Goal: Information Seeking & Learning: Learn about a topic

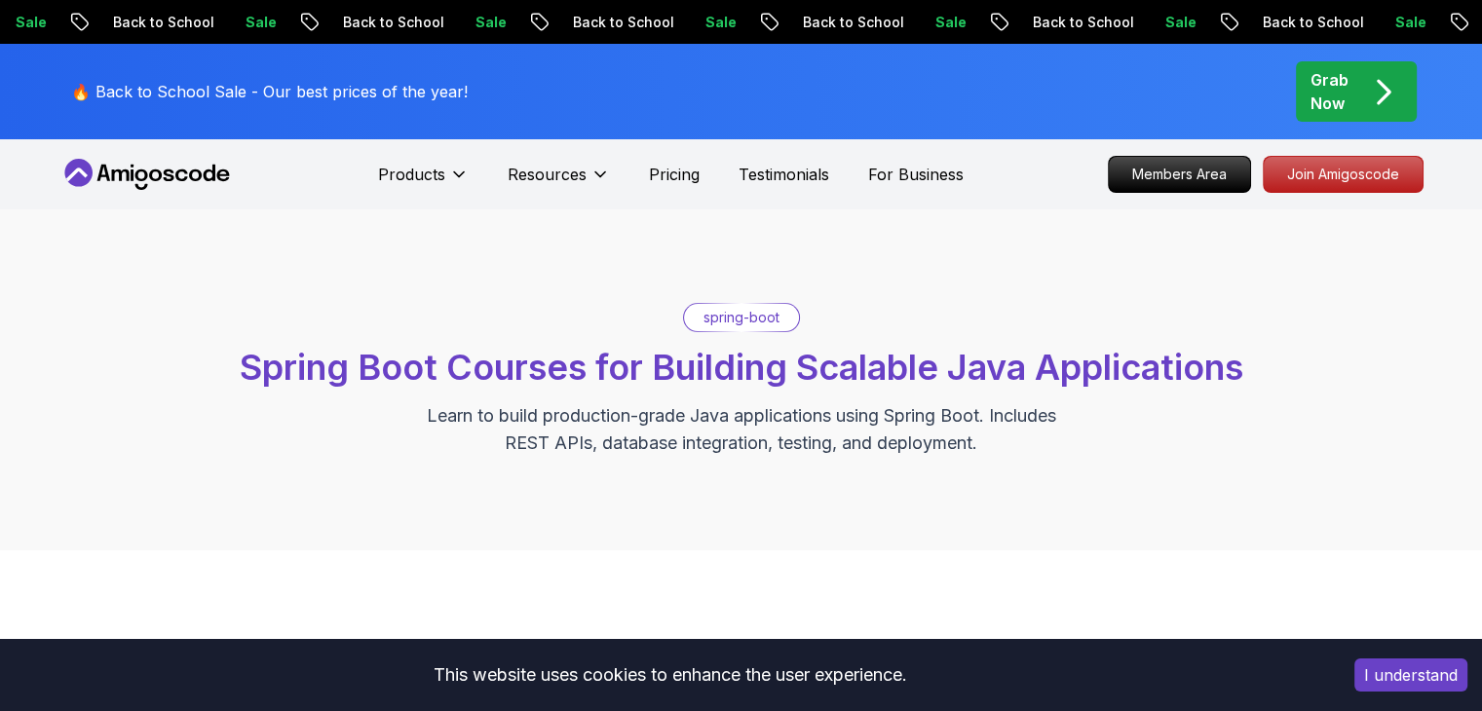
click at [822, 335] on div "spring-boot Spring Boot Courses for Building Scalable Java Applications Learn t…" at bounding box center [741, 380] width 1364 height 154
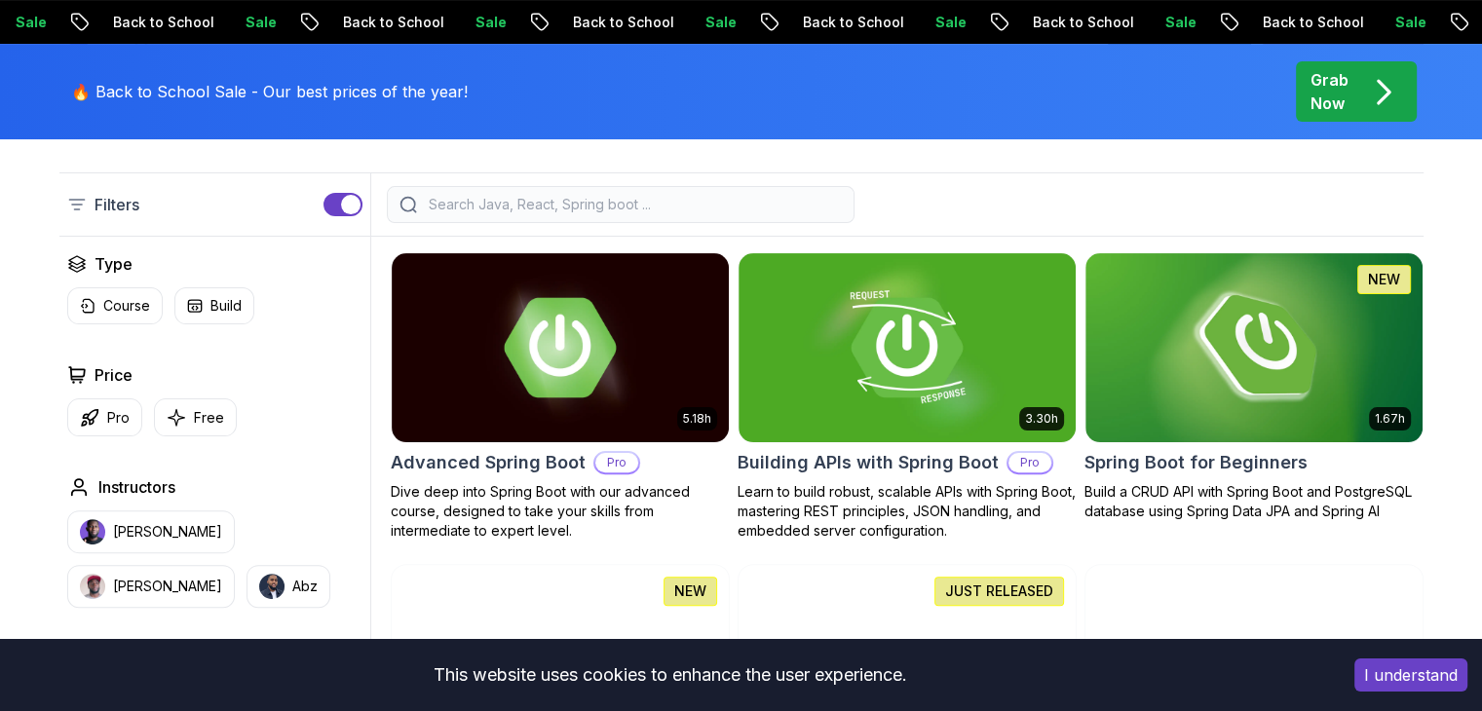
scroll to position [507, 0]
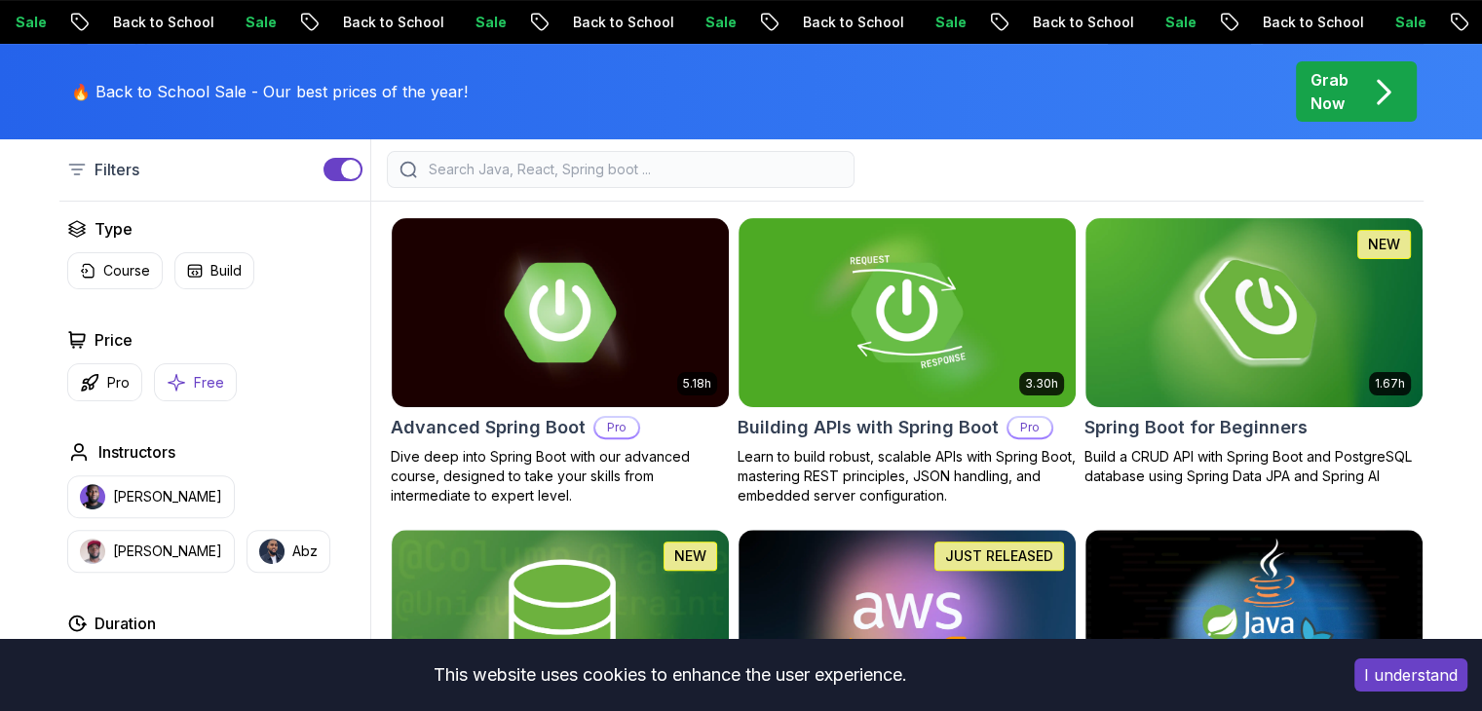
click at [167, 378] on icon "button" at bounding box center [176, 382] width 19 height 20
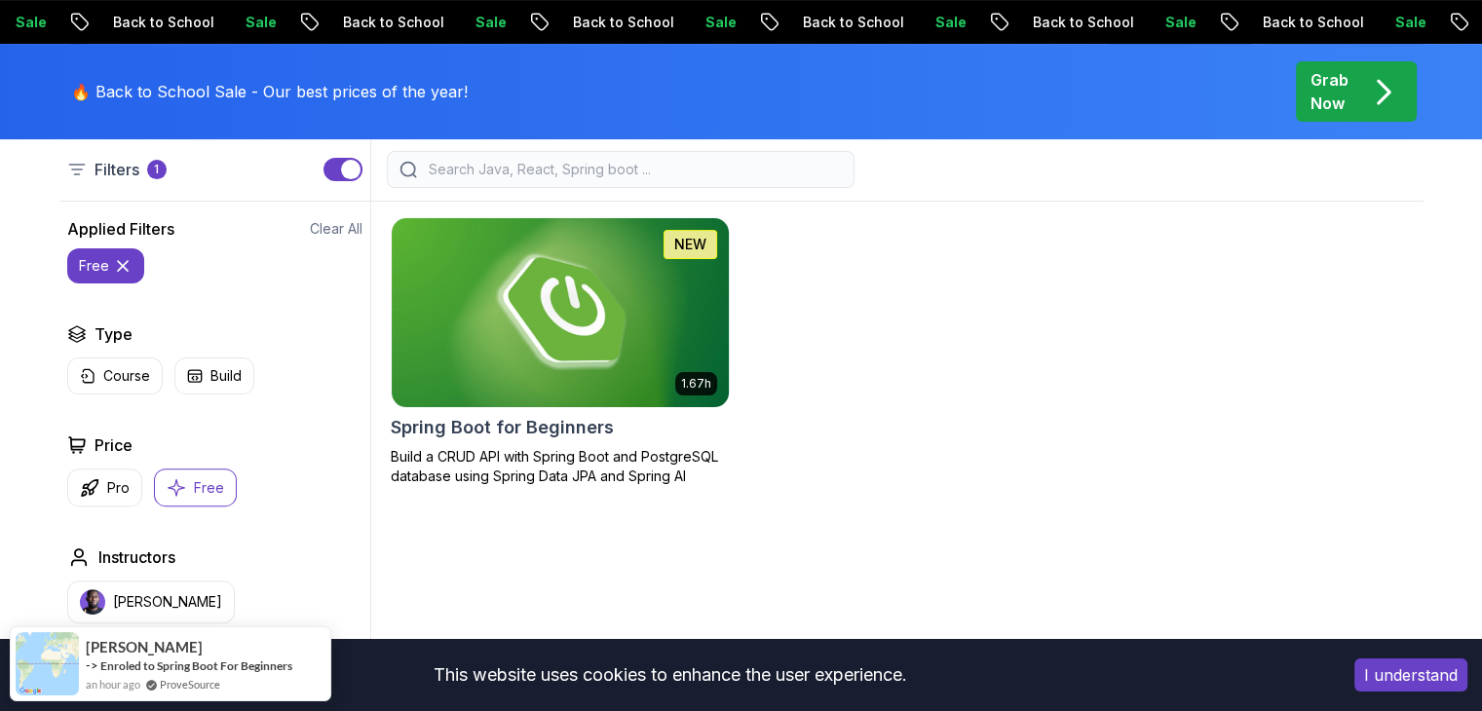
click at [425, 357] on img at bounding box center [560, 312] width 354 height 198
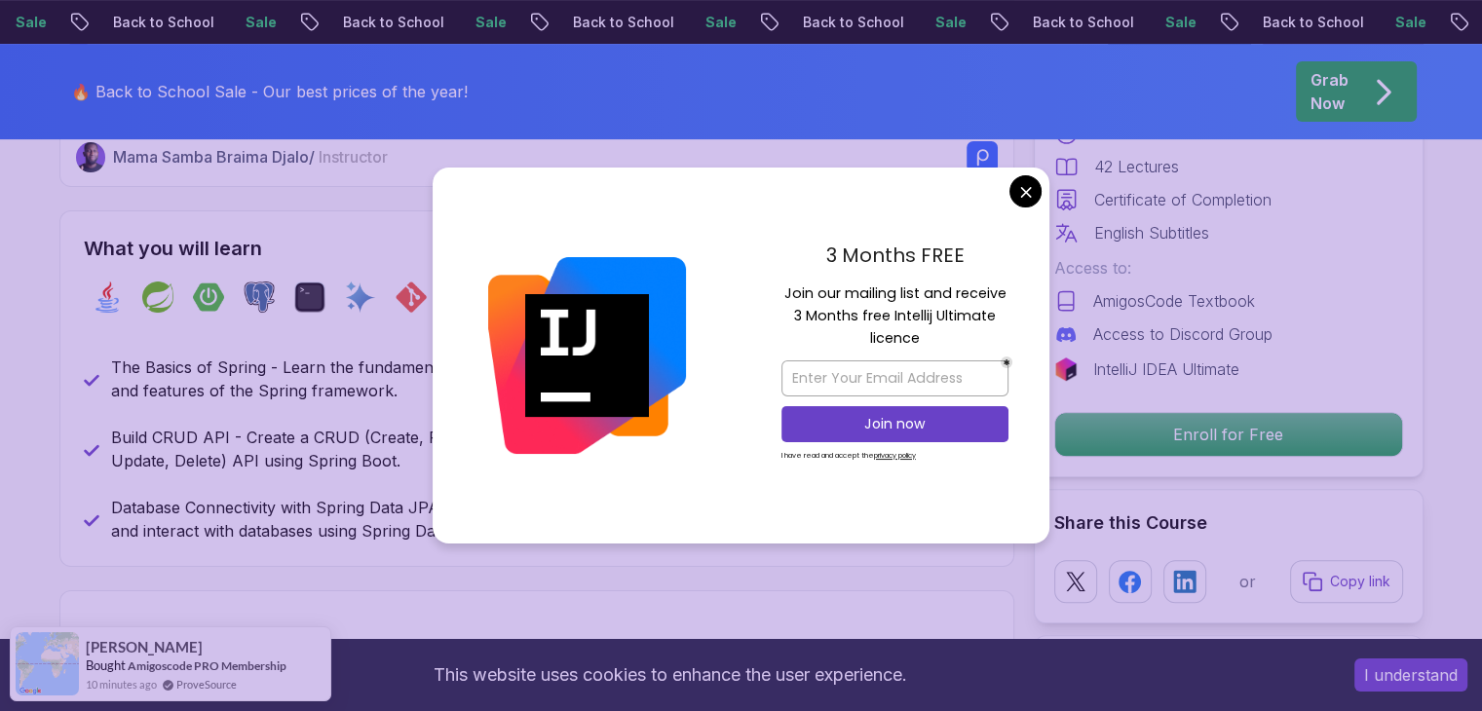
scroll to position [848, 0]
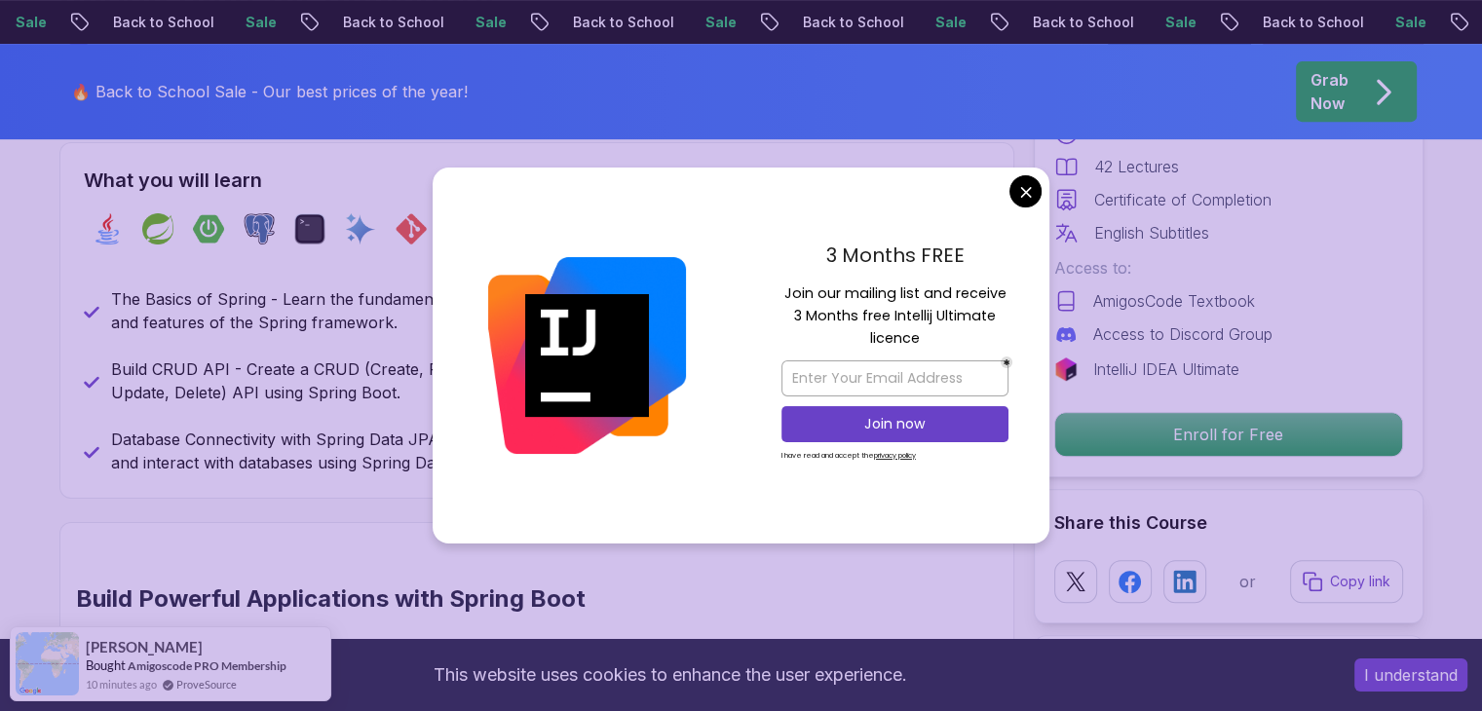
click at [1009, 209] on div "3 Months FREE Join our mailing list and receive 3 Months free Intellij Ultimate…" at bounding box center [894, 356] width 309 height 376
click at [1010, 200] on div "3 Months FREE Join our mailing list and receive 3 Months free Intellij Ultimate…" at bounding box center [894, 356] width 309 height 376
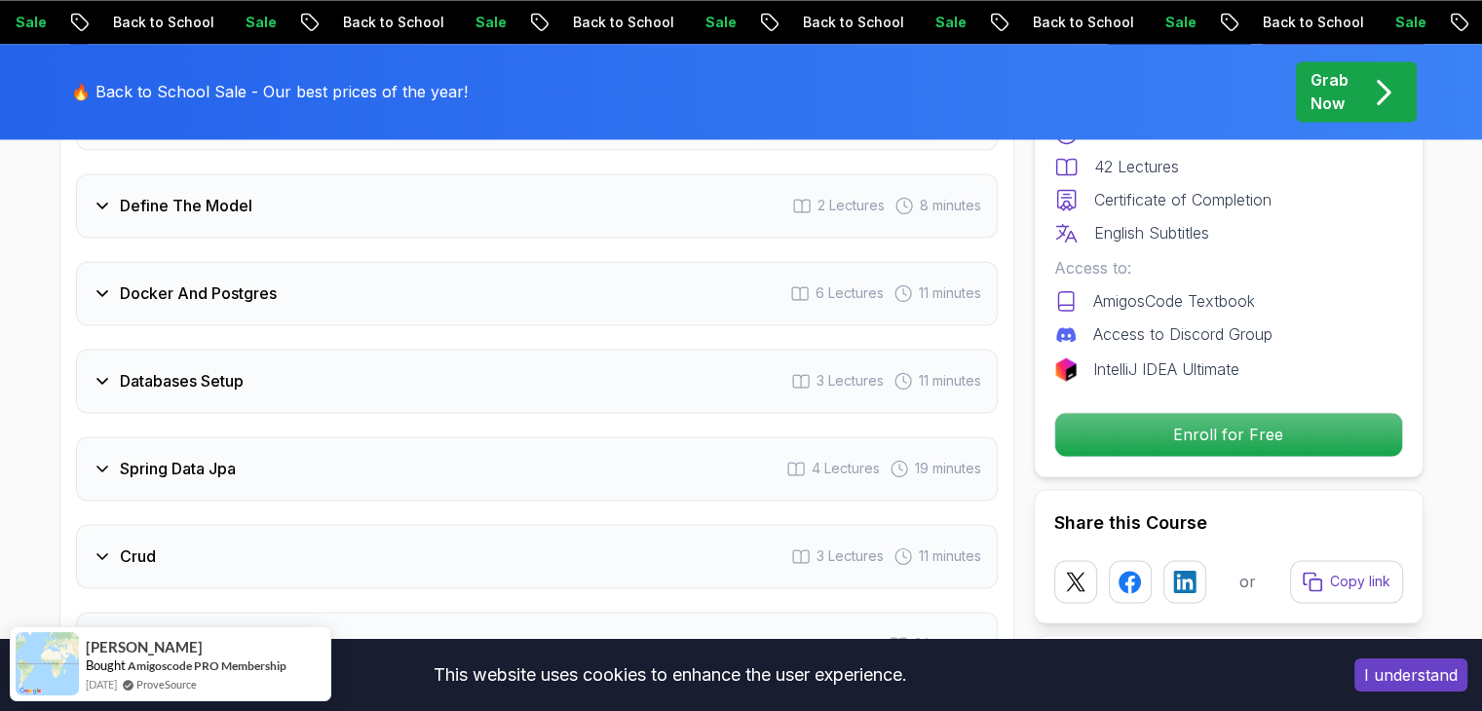
scroll to position [2961, 0]
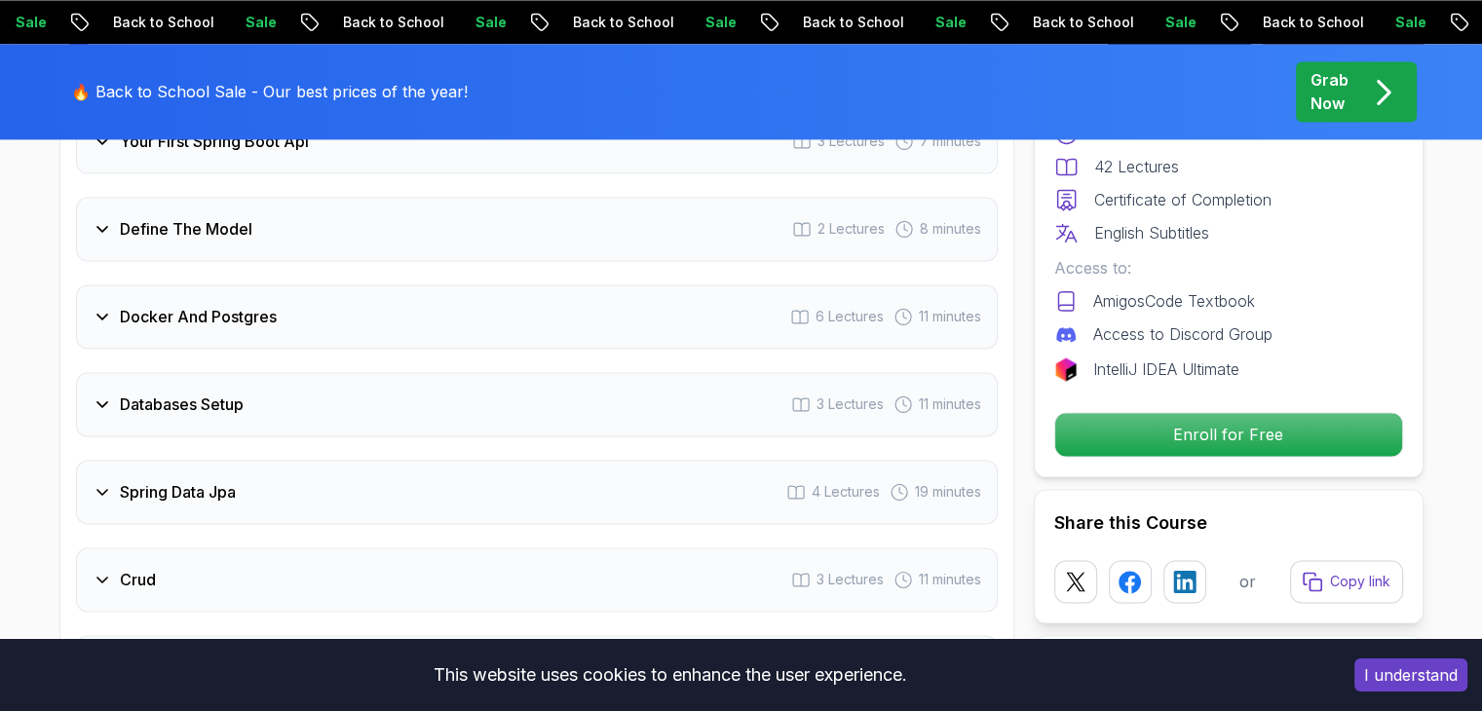
click at [121, 305] on h3 "Docker And Postgres" at bounding box center [198, 316] width 157 height 23
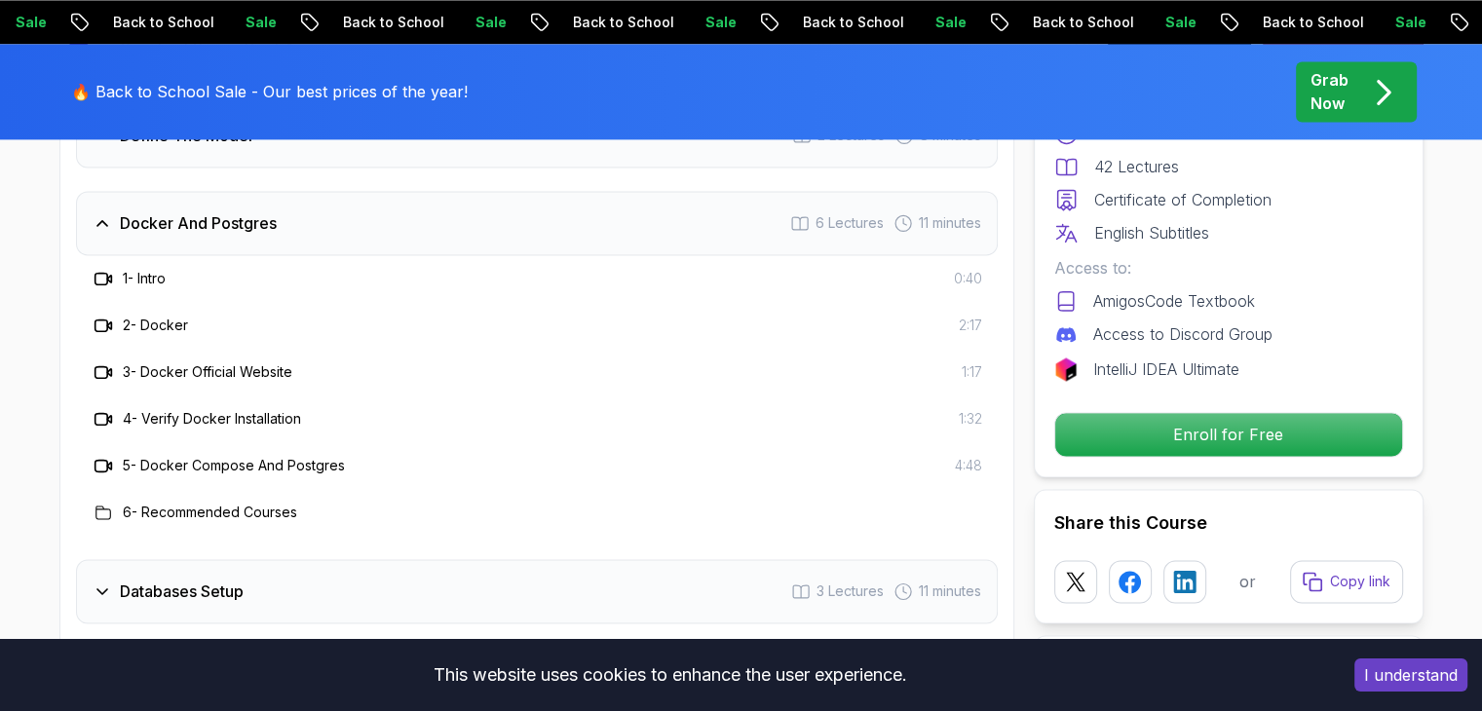
scroll to position [2867, 0]
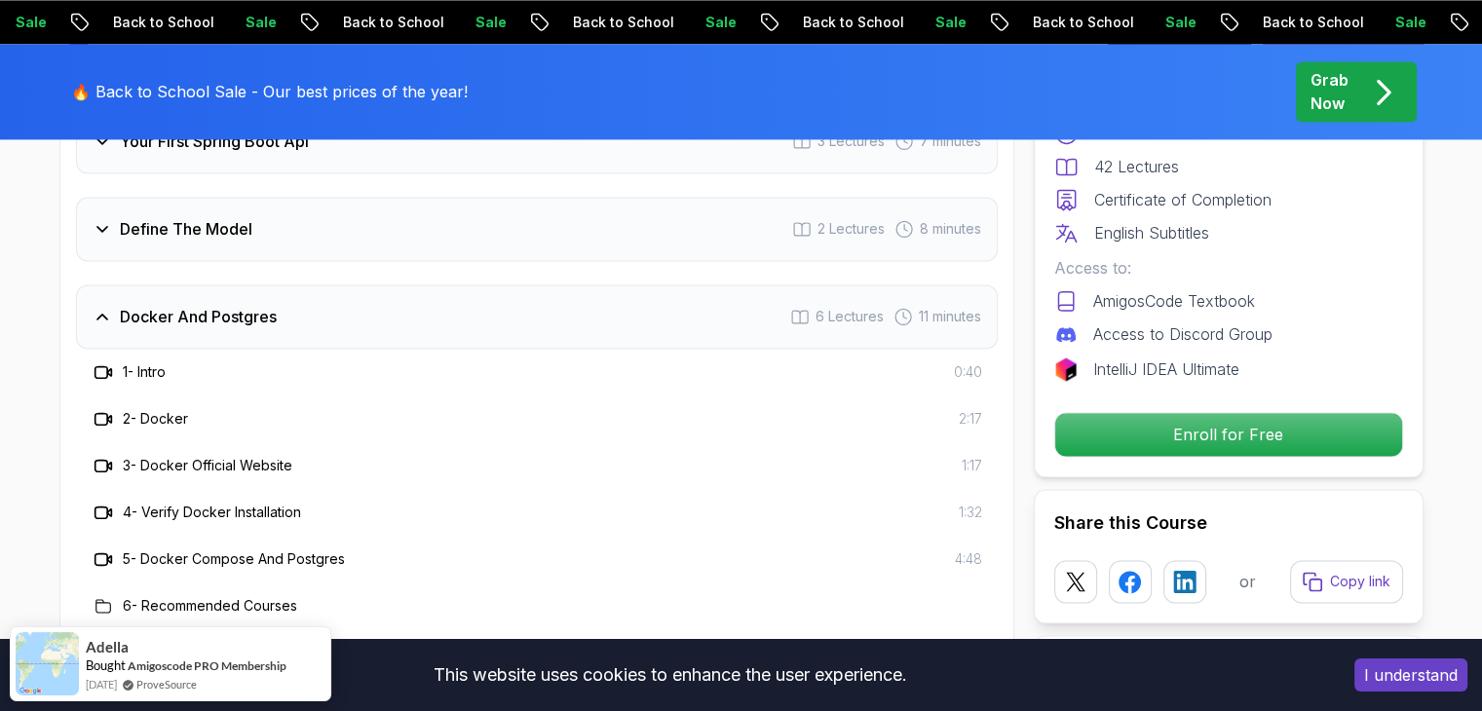
click at [136, 219] on div "Define The Model 2 Lectures 8 minutes" at bounding box center [537, 229] width 922 height 64
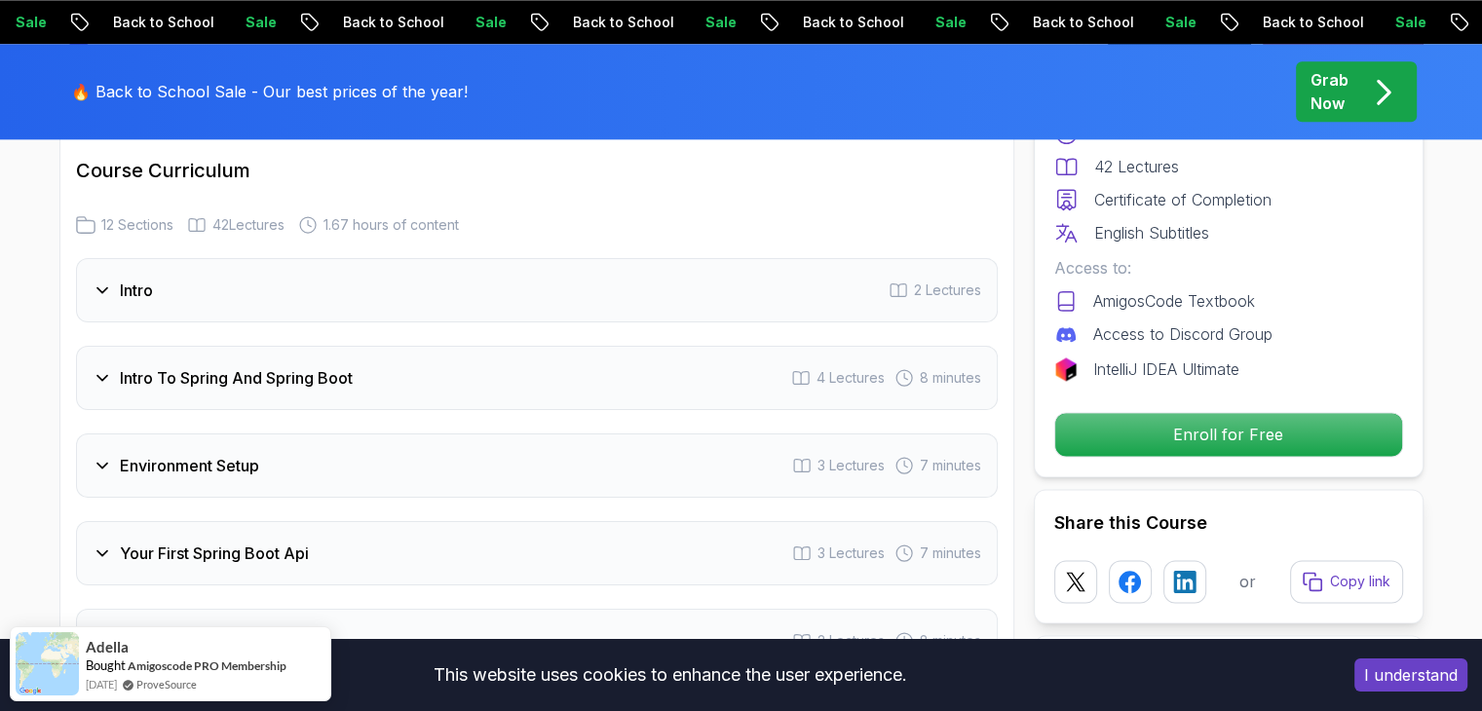
scroll to position [2438, 0]
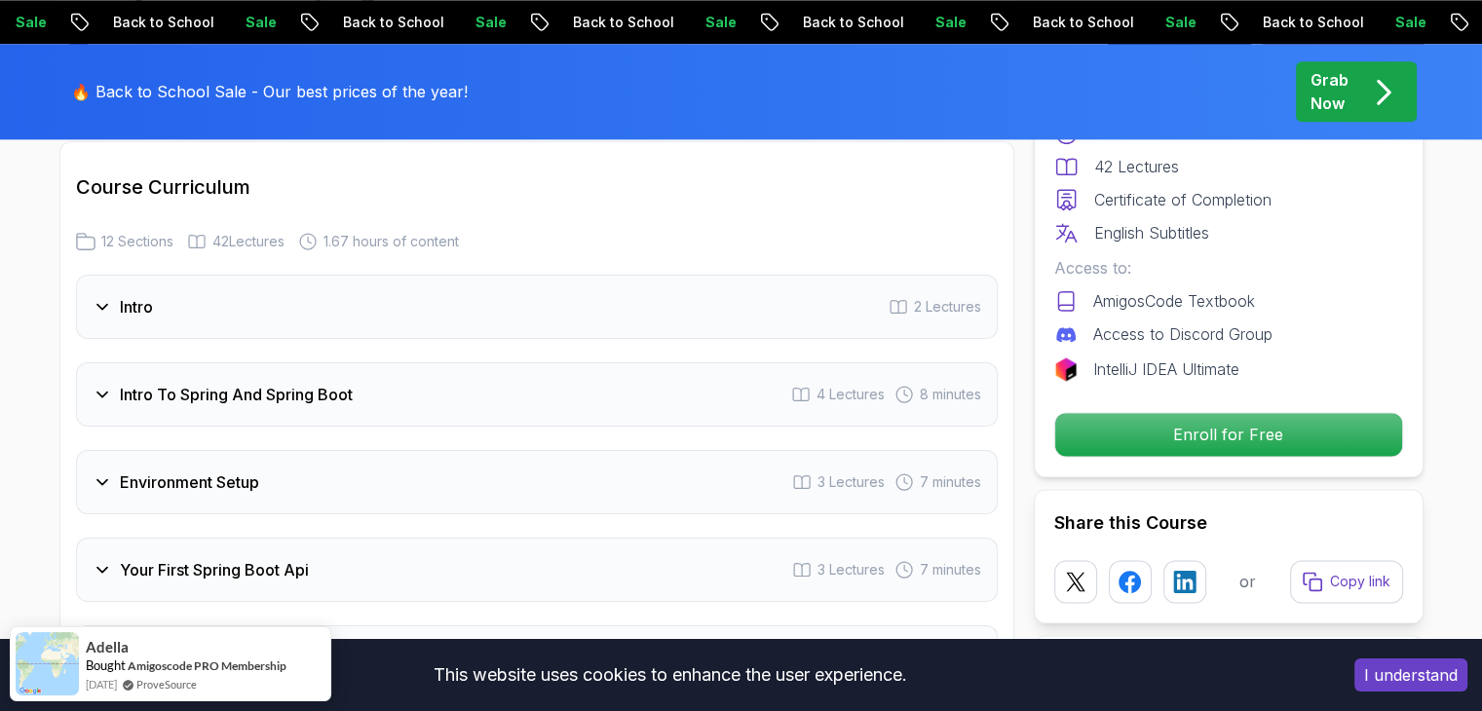
click at [166, 362] on div "Intro To Spring And Spring Boot 4 Lectures 8 minutes" at bounding box center [537, 394] width 922 height 64
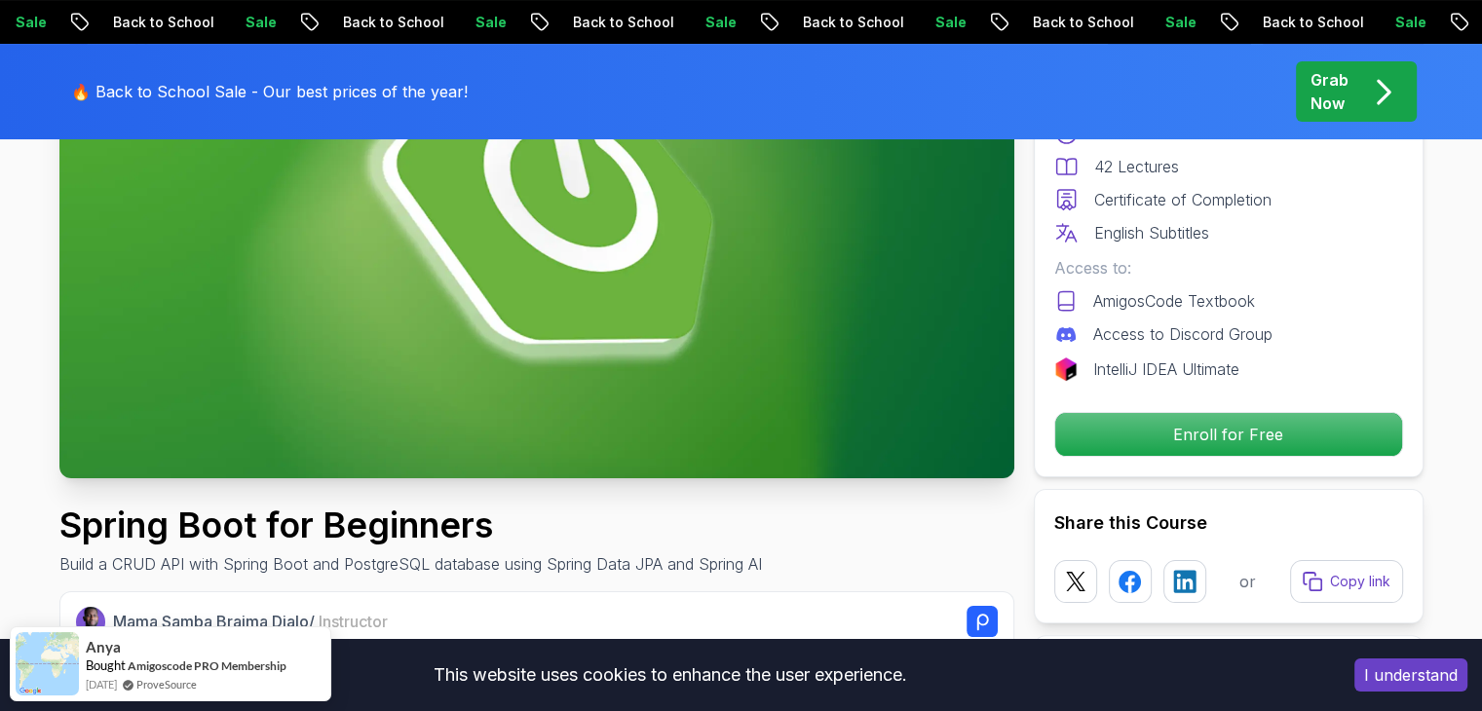
scroll to position [178, 0]
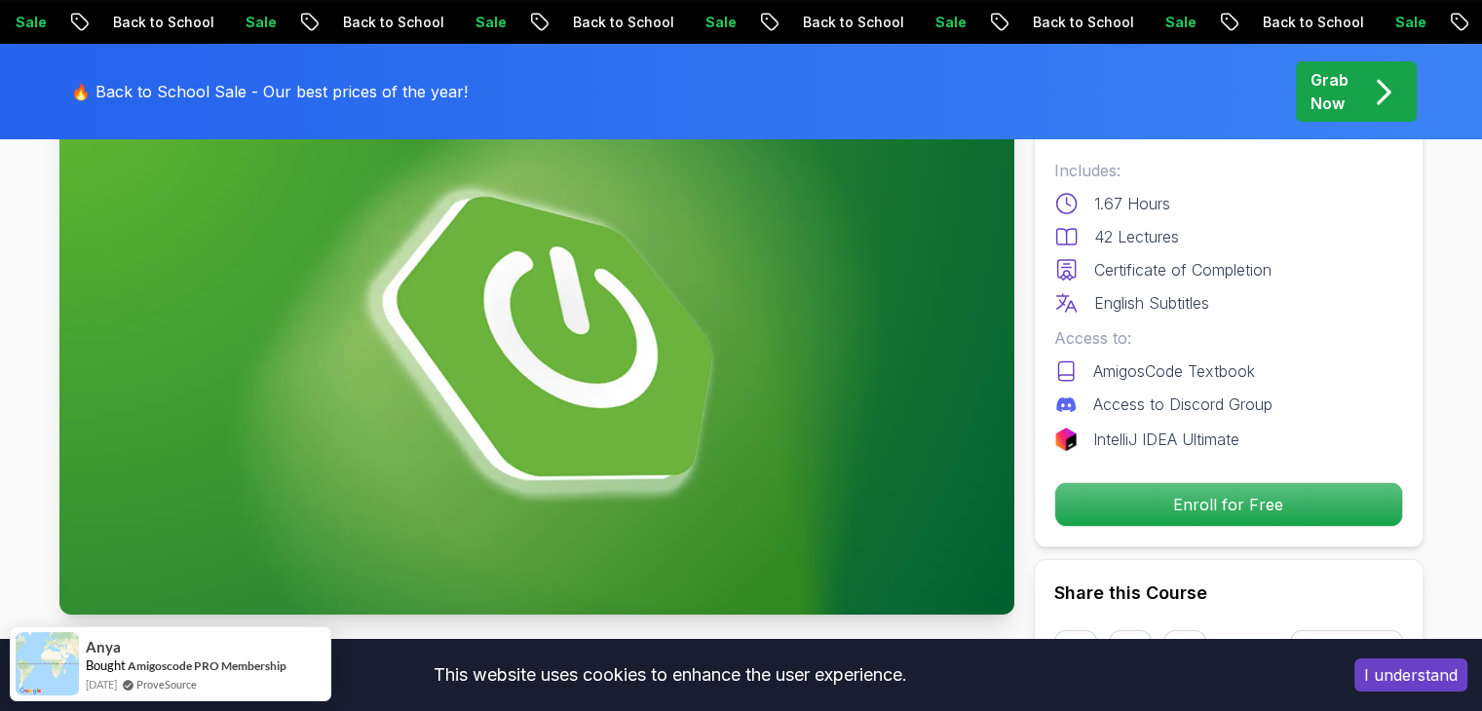
click at [345, 359] on img at bounding box center [536, 346] width 955 height 537
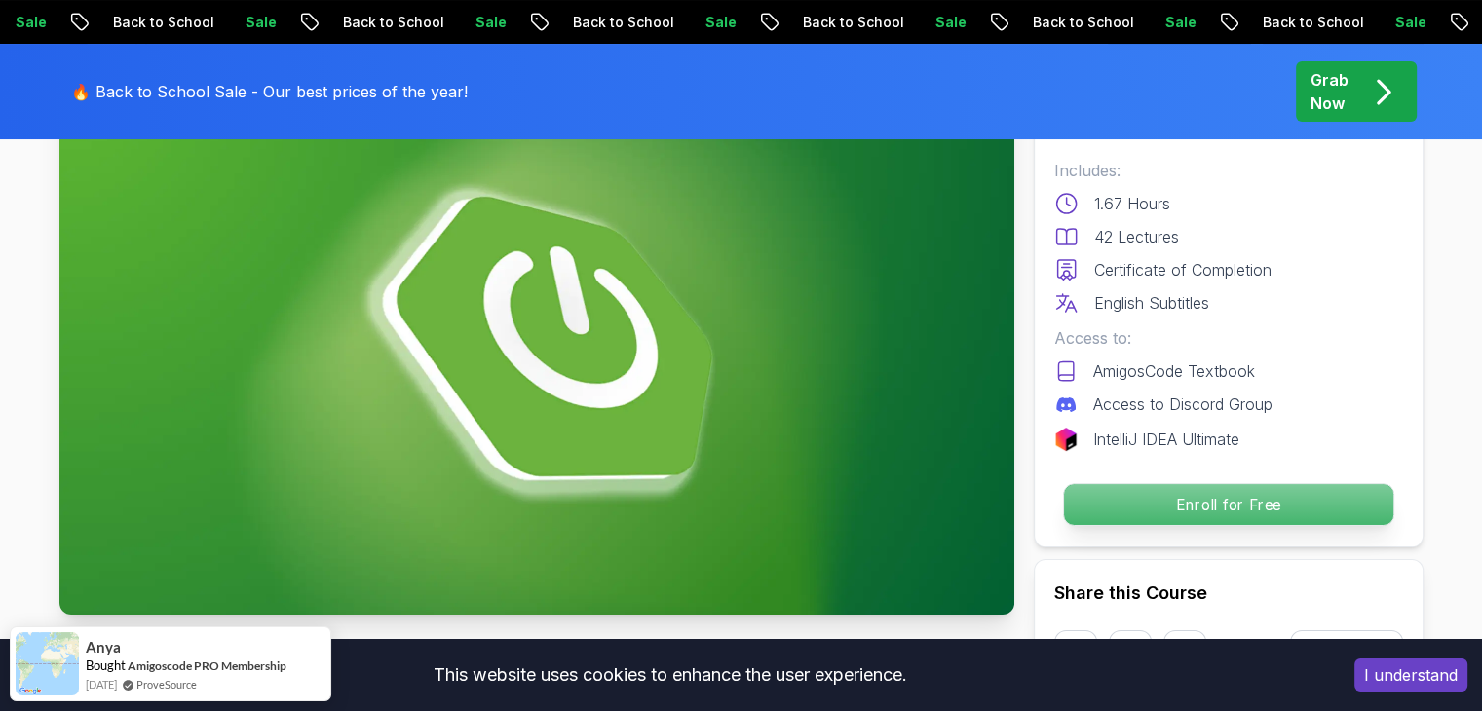
click at [1124, 508] on p "Enroll for Free" at bounding box center [1227, 504] width 329 height 41
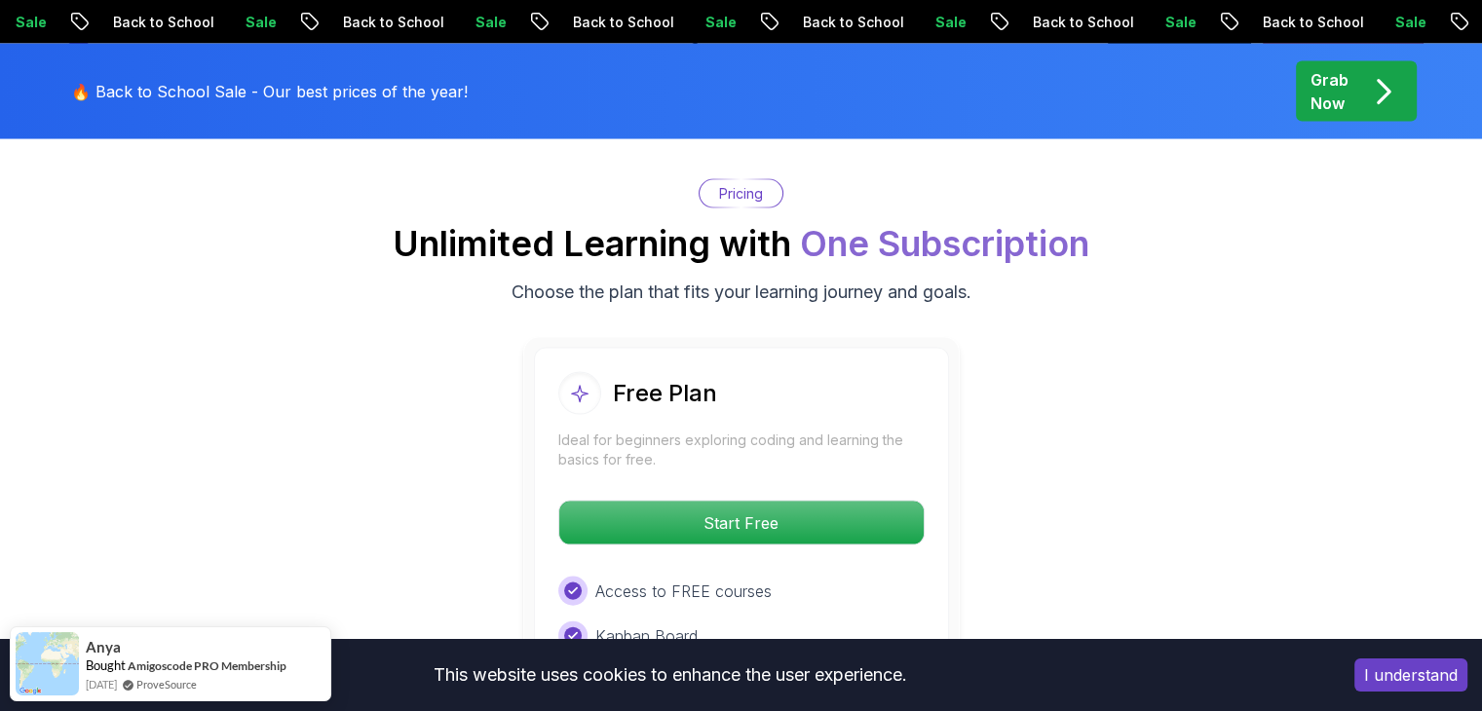
scroll to position [4053, 0]
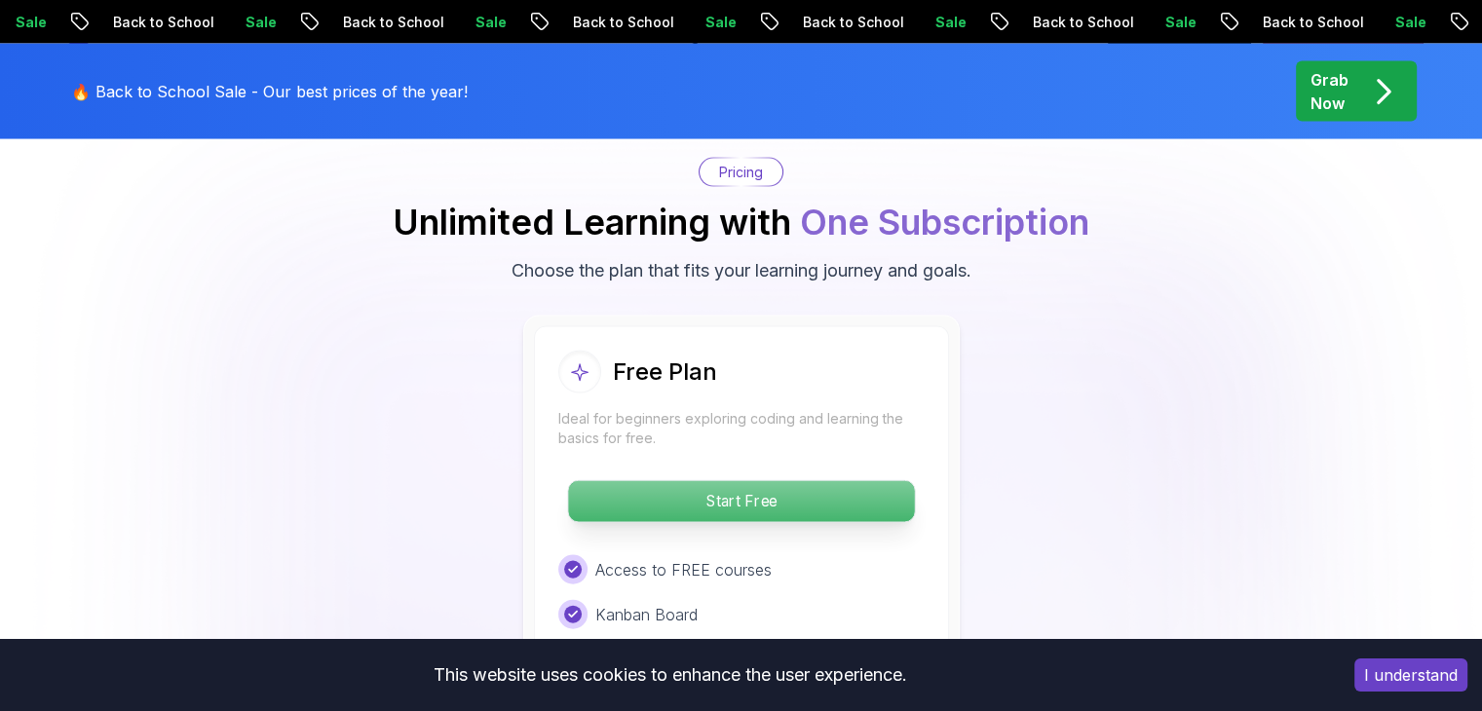
click at [772, 481] on p "Start Free" at bounding box center [741, 501] width 346 height 41
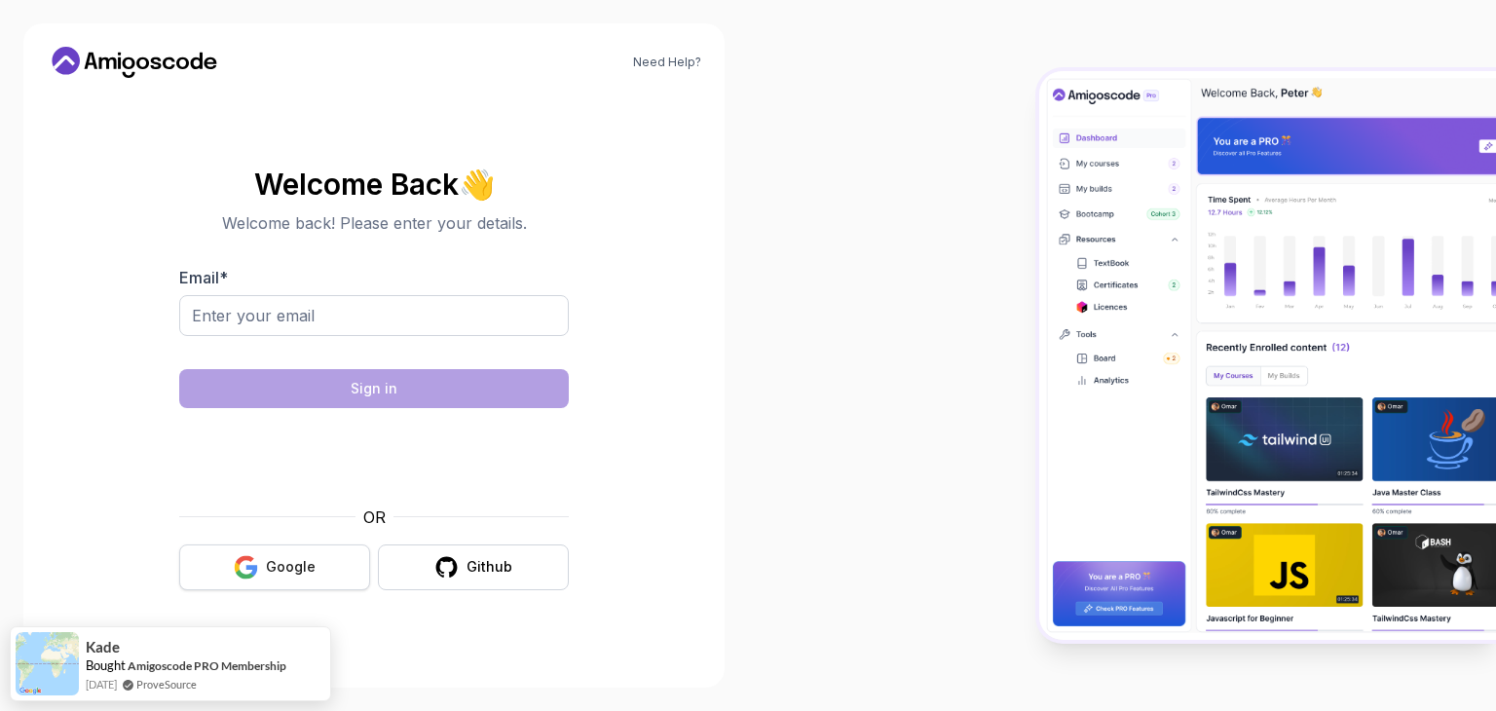
click at [292, 577] on button "Google" at bounding box center [274, 568] width 191 height 46
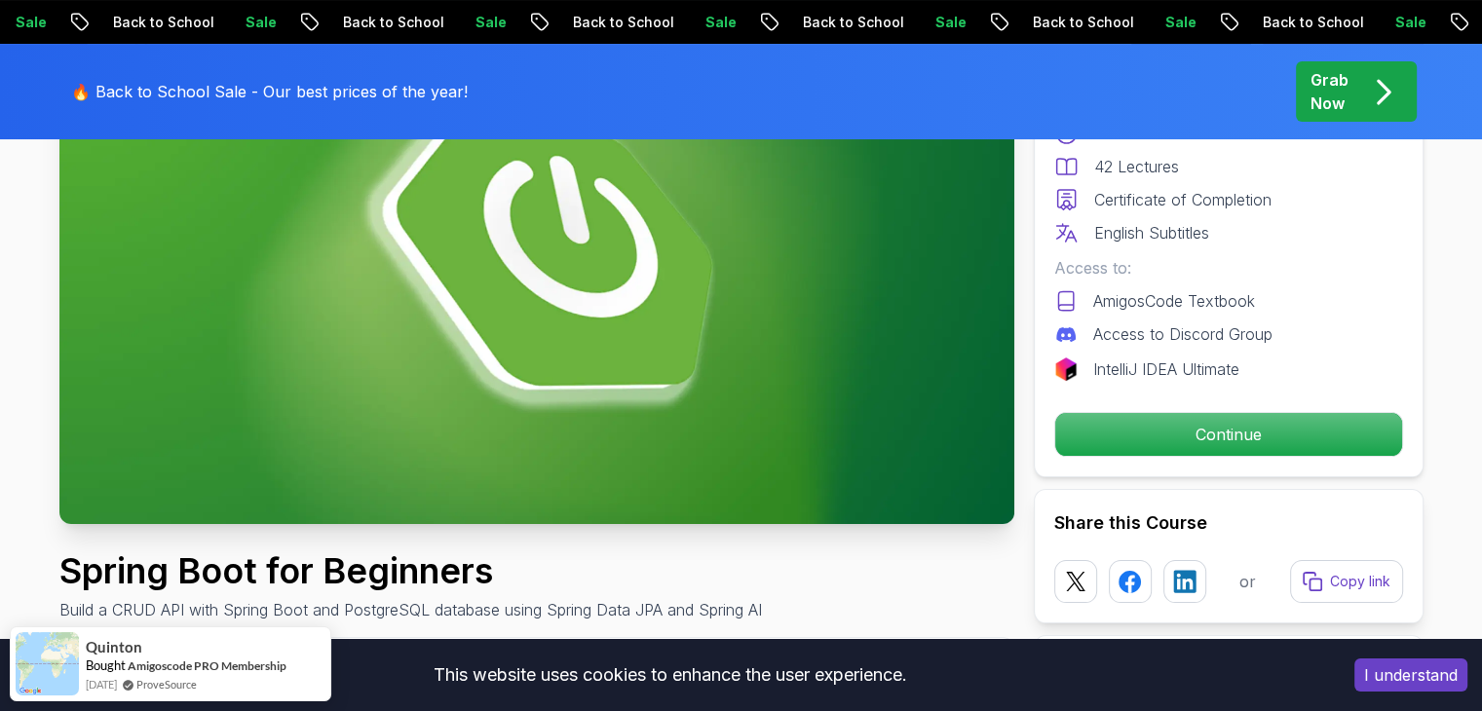
scroll to position [258, 0]
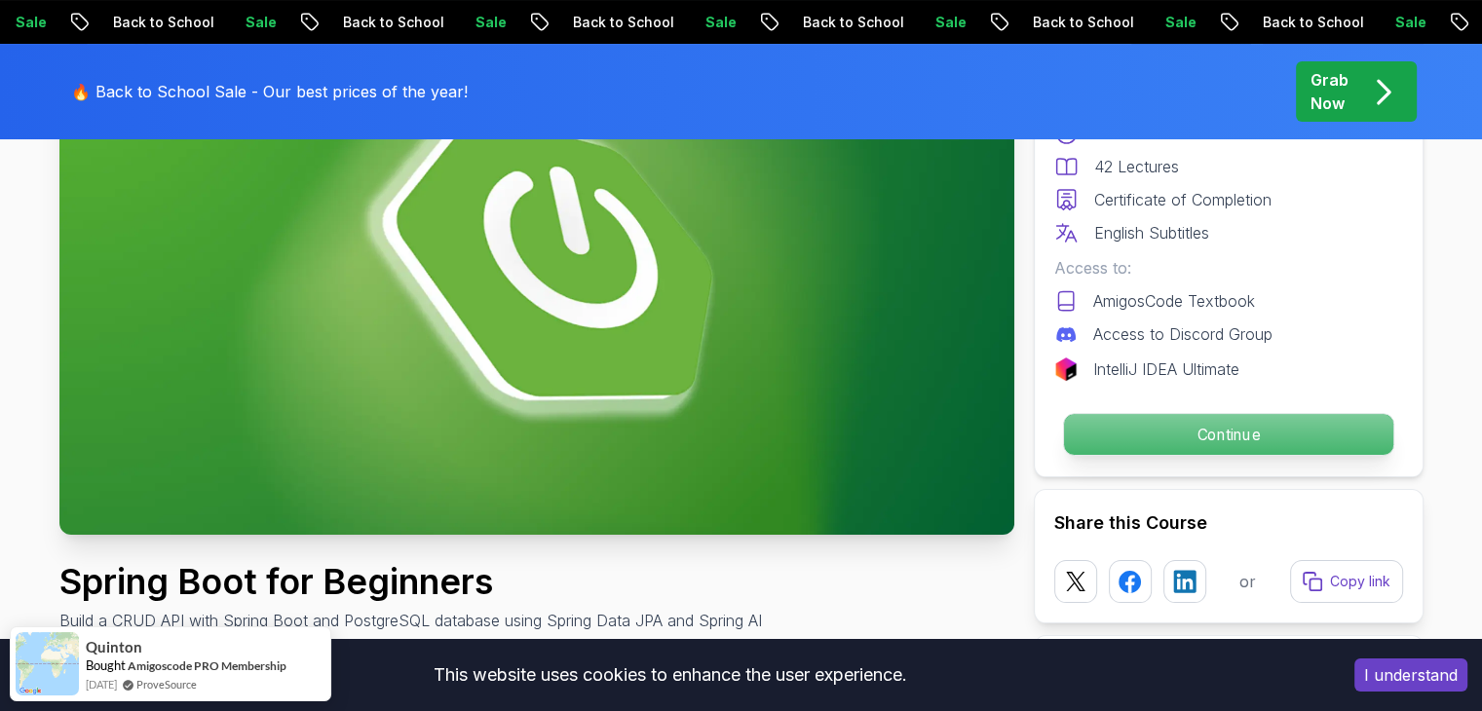
click at [1273, 442] on p "Continue" at bounding box center [1227, 434] width 329 height 41
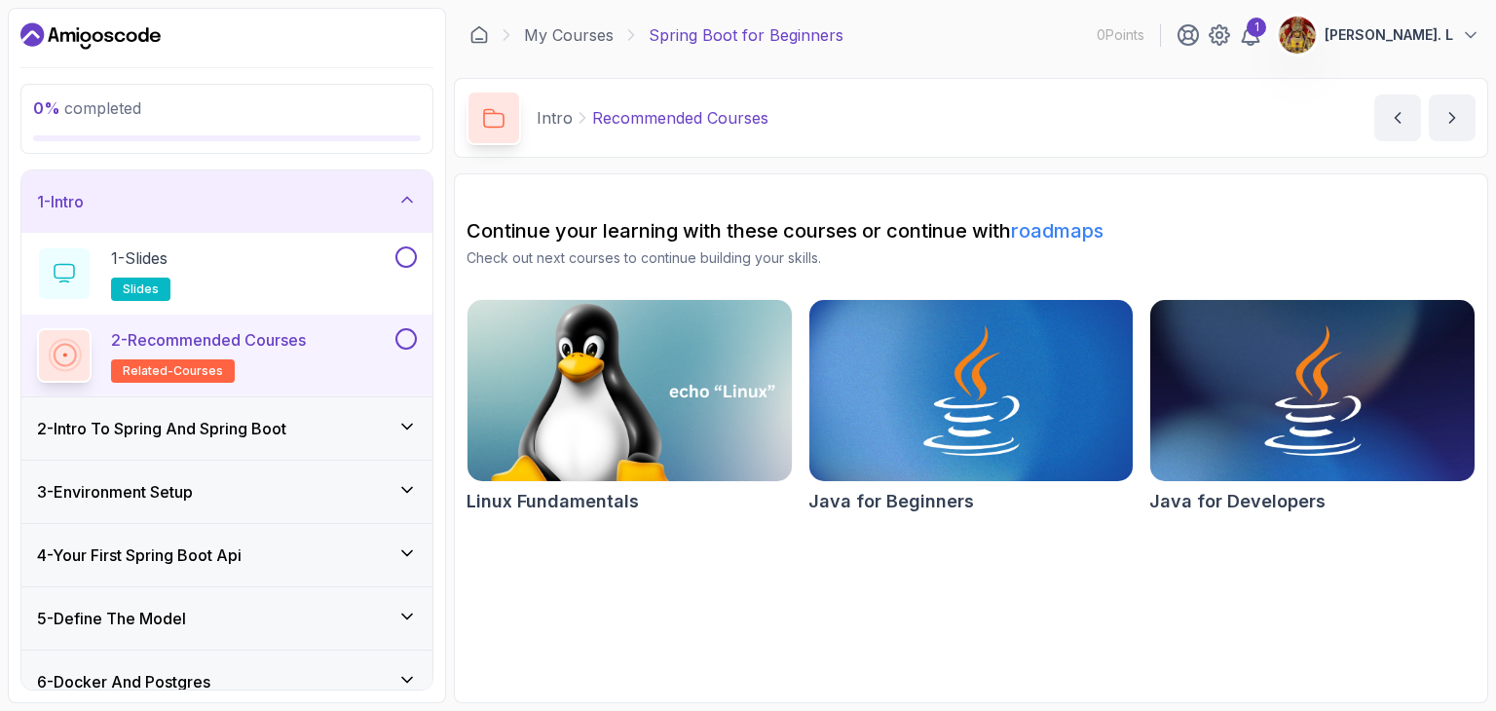
click at [698, 326] on img at bounding box center [630, 390] width 340 height 191
click at [261, 434] on h3 "2 - Intro To Spring And Spring Boot" at bounding box center [161, 428] width 249 height 23
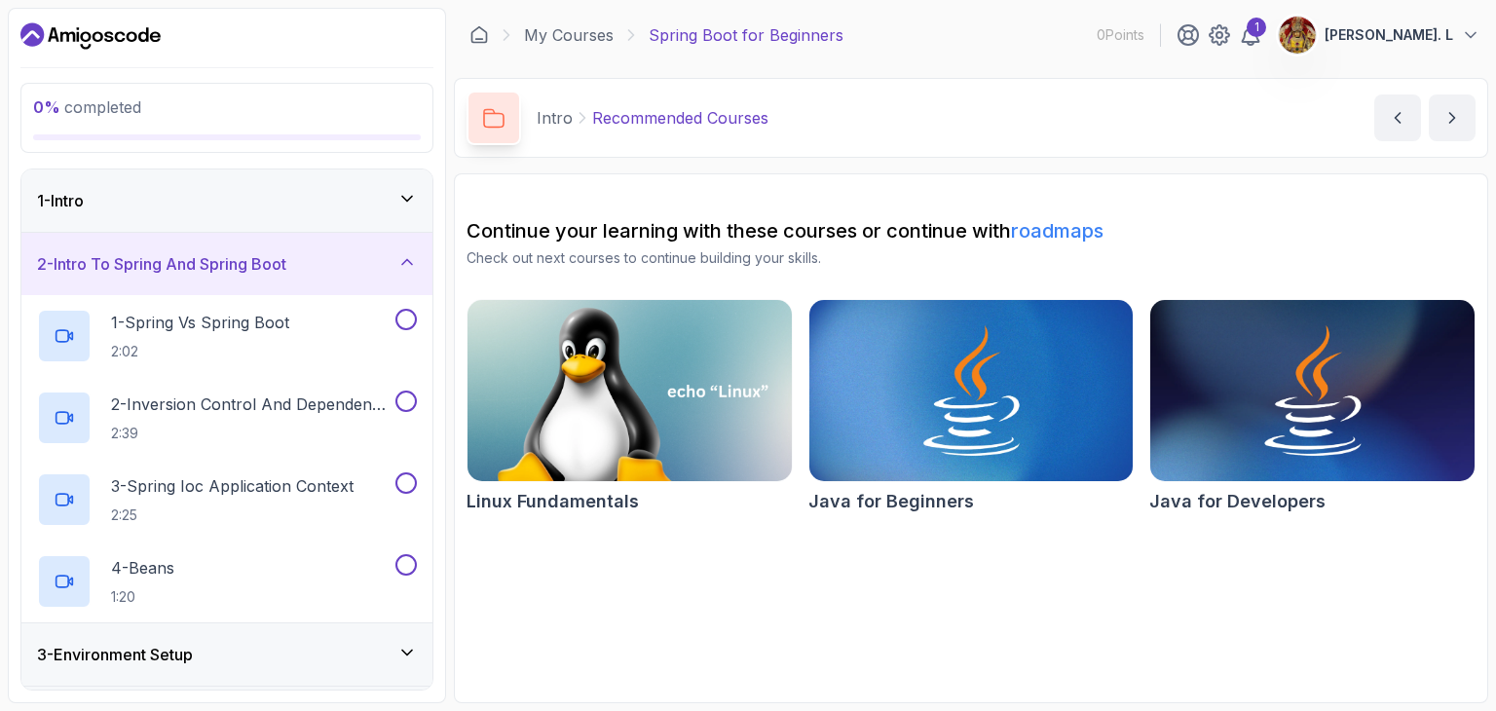
click at [390, 184] on div "1 - Intro" at bounding box center [226, 201] width 411 height 62
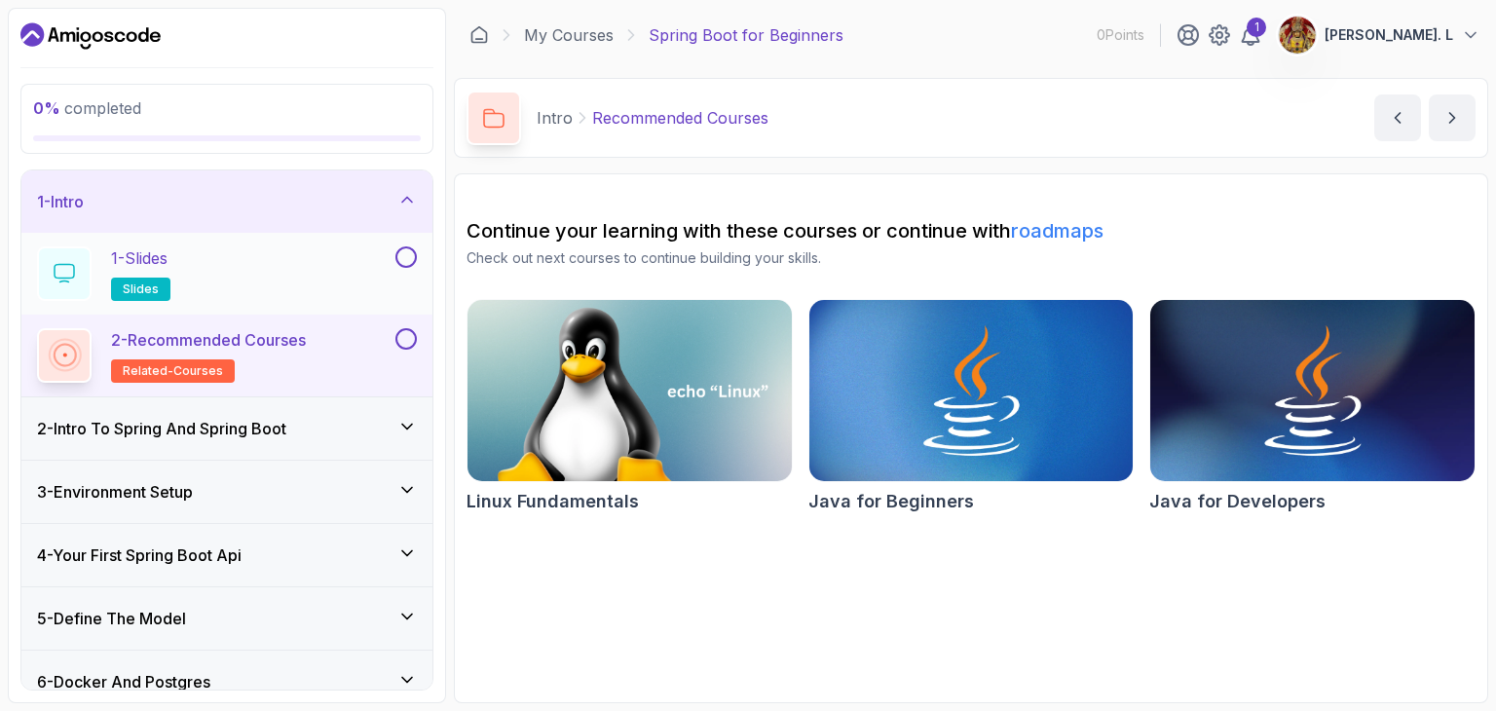
click at [401, 258] on button at bounding box center [406, 256] width 21 height 21
click at [401, 334] on button at bounding box center [406, 338] width 21 height 21
click at [397, 418] on icon at bounding box center [406, 426] width 19 height 19
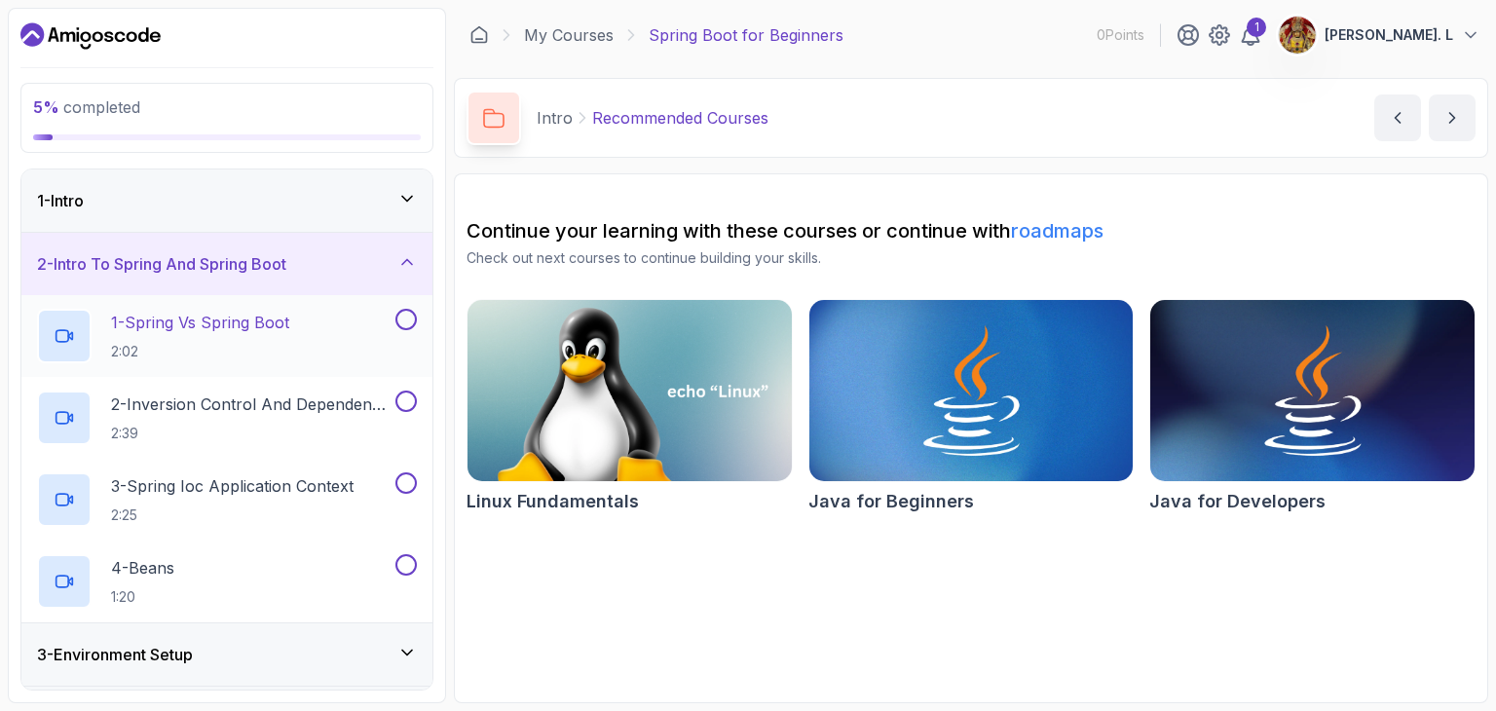
click at [413, 324] on button at bounding box center [406, 319] width 21 height 21
click at [405, 387] on div "2 - Inversion Control And Dependency Injection 2:39" at bounding box center [226, 418] width 411 height 82
click at [402, 403] on button at bounding box center [406, 401] width 21 height 21
click at [400, 484] on button at bounding box center [406, 482] width 21 height 21
click at [400, 549] on div "4 - Beans 1:20" at bounding box center [226, 582] width 411 height 82
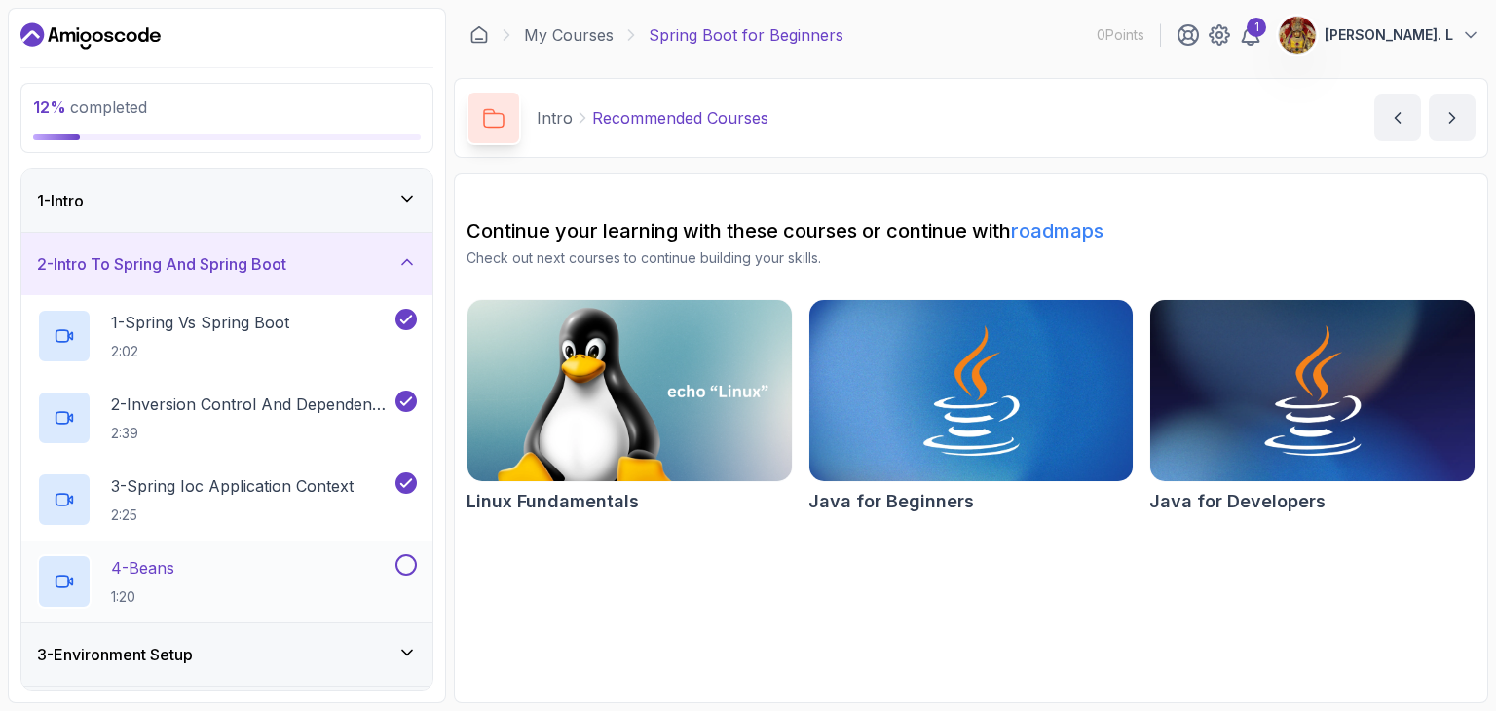
click at [400, 566] on button at bounding box center [406, 564] width 21 height 21
click at [397, 648] on div "3 - Environment Setup" at bounding box center [227, 654] width 380 height 23
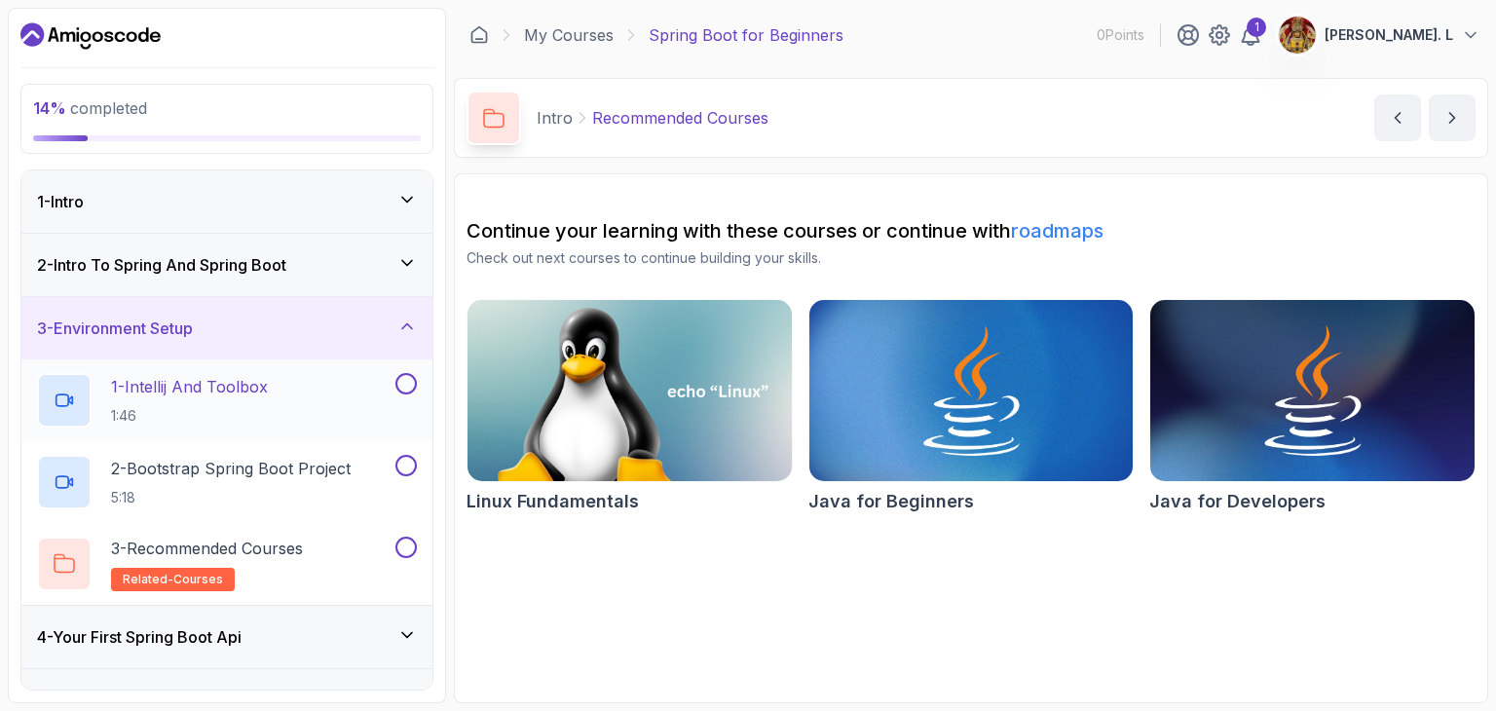
click at [417, 379] on button at bounding box center [406, 383] width 21 height 21
click at [403, 468] on button at bounding box center [406, 465] width 21 height 21
click at [334, 550] on div "3 - Recommended Courses related-courses" at bounding box center [214, 564] width 355 height 55
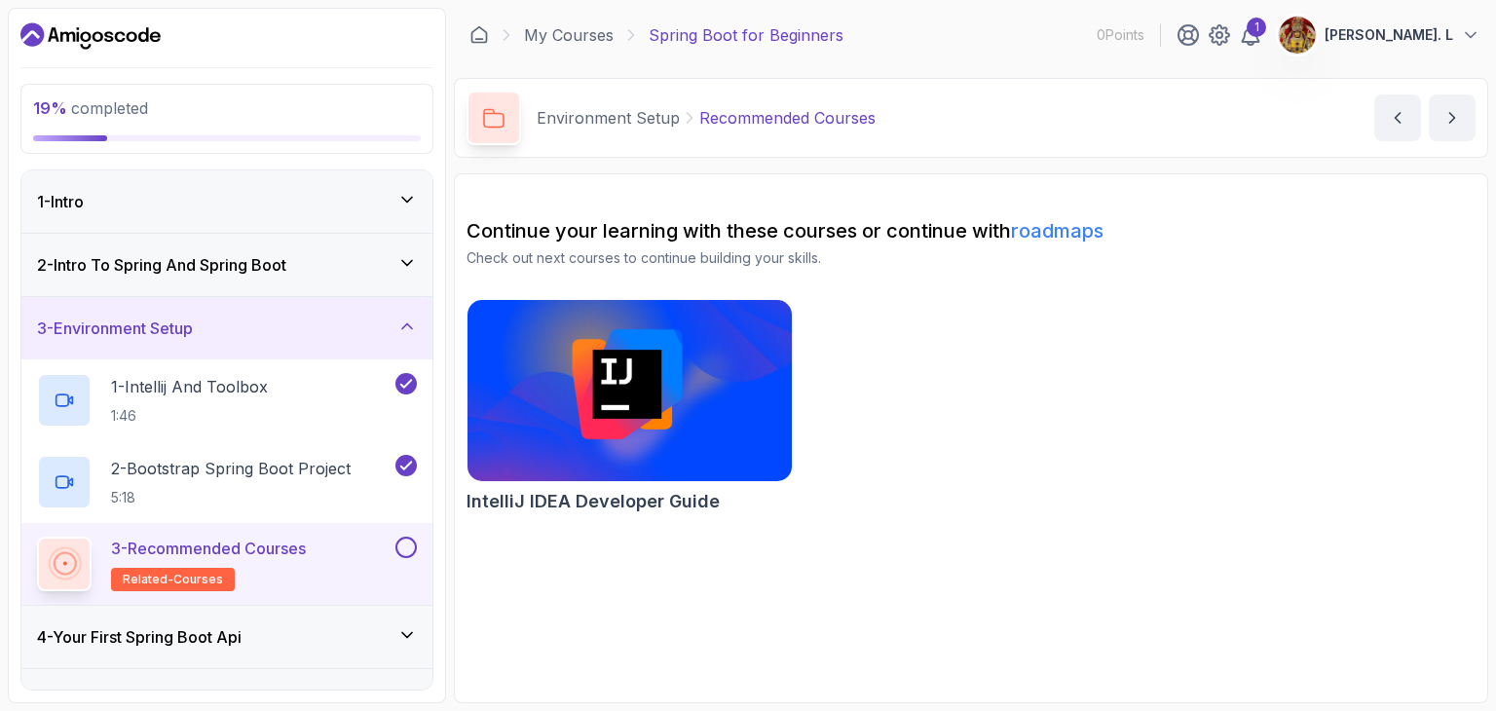
click at [405, 547] on button at bounding box center [406, 547] width 21 height 21
click at [381, 625] on div "4 - Your First Spring Boot Api" at bounding box center [227, 636] width 380 height 23
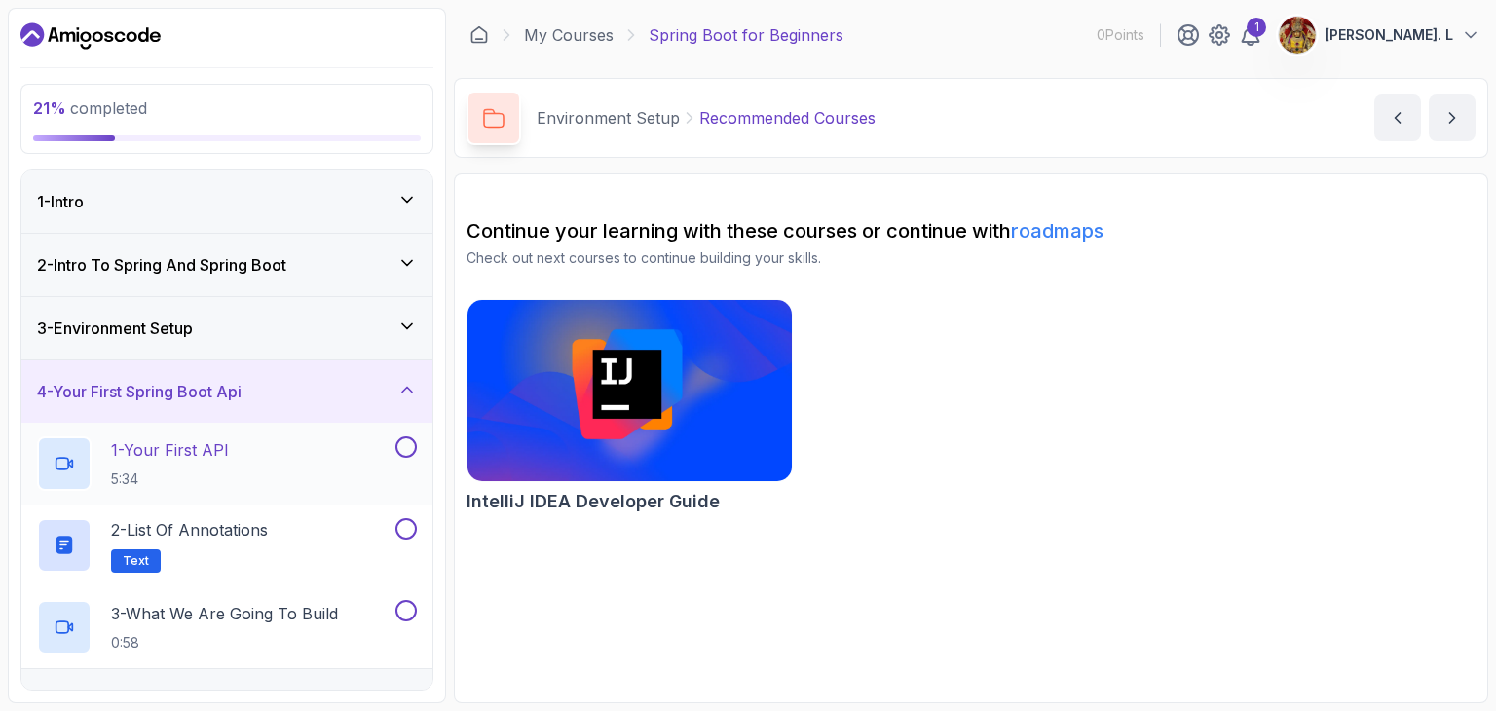
click at [409, 444] on button at bounding box center [406, 446] width 21 height 21
click at [349, 545] on div "2 - List of Annotations Text" at bounding box center [214, 545] width 355 height 55
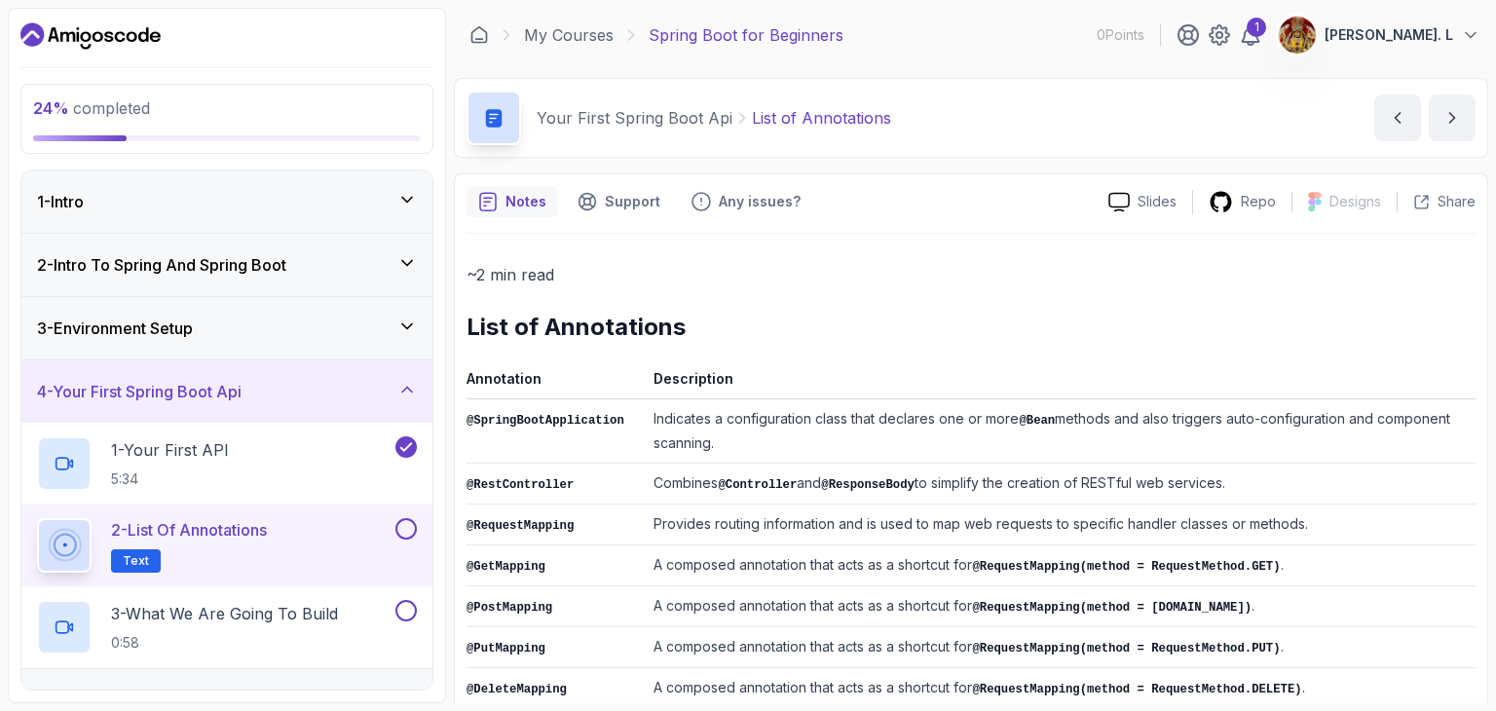
click at [822, 307] on div "~2 min read List of Annotations Annotation Description @SpringBootApplication I…" at bounding box center [971, 712] width 1009 height 902
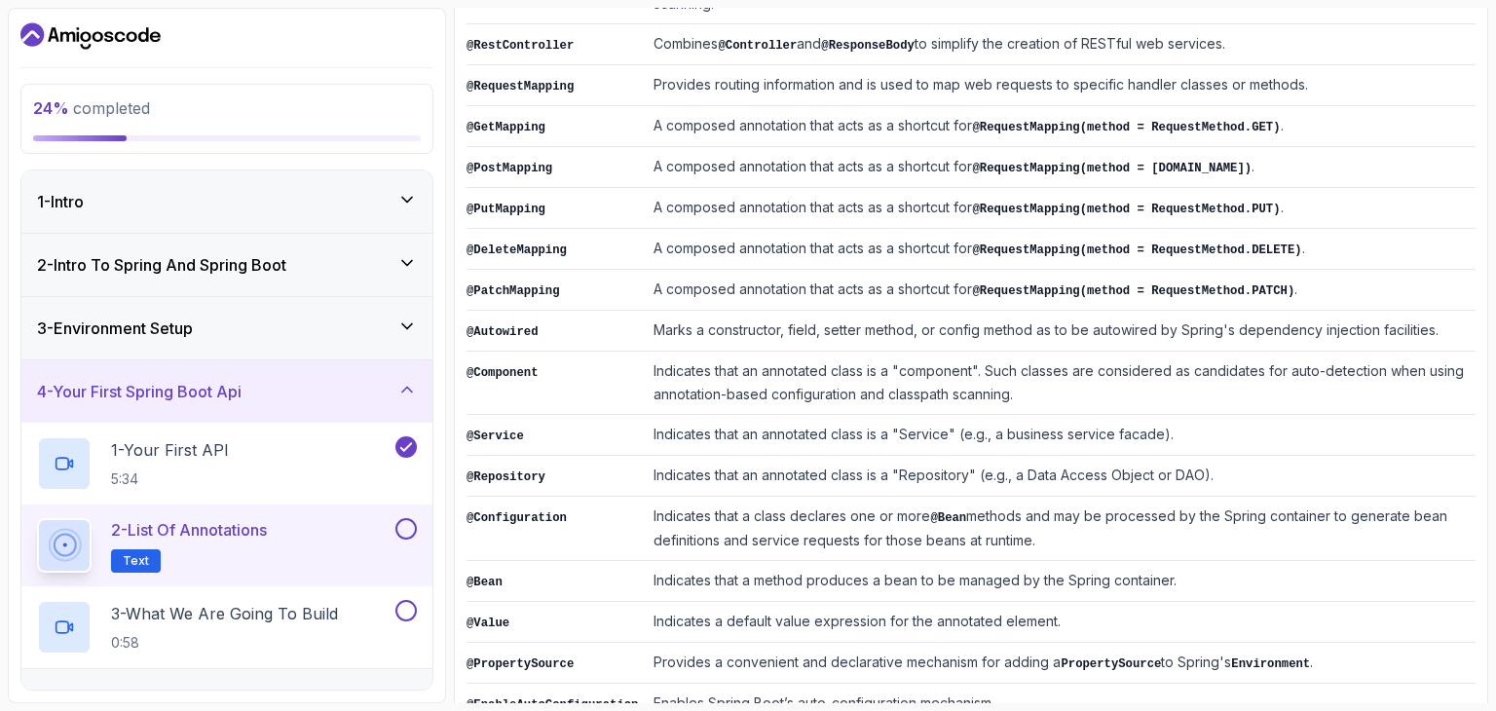
scroll to position [440, 0]
click at [409, 529] on button at bounding box center [406, 528] width 21 height 21
click at [345, 616] on div "3 - What We Are Going To Build 0:58" at bounding box center [214, 627] width 355 height 55
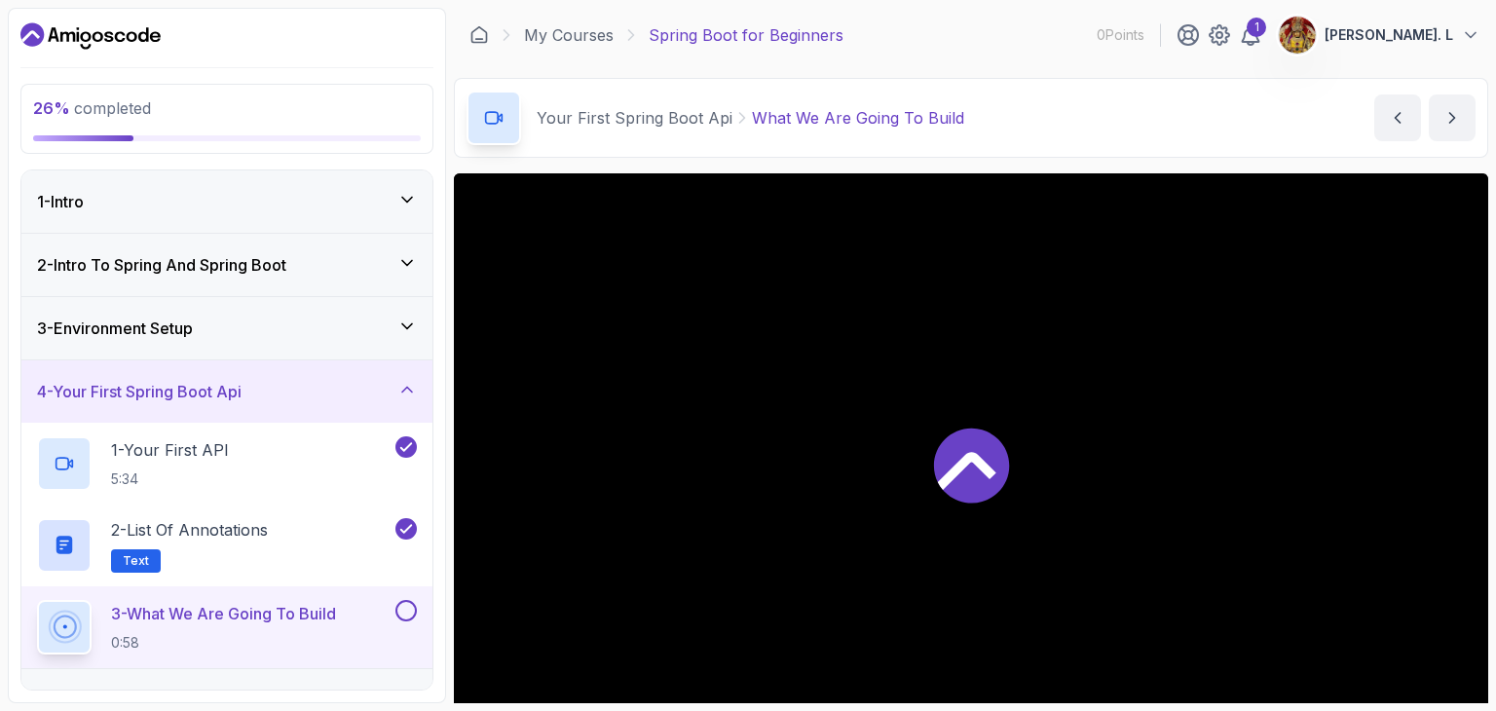
click at [959, 478] on icon at bounding box center [971, 465] width 75 height 75
click at [399, 602] on button at bounding box center [406, 610] width 21 height 21
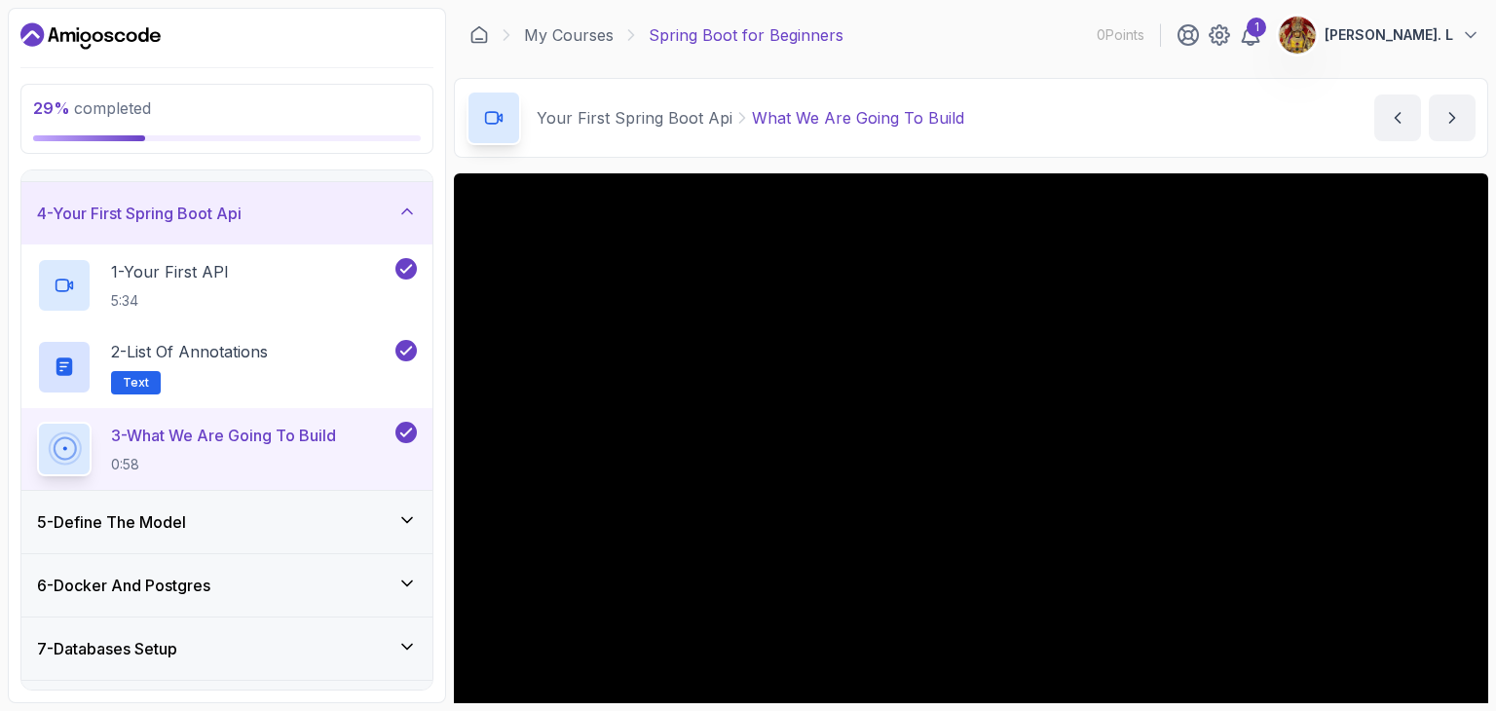
scroll to position [195, 0]
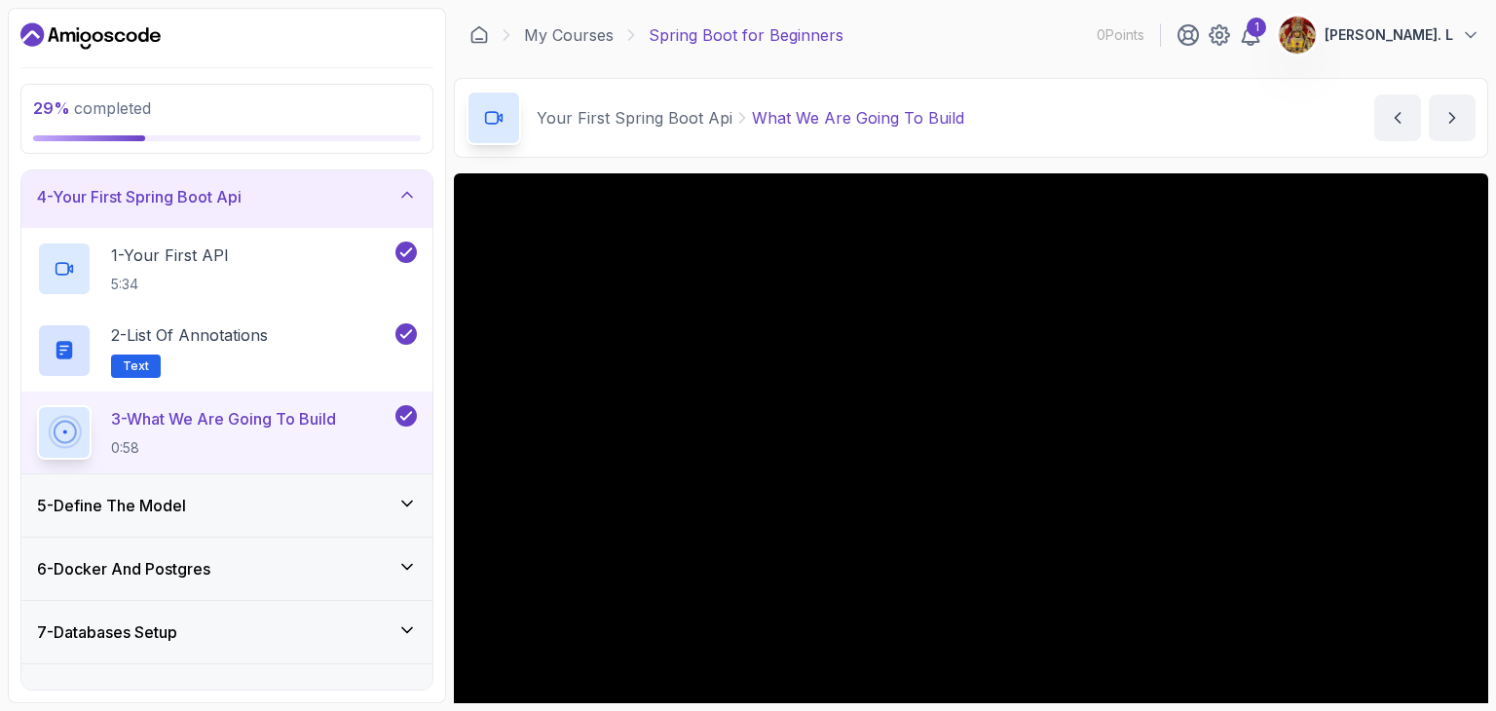
click at [277, 497] on div "5 - Define The Model" at bounding box center [227, 505] width 380 height 23
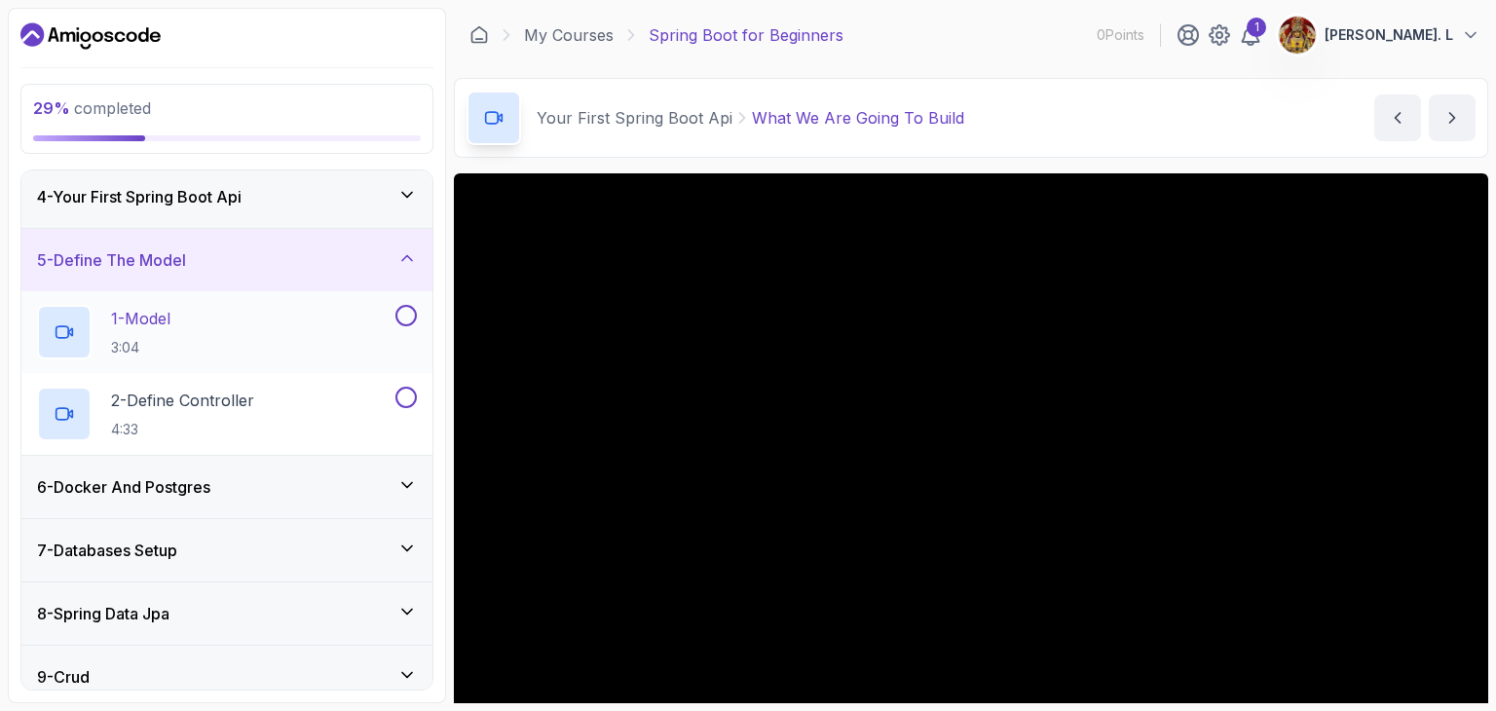
click at [409, 317] on button at bounding box center [406, 315] width 21 height 21
click at [286, 406] on div "2 - Define Controller 4:33" at bounding box center [214, 414] width 355 height 55
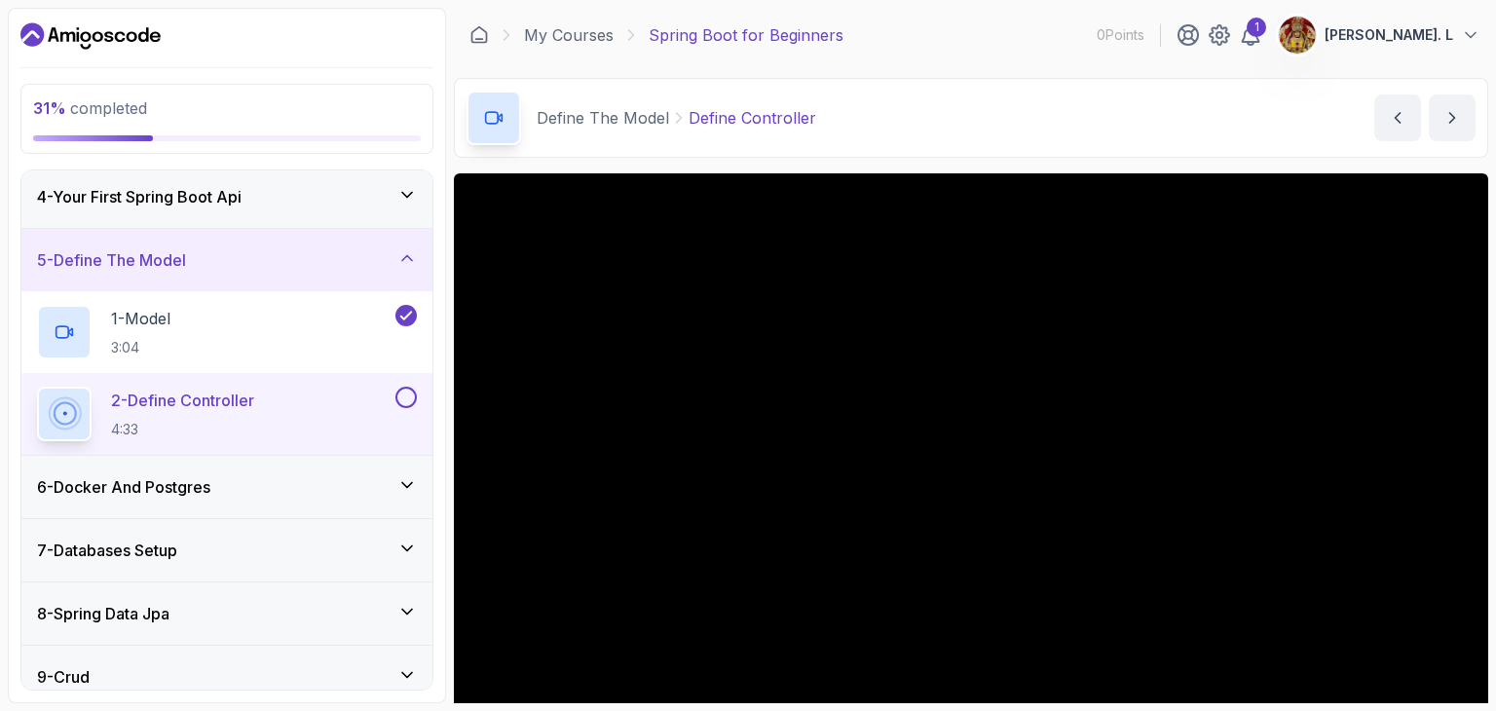
click at [410, 391] on button at bounding box center [406, 397] width 21 height 21
click at [363, 504] on div "6 - Docker And Postgres" at bounding box center [226, 487] width 411 height 62
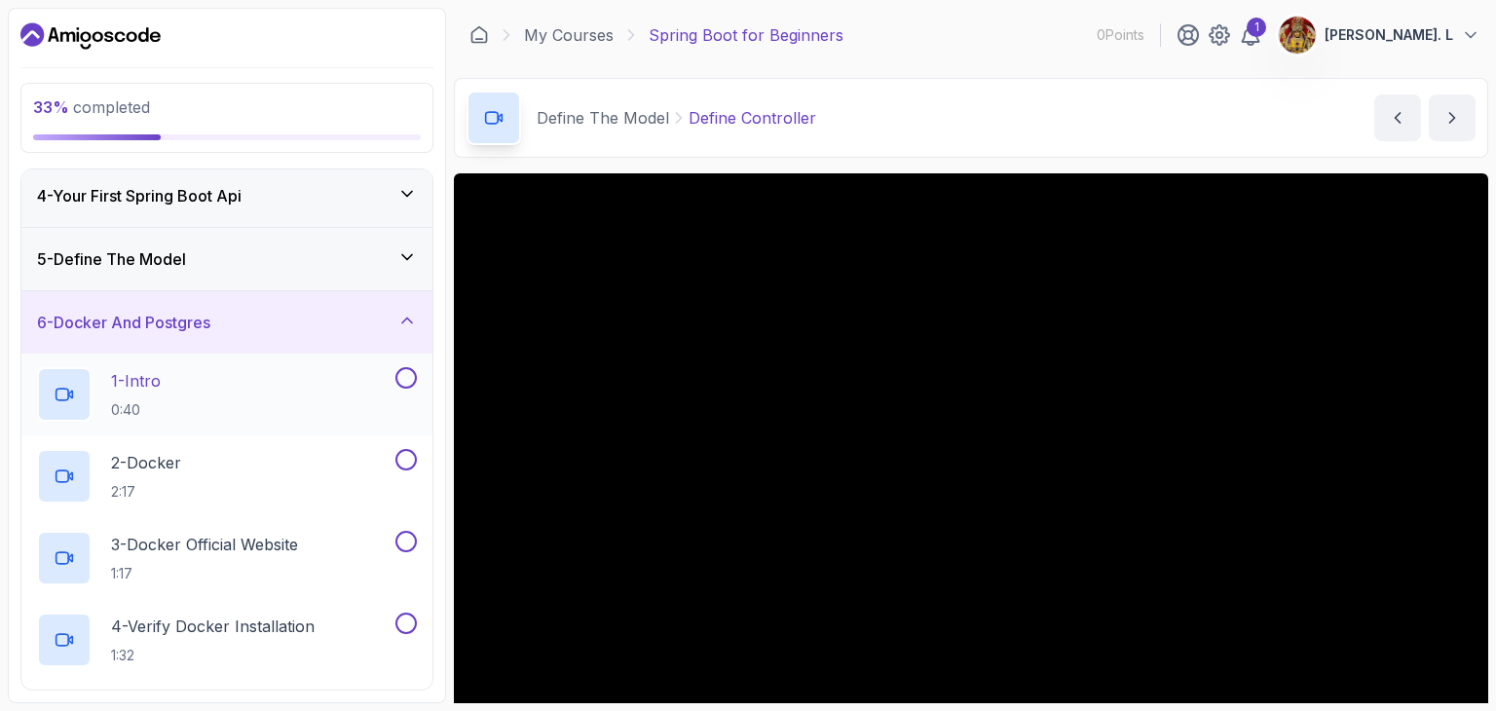
click at [401, 370] on button at bounding box center [406, 377] width 21 height 21
click at [406, 452] on button at bounding box center [406, 459] width 21 height 21
click at [413, 535] on button at bounding box center [406, 541] width 21 height 21
click at [407, 621] on button at bounding box center [406, 623] width 21 height 21
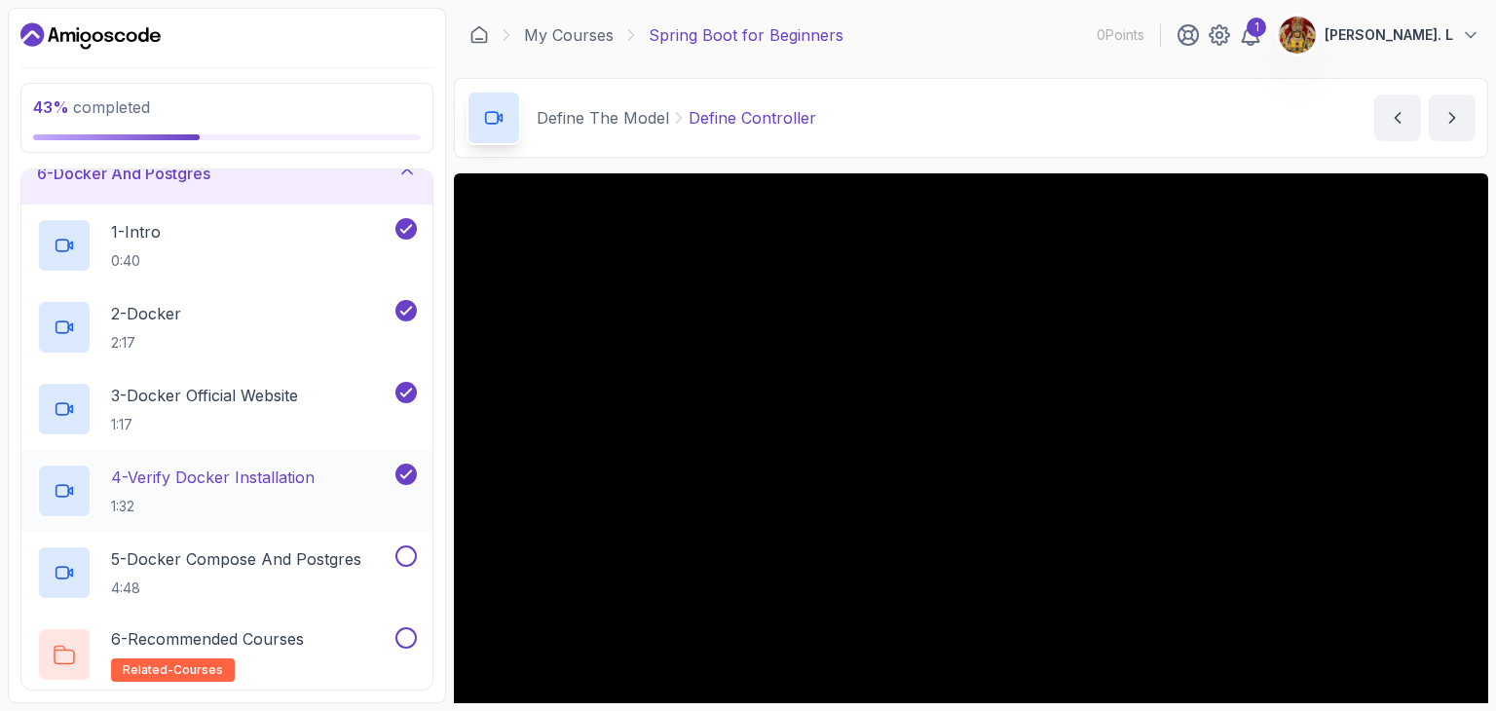
scroll to position [507, 0]
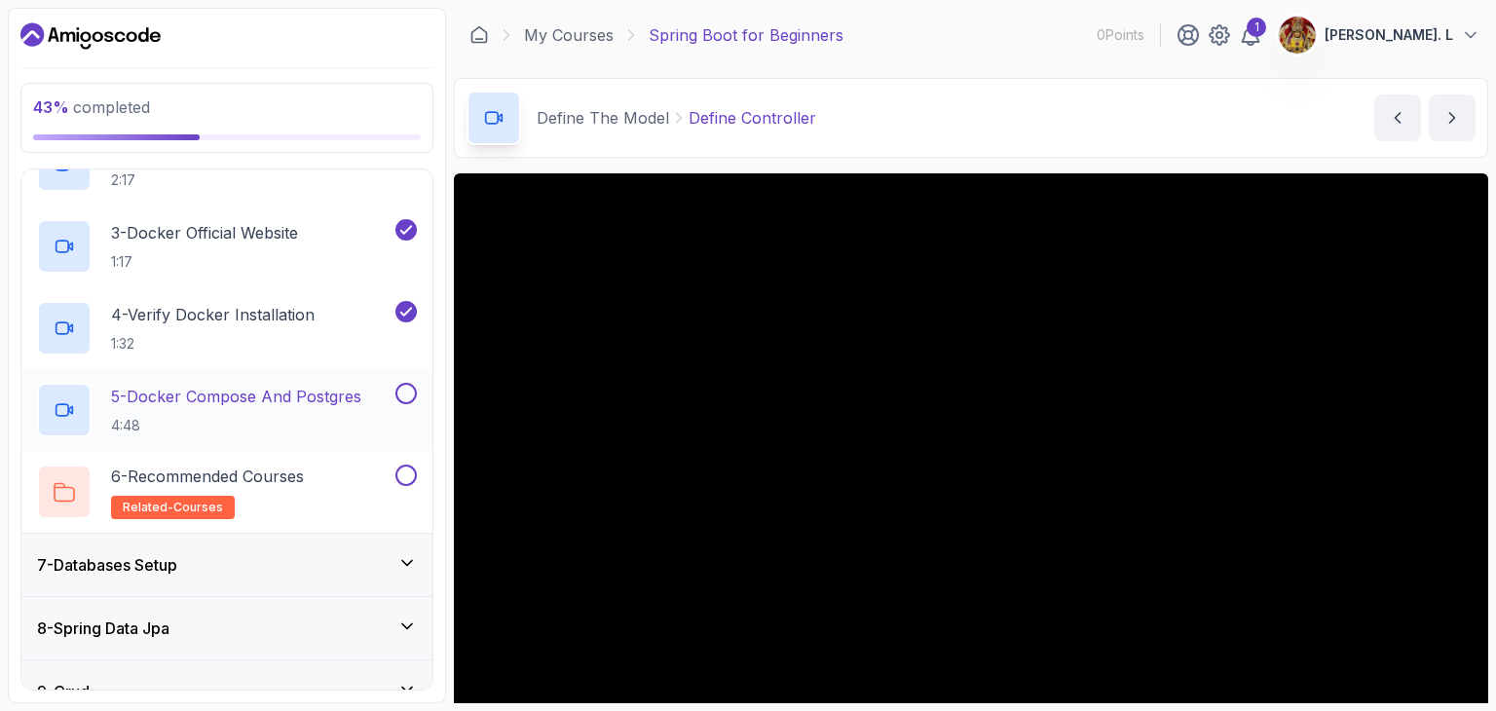
click at [409, 397] on button at bounding box center [406, 393] width 21 height 21
click at [358, 480] on div "6 - Recommended Courses related-courses" at bounding box center [214, 492] width 355 height 55
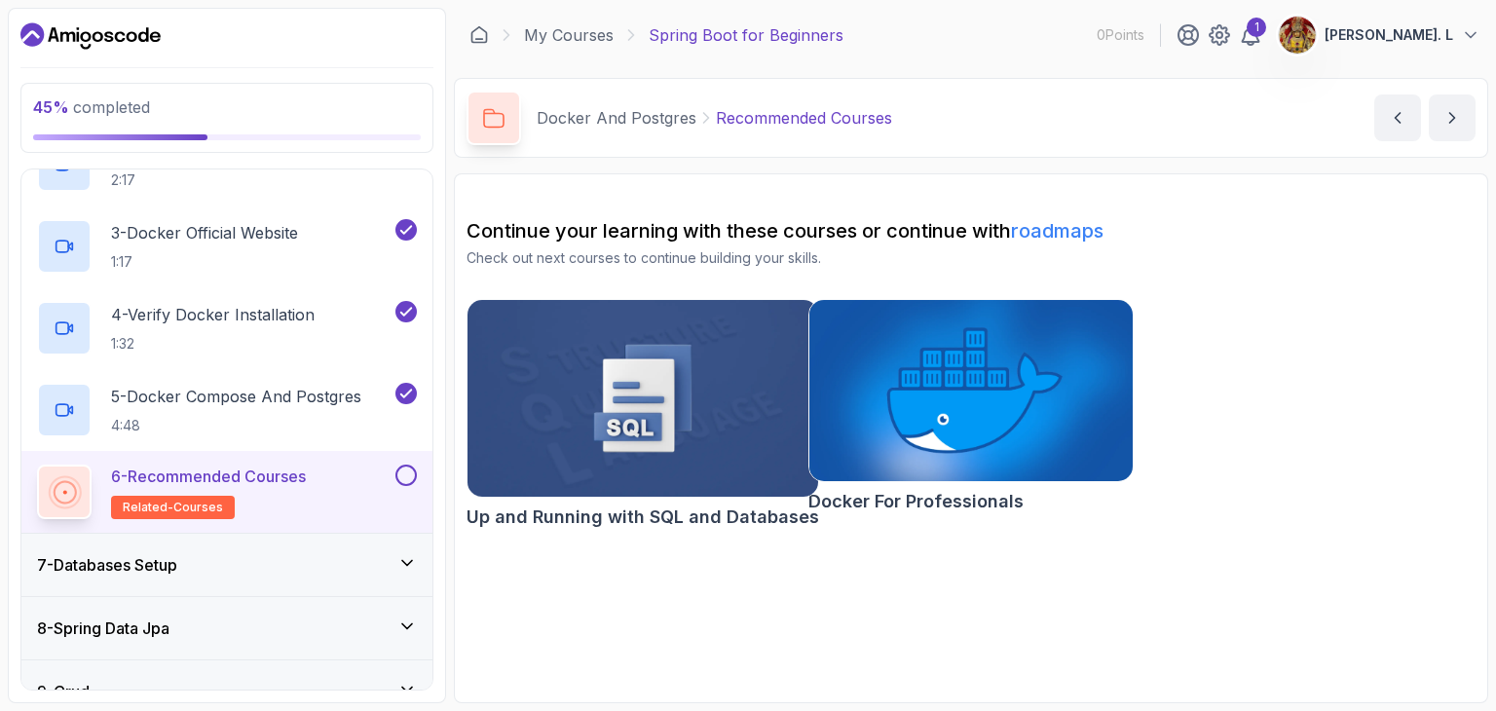
click at [842, 391] on img at bounding box center [971, 390] width 340 height 191
click at [694, 368] on img at bounding box center [643, 398] width 368 height 207
click at [409, 480] on button at bounding box center [406, 475] width 21 height 21
click at [406, 554] on icon at bounding box center [406, 562] width 19 height 19
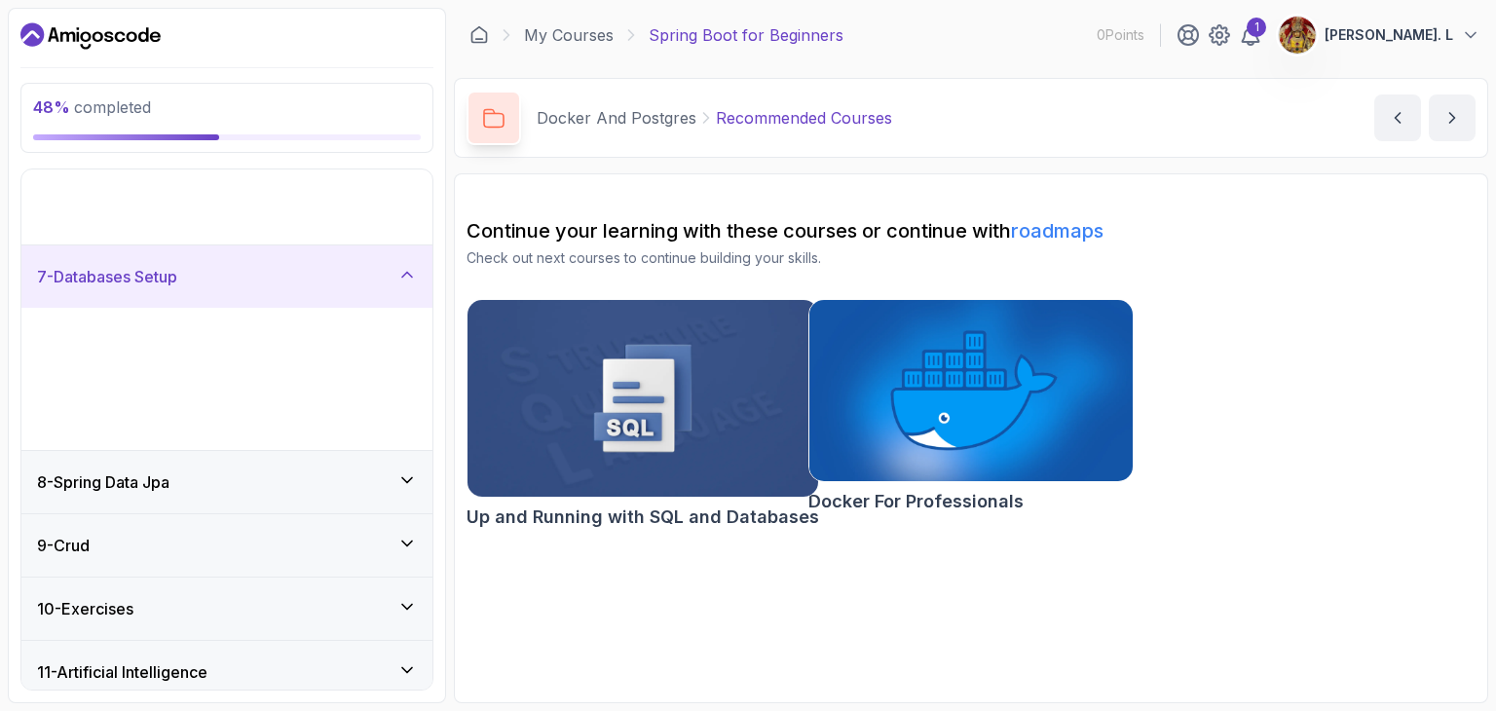
scroll to position [236, 0]
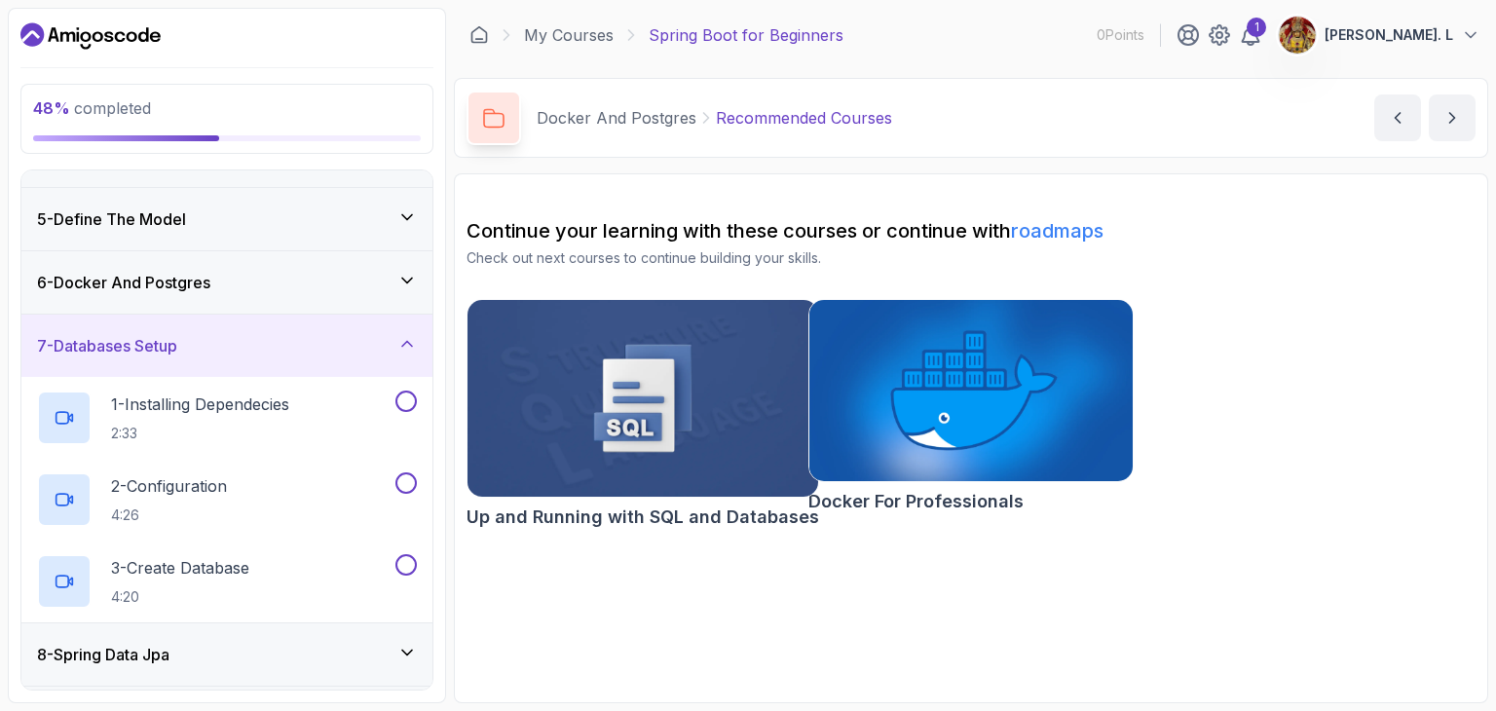
click at [362, 282] on div "6 - Docker And Postgres" at bounding box center [227, 282] width 380 height 23
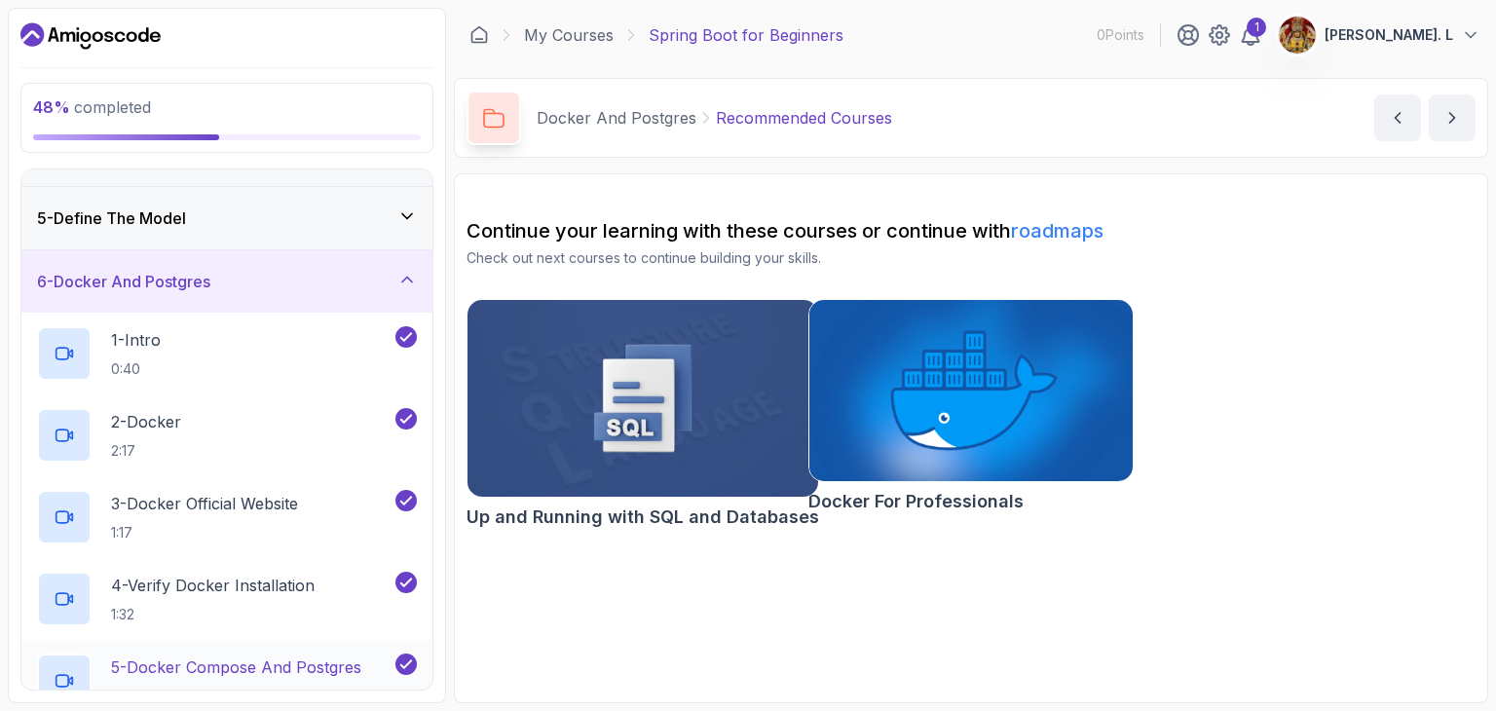
click at [257, 670] on p "5 - Docker Compose And Postgres" at bounding box center [236, 667] width 250 height 23
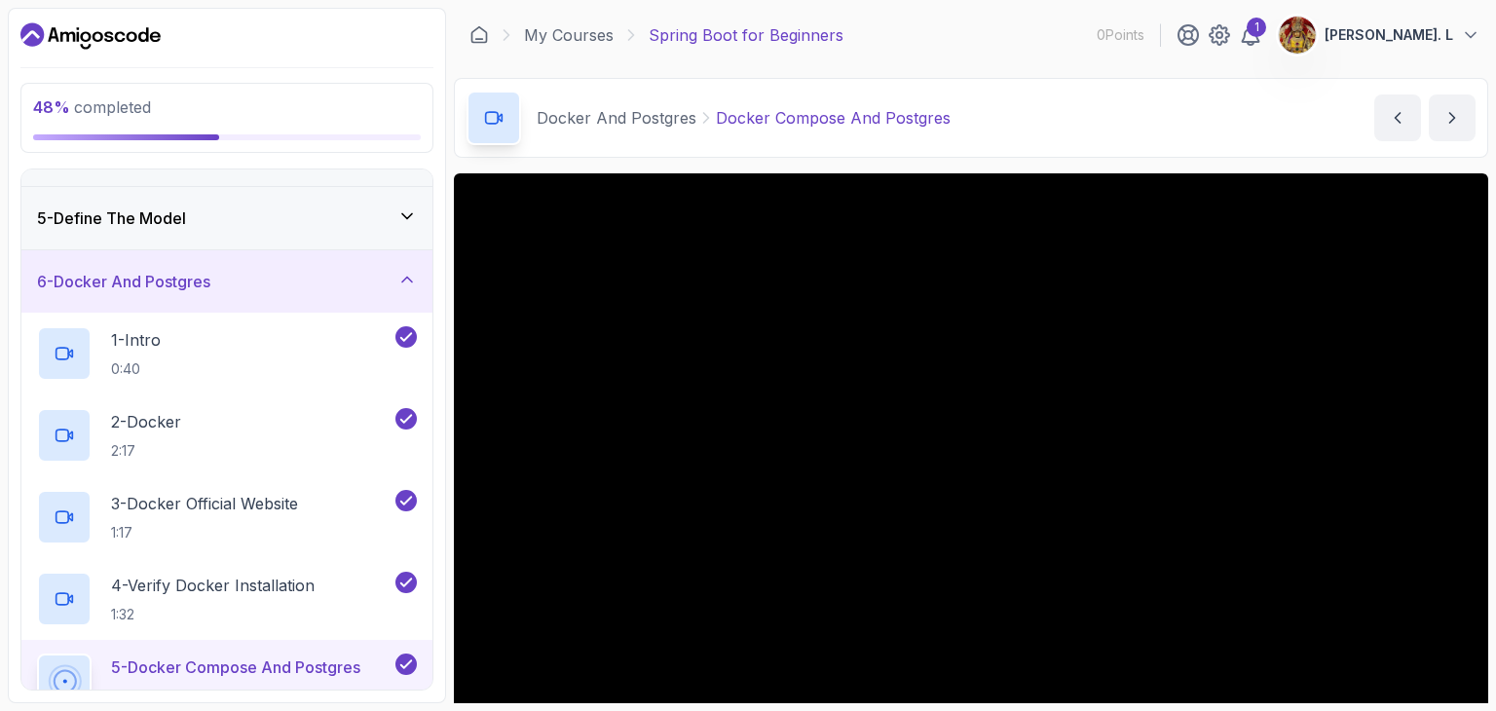
drag, startPoint x: 1489, startPoint y: 241, endPoint x: 1495, endPoint y: 157, distance: 84.1
click at [1481, 157] on section "48 % completed 1 - Intro 2 - Intro To Spring And Spring Boot 3 - Environment Se…" at bounding box center [748, 355] width 1496 height 711
drag, startPoint x: 1495, startPoint y: 157, endPoint x: 1495, endPoint y: 302, distance: 145.2
click at [1481, 302] on section "48 % completed 1 - Intro 2 - Intro To Spring And Spring Boot 3 - Environment Se…" at bounding box center [748, 355] width 1496 height 711
click at [1100, 106] on div "Docker And Postgres Docker Compose And Postgres Docker Compose And Postgres by …" at bounding box center [971, 118] width 1035 height 80
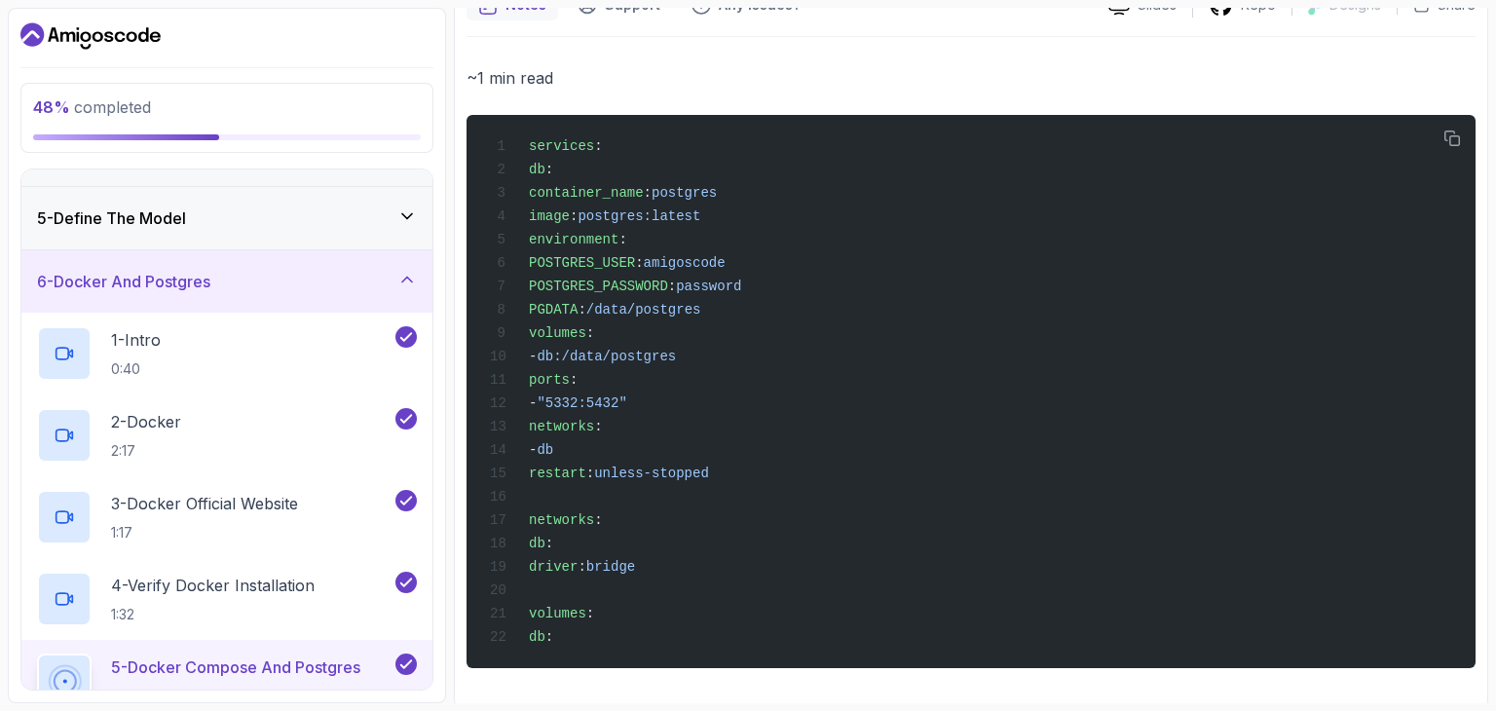
scroll to position [791, 0]
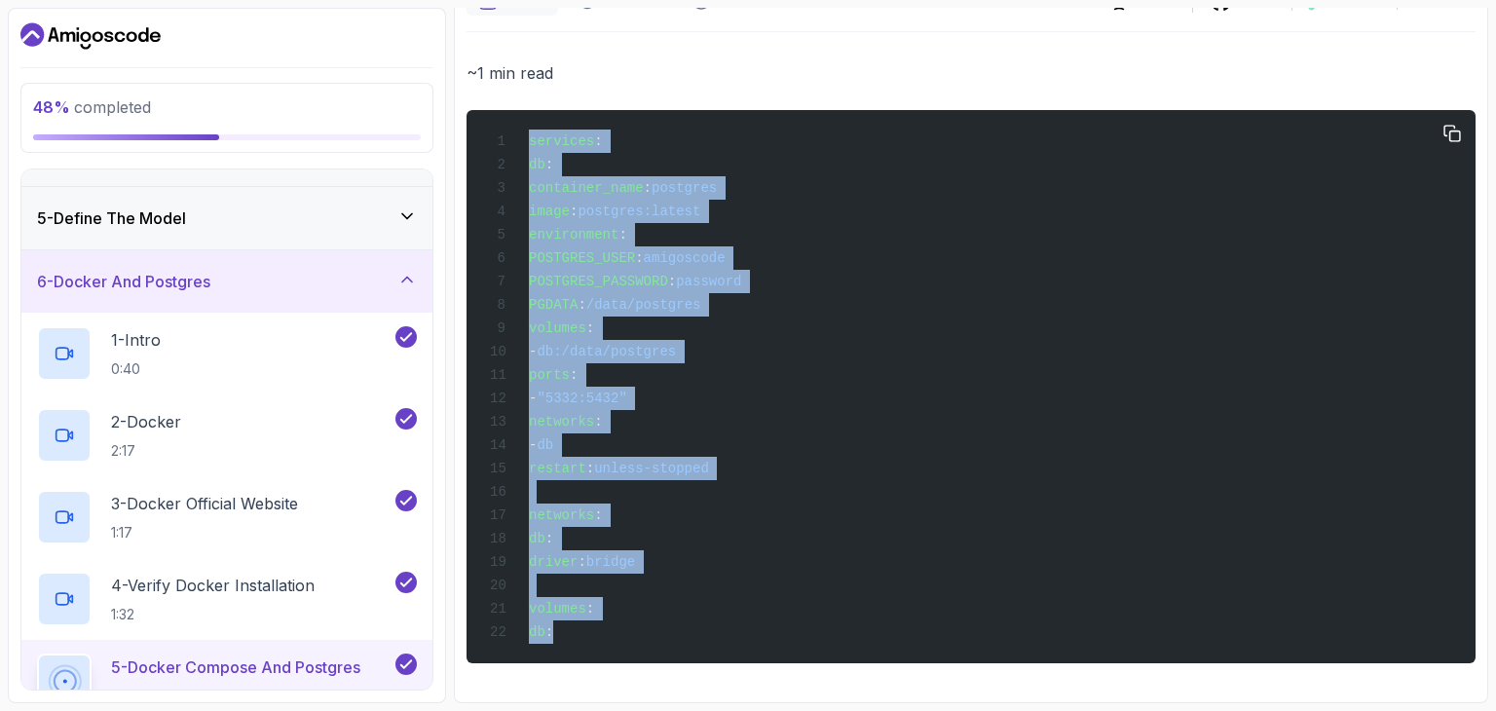
drag, startPoint x: 529, startPoint y: 140, endPoint x: 599, endPoint y: 637, distance: 501.8
click at [599, 637] on div "services : db : container_name : postgres image : postgres:latest environment :…" at bounding box center [971, 387] width 978 height 530
copy code "services : db : container_name : postgres image : postgres:latest environment :…"
click at [1481, 278] on section "48 % completed 1 - Intro 2 - Intro To Spring And Spring Boot 3 - Environment Se…" at bounding box center [748, 355] width 1496 height 711
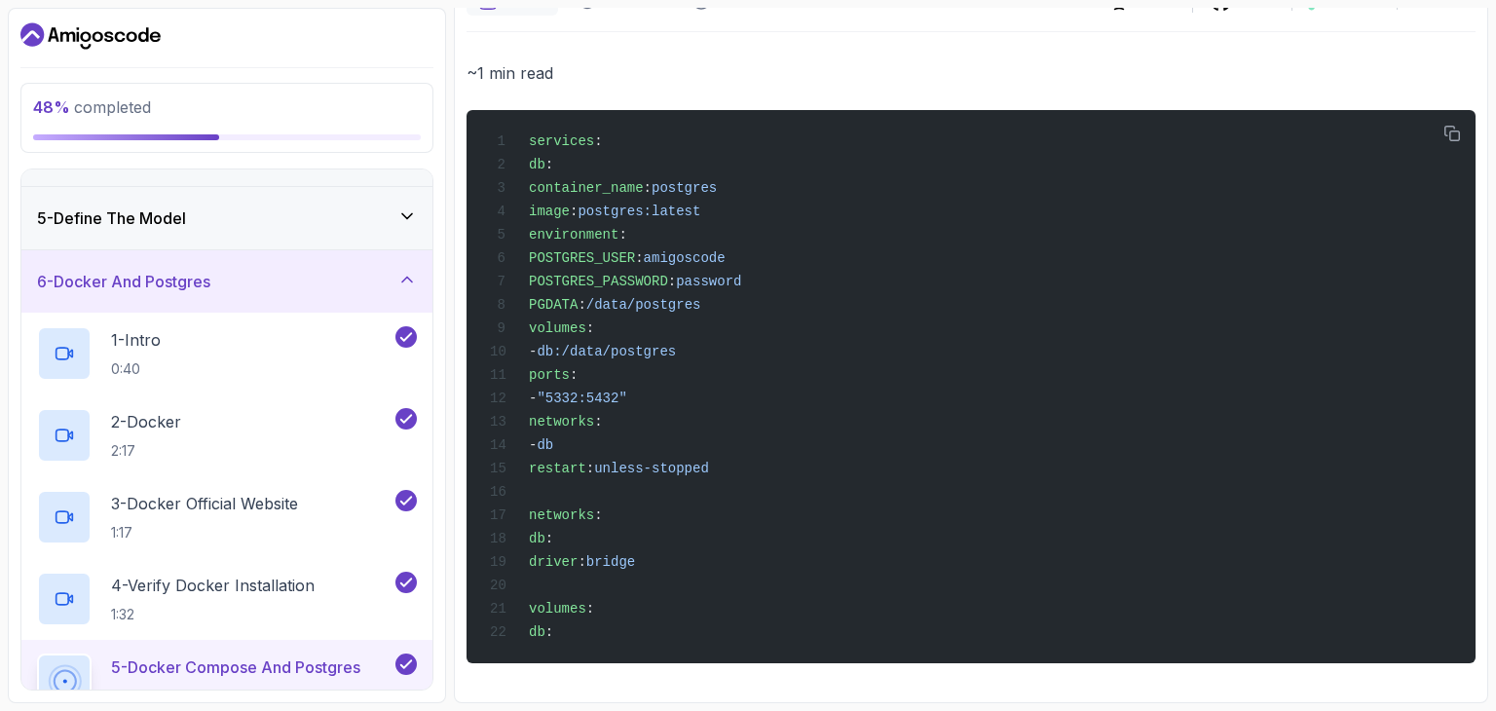
click at [1481, 274] on div "Notes Support Any issues? Slides Repo Designs Design not available Share ~1 min…" at bounding box center [971, 338] width 1035 height 732
click at [1481, 301] on section "48 % completed 1 - Intro 2 - Intro To Spring And Spring Boot 3 - Environment Se…" at bounding box center [748, 355] width 1496 height 711
click at [1095, 85] on p "~1 min read" at bounding box center [971, 72] width 1009 height 27
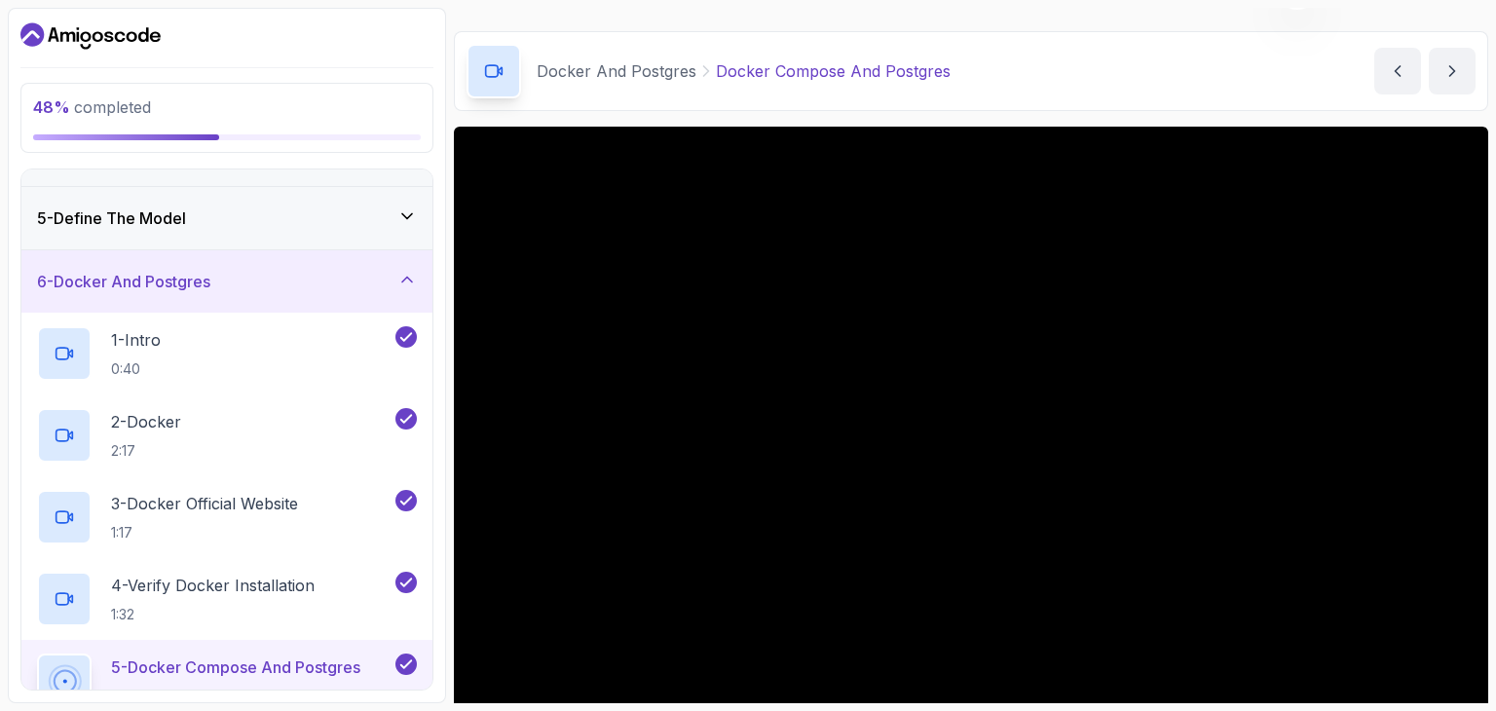
scroll to position [0, 0]
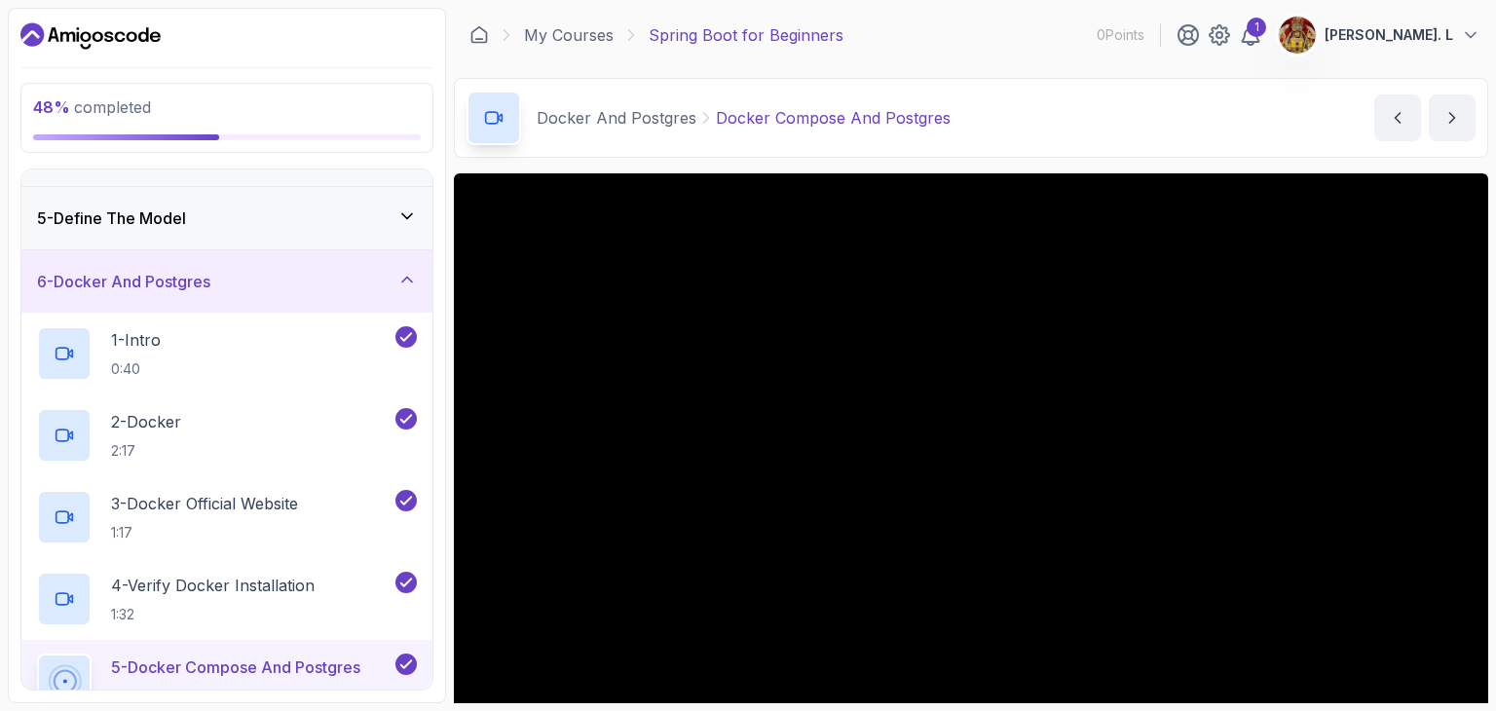
click at [998, 122] on div "Docker And Postgres Docker Compose And Postgres Docker Compose And Postgres by …" at bounding box center [971, 118] width 1035 height 80
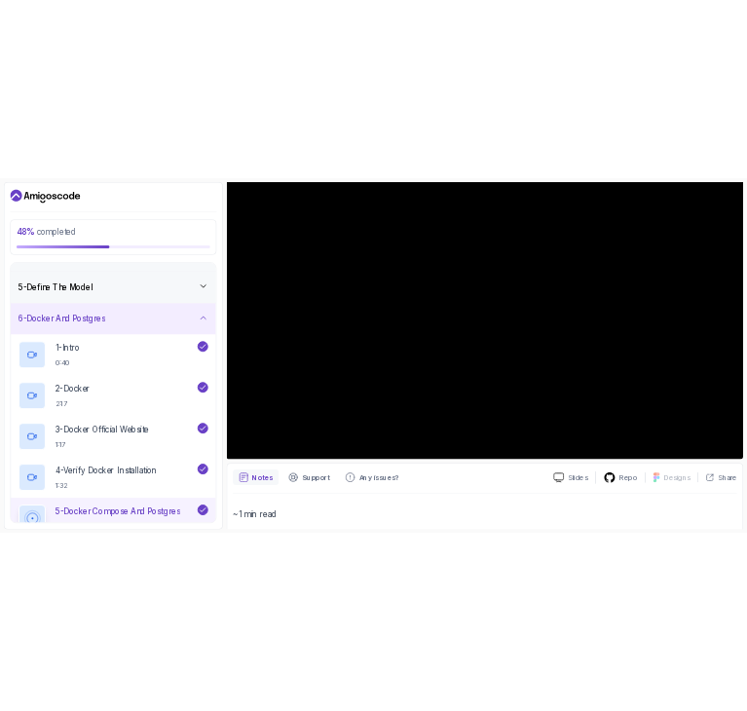
scroll to position [195, 0]
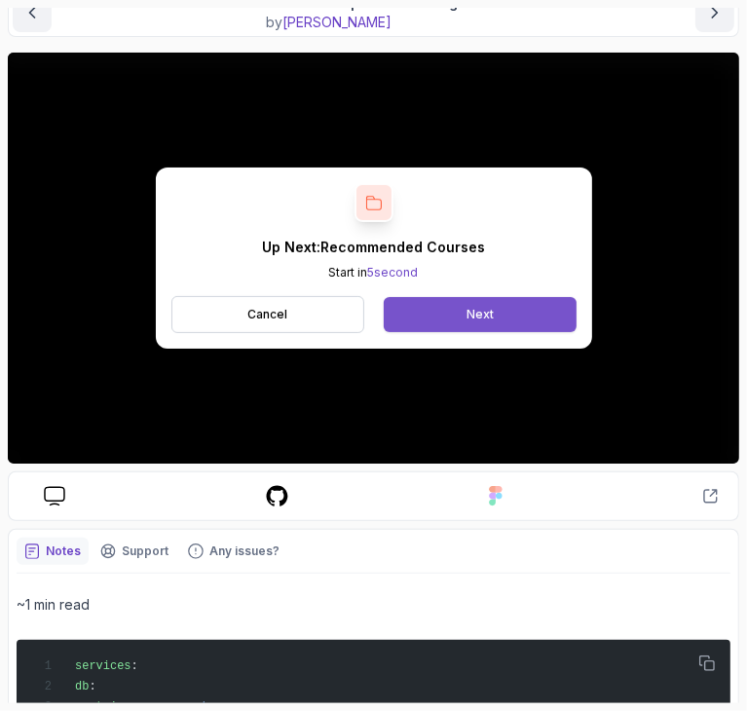
click at [434, 322] on button "Next" at bounding box center [480, 314] width 192 height 35
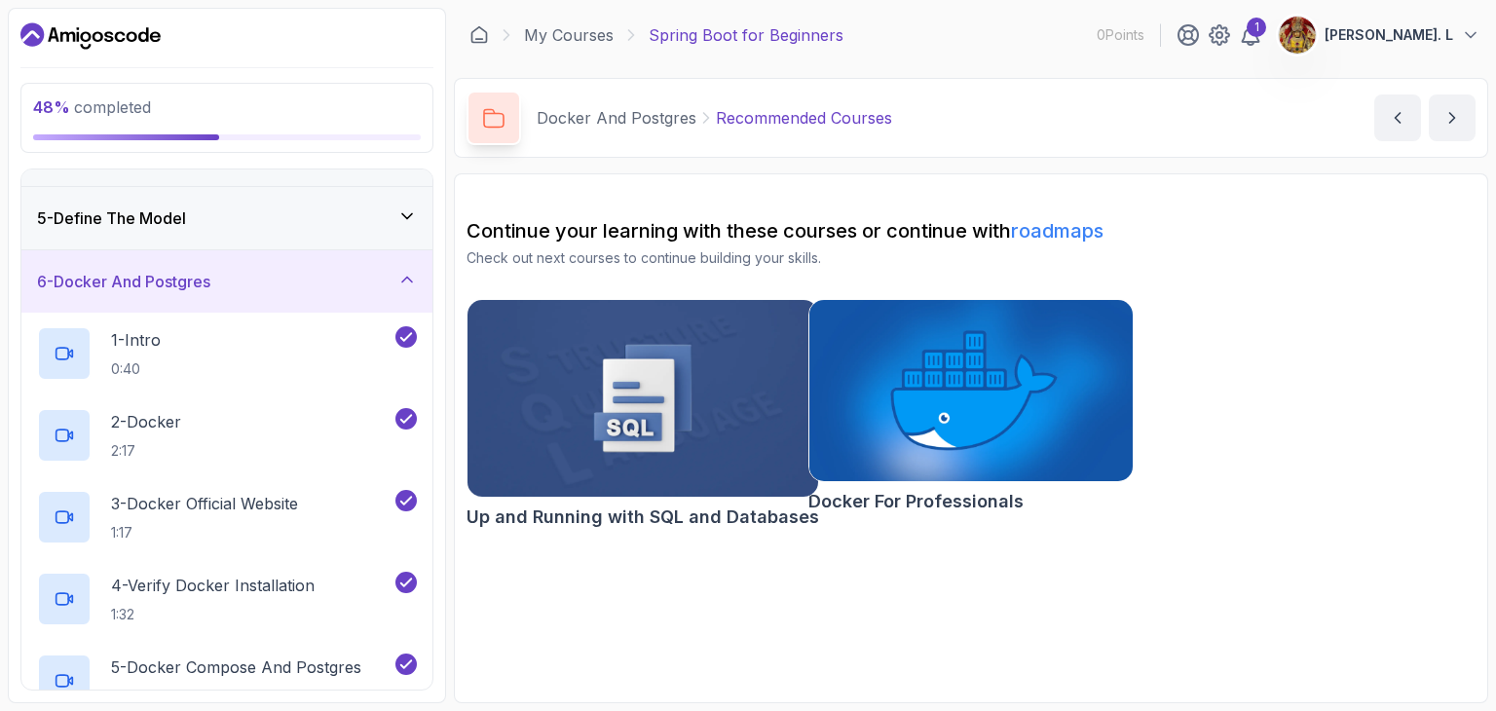
click at [402, 287] on div "6 - Docker And Postgres" at bounding box center [227, 281] width 380 height 23
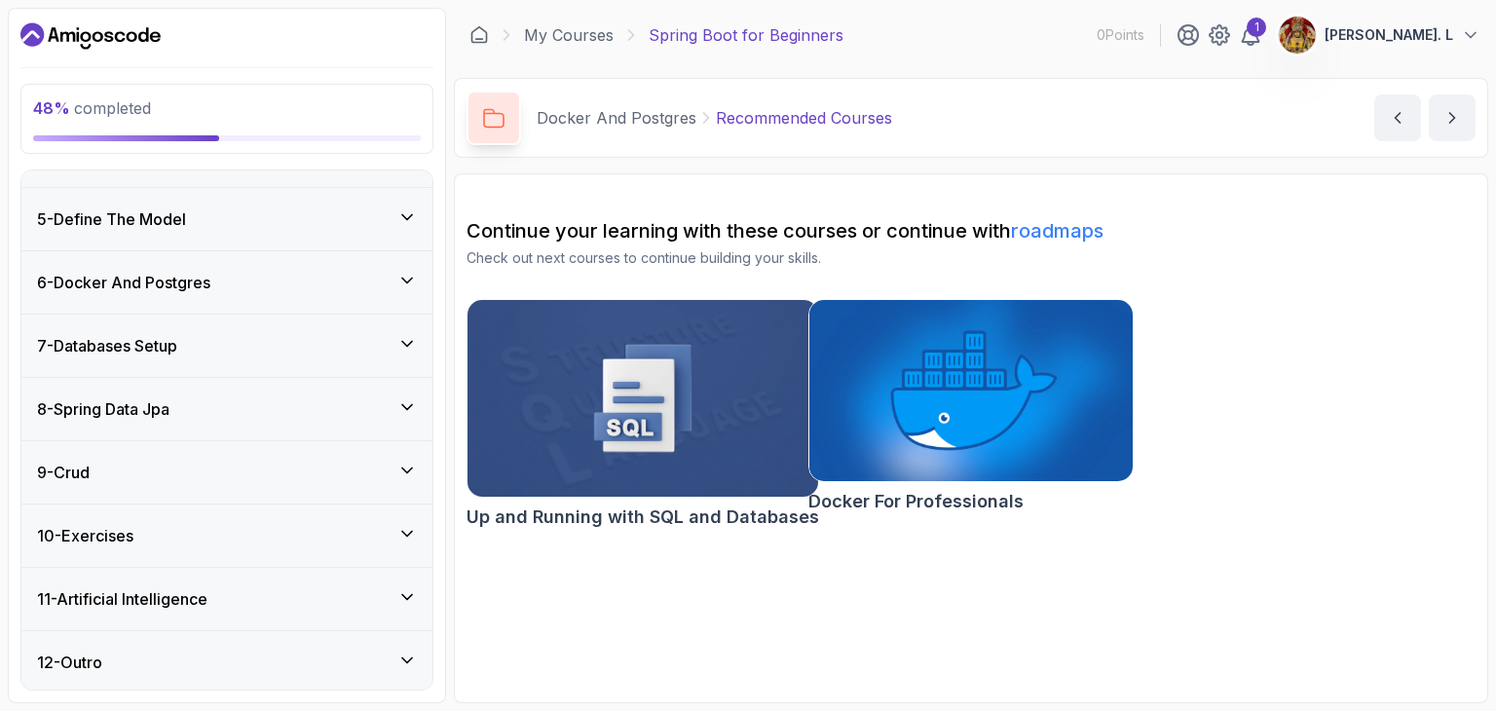
click at [402, 287] on div "6 - Docker And Postgres" at bounding box center [227, 282] width 380 height 23
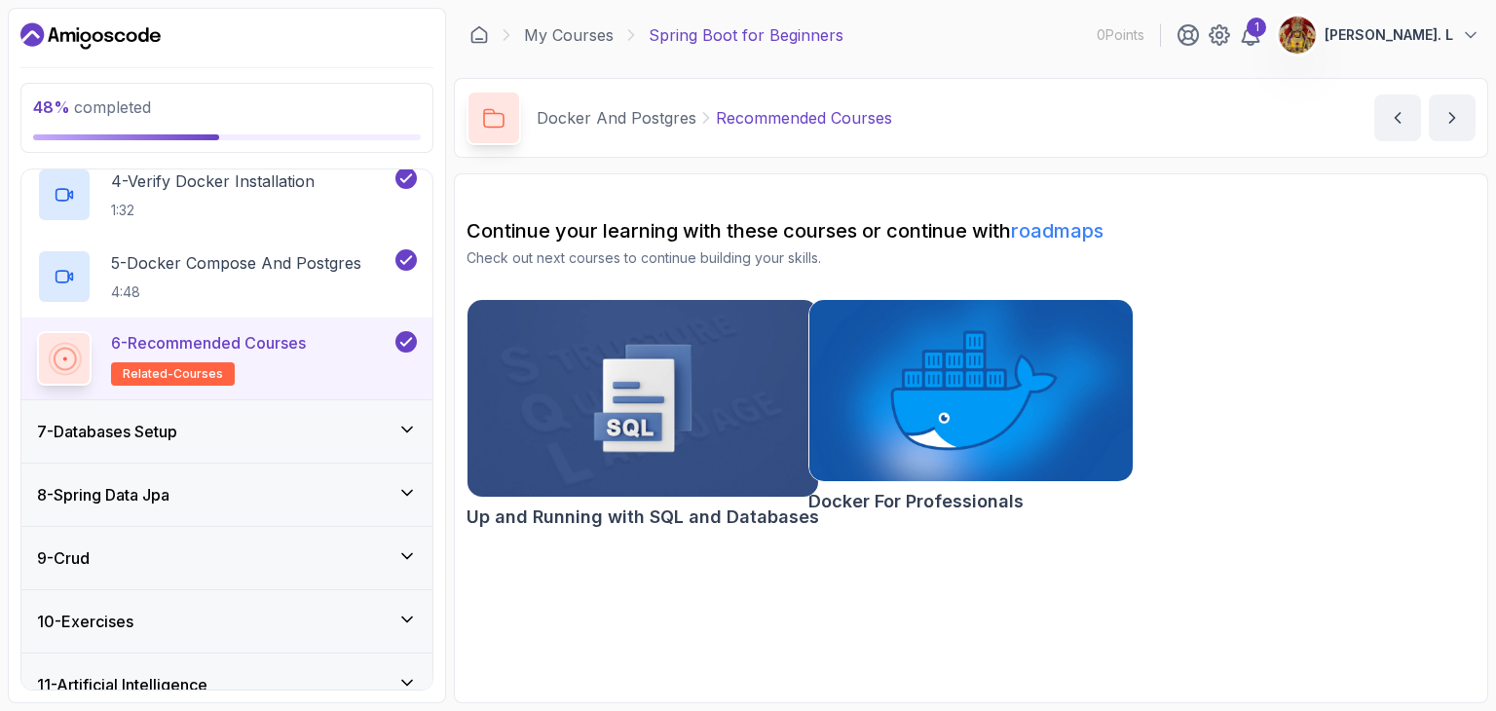
scroll to position [664, 0]
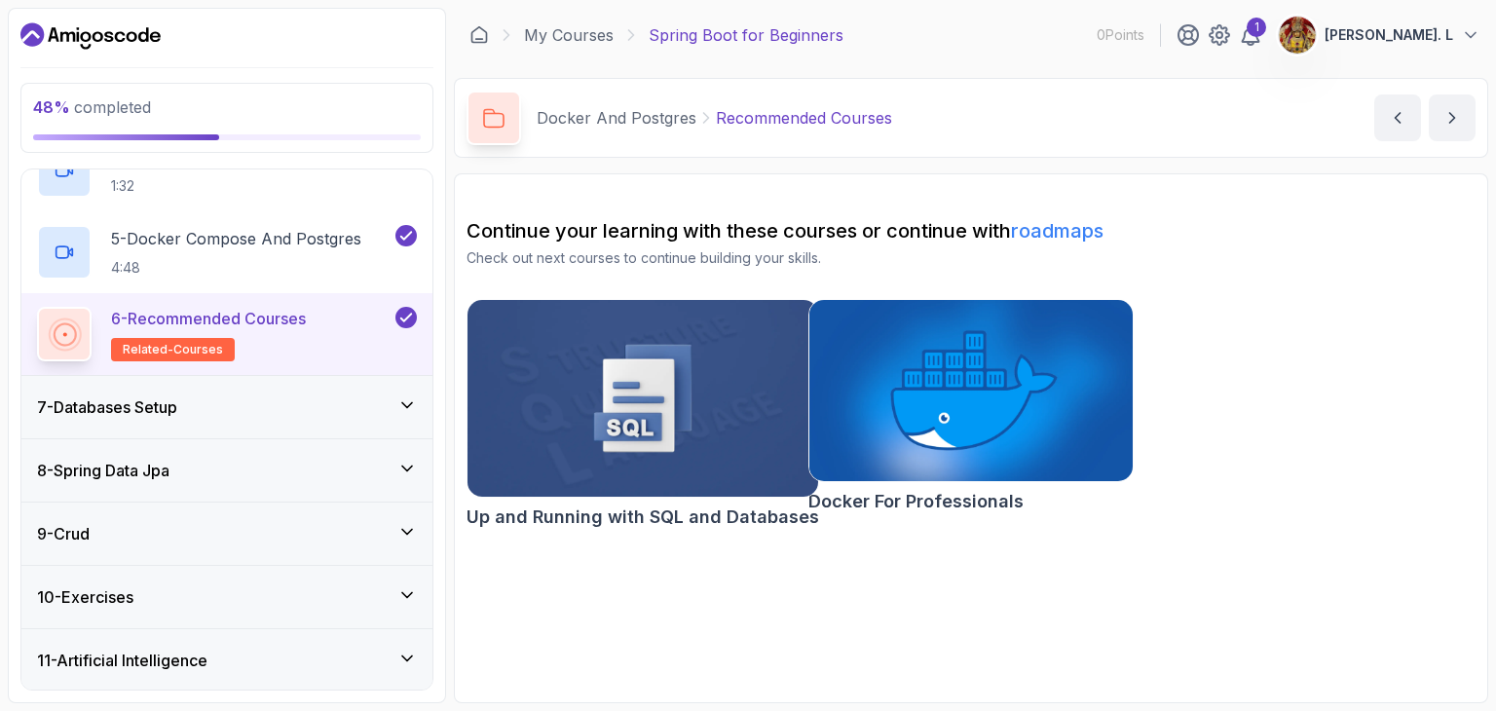
click at [361, 406] on div "7 - Databases Setup" at bounding box center [227, 407] width 380 height 23
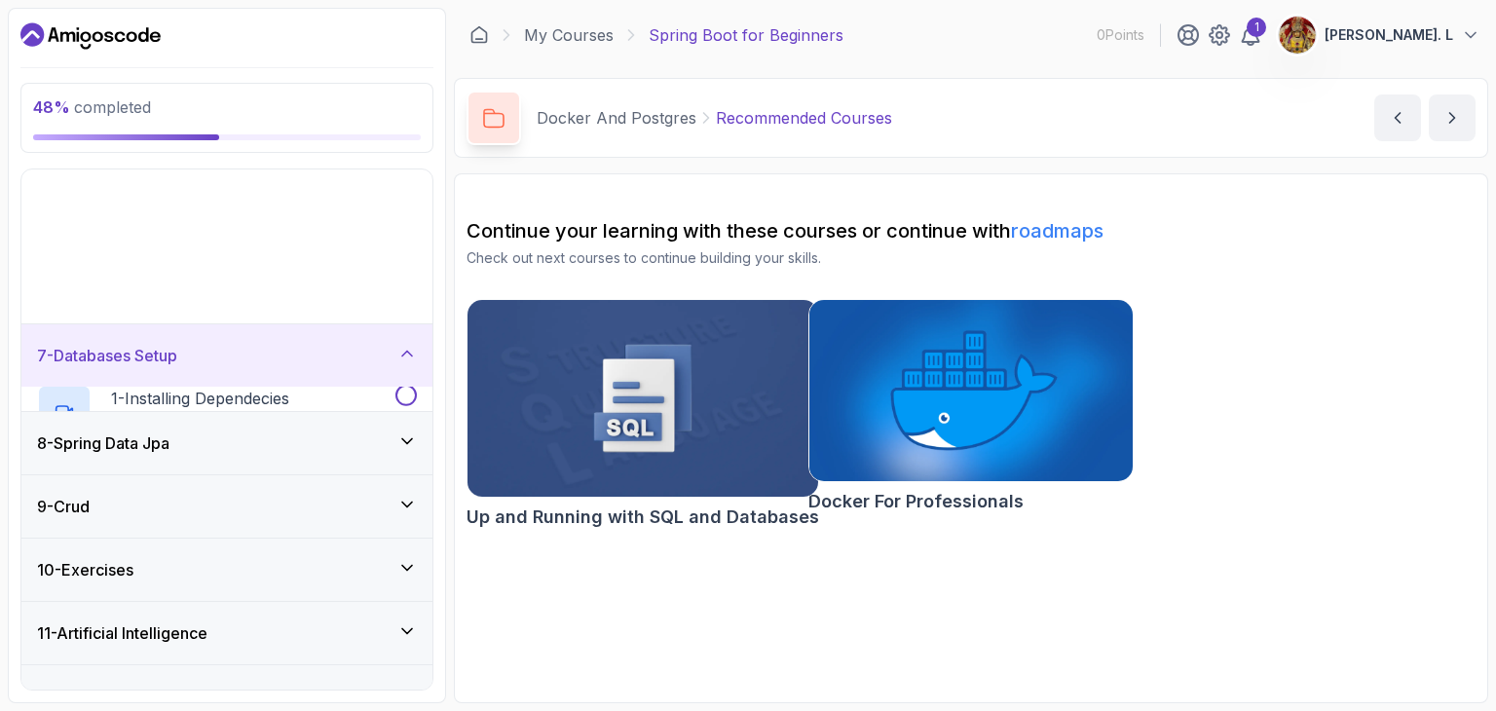
scroll to position [236, 0]
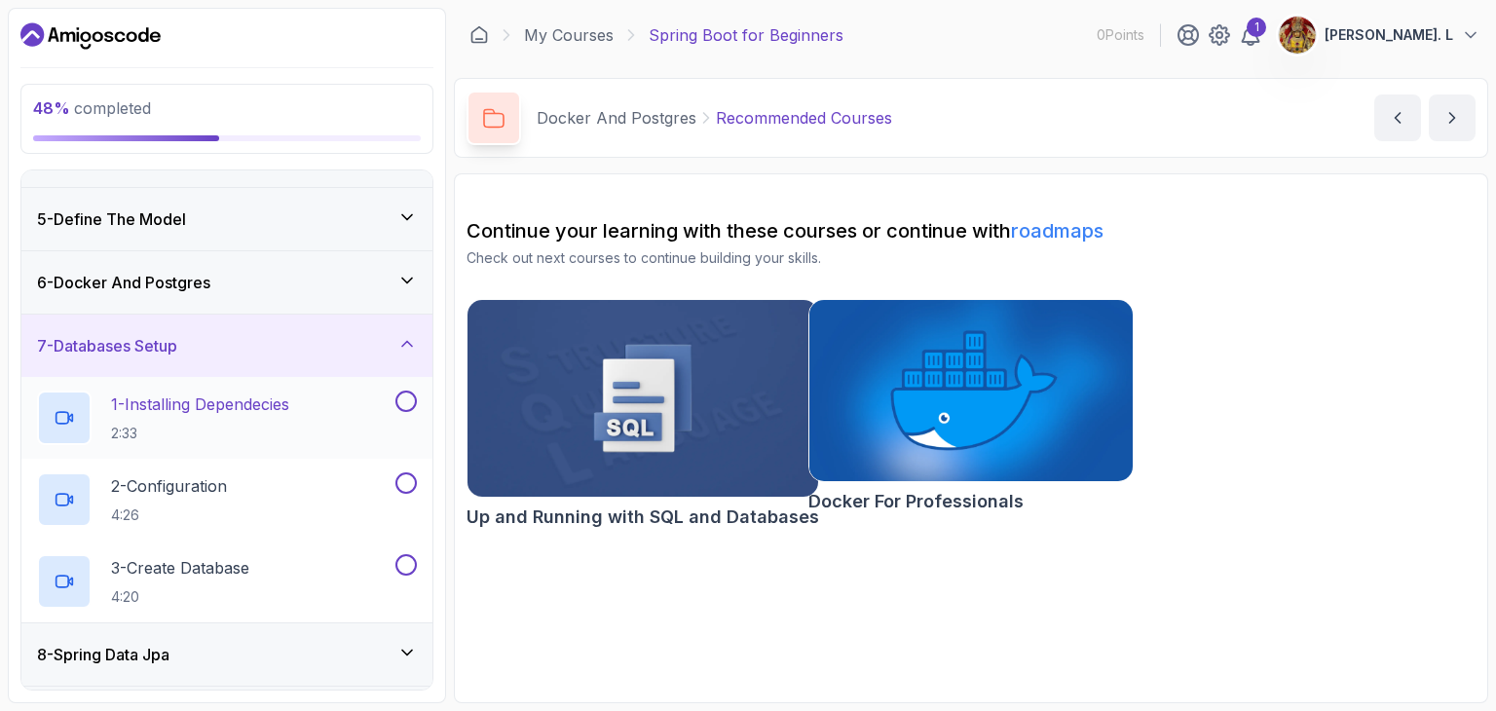
click at [349, 412] on div "1 - Installing Dependecies 2:33" at bounding box center [214, 418] width 355 height 55
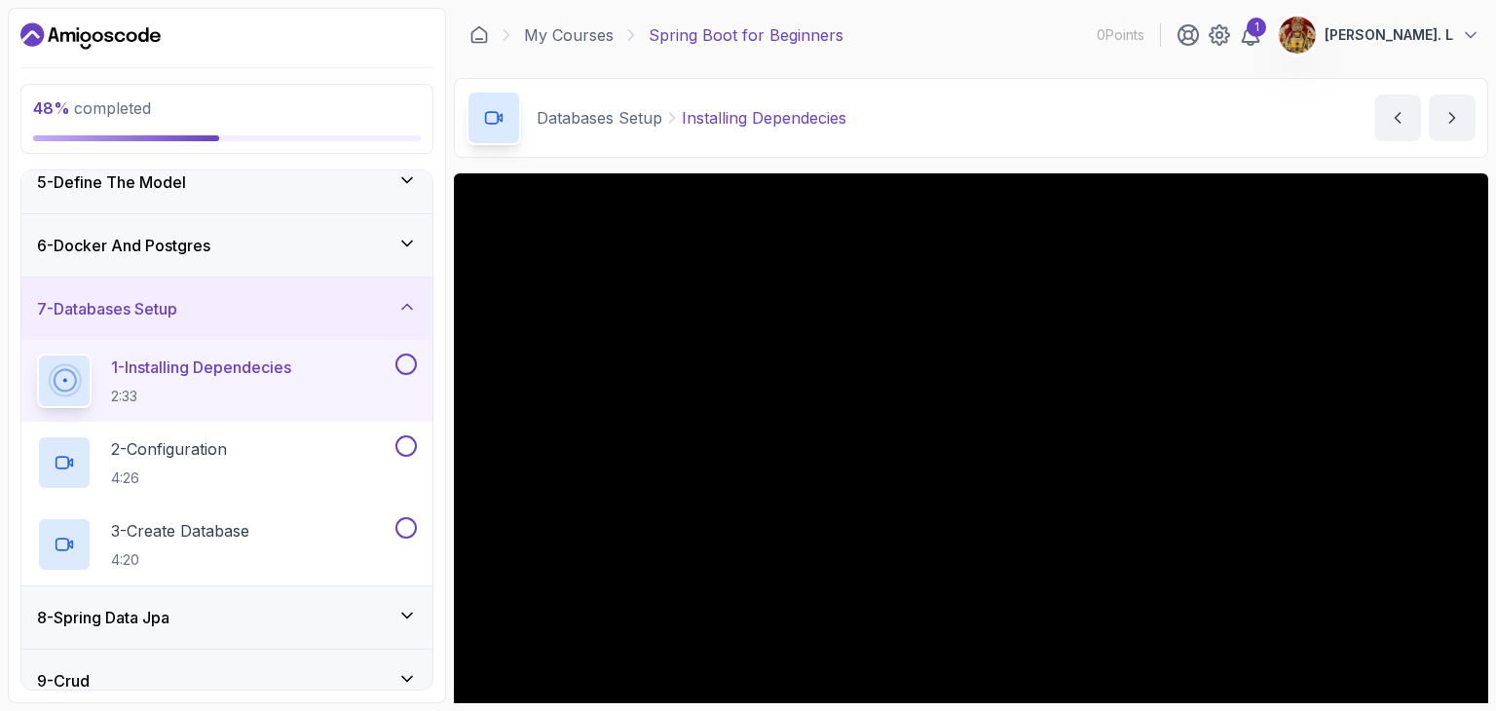
scroll to position [275, 0]
click at [990, 147] on div "Databases Setup Installing Dependecies Installing Dependecies by nelson" at bounding box center [971, 118] width 1035 height 80
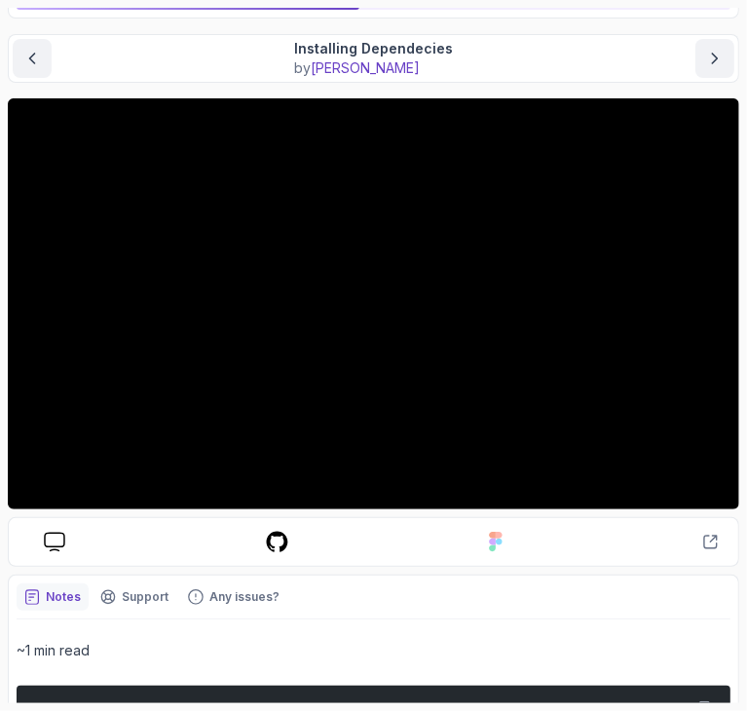
scroll to position [148, 0]
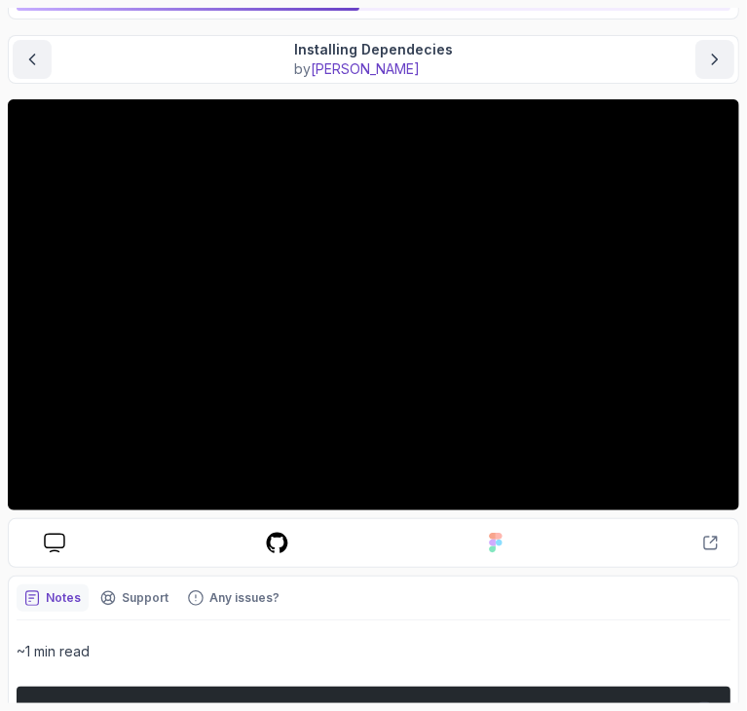
click at [436, 561] on div "Slides Repo Designs Design not available Share" at bounding box center [374, 543] width 732 height 50
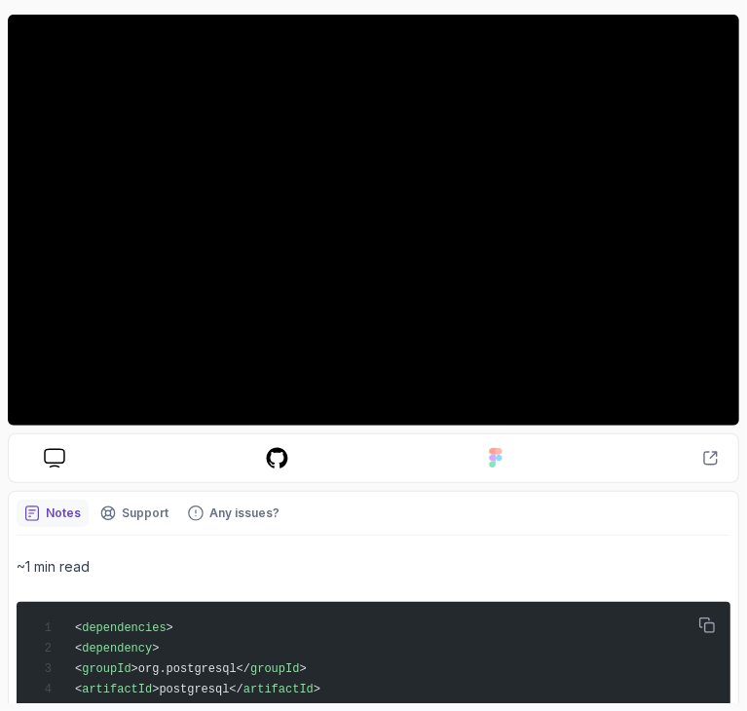
scroll to position [0, 0]
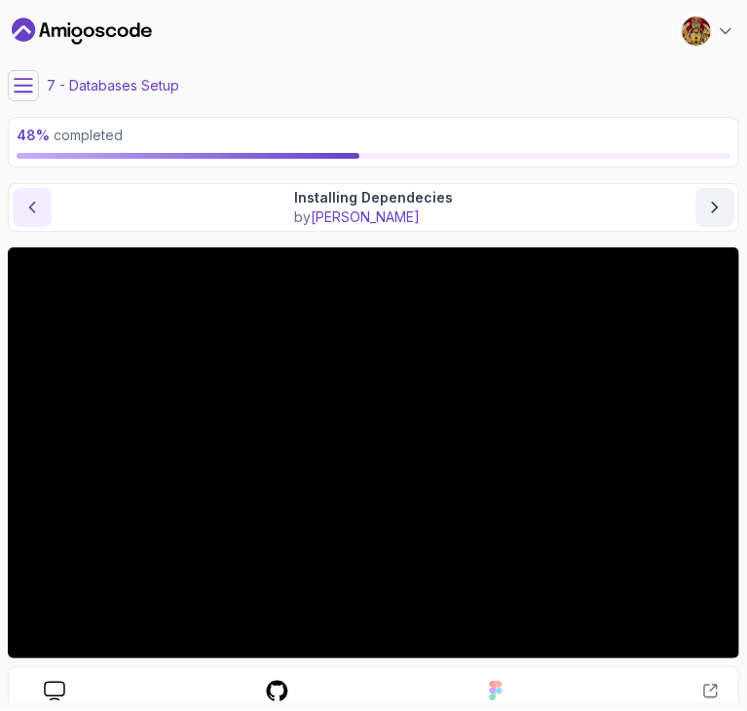
click at [34, 209] on icon "previous content" at bounding box center [31, 207] width 19 height 19
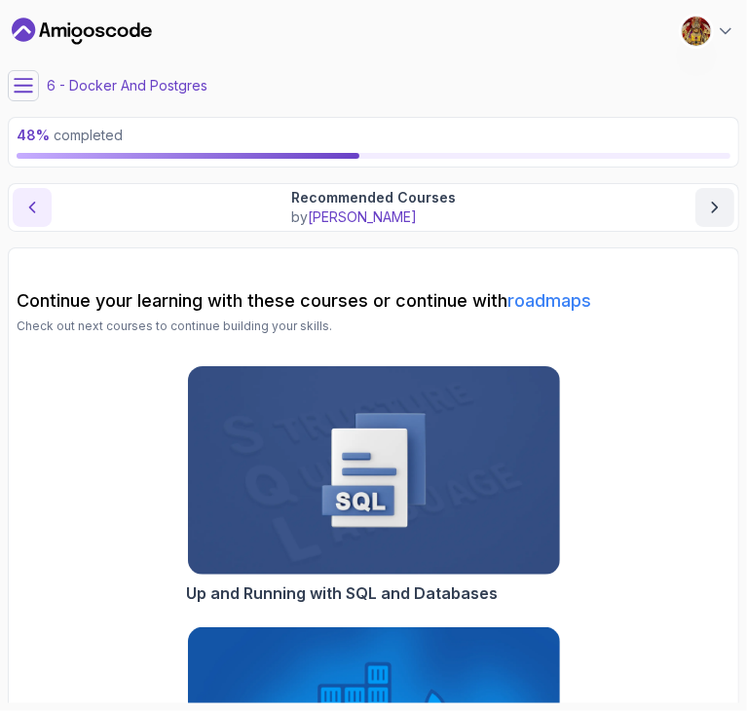
click at [34, 209] on icon "previous content" at bounding box center [31, 207] width 19 height 19
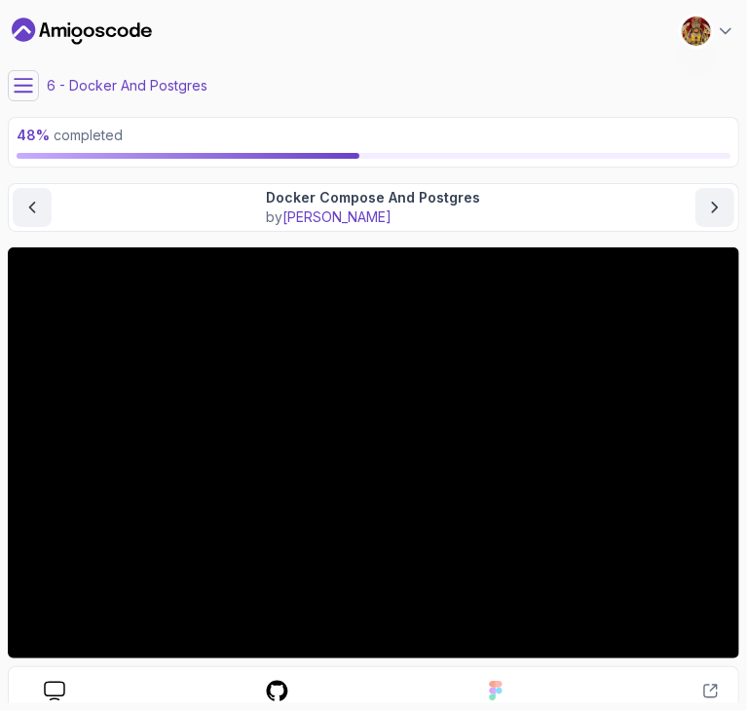
click at [587, 208] on div "Docker Compose And Postgres by nelson" at bounding box center [374, 207] width 722 height 39
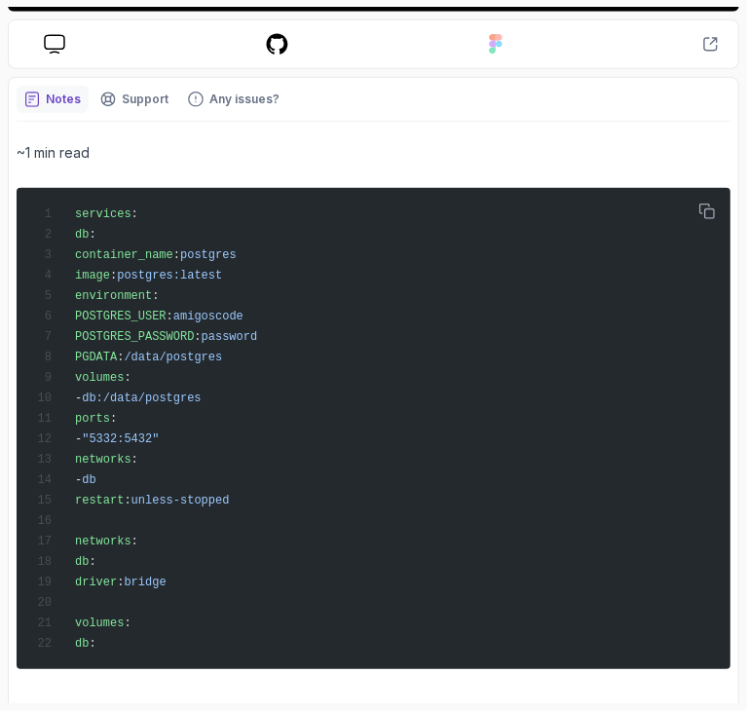
scroll to position [693, 0]
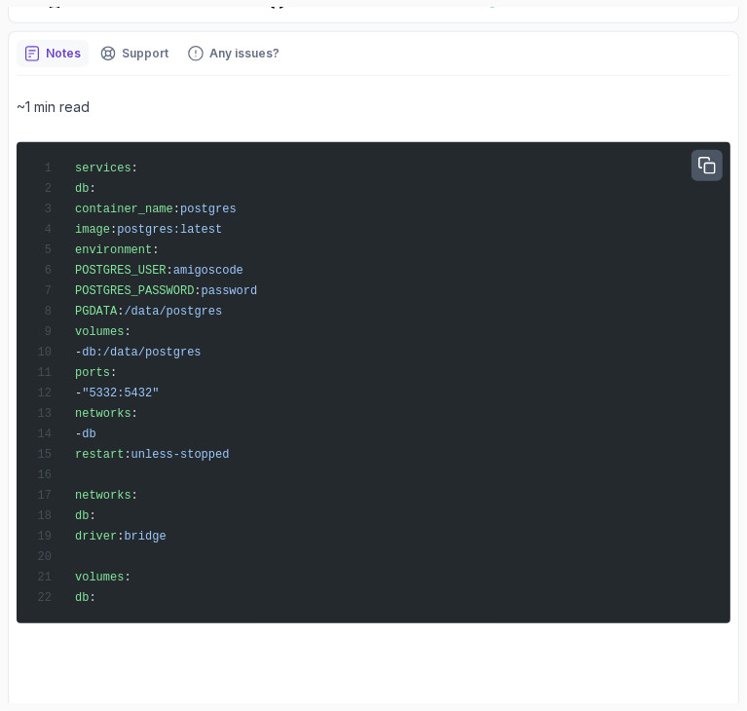
click at [710, 166] on icon "button" at bounding box center [707, 167] width 18 height 18
click at [657, 88] on div "~1 min read services : db : container_name : postgres image : postgres:latest e…" at bounding box center [374, 388] width 714 height 624
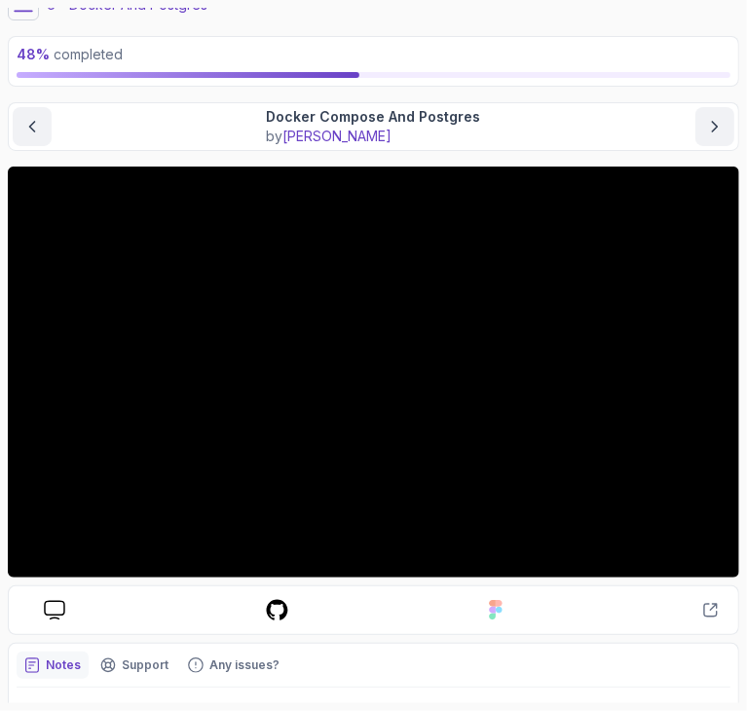
scroll to position [0, 0]
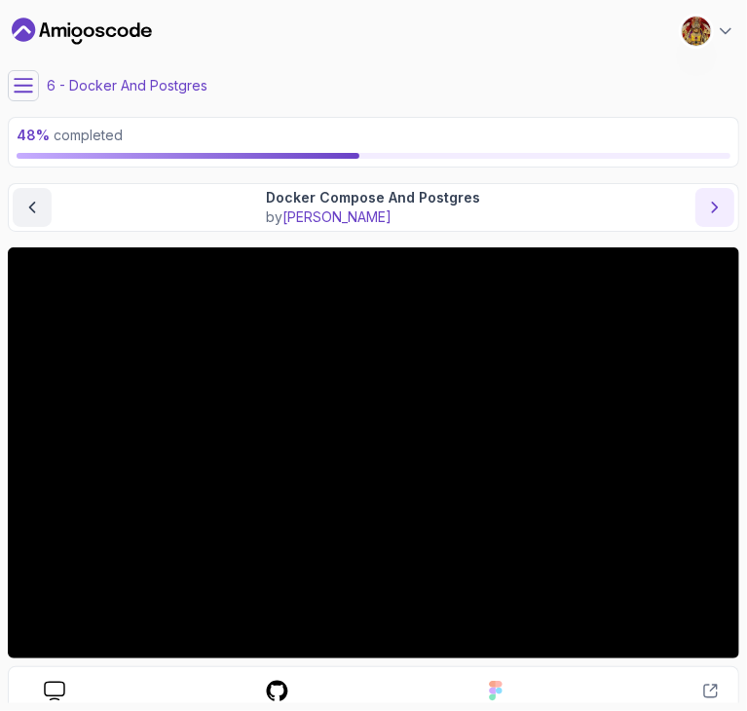
click at [711, 206] on icon "next content" at bounding box center [714, 207] width 19 height 19
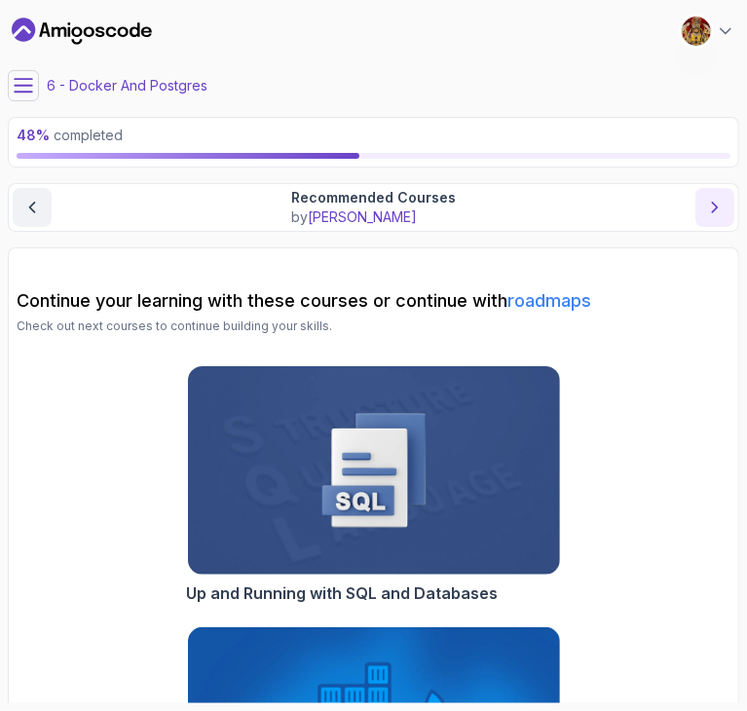
click at [711, 206] on icon "next content" at bounding box center [714, 207] width 19 height 19
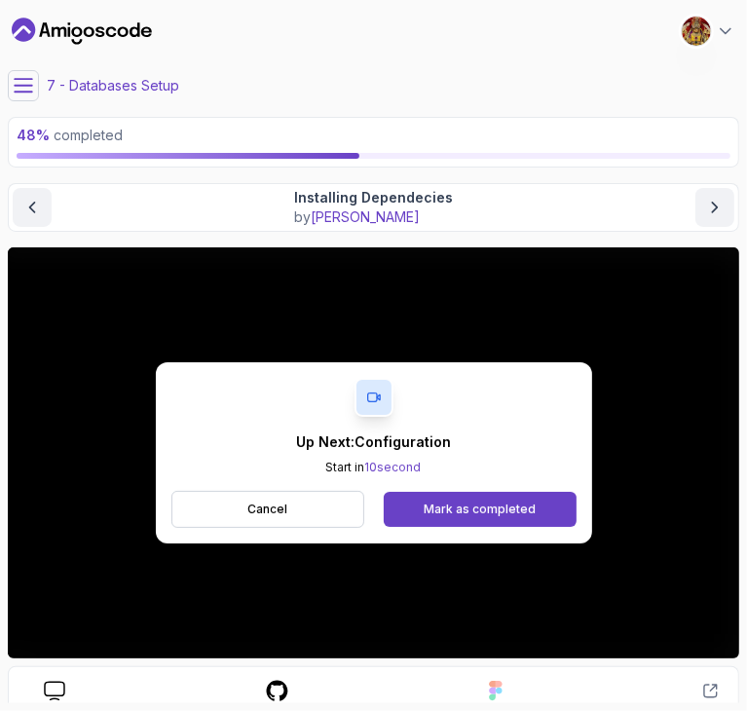
click at [339, 442] on p "Up Next: Configuration" at bounding box center [373, 442] width 155 height 19
click at [284, 502] on p "Cancel" at bounding box center [267, 510] width 40 height 16
click at [452, 493] on button "Mark as completed" at bounding box center [480, 509] width 192 height 35
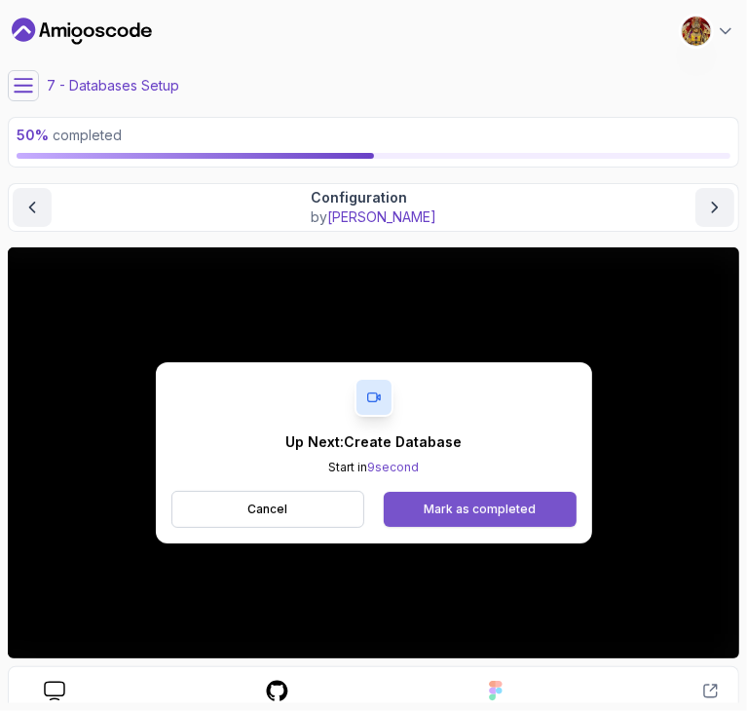
click at [428, 496] on button "Mark as completed" at bounding box center [480, 509] width 192 height 35
click at [484, 511] on div "Mark as completed" at bounding box center [480, 510] width 112 height 16
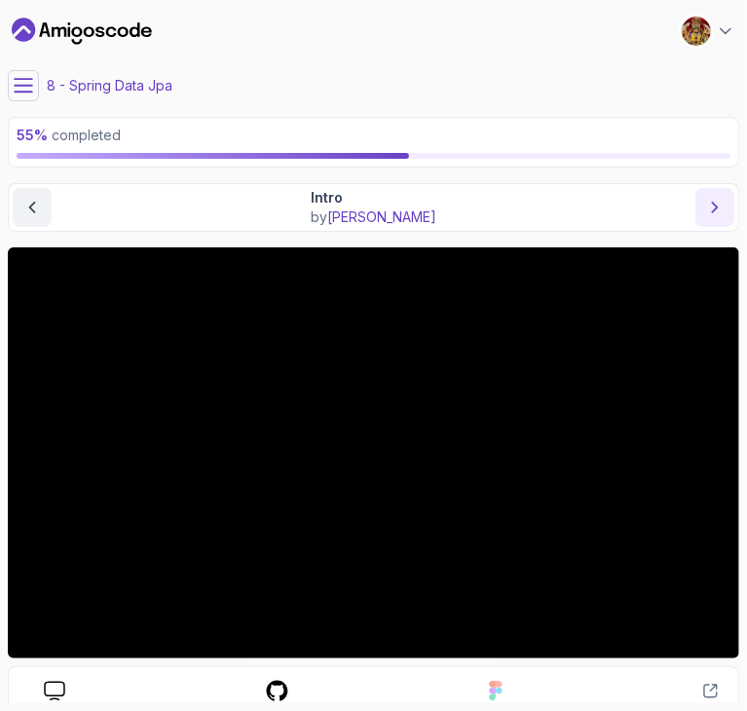
click at [717, 207] on icon "next content" at bounding box center [715, 208] width 5 height 10
click at [41, 198] on icon "previous content" at bounding box center [31, 207] width 19 height 19
click at [31, 204] on icon "previous content" at bounding box center [32, 208] width 5 height 10
click at [717, 215] on icon "next content" at bounding box center [714, 207] width 19 height 19
click at [710, 209] on icon "next content" at bounding box center [714, 207] width 19 height 19
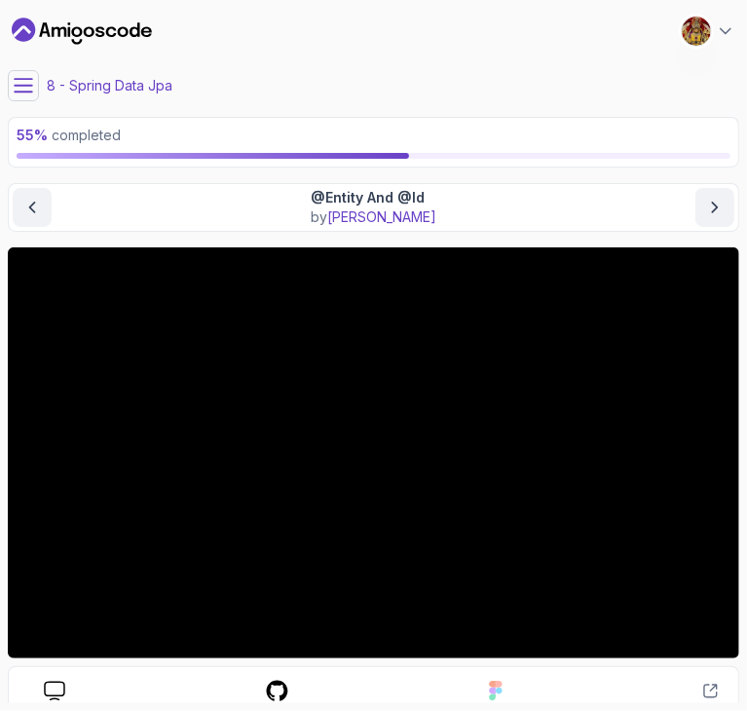
click at [16, 98] on button at bounding box center [23, 85] width 31 height 31
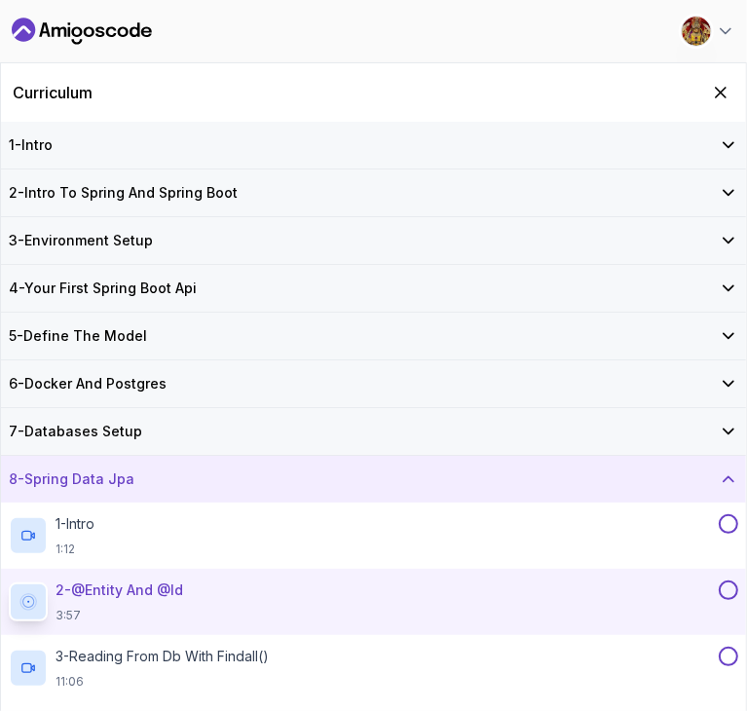
click at [643, 297] on div "4 - Your First Spring Boot Api" at bounding box center [374, 288] width 730 height 19
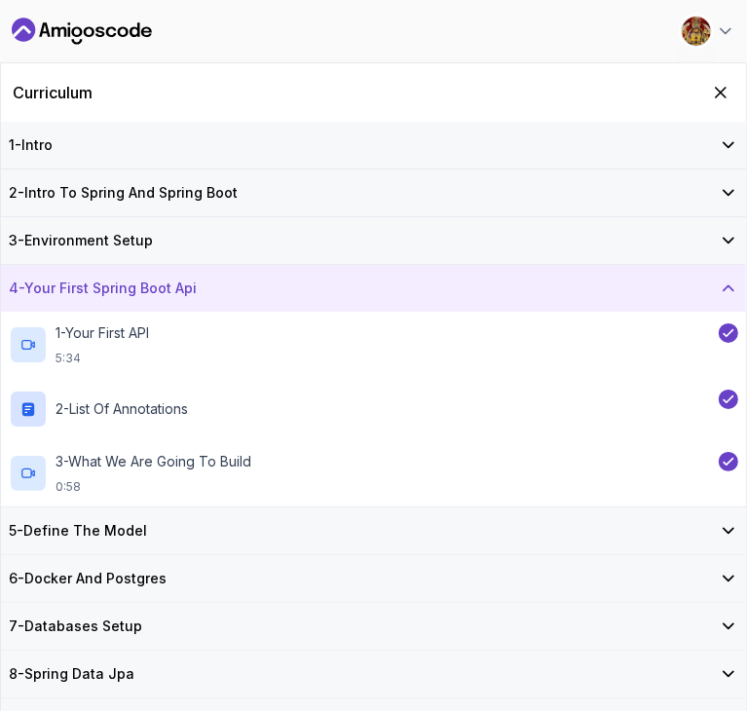
click at [643, 297] on div "4 - Your First Spring Boot Api" at bounding box center [374, 288] width 730 height 19
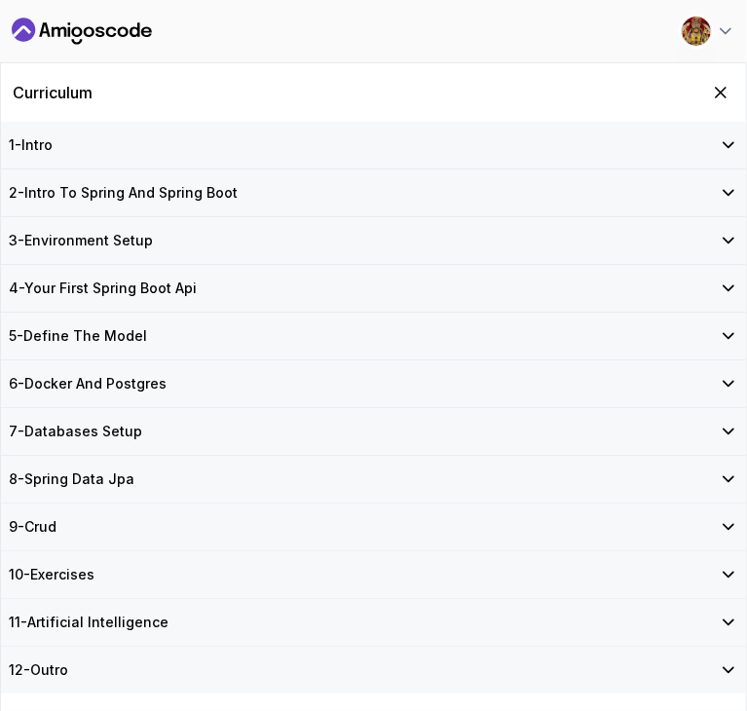
click at [646, 341] on div "5 - Define The Model" at bounding box center [374, 335] width 730 height 19
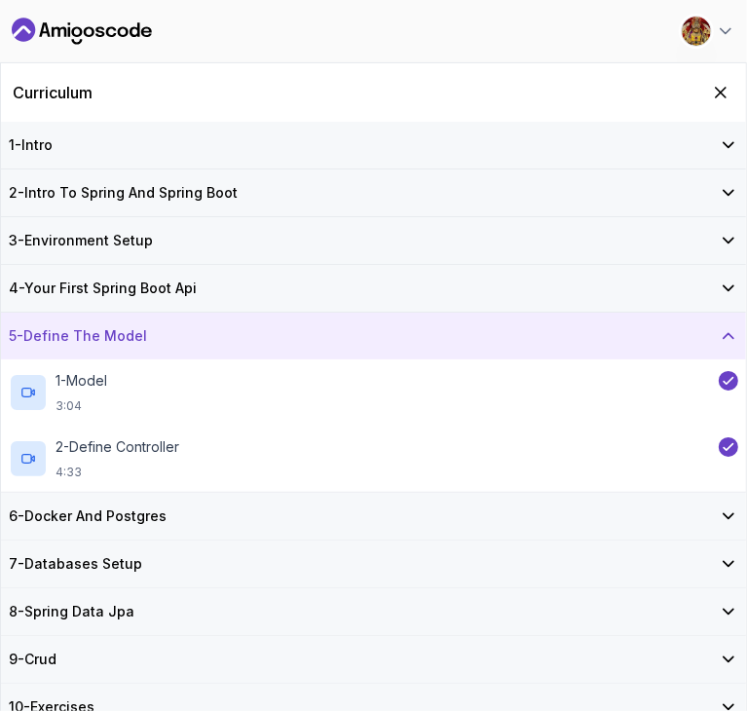
click at [646, 341] on div "5 - Define The Model" at bounding box center [374, 335] width 730 height 19
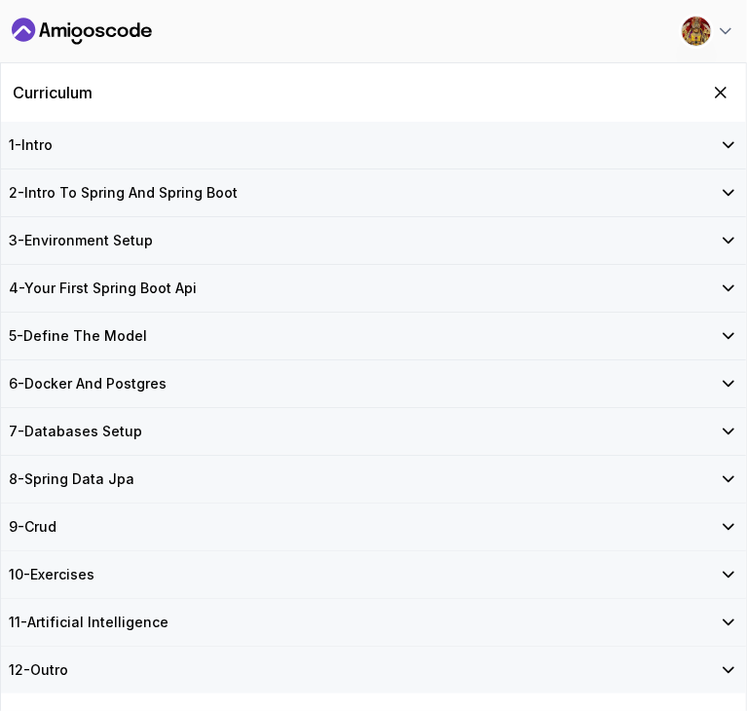
click at [644, 392] on div "6 - Docker And Postgres" at bounding box center [374, 383] width 730 height 19
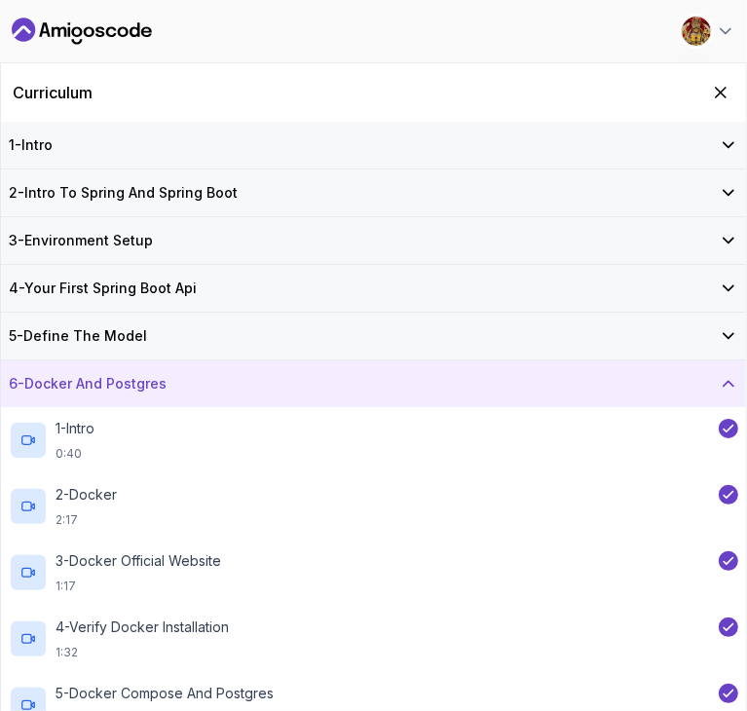
click at [644, 392] on div "6 - Docker And Postgres" at bounding box center [374, 383] width 730 height 19
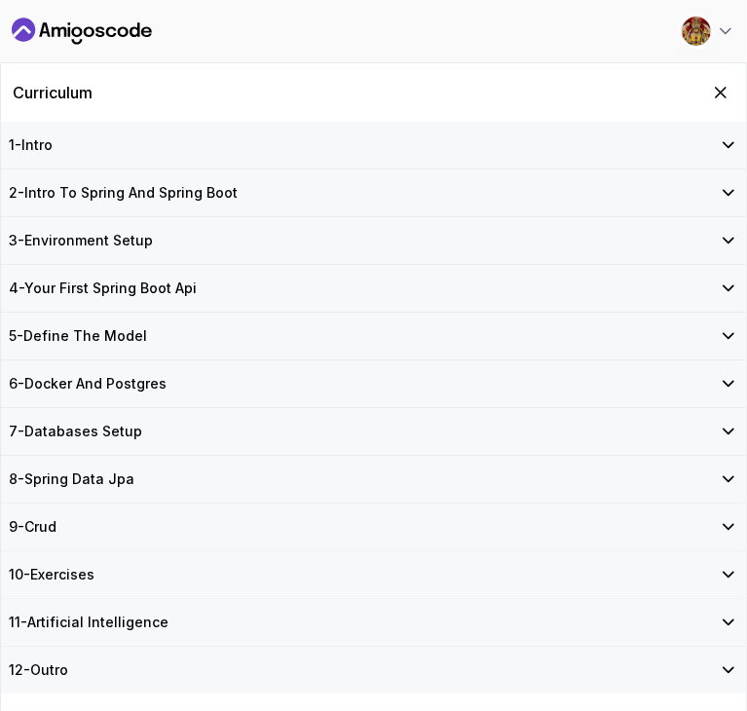
click at [649, 443] on div "7 - Databases Setup" at bounding box center [373, 431] width 745 height 47
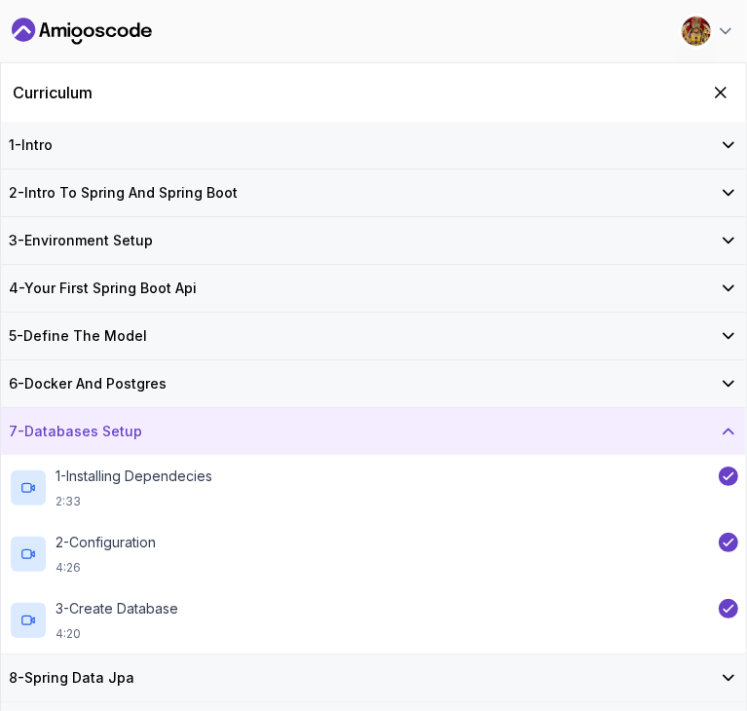
click at [649, 443] on div "7 - Databases Setup" at bounding box center [373, 431] width 745 height 47
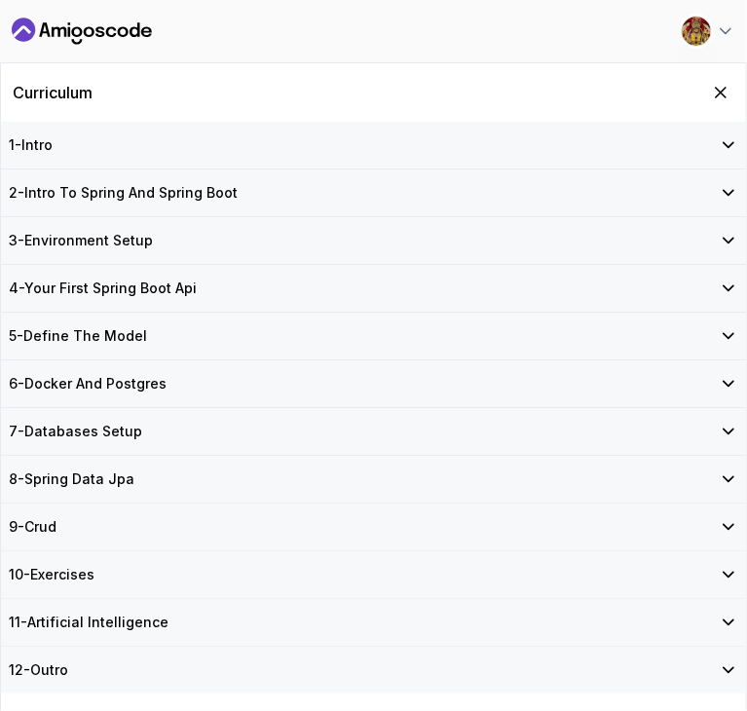
click at [650, 524] on div "9 - Crud" at bounding box center [374, 526] width 730 height 19
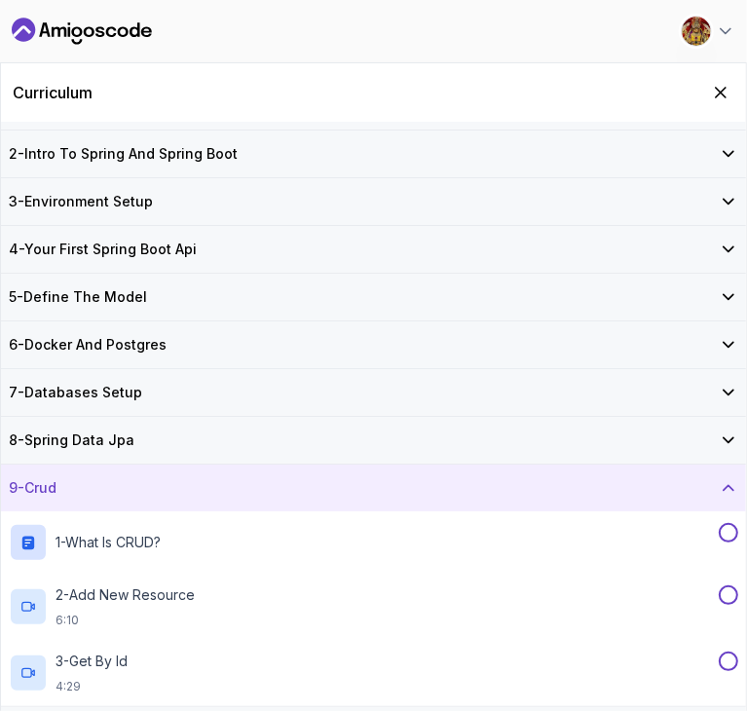
scroll to position [113, 0]
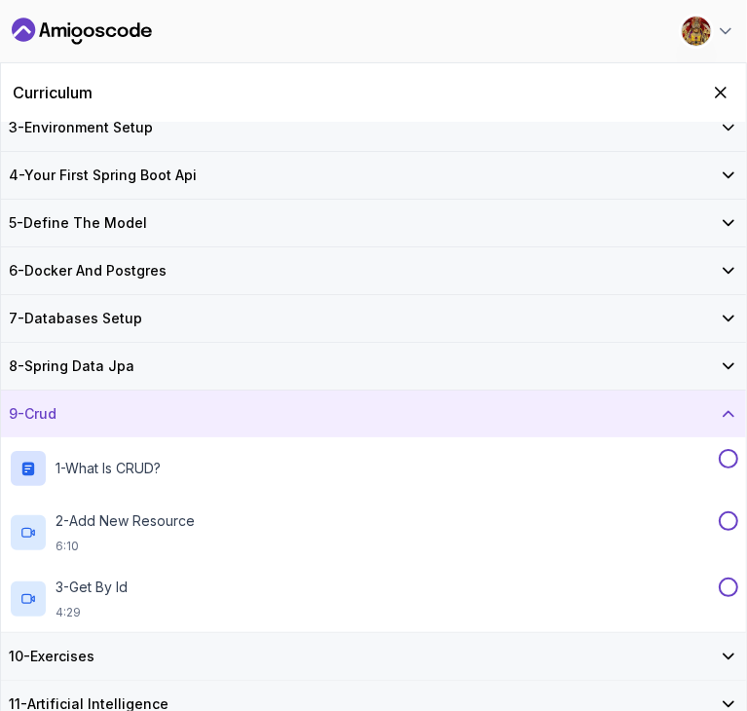
click at [585, 349] on div "8 - Spring Data Jpa" at bounding box center [373, 366] width 745 height 47
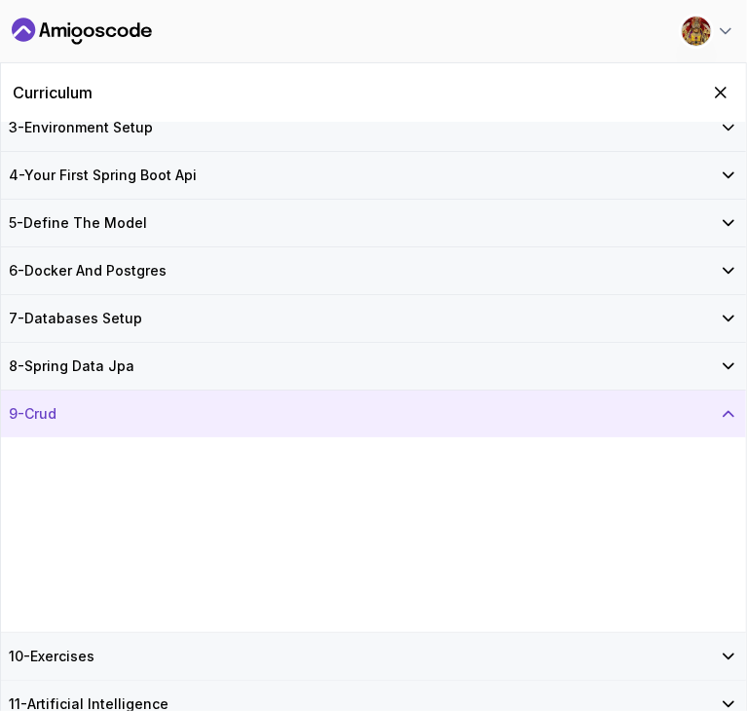
scroll to position [0, 0]
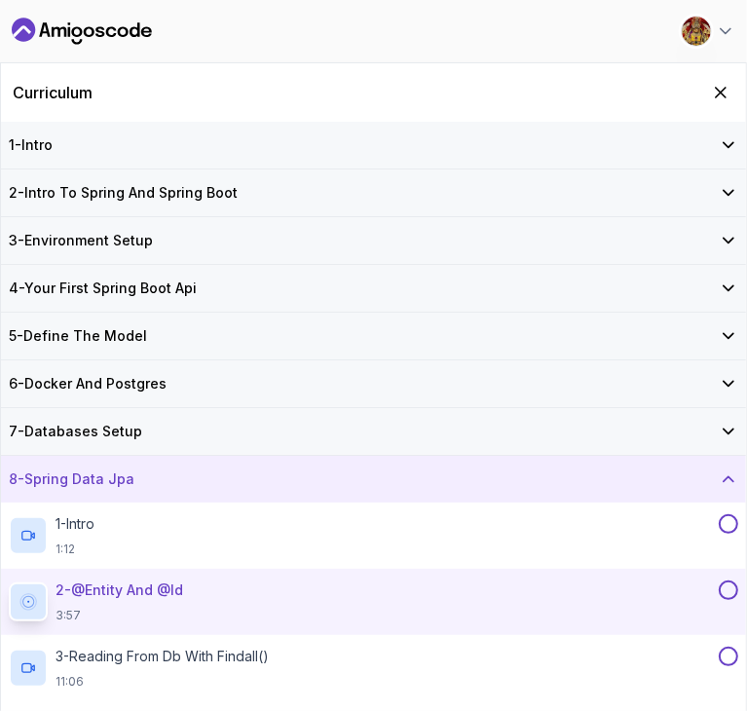
click at [680, 437] on div "7 - Databases Setup" at bounding box center [374, 431] width 730 height 19
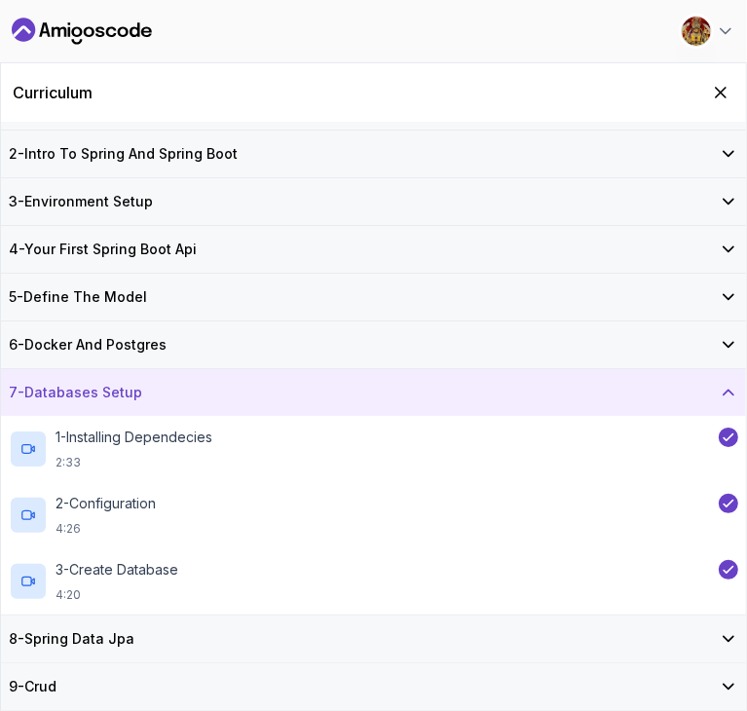
scroll to position [117, 0]
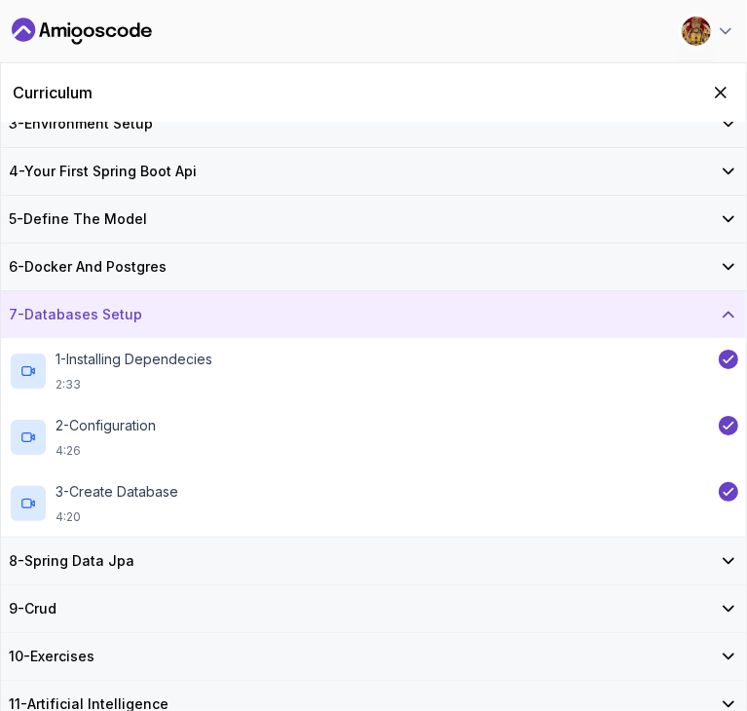
click at [605, 326] on div "7 - Databases Setup" at bounding box center [373, 314] width 745 height 47
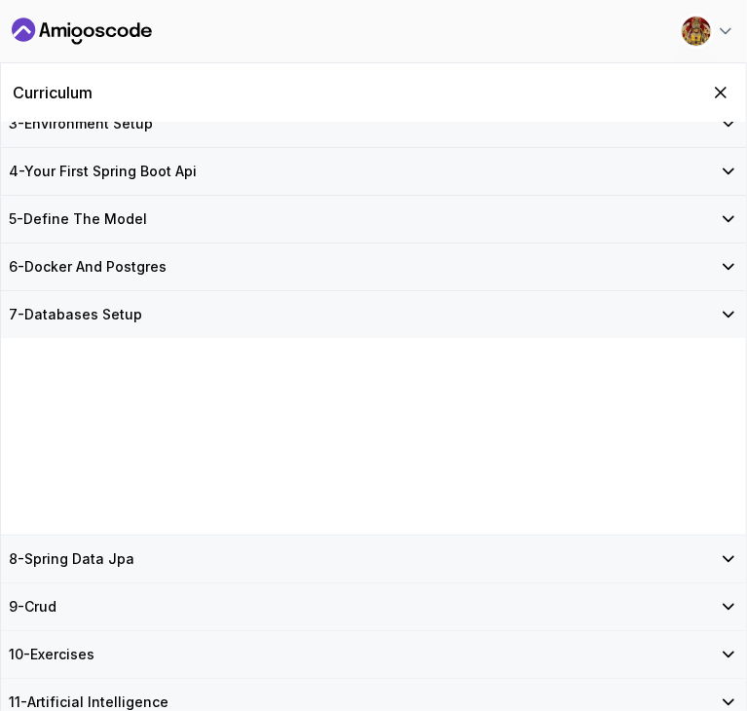
scroll to position [0, 0]
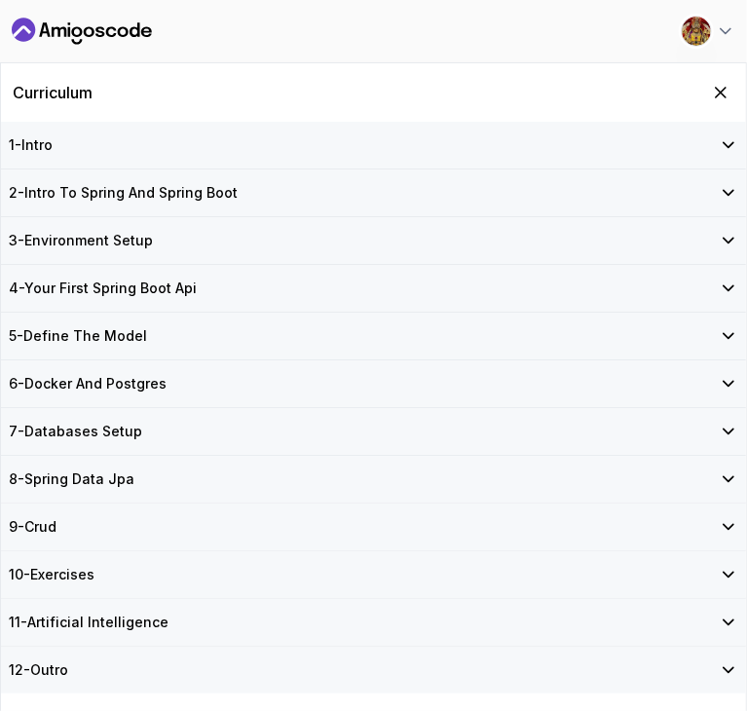
click at [622, 441] on div "7 - Databases Setup" at bounding box center [373, 431] width 745 height 47
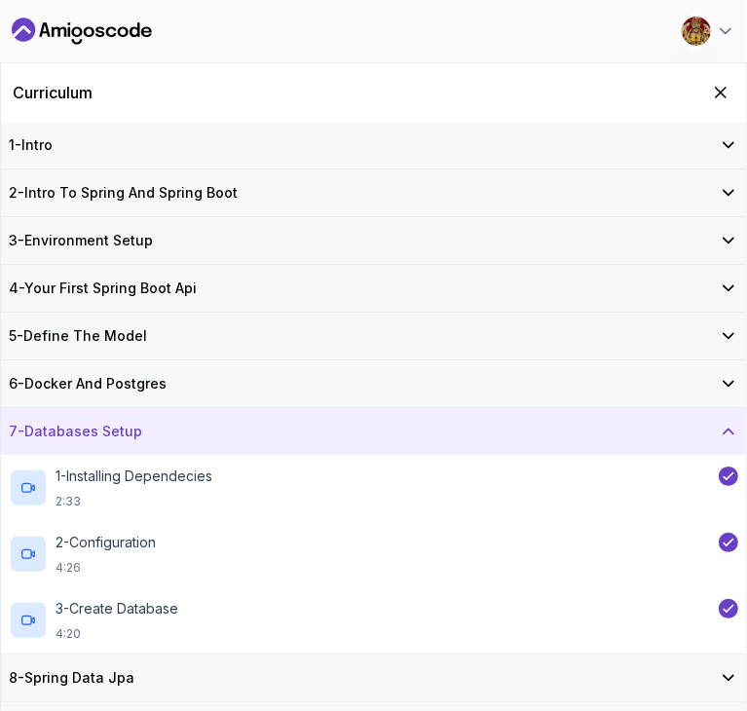
click at [622, 441] on div "7 - Databases Setup" at bounding box center [373, 431] width 745 height 47
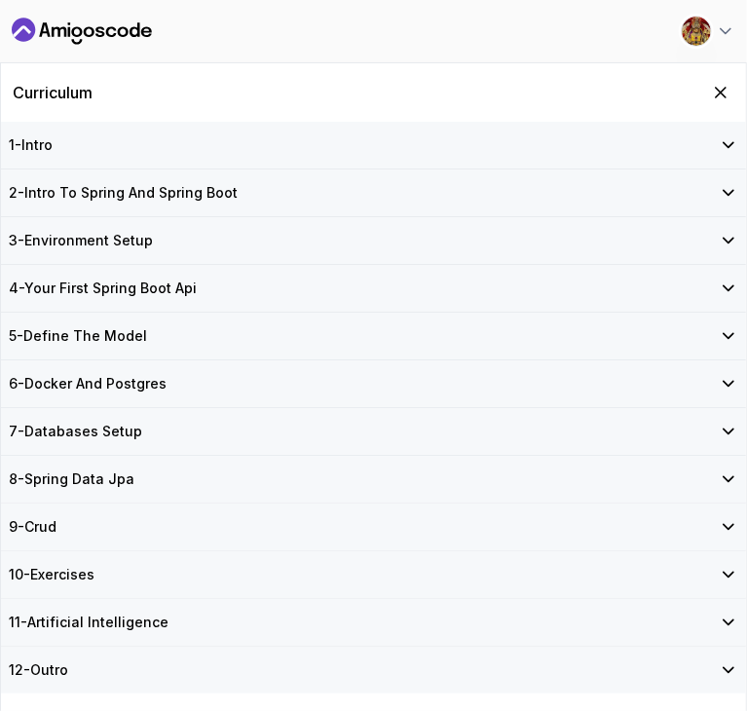
click at [609, 485] on div "8 - Spring Data Jpa" at bounding box center [374, 479] width 730 height 19
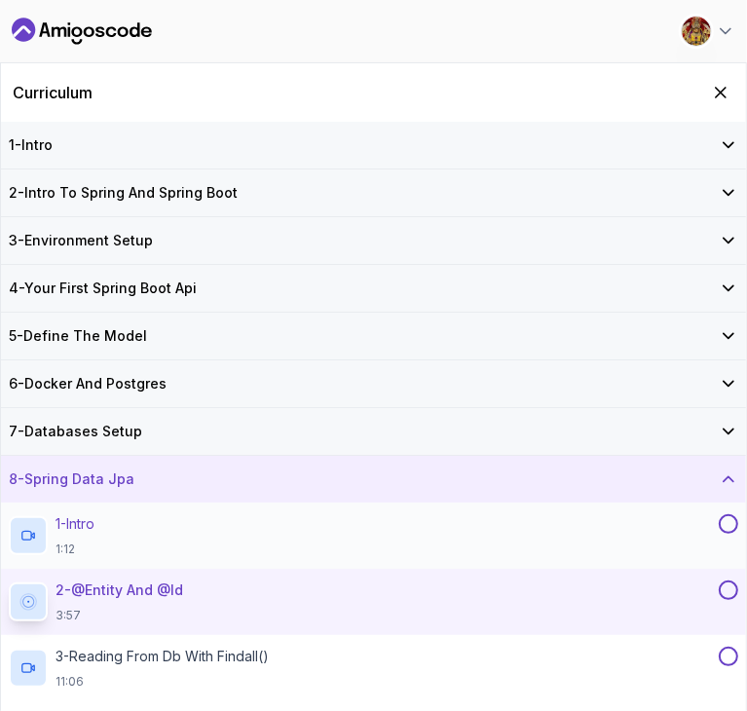
click at [718, 527] on div at bounding box center [726, 523] width 23 height 19
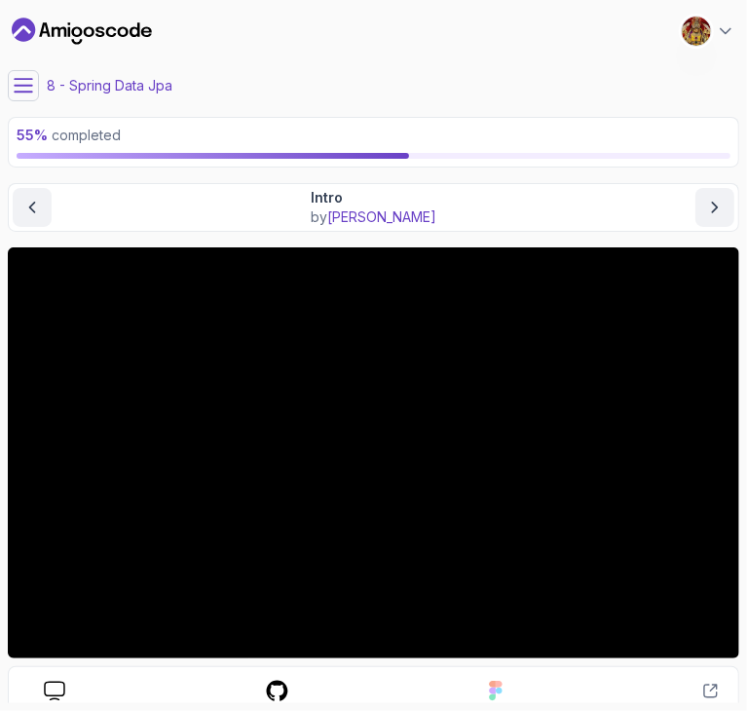
click at [23, 74] on button at bounding box center [23, 85] width 31 height 31
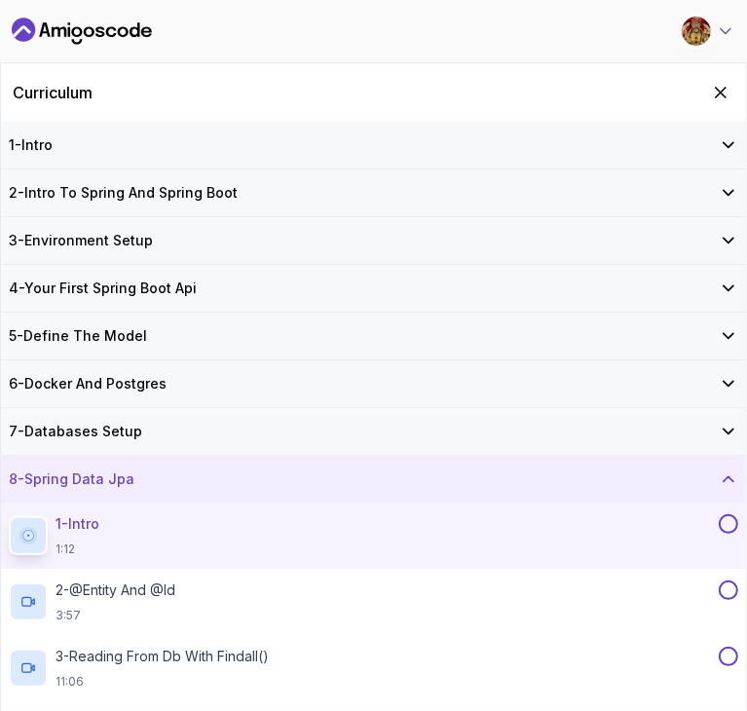
click at [729, 520] on button at bounding box center [728, 523] width 19 height 19
click at [731, 589] on button at bounding box center [728, 590] width 19 height 19
click at [729, 649] on button at bounding box center [728, 656] width 19 height 19
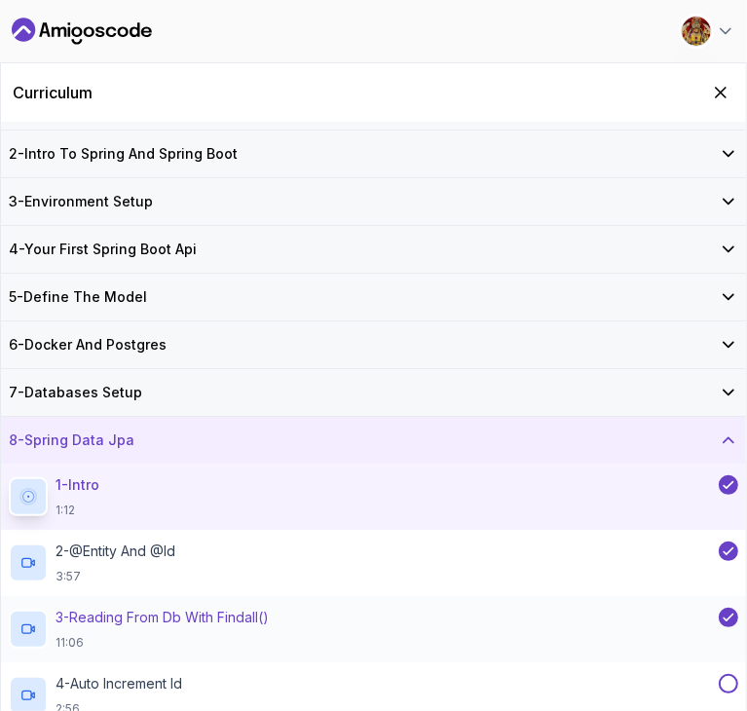
scroll to position [183, 0]
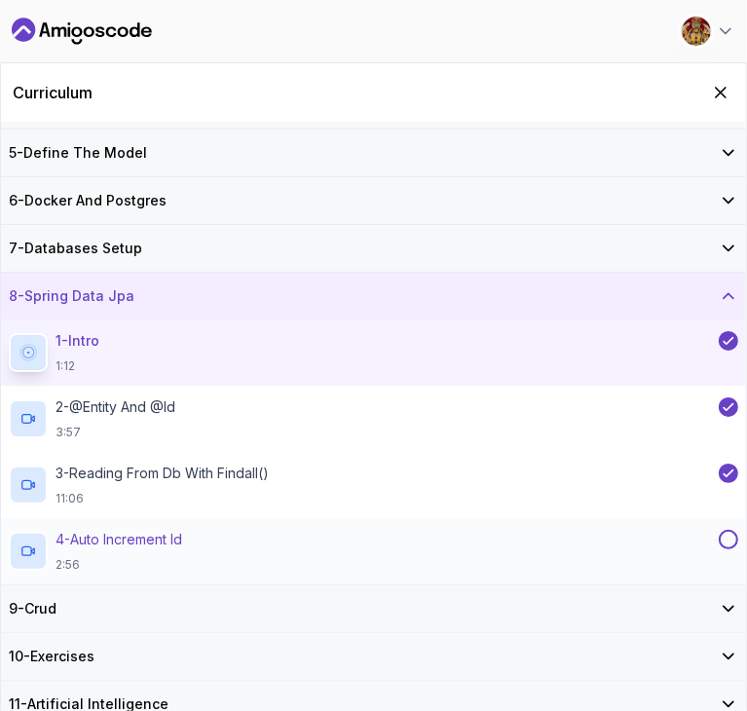
click at [726, 542] on button at bounding box center [728, 539] width 19 height 19
click at [729, 605] on icon at bounding box center [728, 608] width 19 height 19
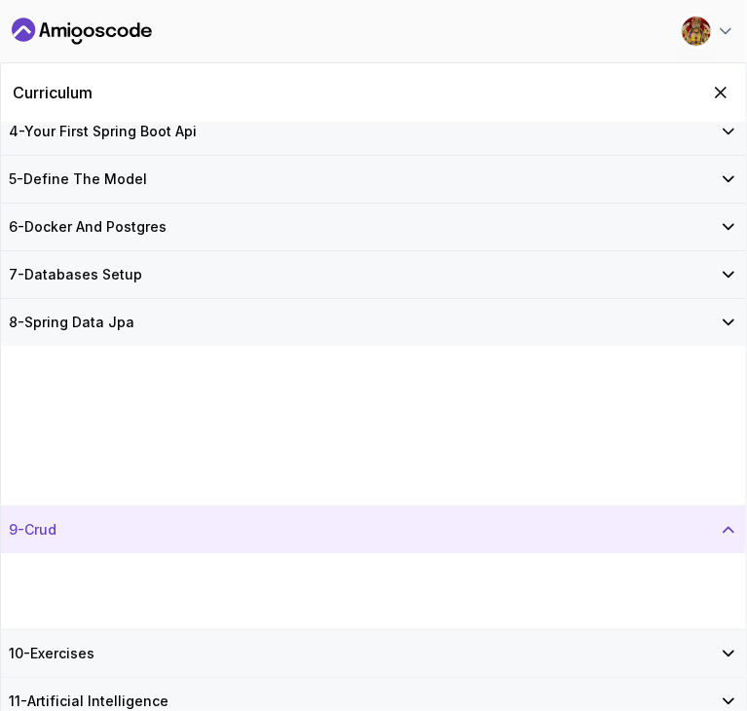
scroll to position [0, 0]
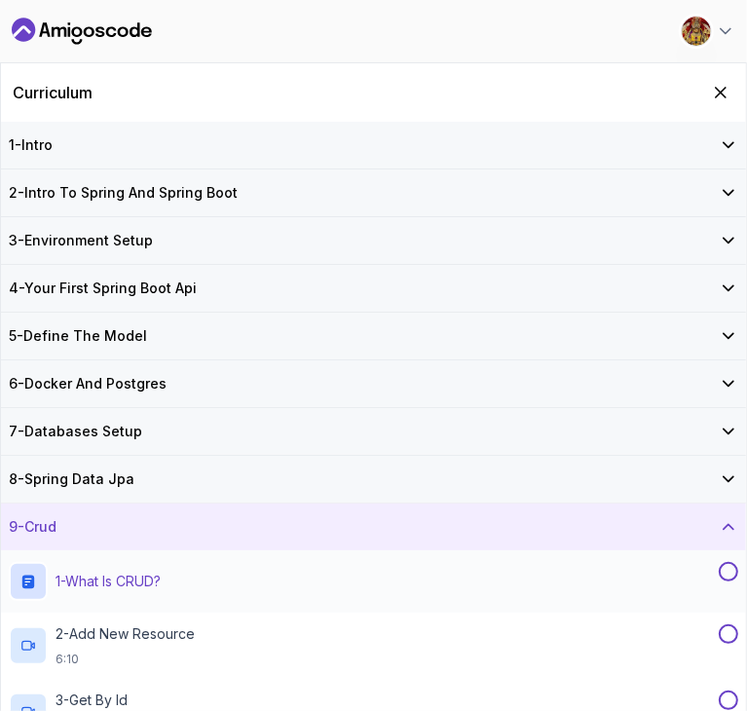
click at [731, 567] on button at bounding box center [728, 571] width 19 height 19
click at [725, 632] on button at bounding box center [728, 633] width 19 height 19
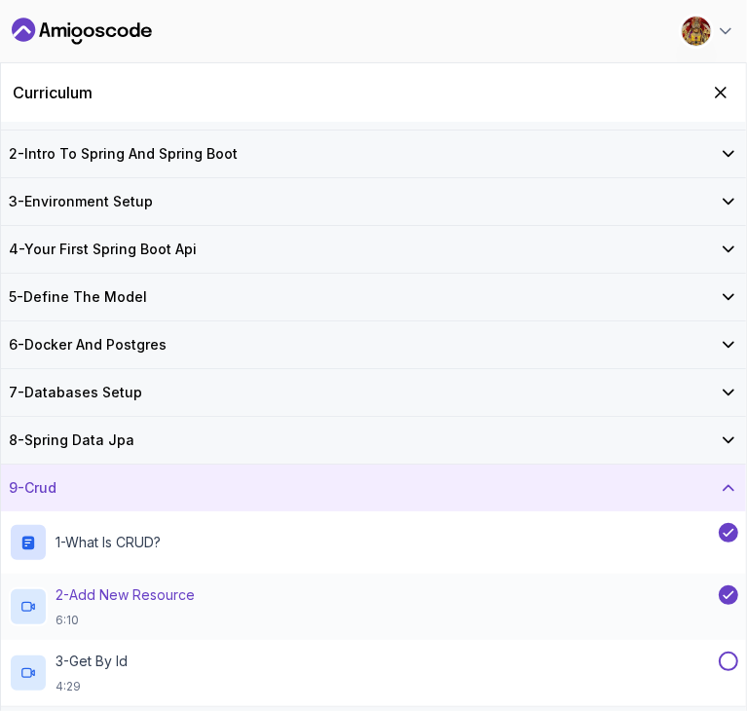
scroll to position [113, 0]
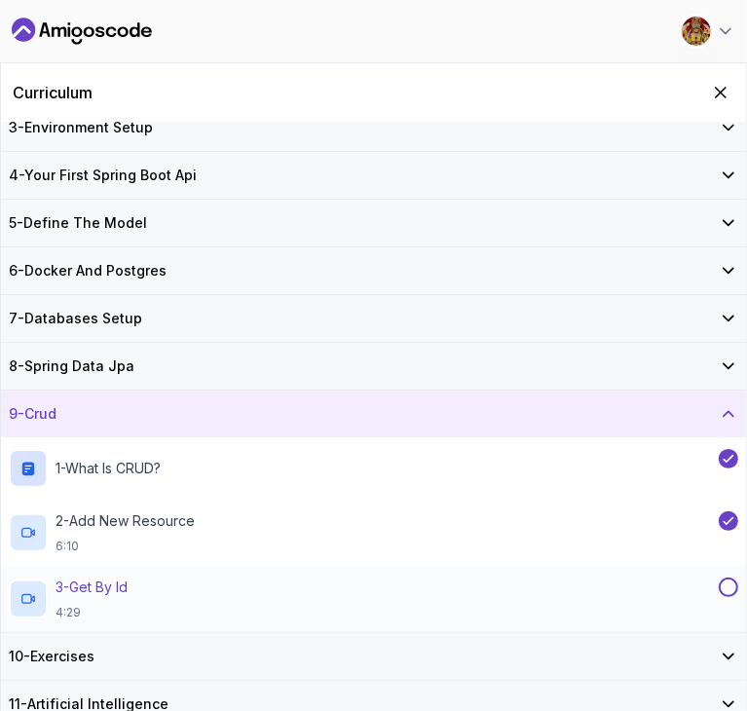
click at [729, 581] on button at bounding box center [728, 587] width 19 height 19
click at [724, 653] on icon at bounding box center [728, 656] width 19 height 19
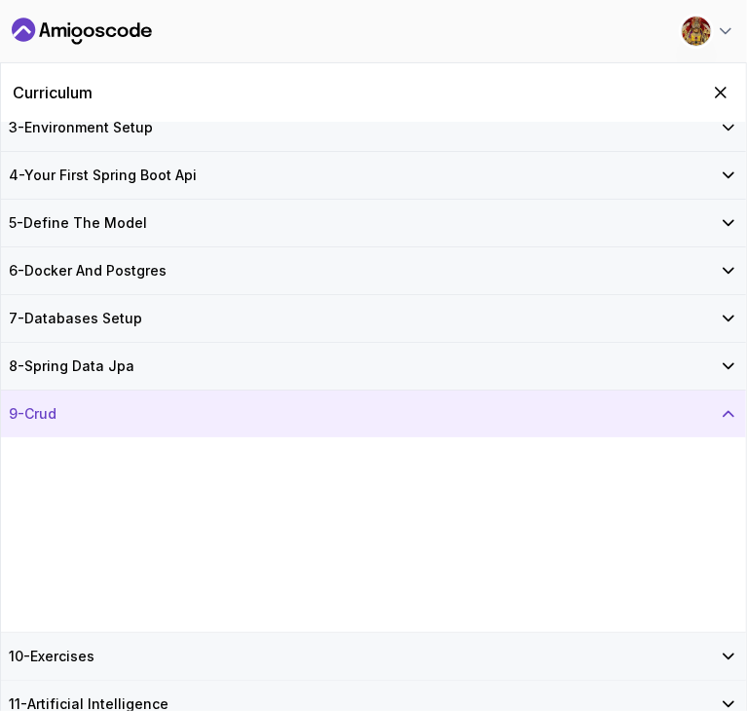
scroll to position [0, 0]
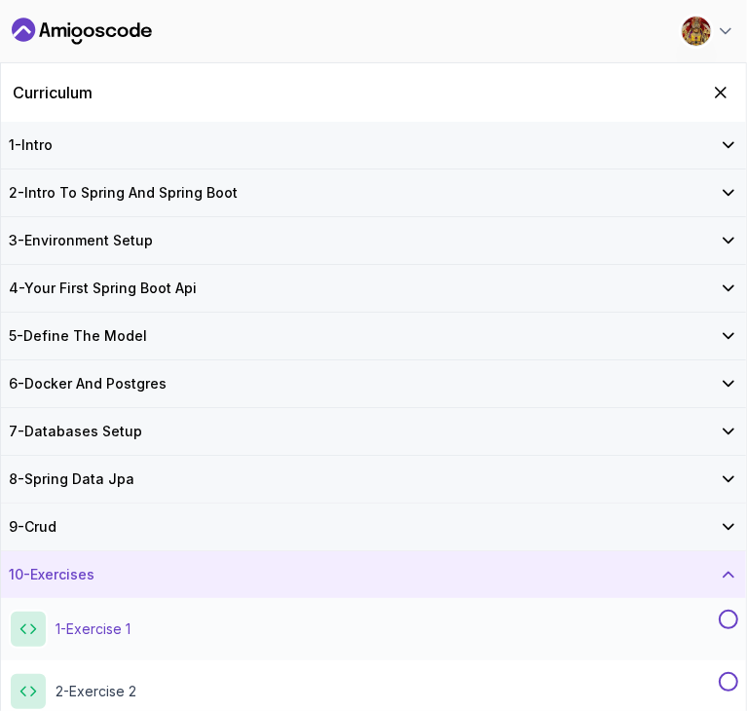
click at [627, 616] on div "1 - Exercise 1 exercise" at bounding box center [362, 629] width 706 height 39
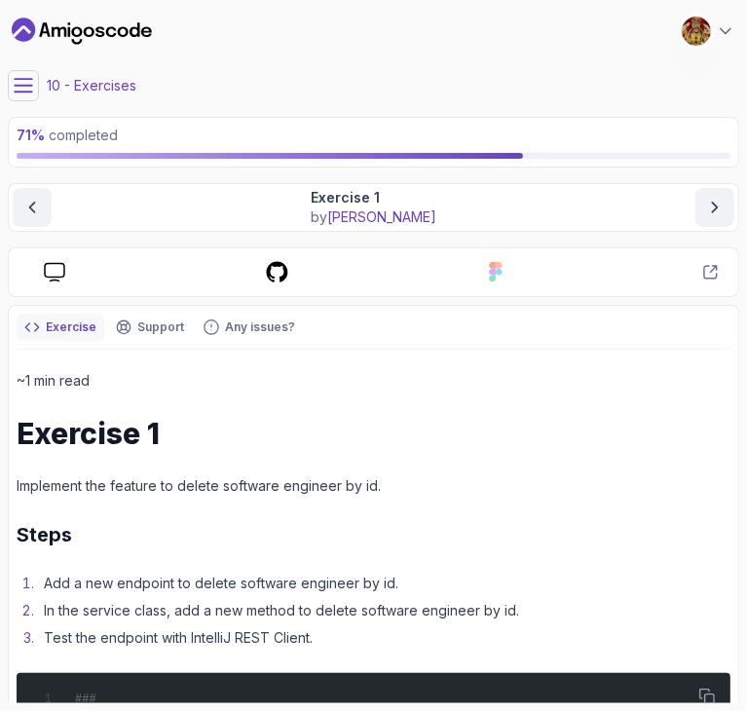
click at [421, 475] on p "Implement the feature to delete software engineer by id." at bounding box center [374, 485] width 714 height 23
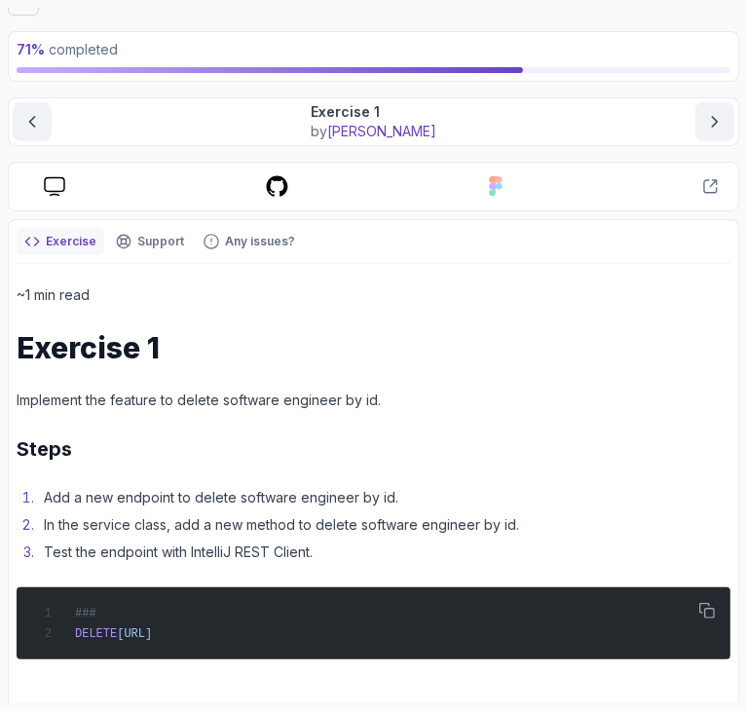
scroll to position [47, 0]
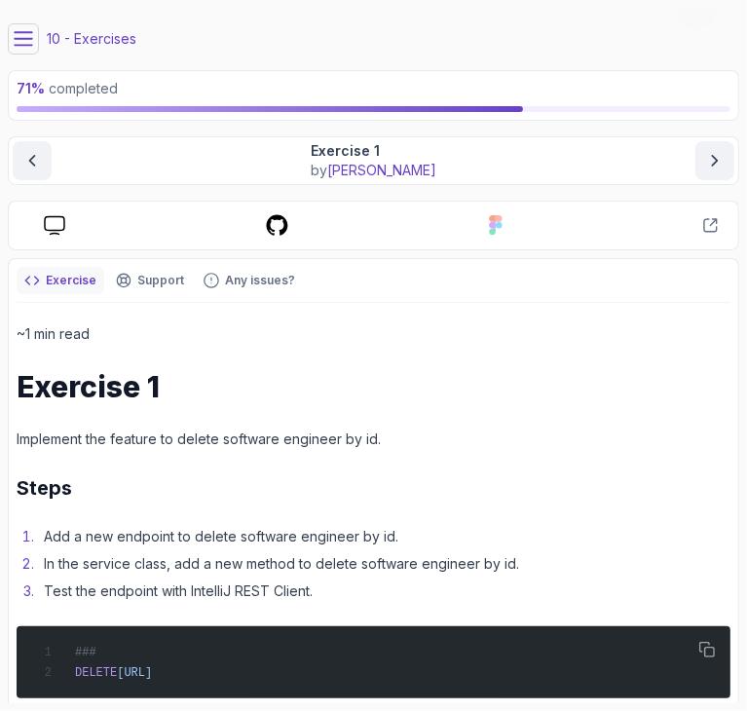
click at [509, 492] on h2 "Steps" at bounding box center [374, 487] width 714 height 27
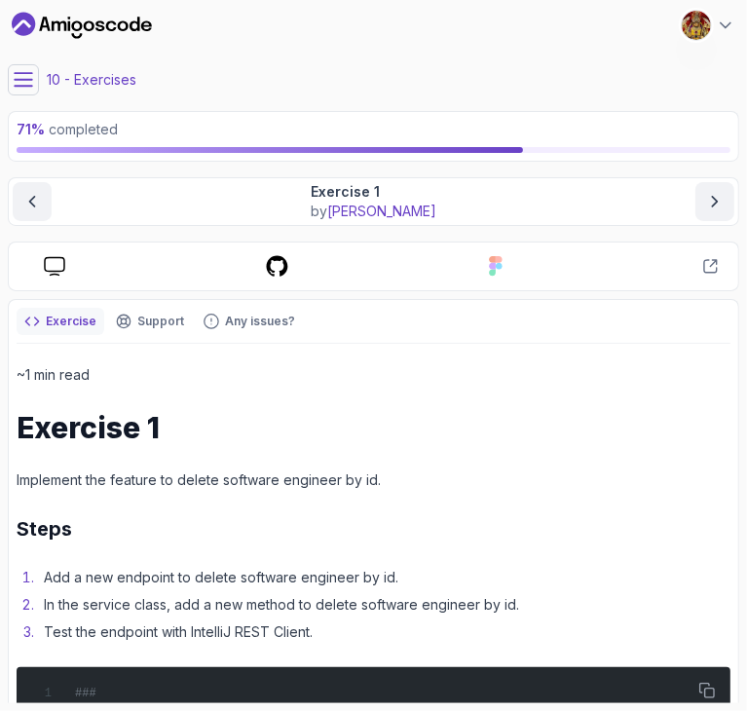
scroll to position [0, 0]
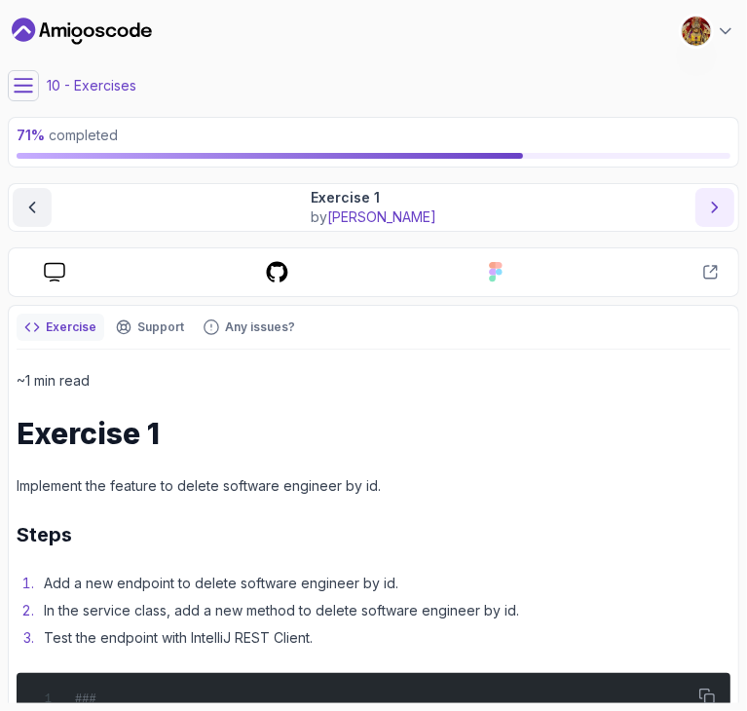
click at [725, 209] on button "next content" at bounding box center [715, 207] width 39 height 39
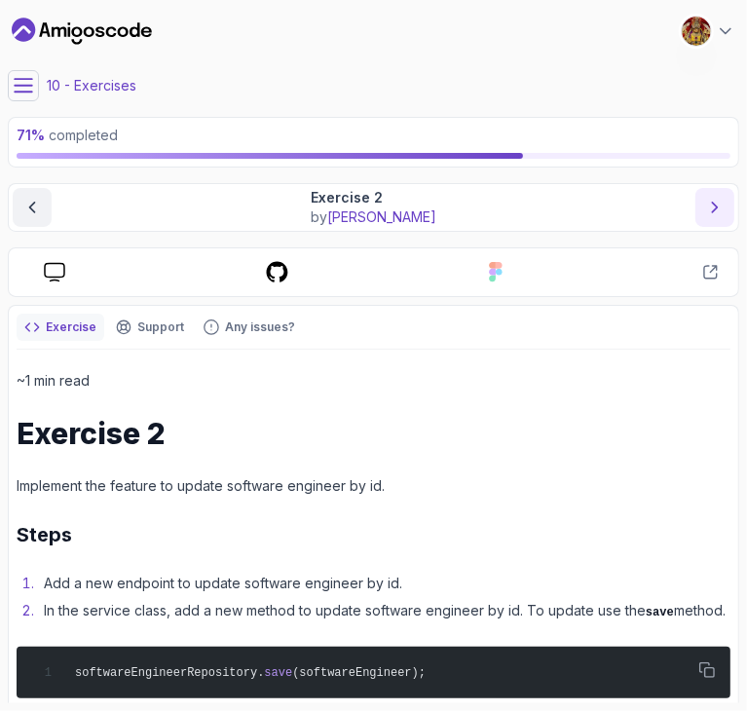
click at [704, 216] on button "next content" at bounding box center [715, 207] width 39 height 39
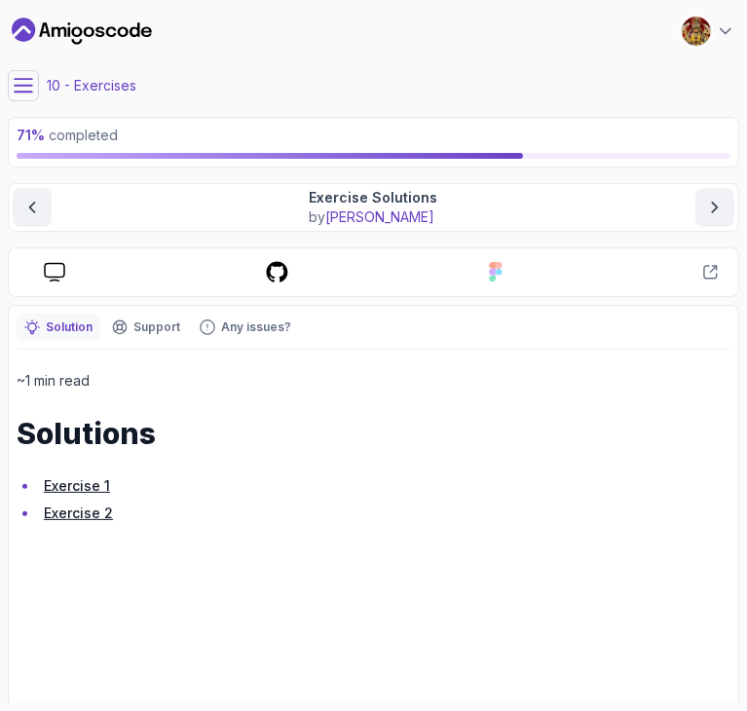
click at [78, 480] on link "Exercise 1" at bounding box center [77, 485] width 66 height 17
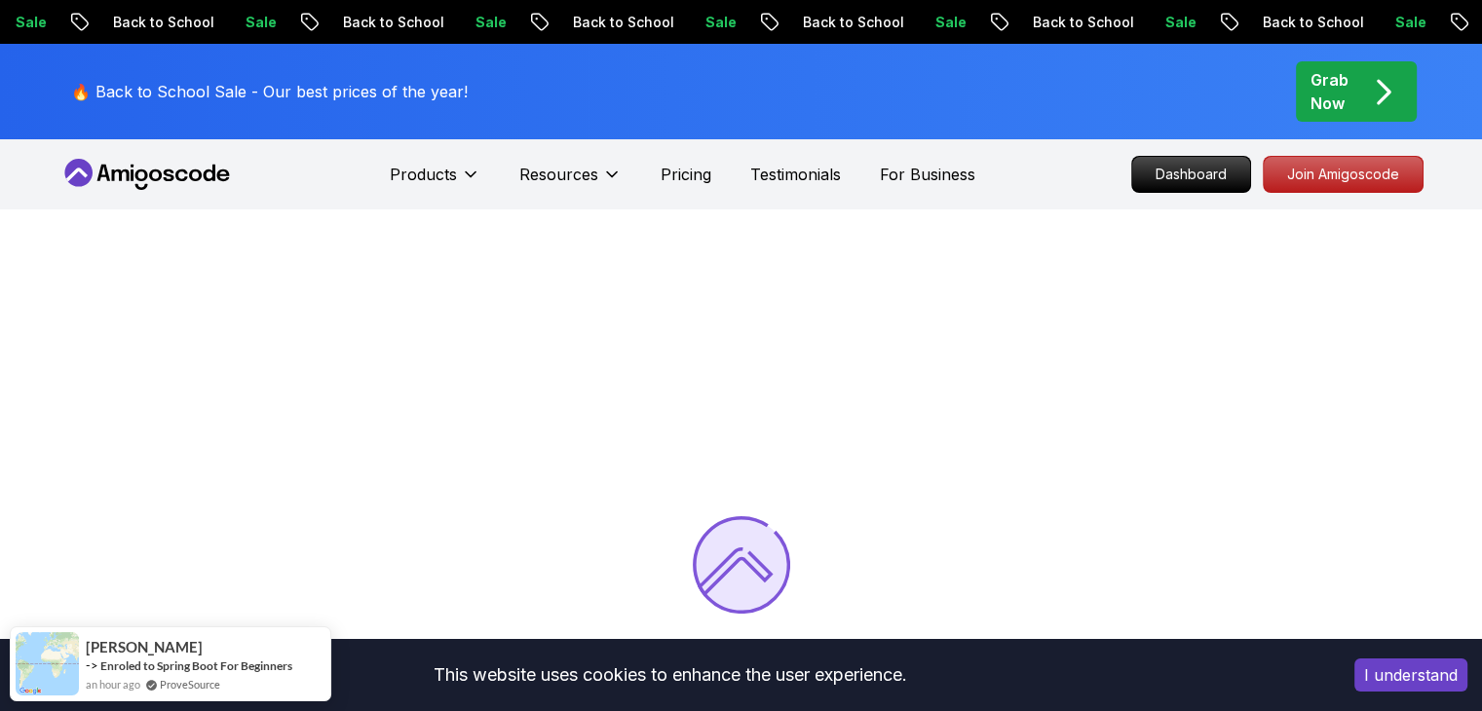
click at [1419, 671] on button "I understand" at bounding box center [1410, 675] width 113 height 33
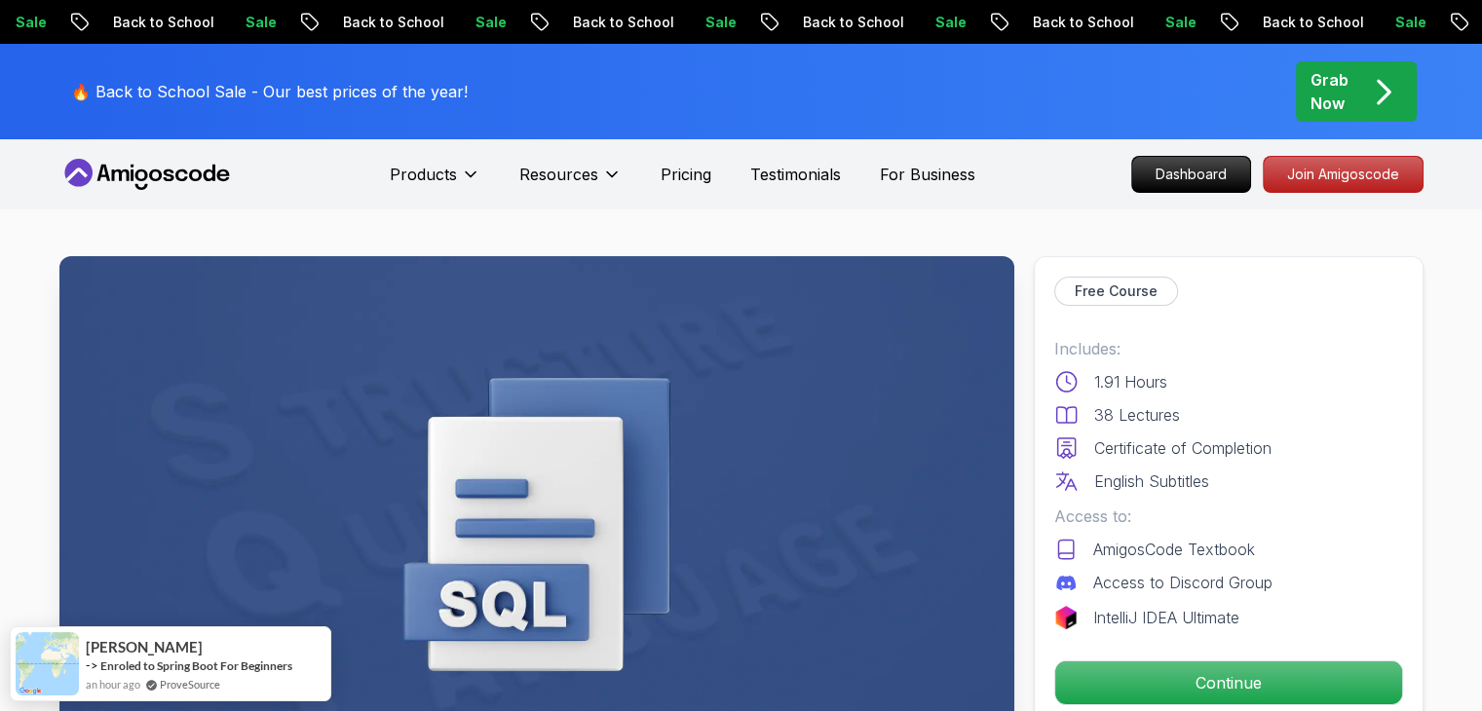
click at [778, 207] on nav "Products Resources Pricing Testimonials For Business Dashboard Join Amigoscode" at bounding box center [741, 174] width 1364 height 70
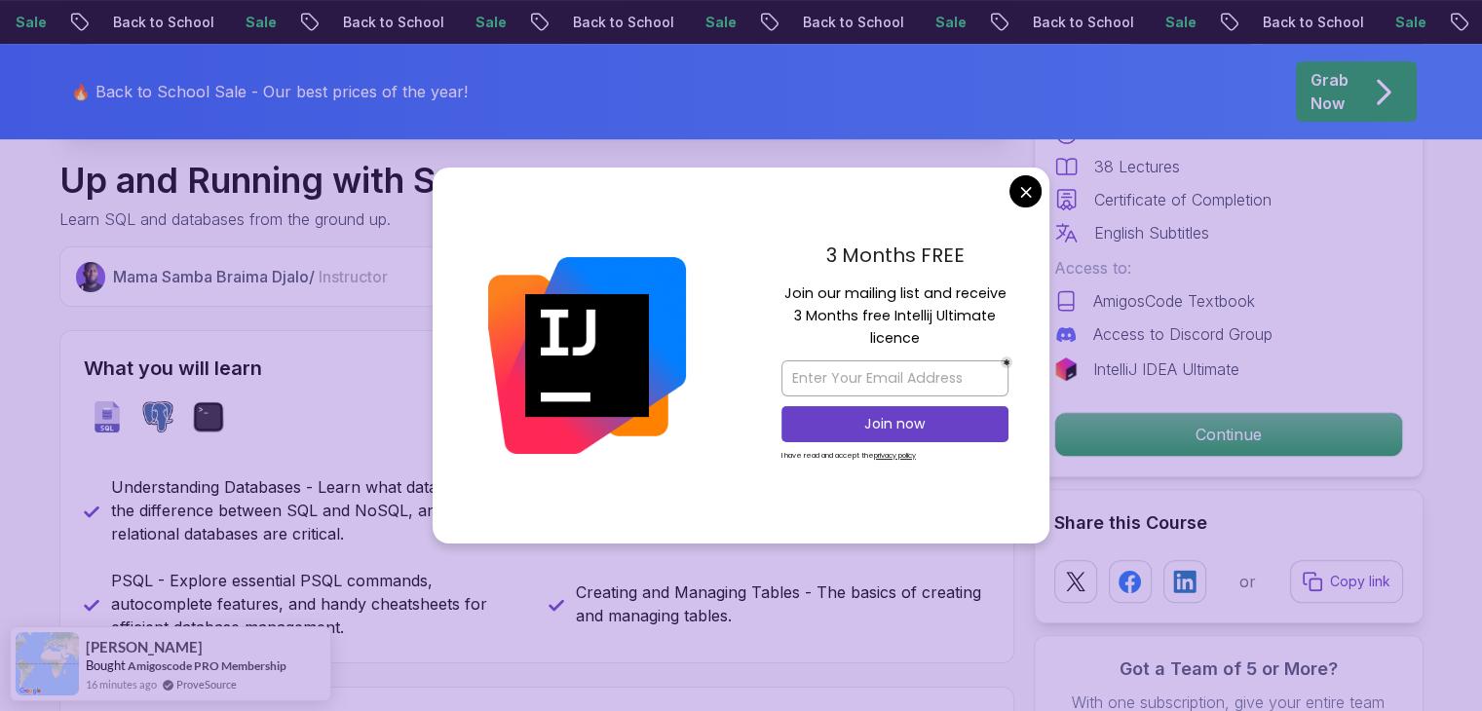
scroll to position [662, 0]
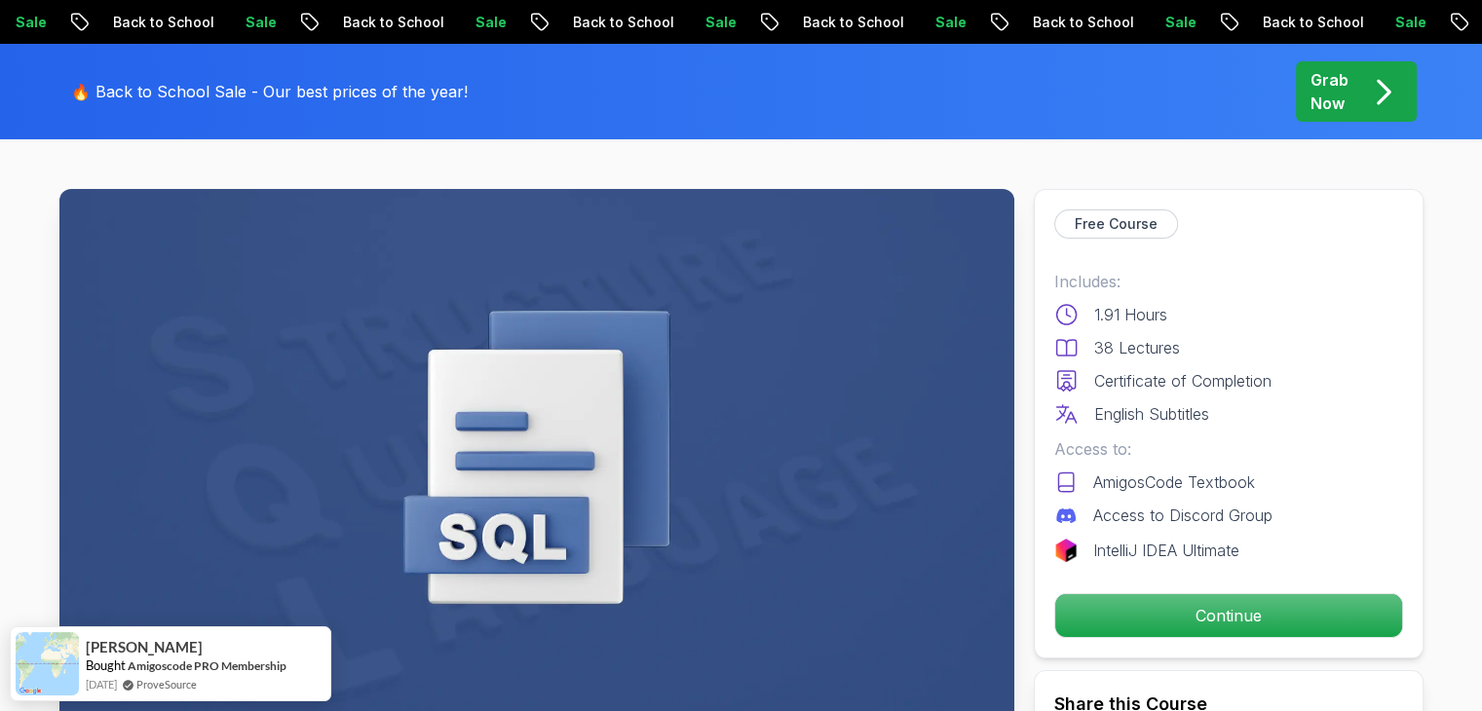
scroll to position [0, 0]
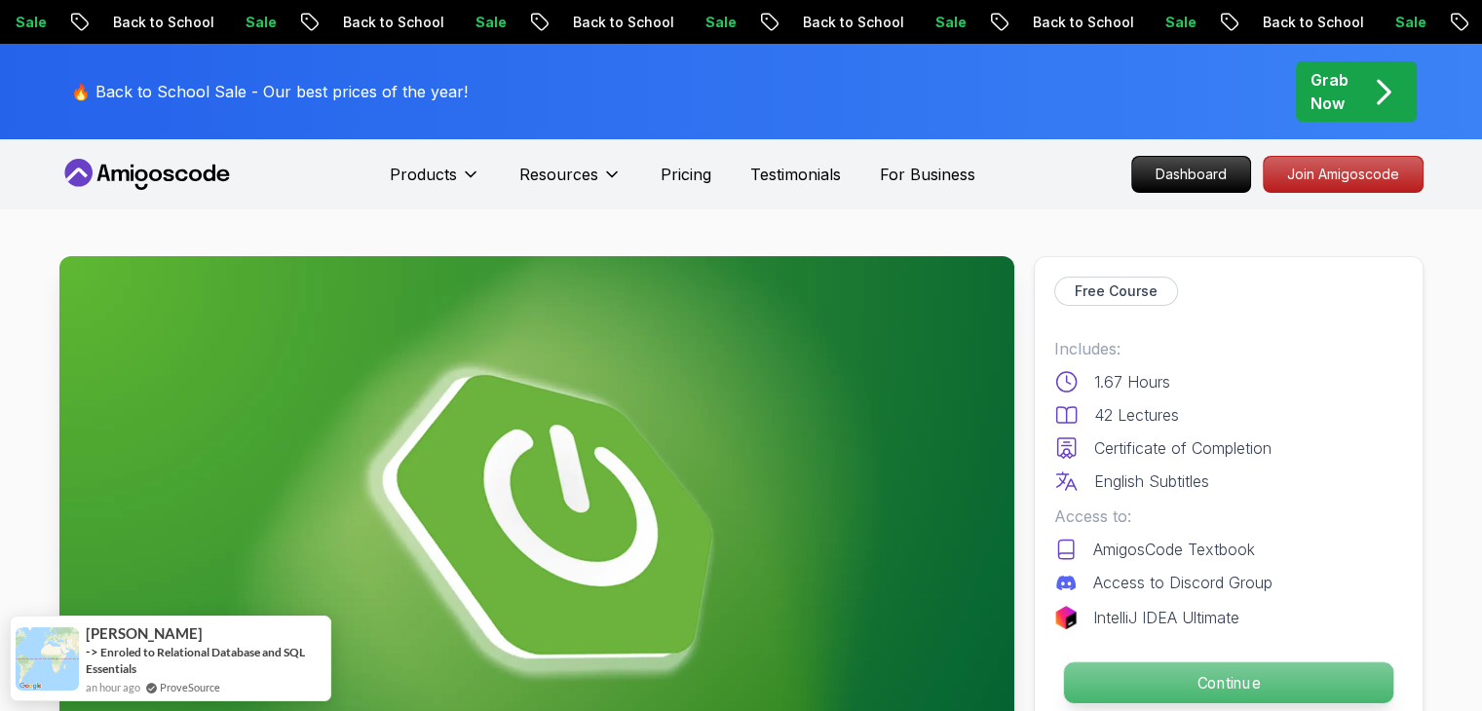
click at [746, 670] on p "Continue" at bounding box center [1227, 682] width 329 height 41
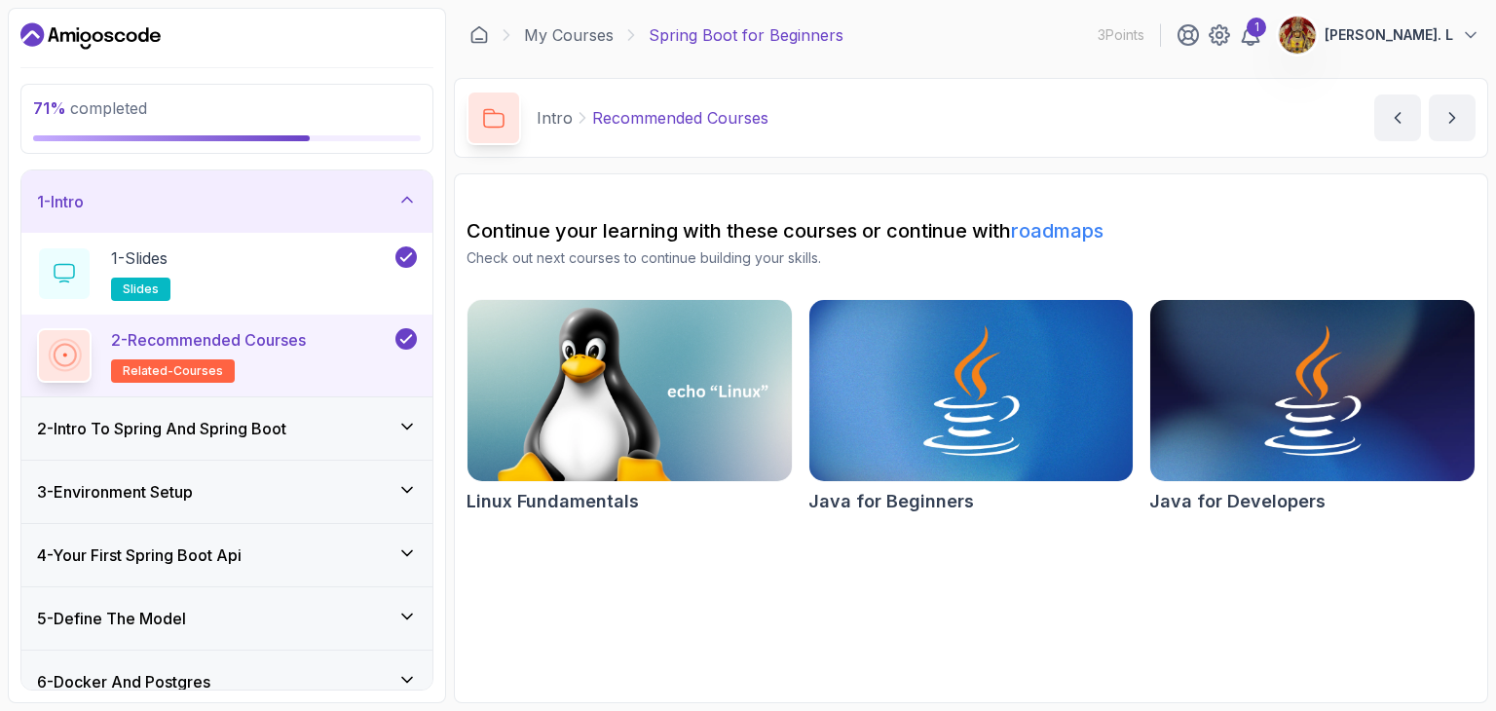
click at [408, 194] on icon at bounding box center [406, 199] width 19 height 19
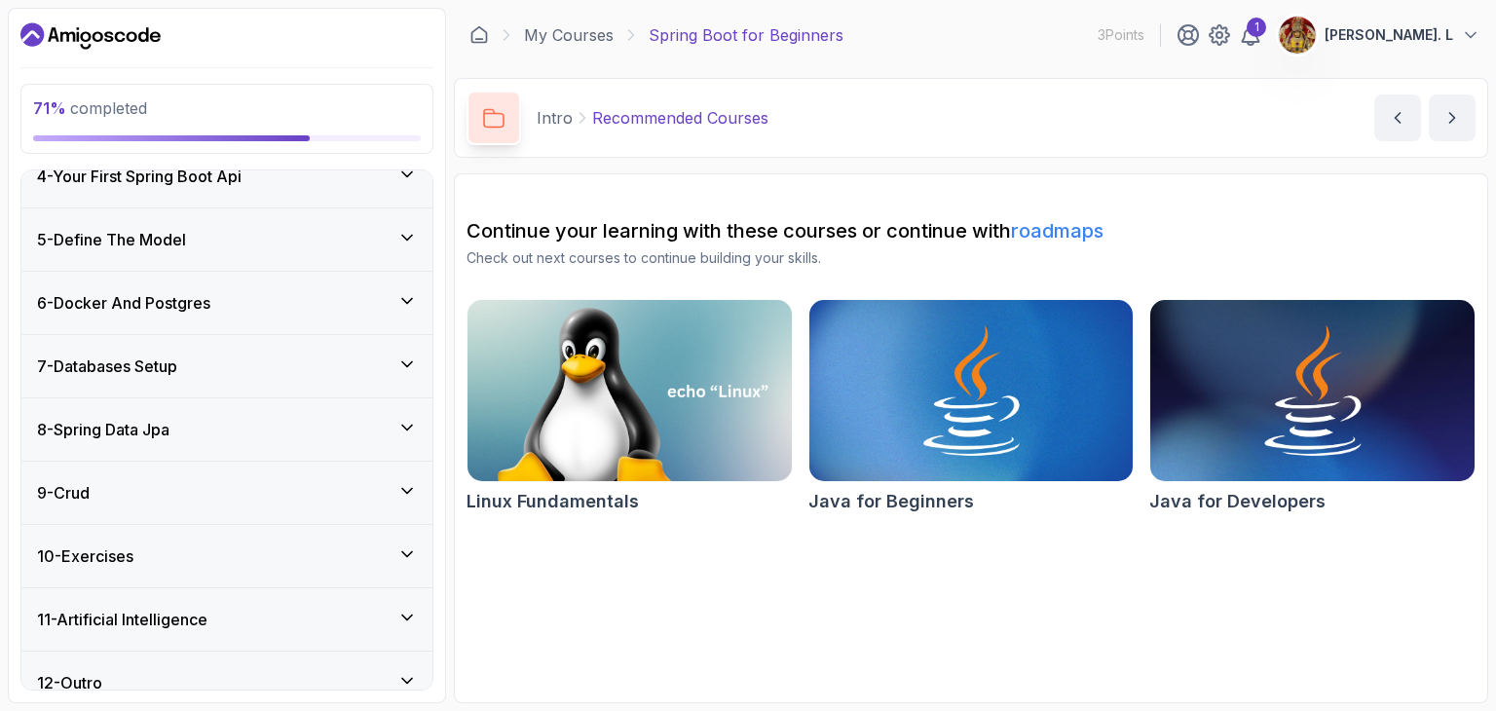
scroll to position [236, 0]
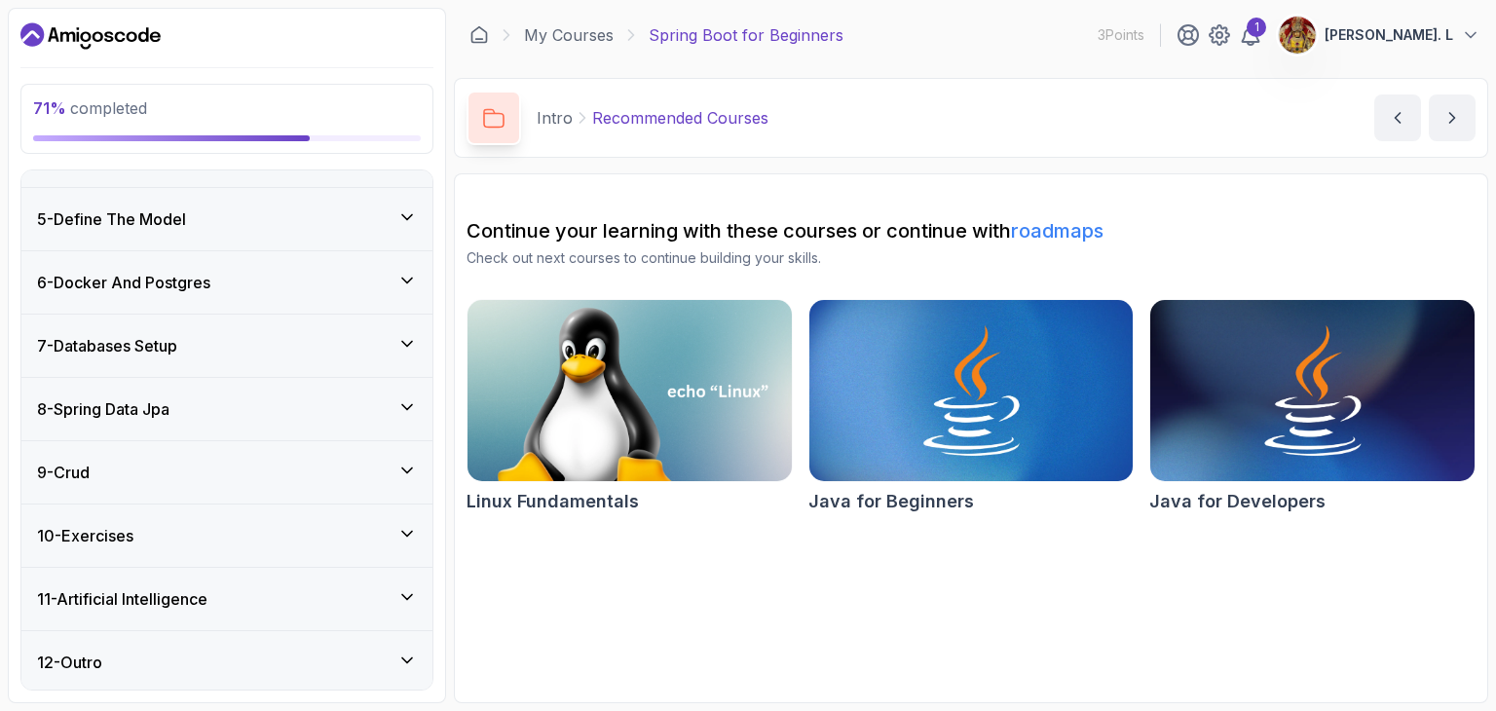
click at [405, 472] on icon at bounding box center [406, 470] width 19 height 19
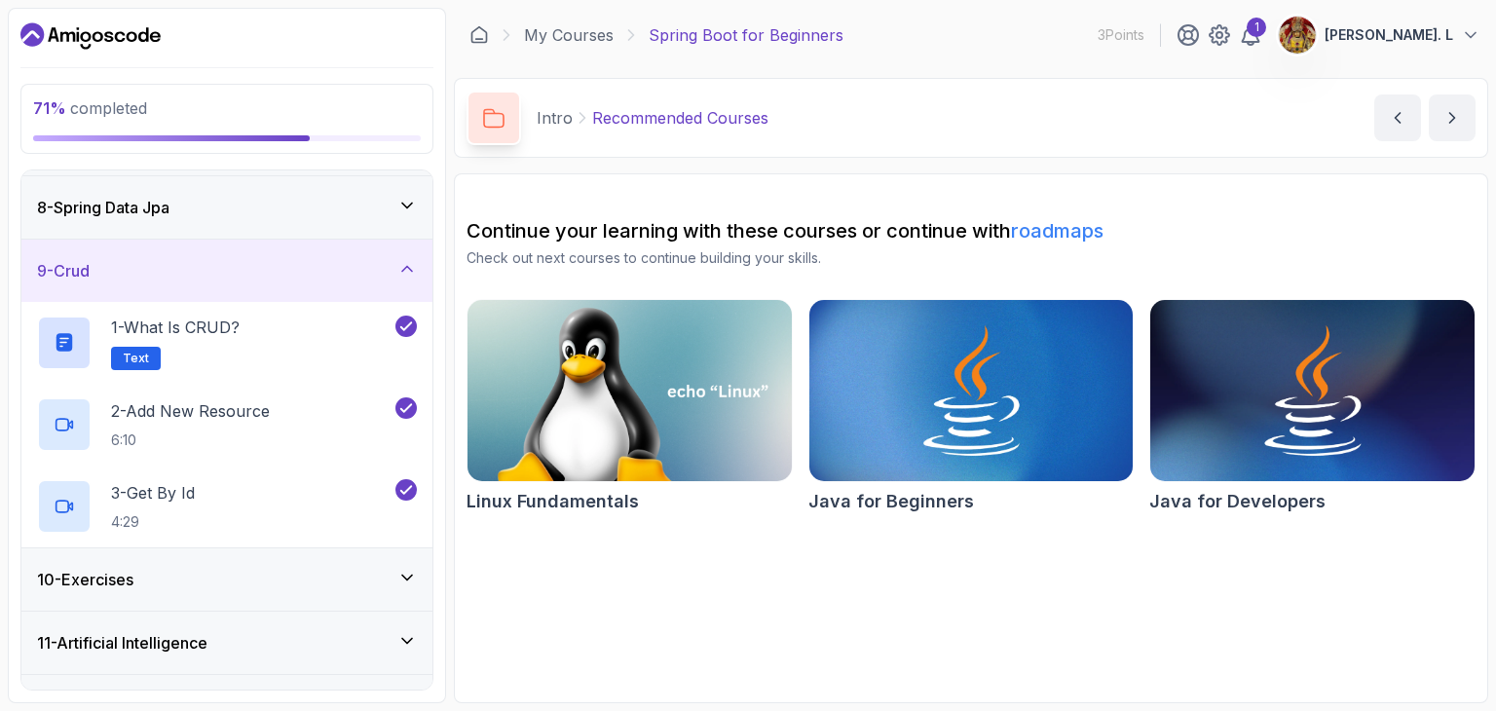
scroll to position [481, 0]
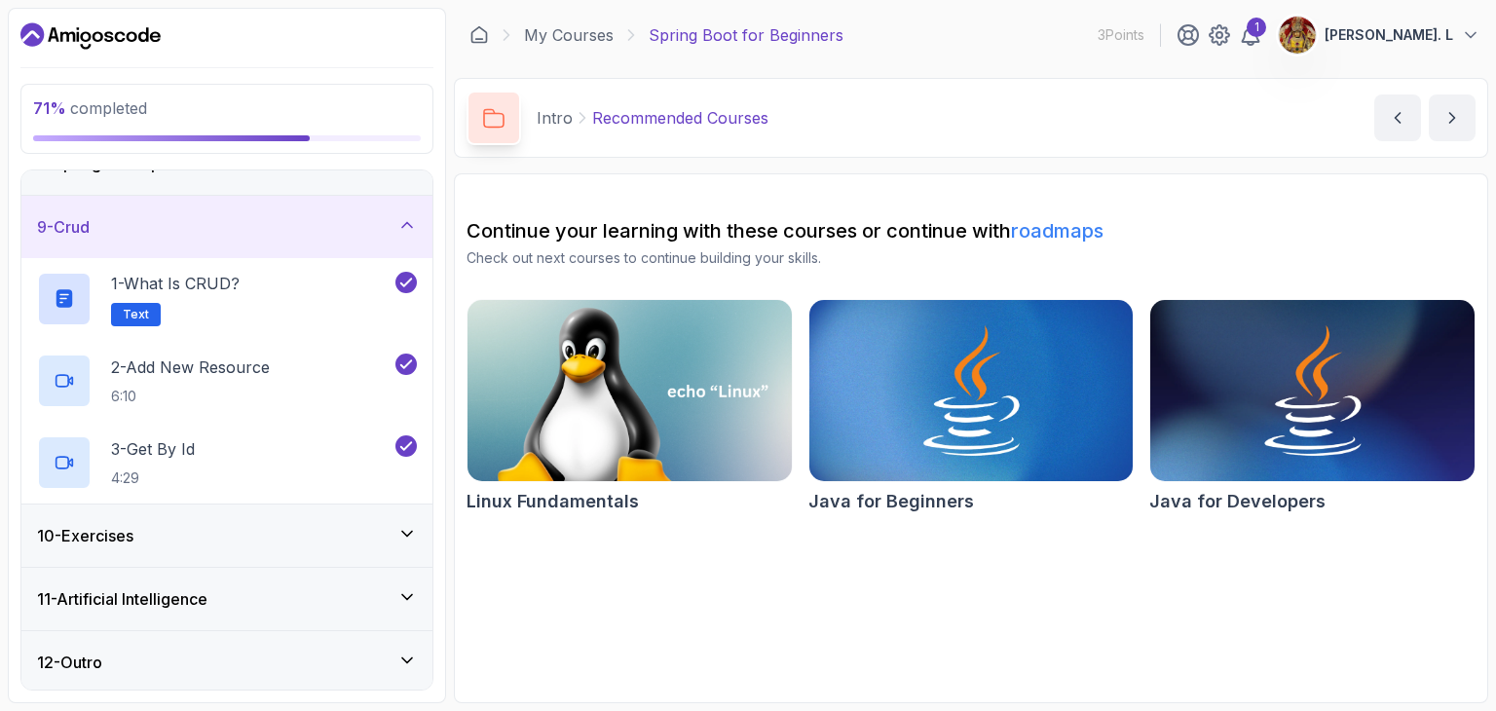
click at [401, 543] on div "10 - Exercises" at bounding box center [227, 535] width 380 height 23
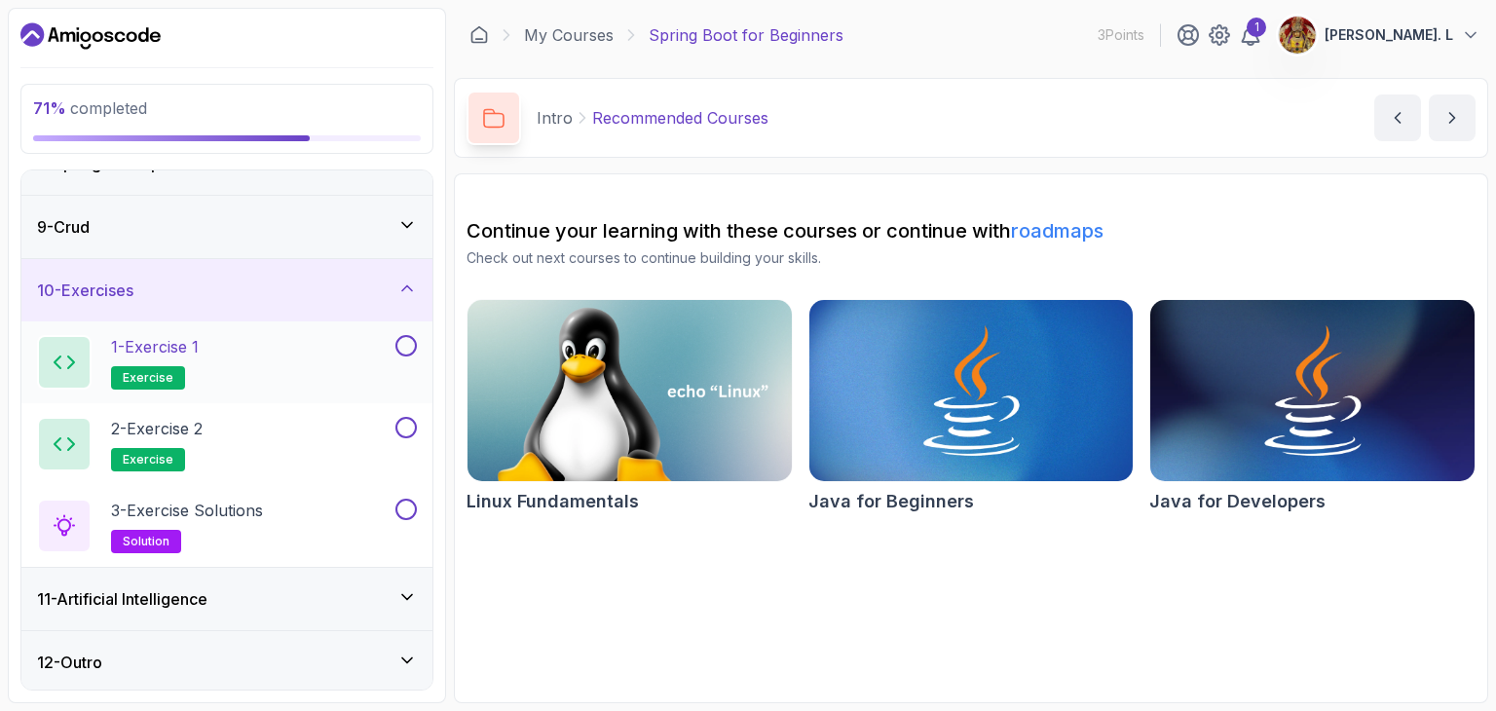
click at [407, 348] on button at bounding box center [406, 345] width 21 height 21
click at [409, 435] on button "2 - Exercise 2 exercise" at bounding box center [227, 444] width 380 height 55
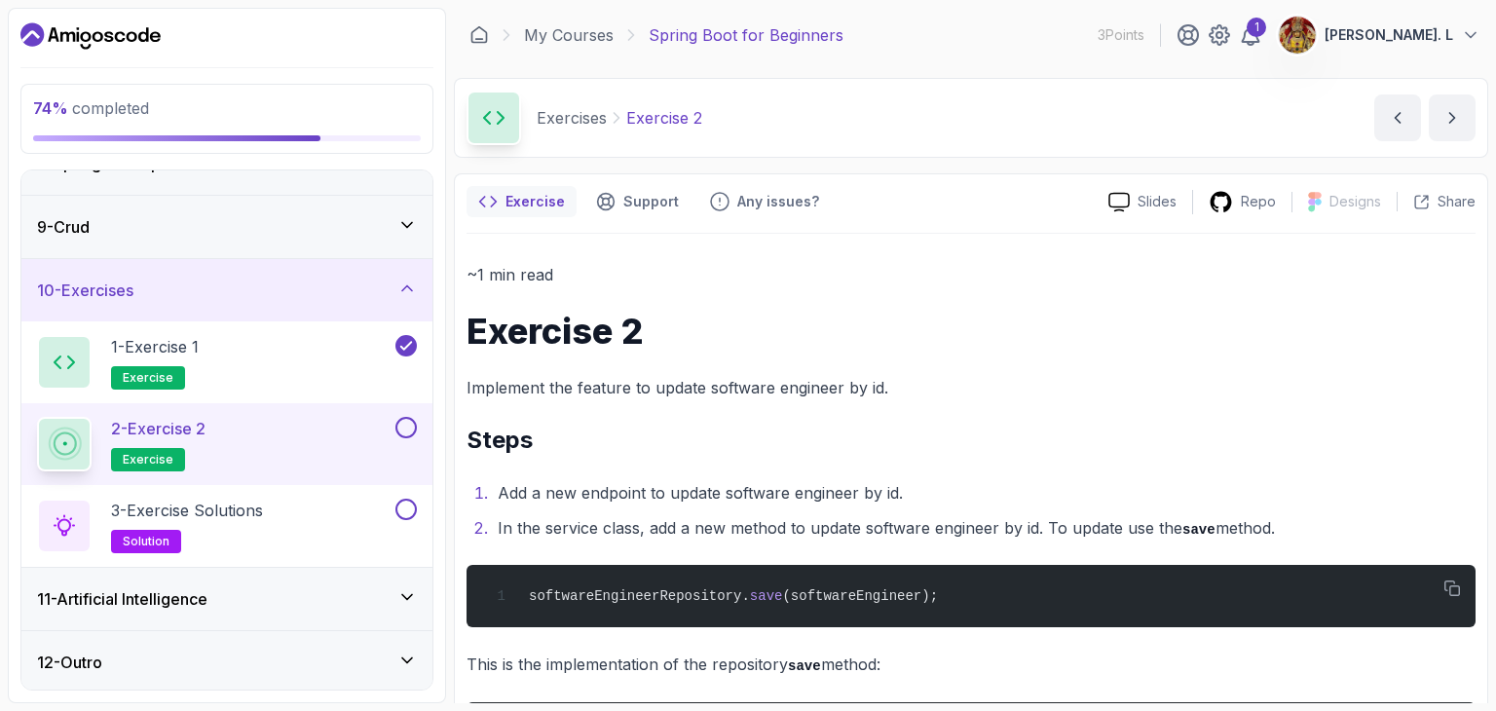
click at [409, 426] on button at bounding box center [406, 427] width 21 height 21
click at [410, 503] on button at bounding box center [406, 509] width 21 height 21
click at [367, 595] on div "11 - Artificial Intelligence" at bounding box center [227, 598] width 380 height 23
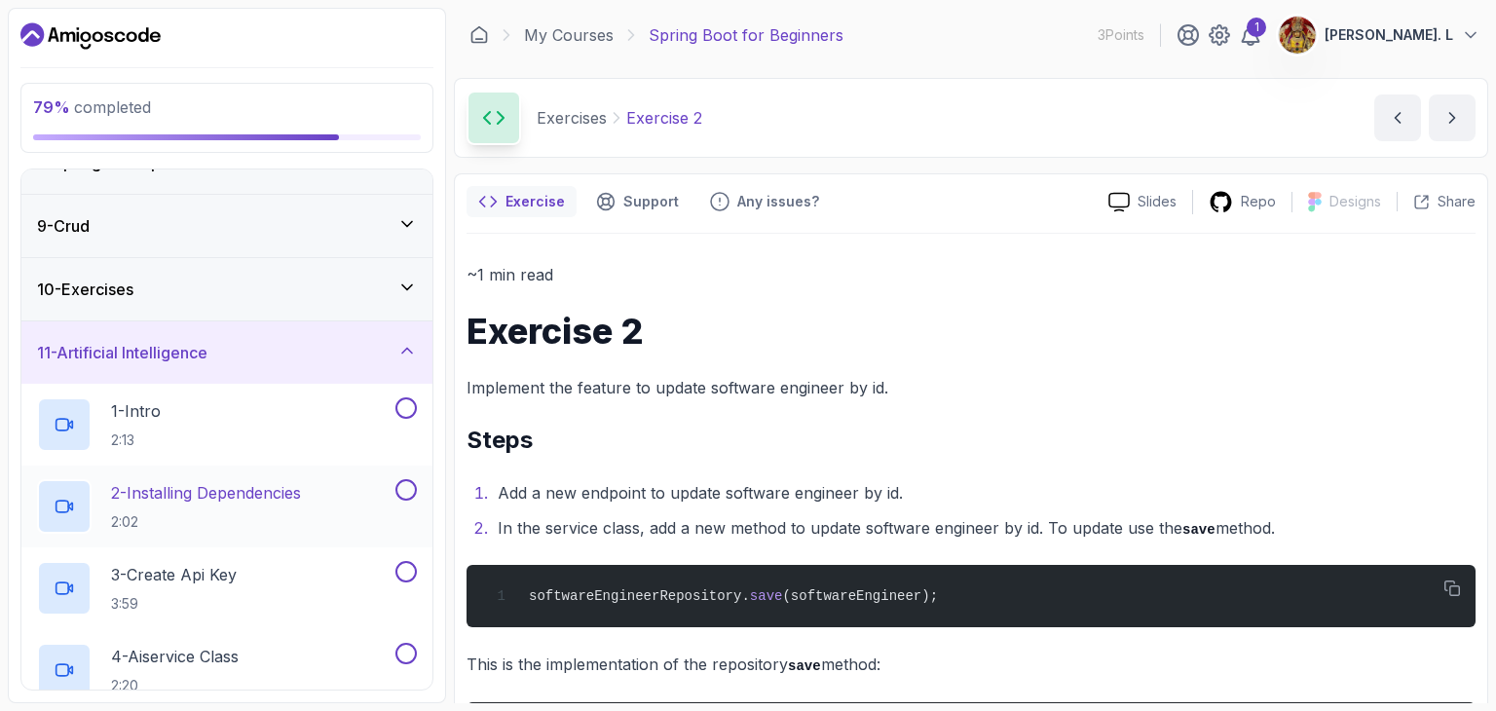
click at [274, 512] on p "2:02" at bounding box center [206, 521] width 190 height 19
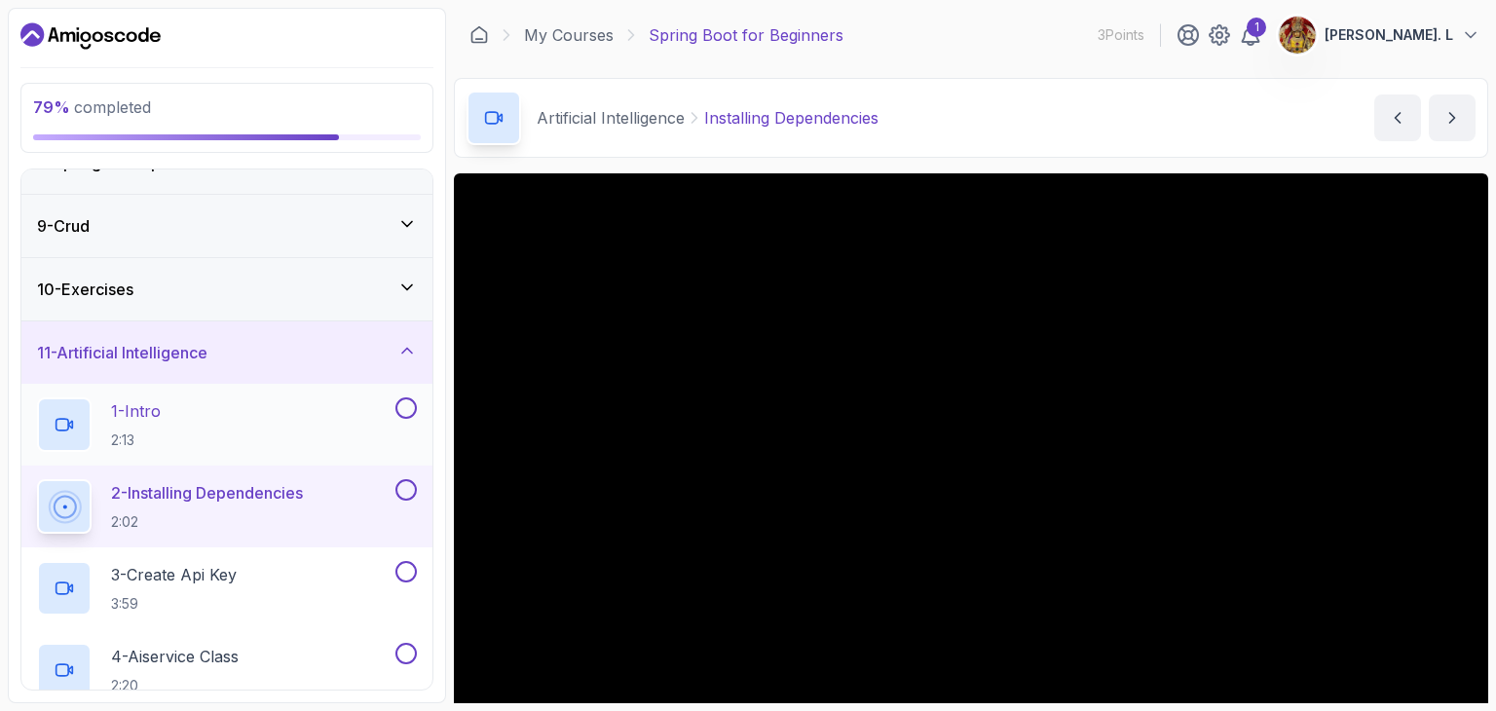
click at [261, 434] on div "1 - Intro 2:13" at bounding box center [214, 424] width 355 height 55
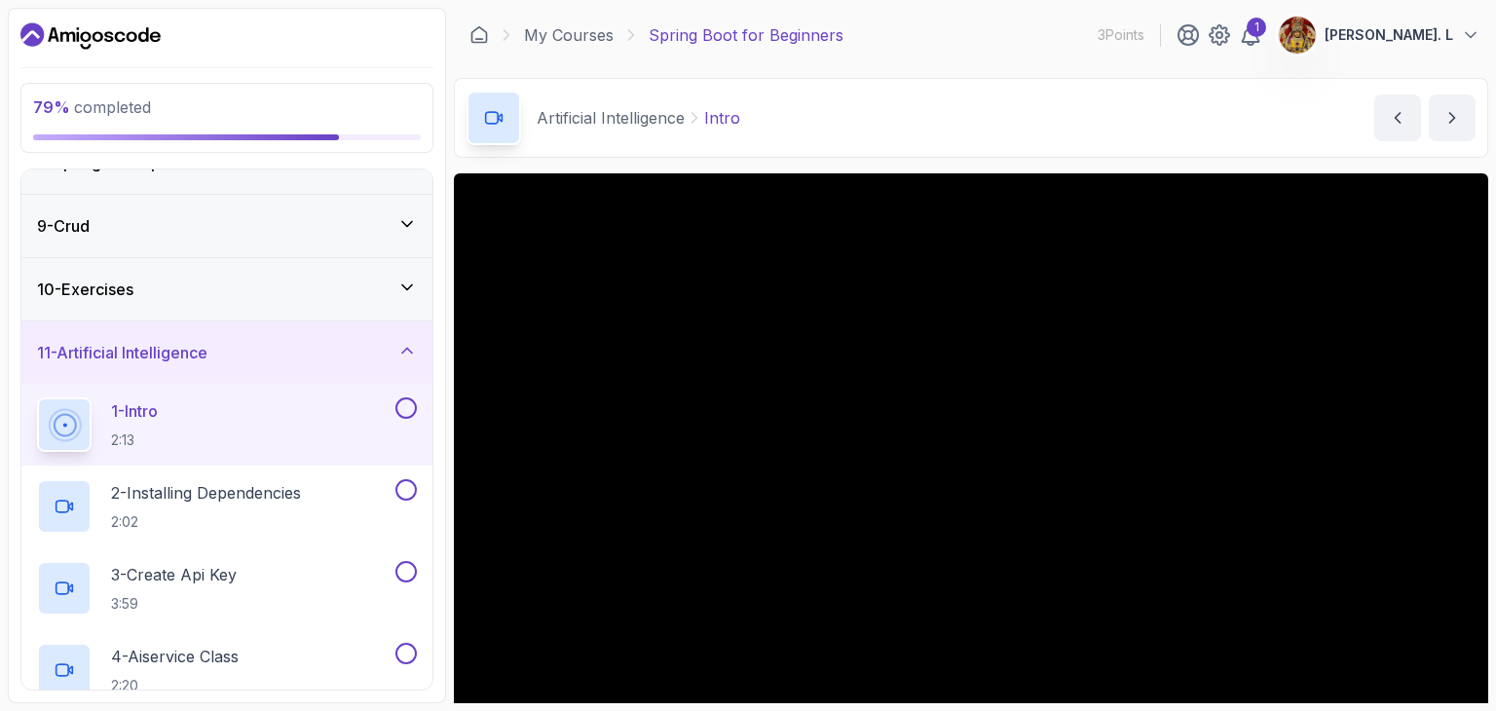
click at [434, 300] on div "79 % completed 1 - Intro 2 - Intro To Spring And Spring Boot 3 - Environment Se…" at bounding box center [227, 356] width 438 height 696
click at [436, 289] on div "79 % completed 1 - Intro 2 - Intro To Spring And Spring Boot 3 - Environment Se…" at bounding box center [227, 356] width 438 height 696
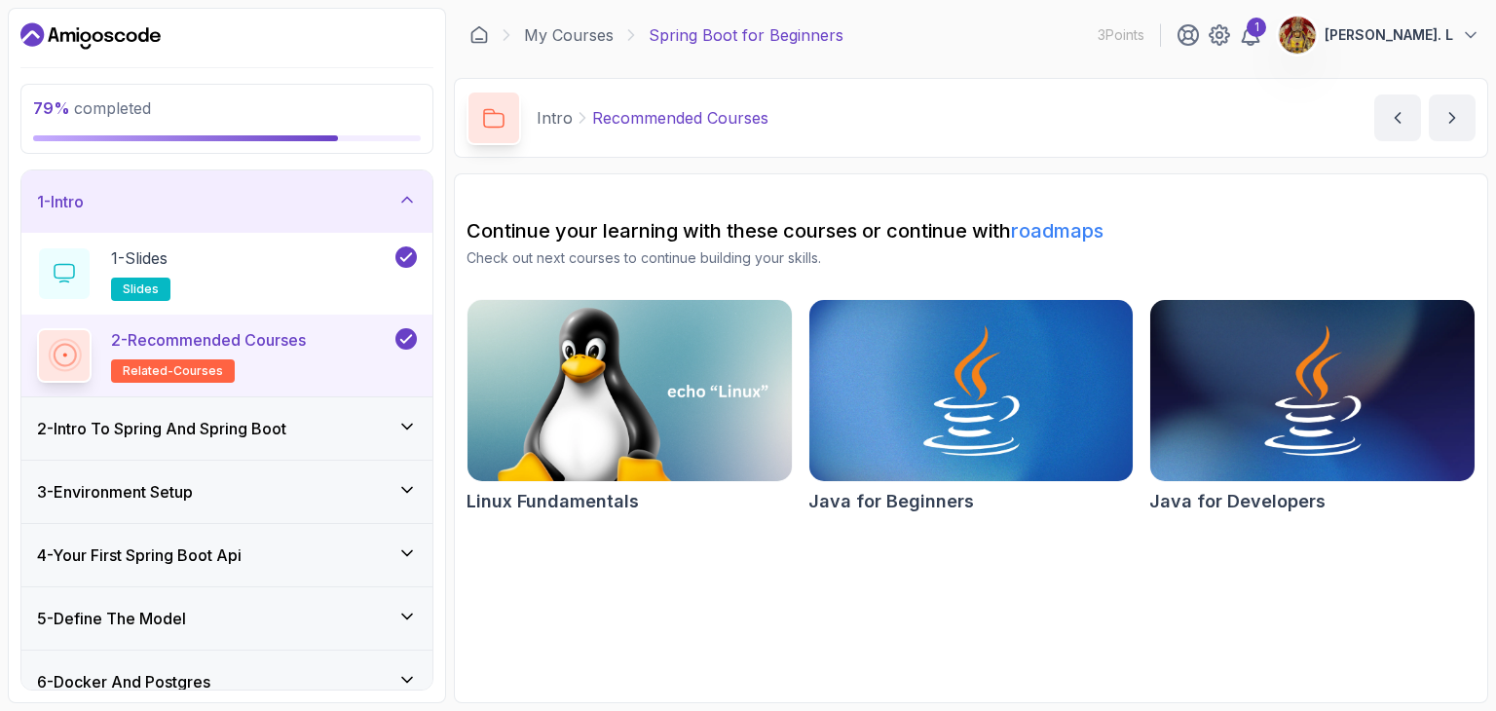
click at [394, 208] on div "1 - Intro" at bounding box center [227, 201] width 380 height 23
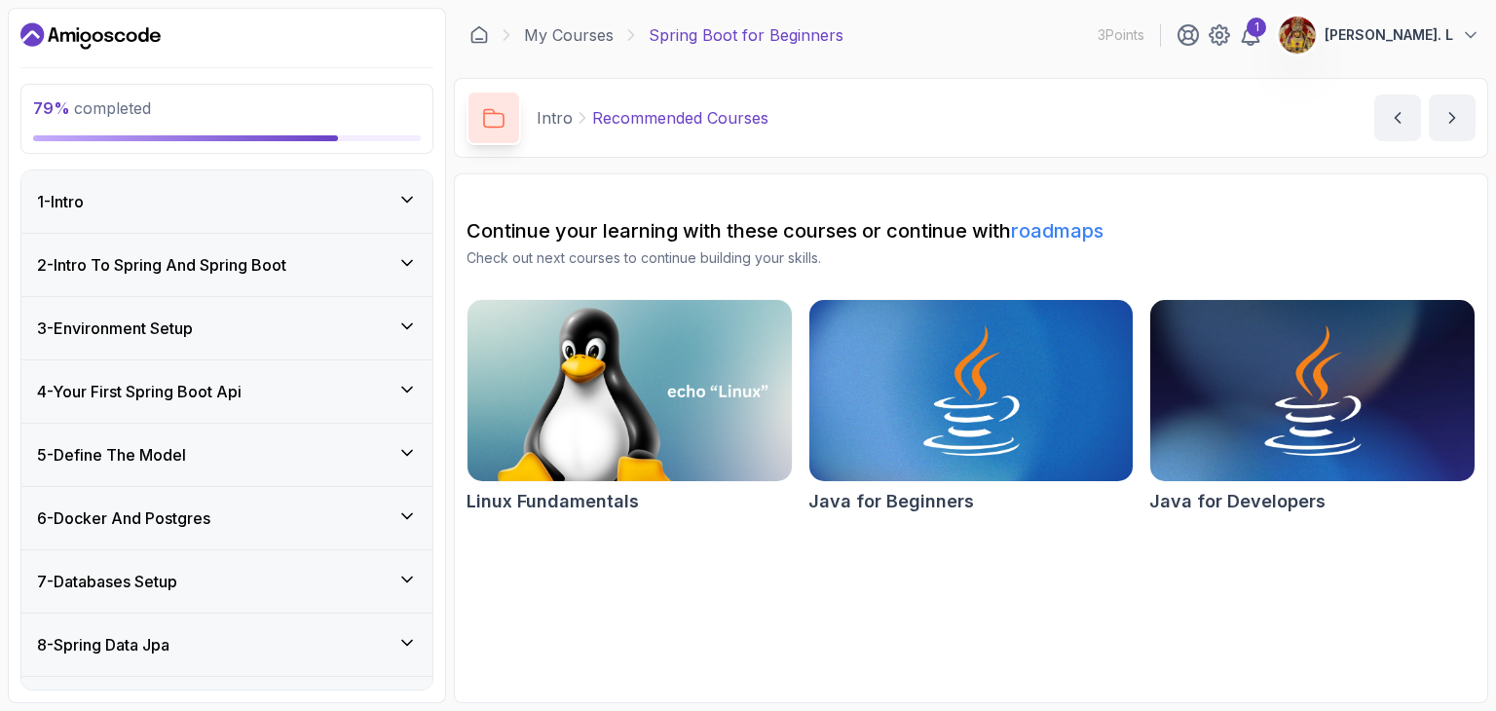
click at [434, 169] on div "79 % completed 1 - Intro 2 - Intro To Spring And Spring Boot 3 - Environment Se…" at bounding box center [227, 356] width 438 height 696
click at [378, 163] on div "79 % completed 1 - Intro 2 - Intro To Spring And Spring Boot 3 - Environment Se…" at bounding box center [227, 356] width 438 height 696
click at [440, 363] on div "79 % completed 1 - Intro 2 - Intro To Spring And Spring Boot 3 - Environment Se…" at bounding box center [227, 356] width 438 height 696
click at [136, 589] on h3 "7 - Databases Setup" at bounding box center [107, 581] width 140 height 23
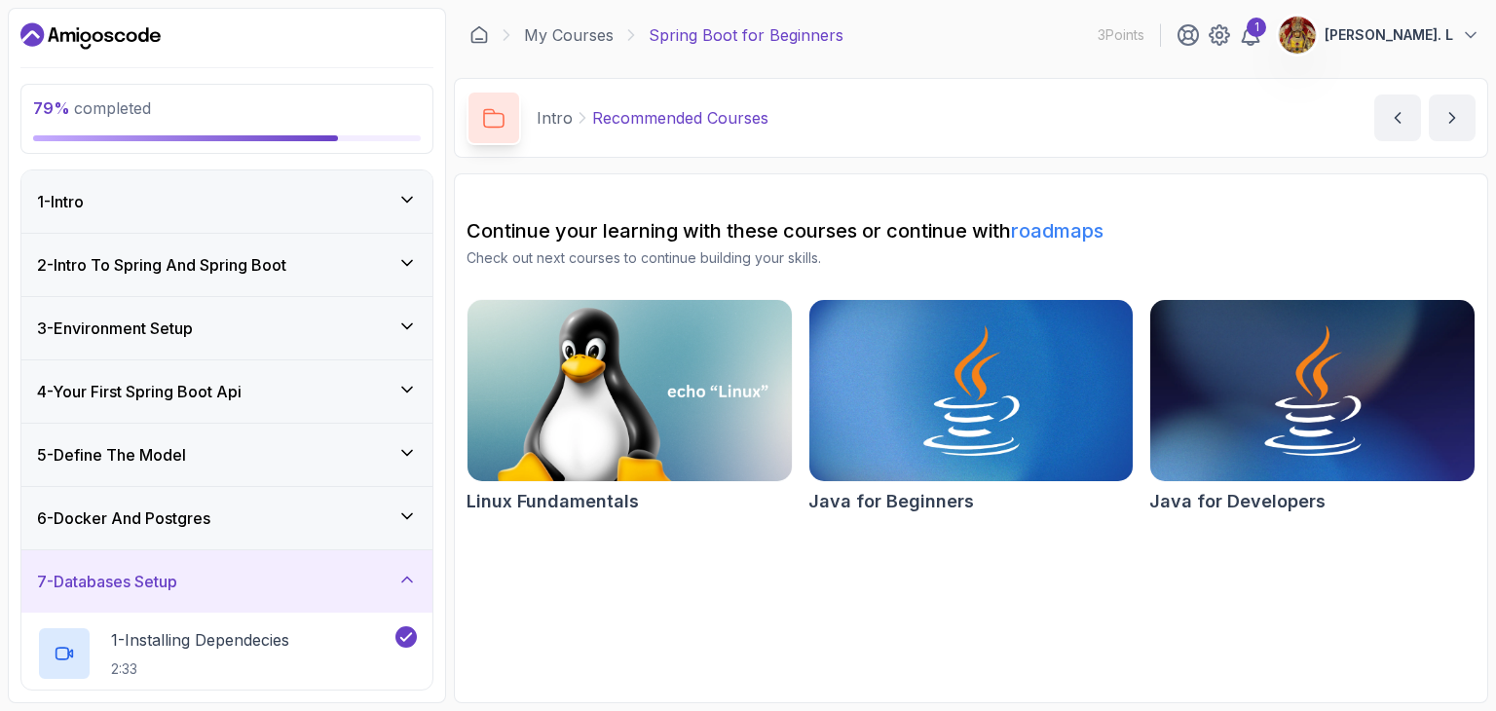
click at [136, 589] on h3 "7 - Databases Setup" at bounding box center [107, 581] width 140 height 23
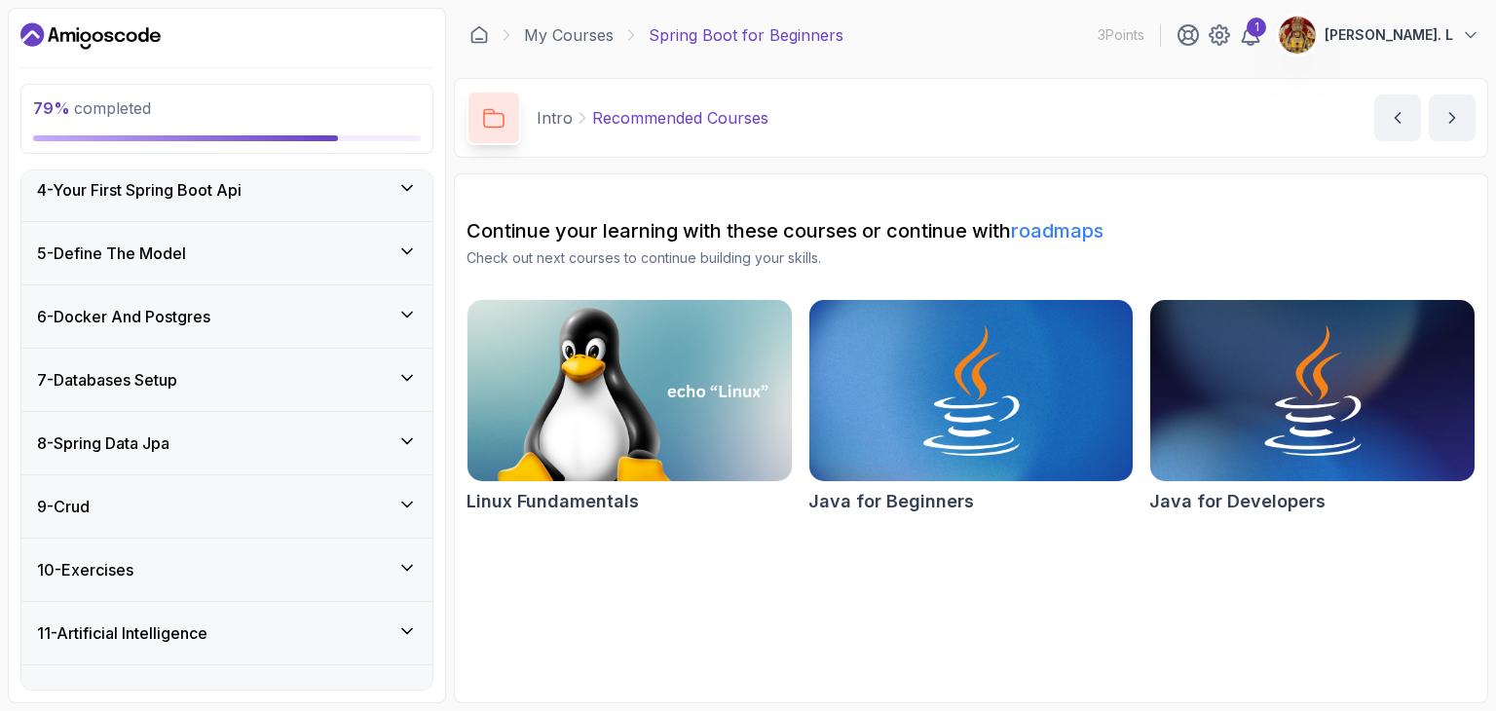
scroll to position [236, 0]
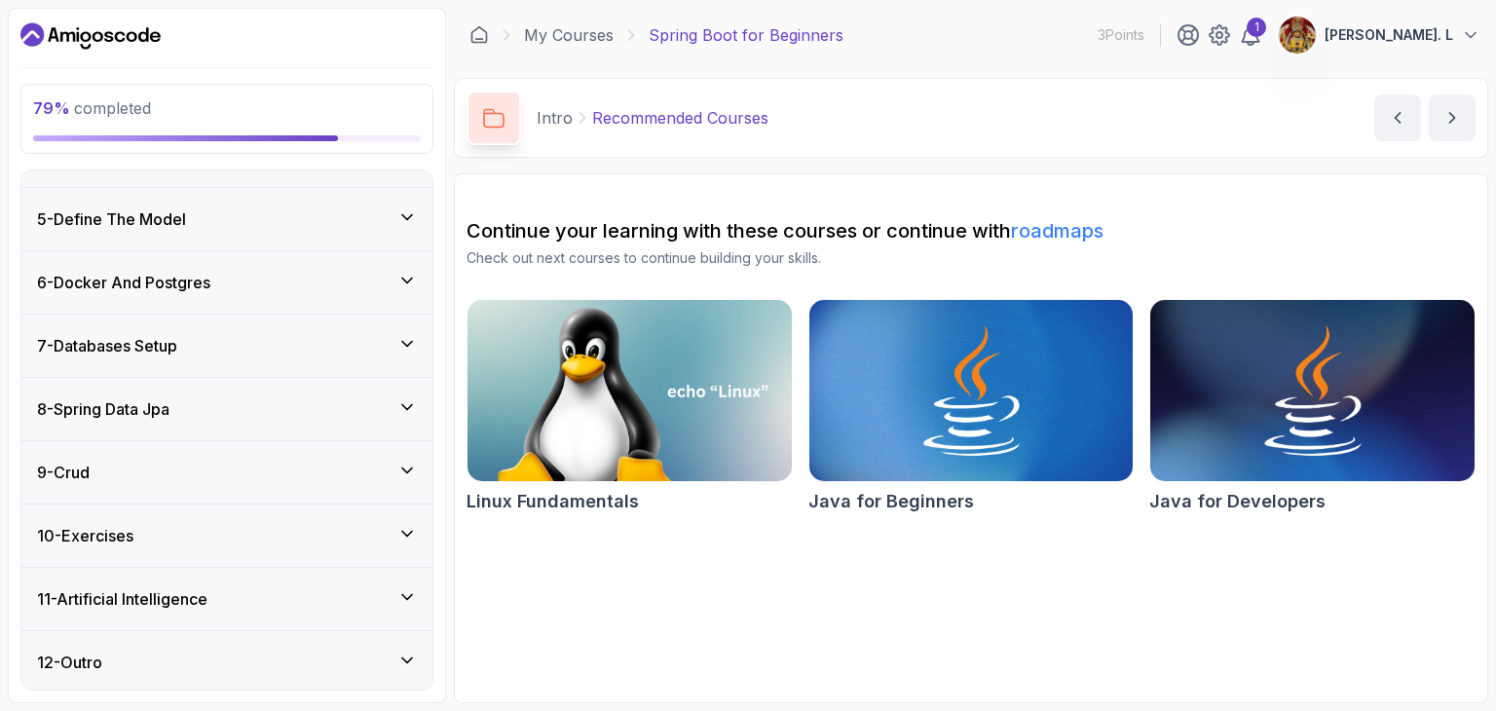
click at [176, 598] on h3 "11 - Artificial Intelligence" at bounding box center [122, 598] width 170 height 23
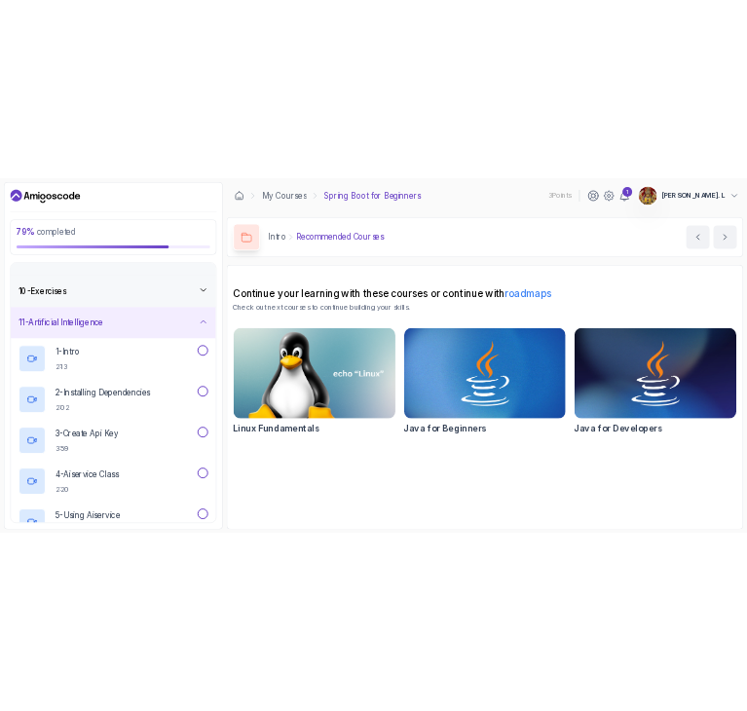
scroll to position [703, 0]
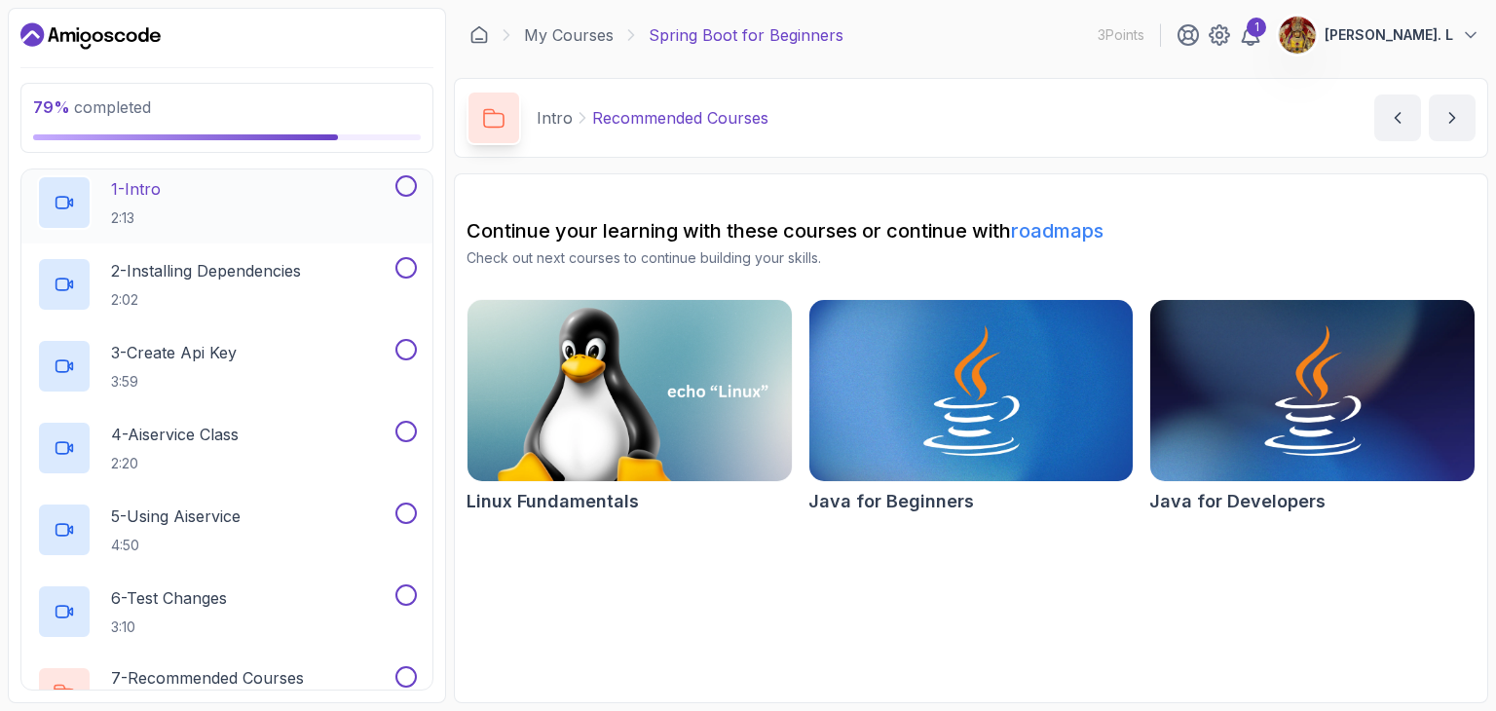
click at [405, 186] on button at bounding box center [406, 185] width 21 height 21
click at [406, 259] on button at bounding box center [406, 267] width 21 height 21
click at [282, 275] on p "2 - Installing Dependencies" at bounding box center [206, 270] width 190 height 23
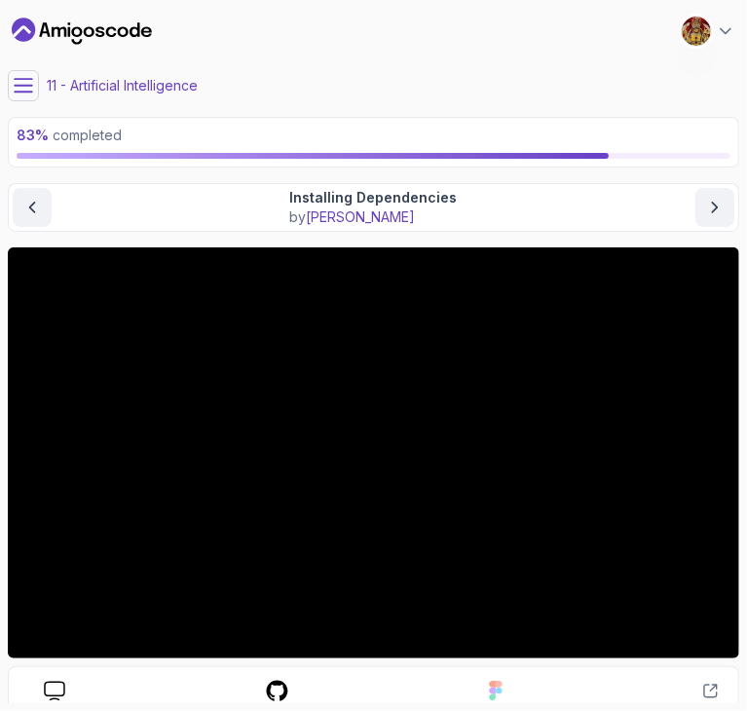
click at [19, 85] on icon at bounding box center [24, 85] width 18 height 13
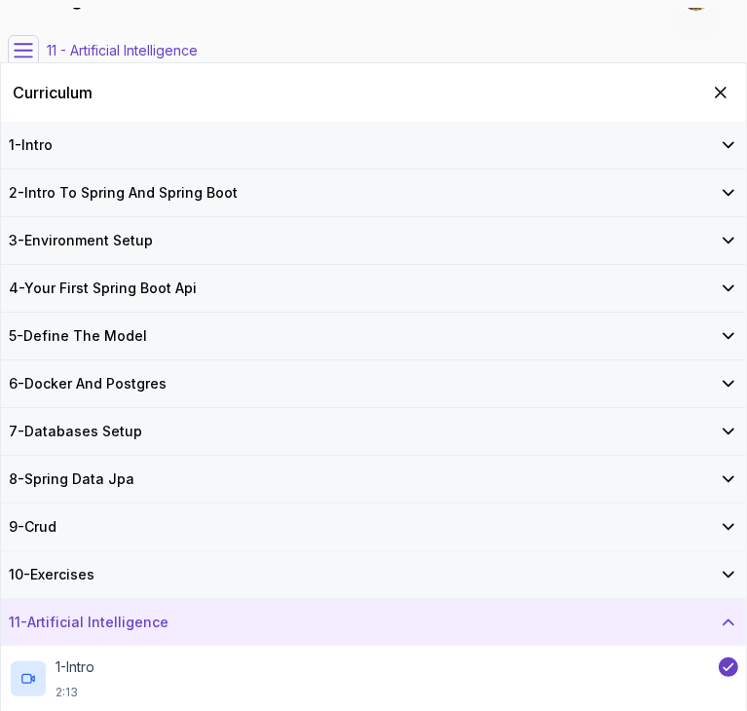
scroll to position [39, 0]
click at [656, 561] on div "10 - Exercises" at bounding box center [373, 574] width 745 height 47
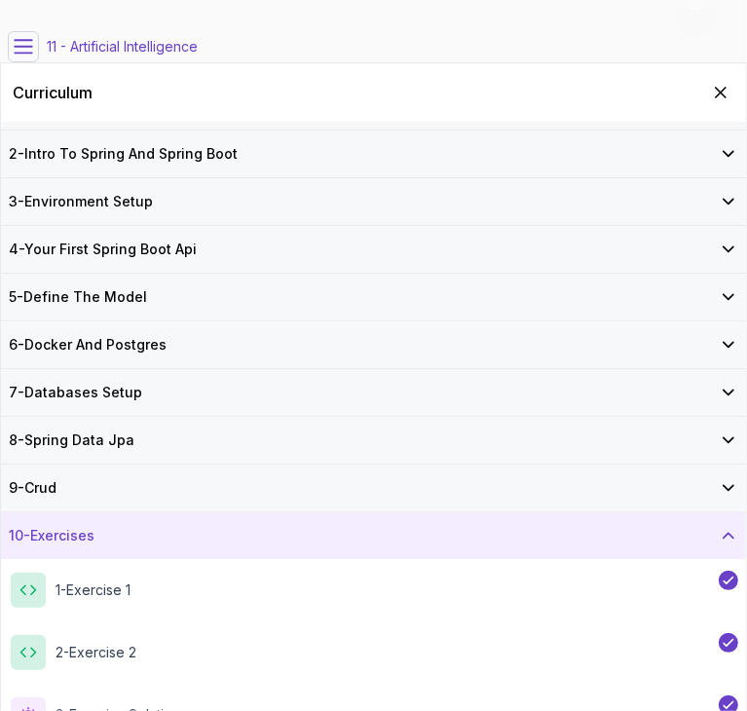
scroll to position [105, 0]
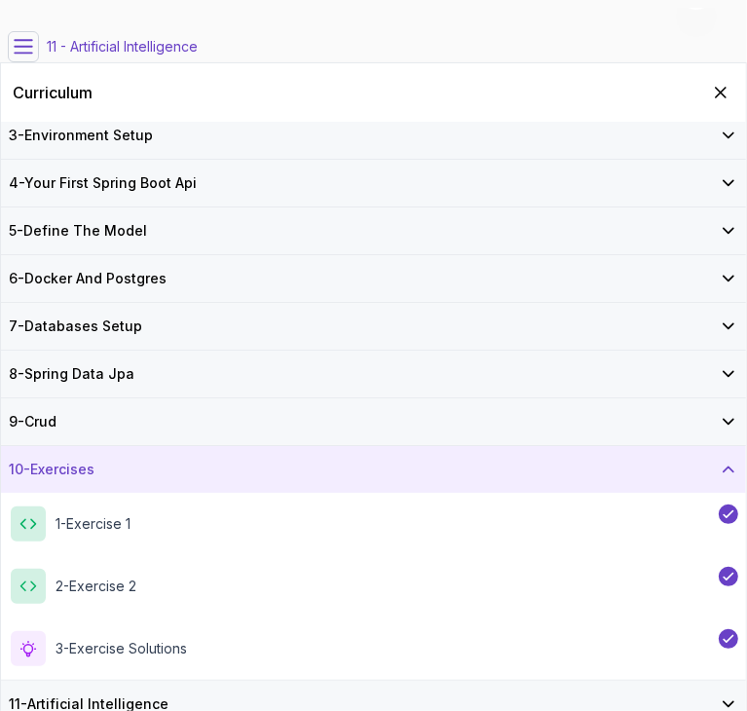
click at [736, 463] on icon at bounding box center [728, 469] width 19 height 19
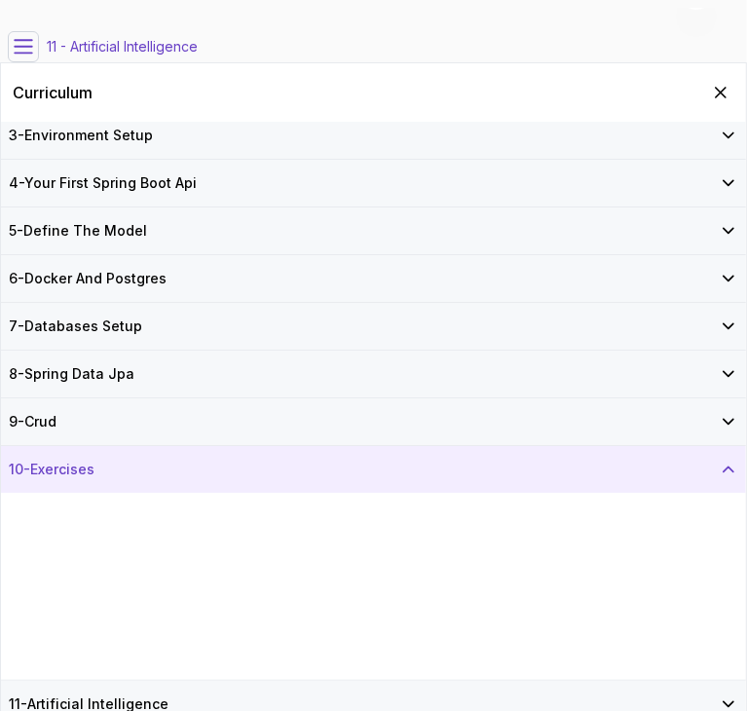
scroll to position [0, 0]
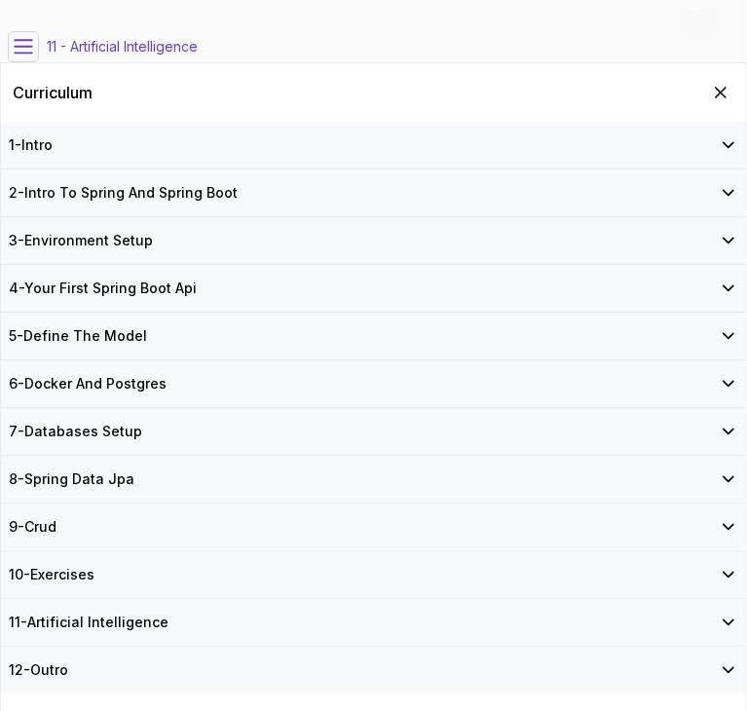
click at [698, 626] on div "11 - Artificial Intelligence" at bounding box center [374, 622] width 730 height 19
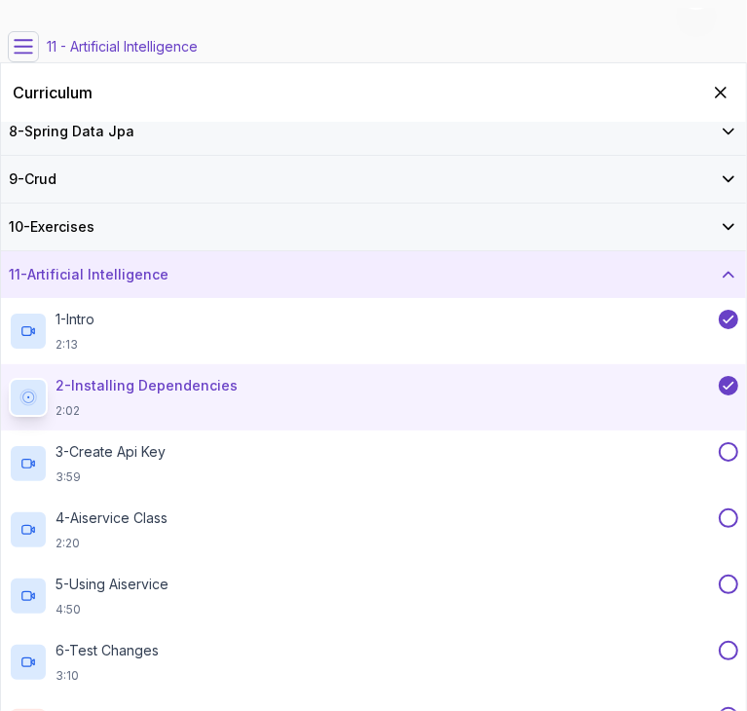
scroll to position [378, 0]
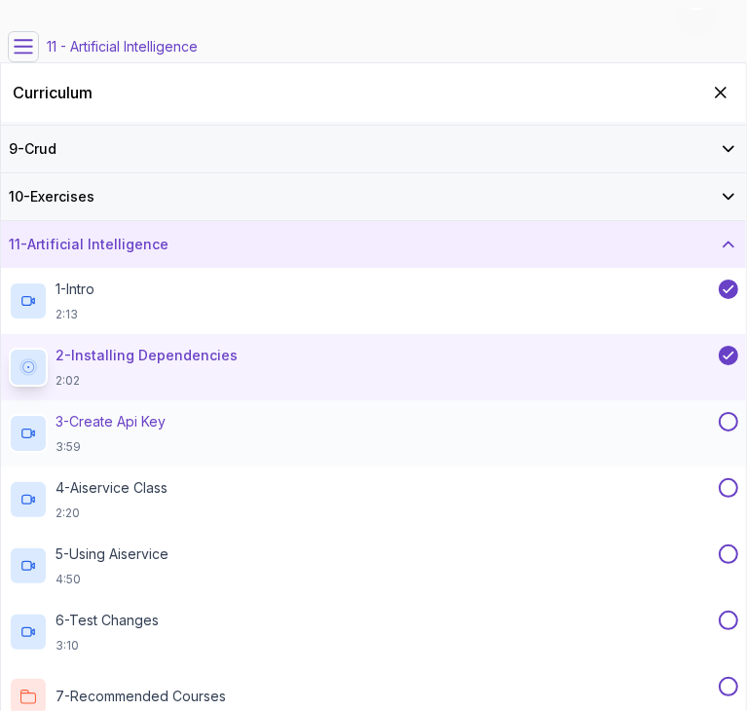
click at [723, 419] on button at bounding box center [728, 421] width 19 height 19
click at [728, 488] on button at bounding box center [728, 487] width 19 height 19
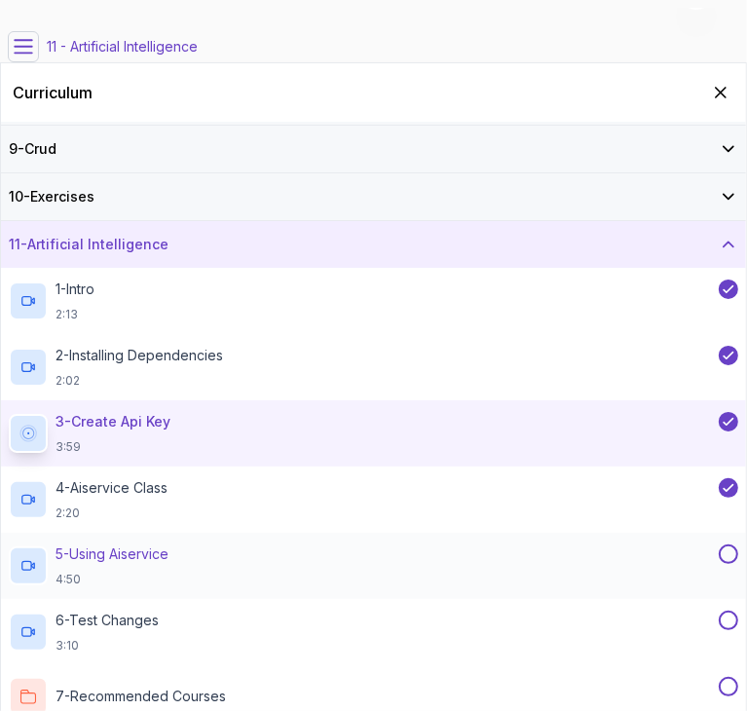
click at [727, 561] on button "5 - Using Aiservice 4:50" at bounding box center [374, 566] width 730 height 43
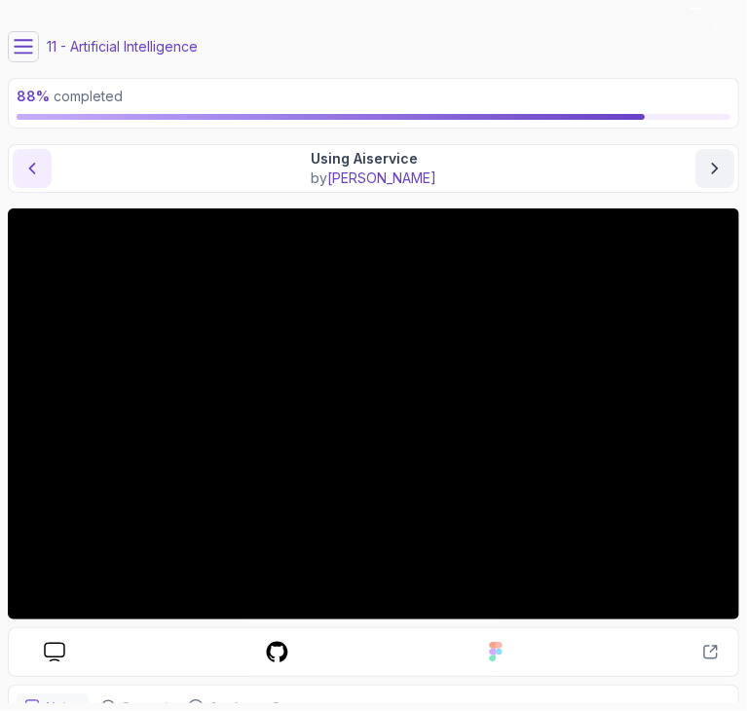
click at [38, 161] on icon "previous content" at bounding box center [31, 168] width 19 height 19
click at [715, 167] on icon "next content" at bounding box center [714, 168] width 19 height 19
click at [717, 173] on icon "next content" at bounding box center [714, 168] width 19 height 19
click at [24, 56] on icon at bounding box center [23, 46] width 19 height 19
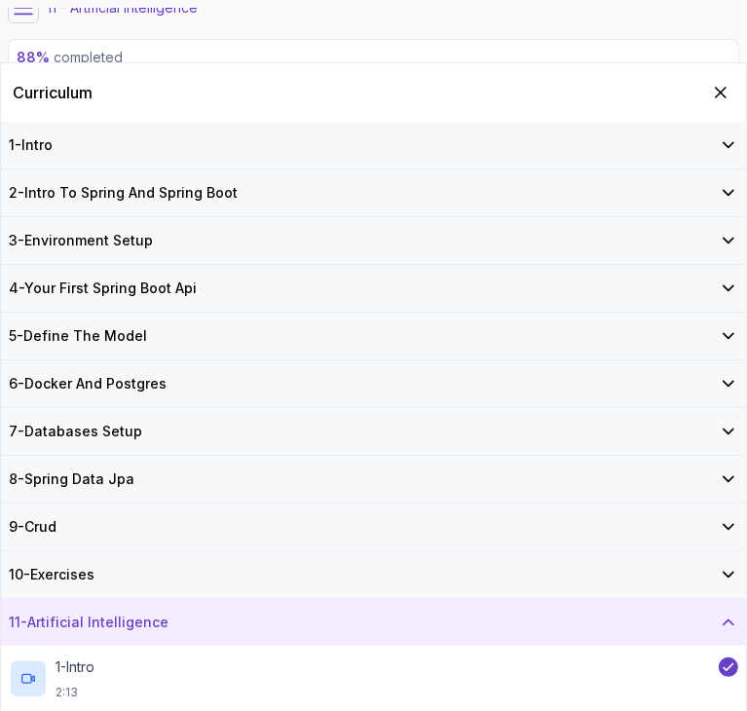
scroll to position [117, 0]
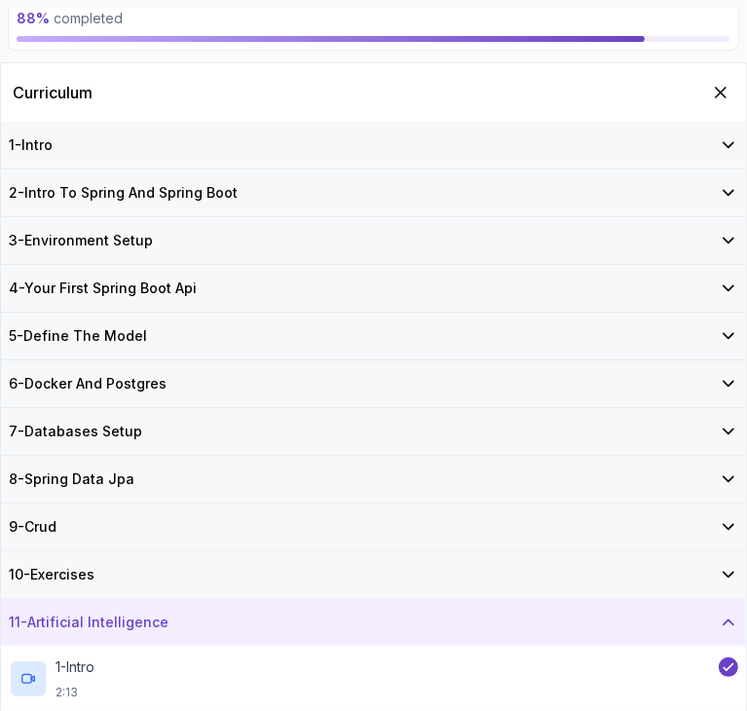
click at [662, 593] on div "10 - Exercises" at bounding box center [373, 574] width 745 height 47
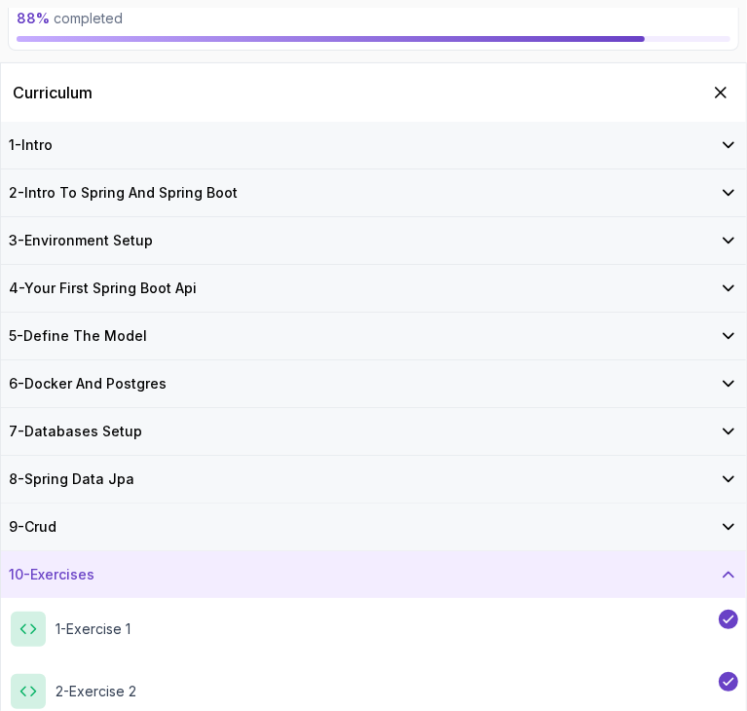
click at [662, 593] on div "10 - Exercises" at bounding box center [373, 574] width 745 height 47
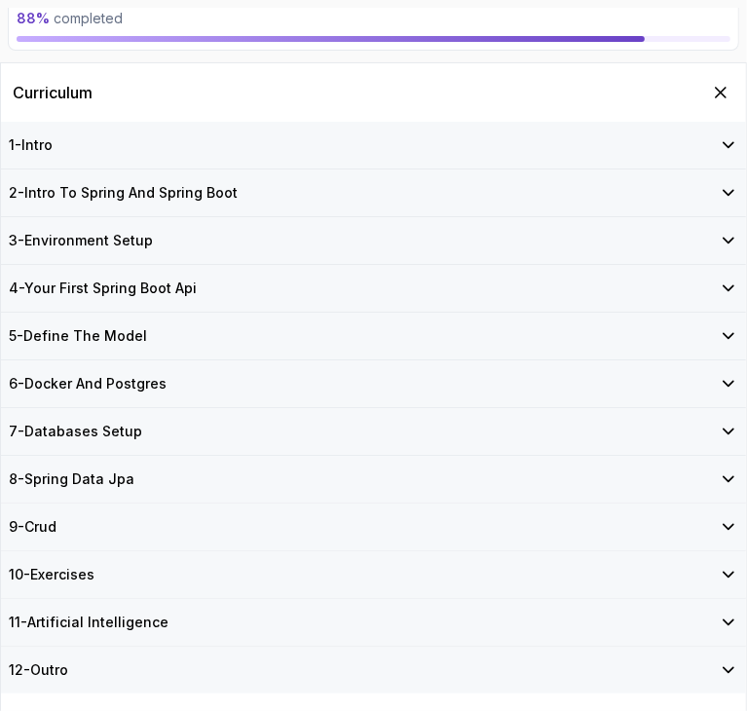
click at [662, 613] on div "11 - Artificial Intelligence" at bounding box center [374, 622] width 730 height 19
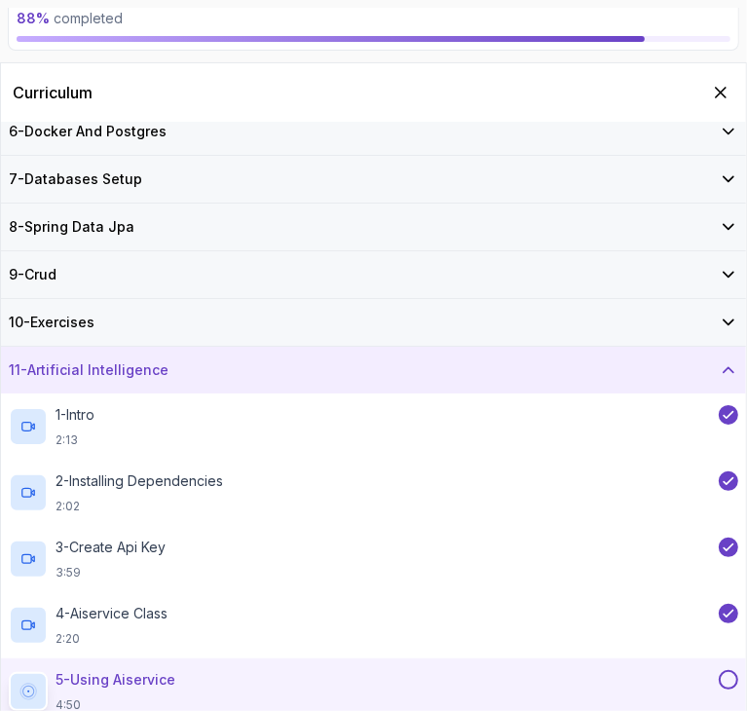
scroll to position [378, 0]
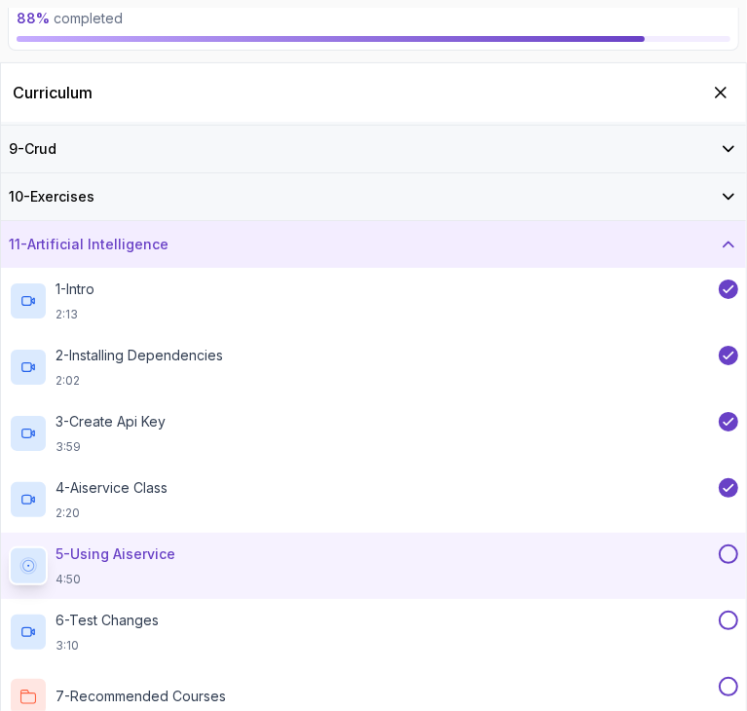
click at [726, 554] on button at bounding box center [728, 554] width 19 height 19
click at [731, 617] on button at bounding box center [728, 620] width 19 height 19
click at [623, 694] on div "7 - Recommended Courses related-courses" at bounding box center [362, 696] width 706 height 39
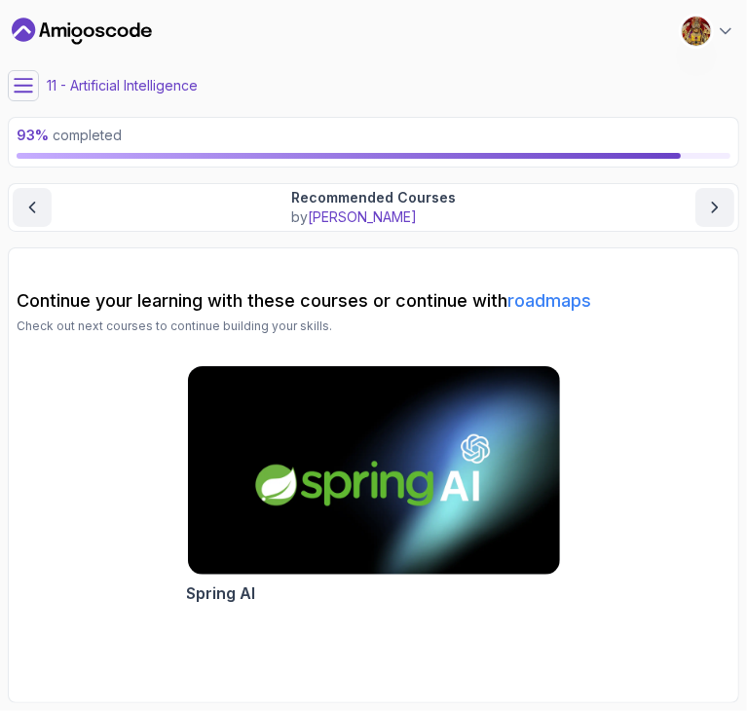
click at [488, 622] on section "Continue your learning with these courses or continue with roadmaps Check out n…" at bounding box center [374, 475] width 732 height 456
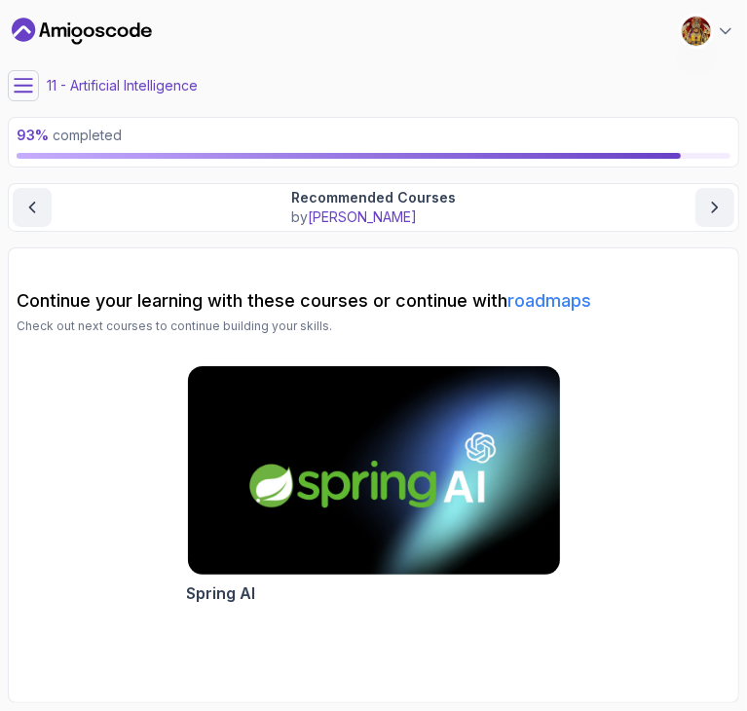
click at [445, 505] on img at bounding box center [373, 470] width 391 height 219
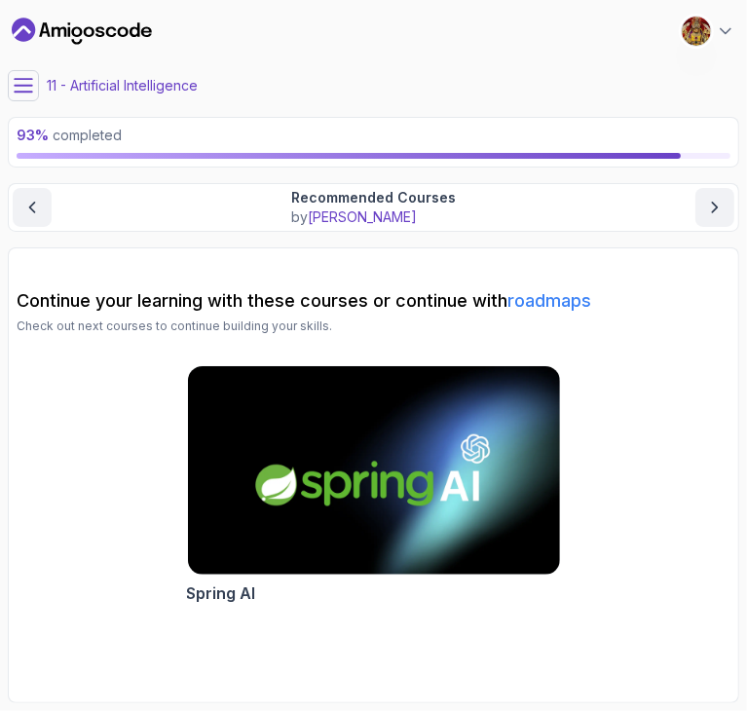
click at [12, 98] on button at bounding box center [23, 85] width 31 height 31
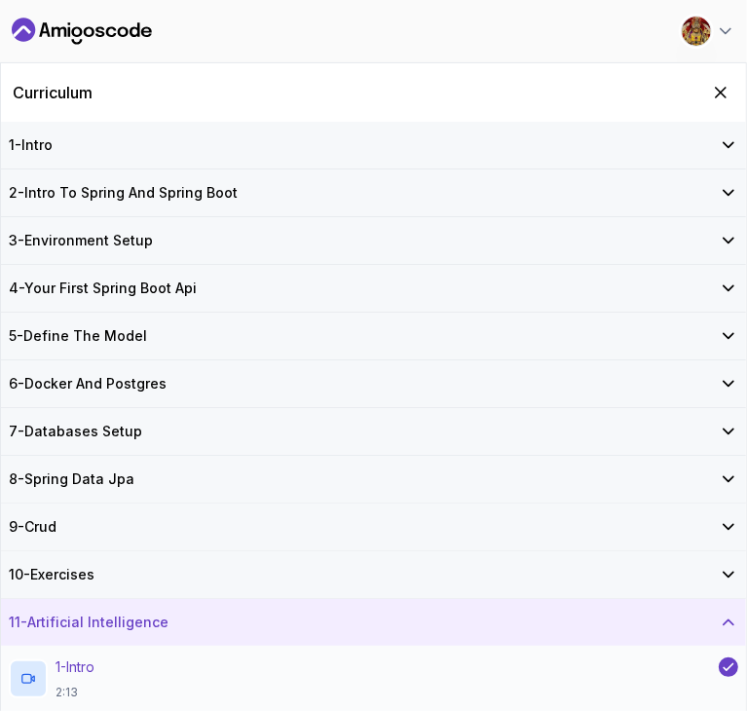
click at [272, 676] on div "1 - Intro 2:13" at bounding box center [362, 679] width 706 height 43
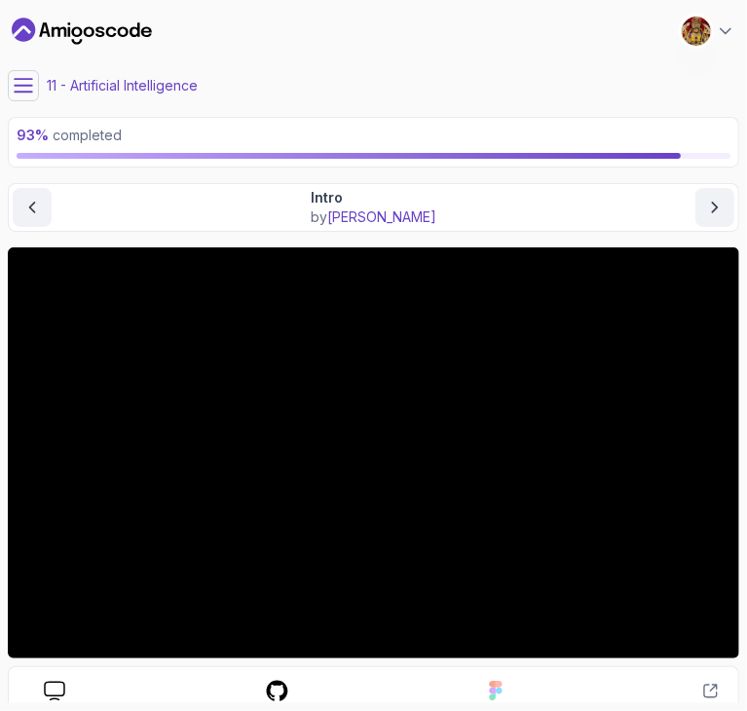
click at [19, 87] on icon at bounding box center [23, 85] width 19 height 19
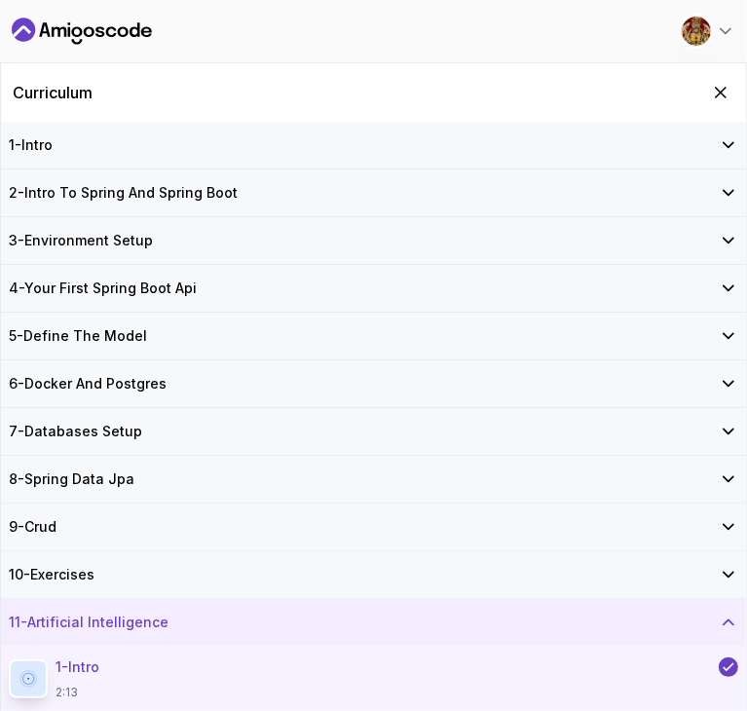
click at [243, 607] on div "11 - Artificial Intelligence" at bounding box center [373, 622] width 745 height 47
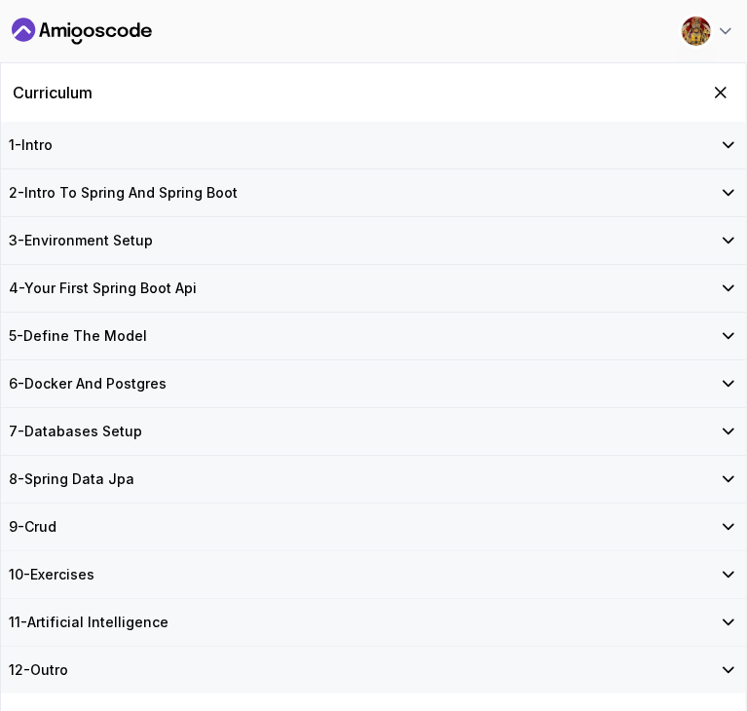
click at [307, 667] on div "12 - Outro" at bounding box center [374, 669] width 730 height 19
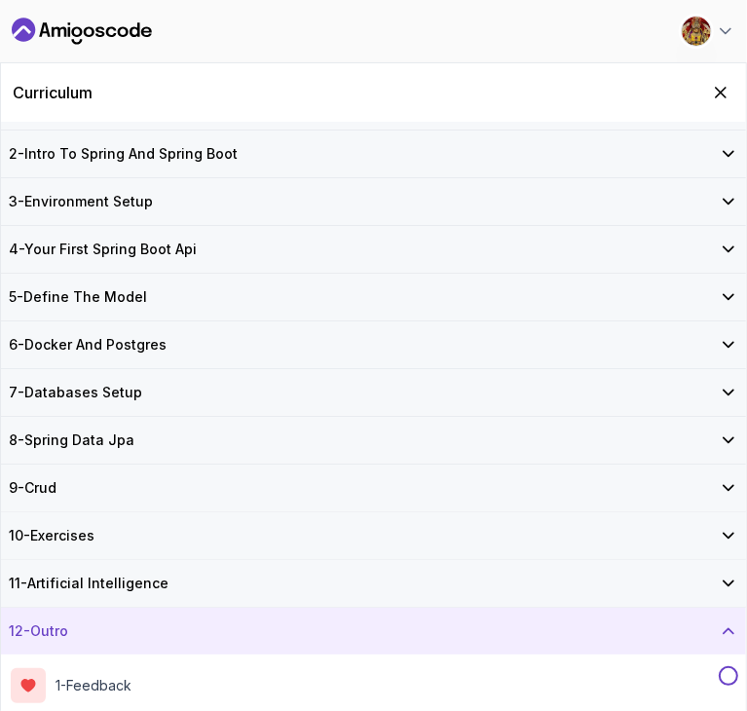
scroll to position [43, 0]
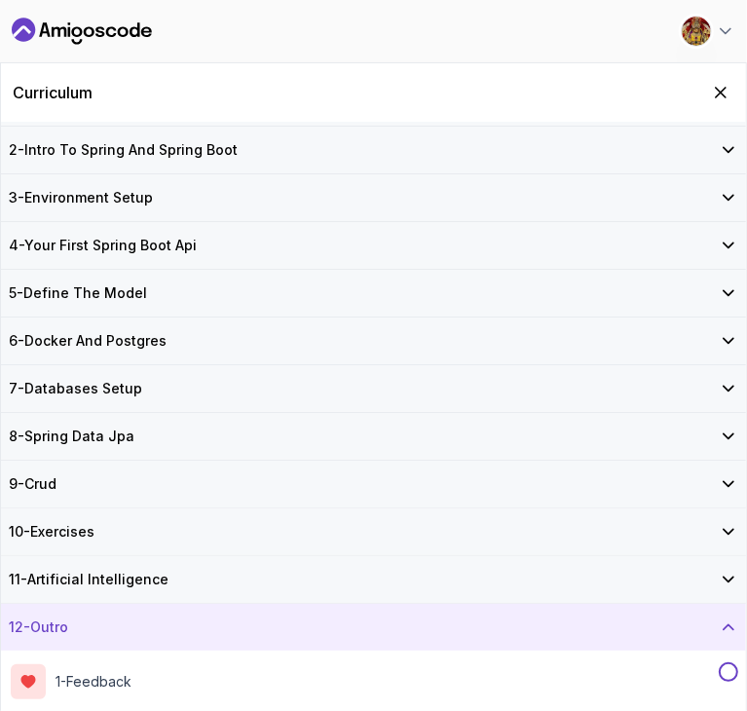
click at [307, 667] on div "1 - Feedback feedback" at bounding box center [362, 681] width 706 height 39
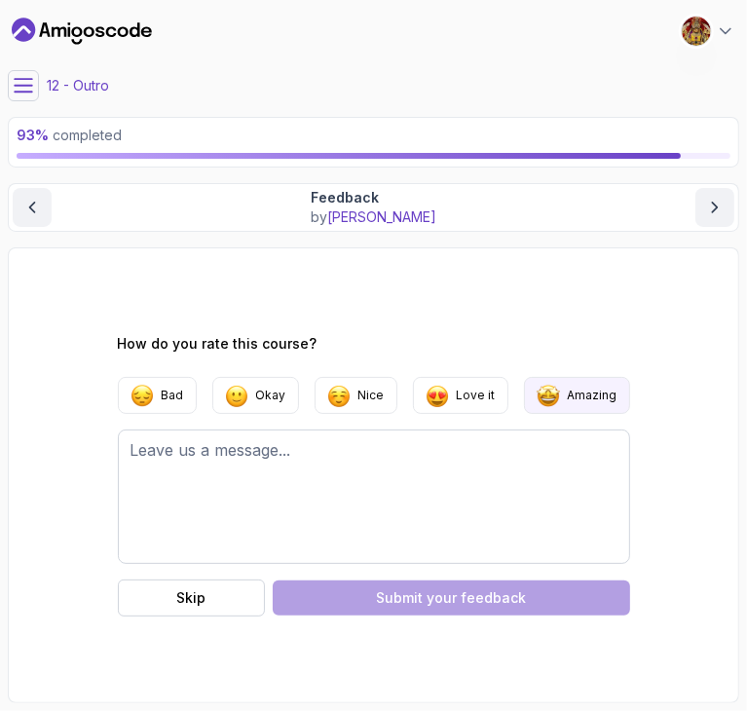
click at [564, 406] on button "Amazing" at bounding box center [577, 395] width 106 height 37
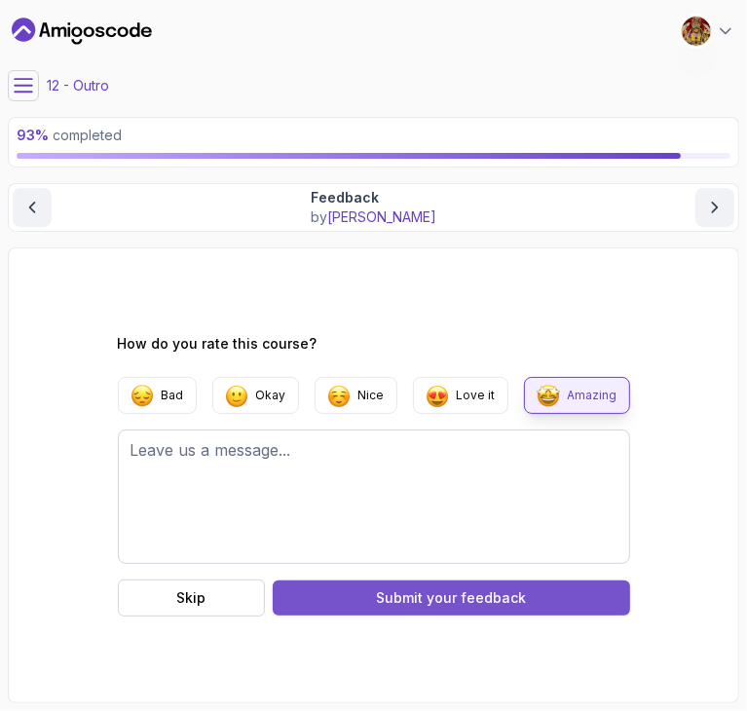
click at [538, 601] on button "Submit your feedback" at bounding box center [451, 598] width 357 height 35
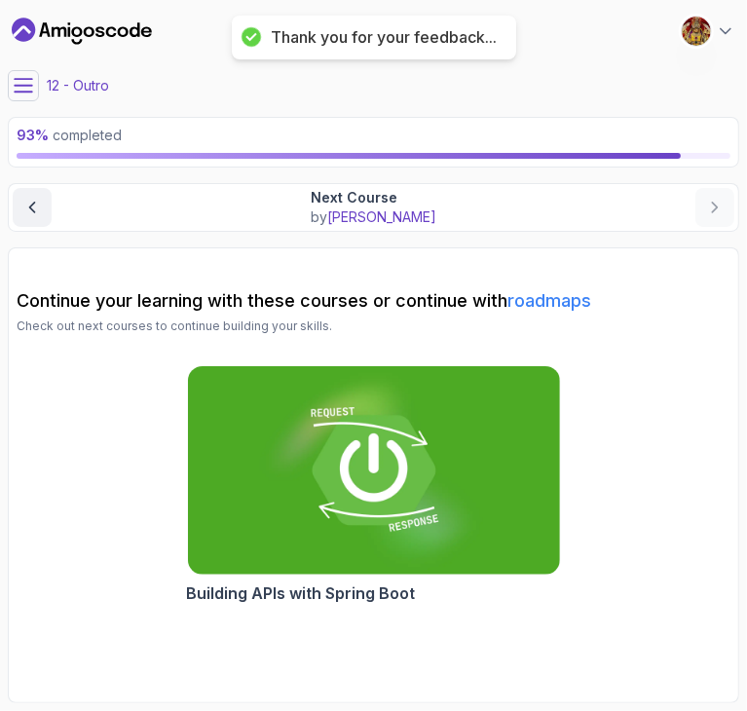
click at [425, 659] on section "Continue your learning with these courses or continue with roadmaps Check out n…" at bounding box center [374, 475] width 732 height 456
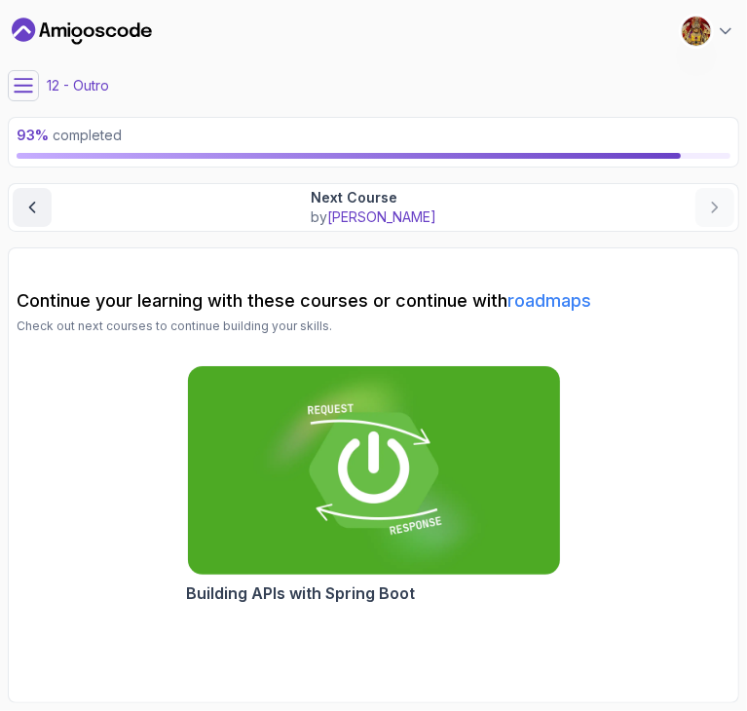
click at [358, 531] on img at bounding box center [373, 470] width 391 height 219
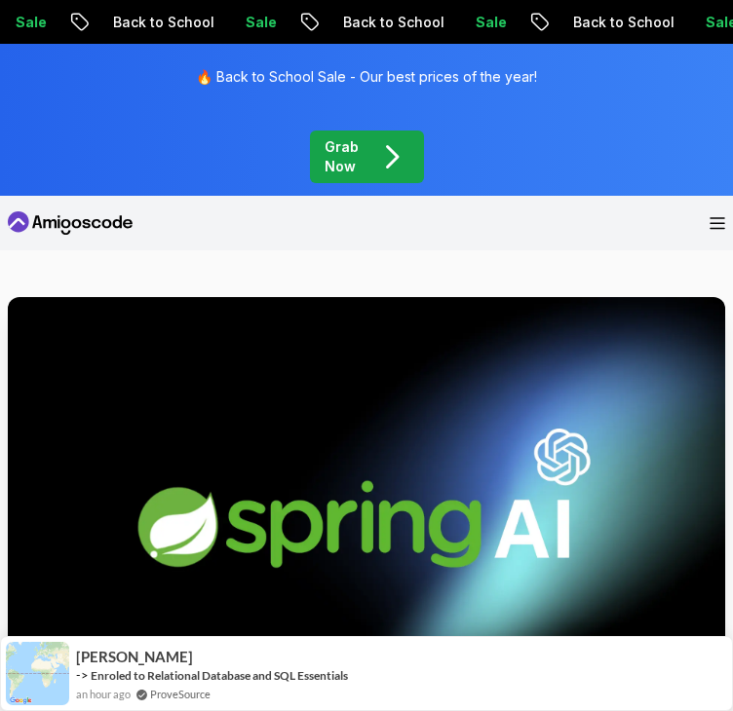
click at [385, 230] on nav "Products Resources Pricing Testimonials For Business Dashboard Join Amigoscode" at bounding box center [366, 223] width 717 height 55
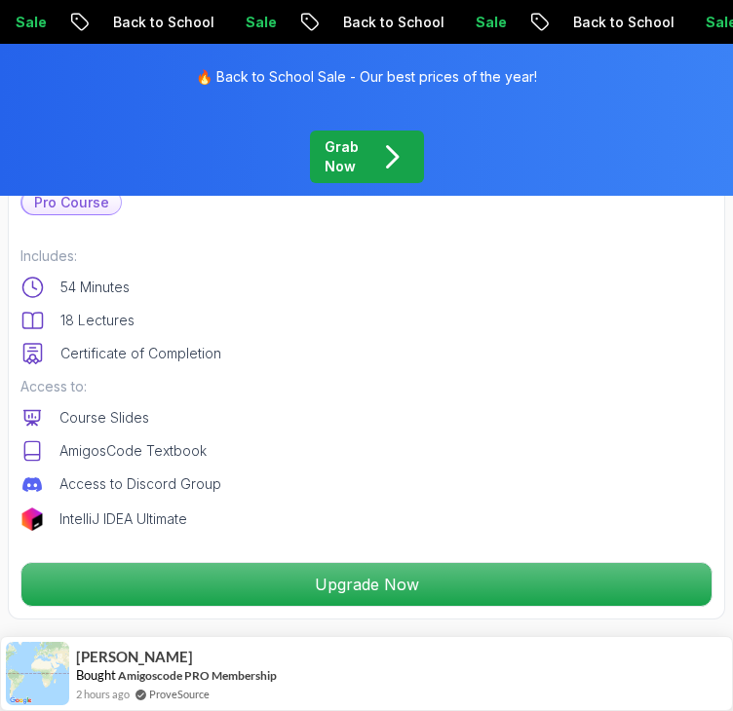
scroll to position [585, 0]
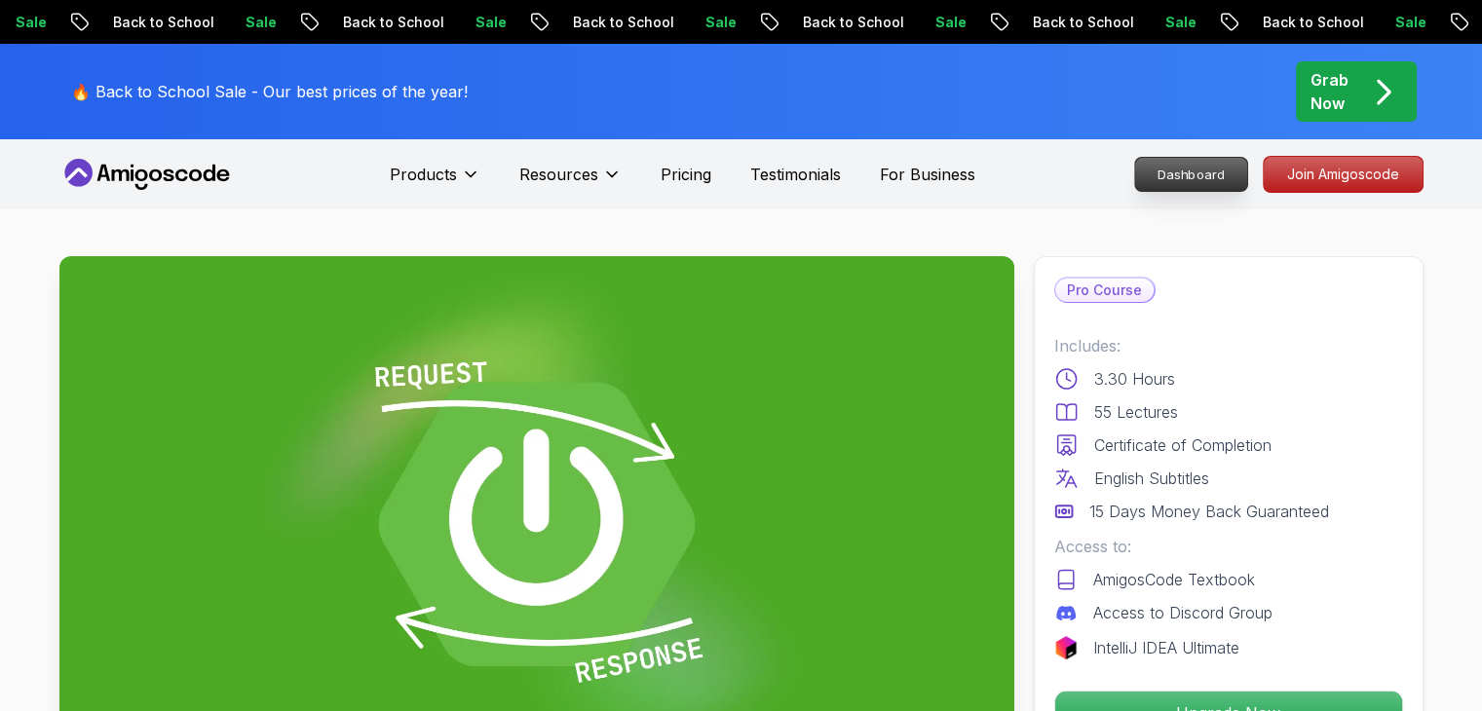
click at [732, 179] on p "Dashboard" at bounding box center [1191, 174] width 112 height 33
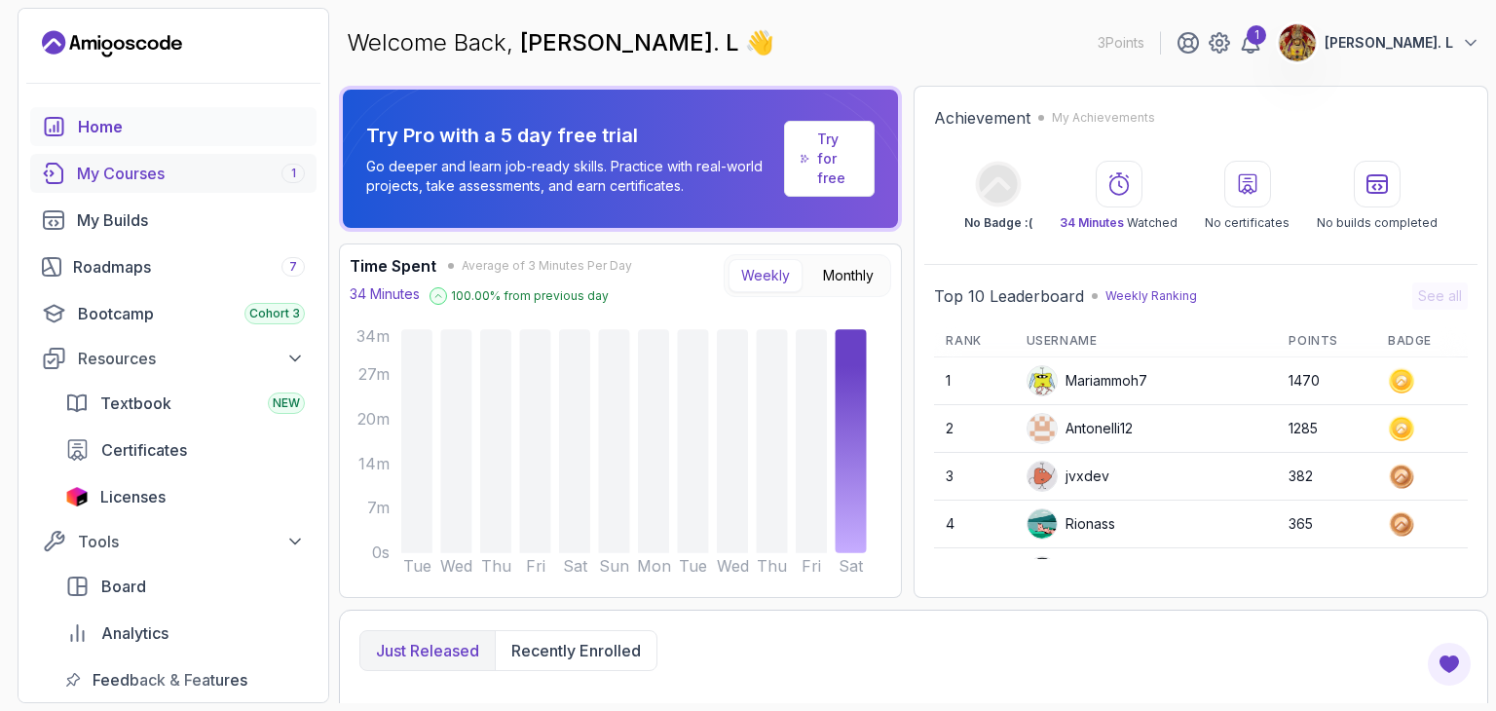
click at [134, 175] on div "My Courses 1" at bounding box center [191, 173] width 228 height 23
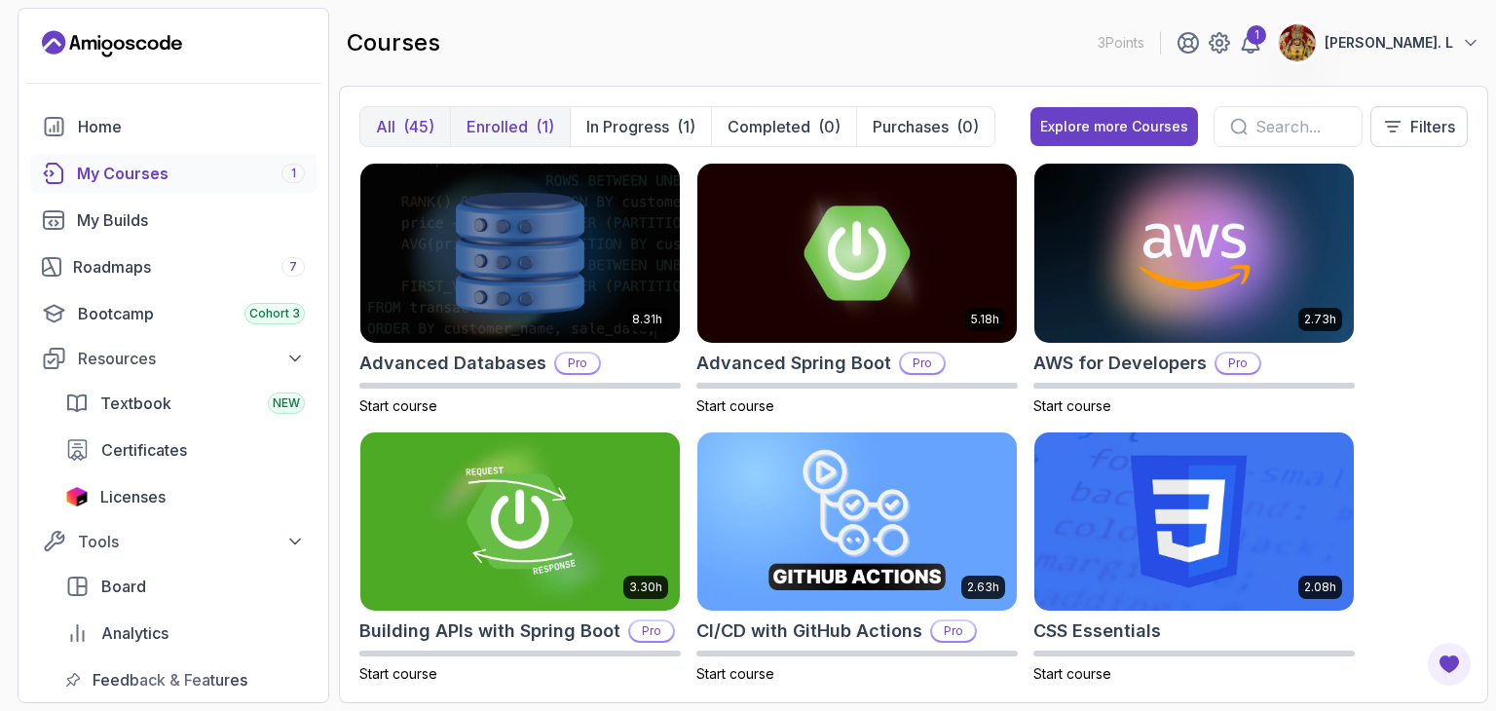
click at [545, 121] on div "(1)" at bounding box center [545, 126] width 19 height 23
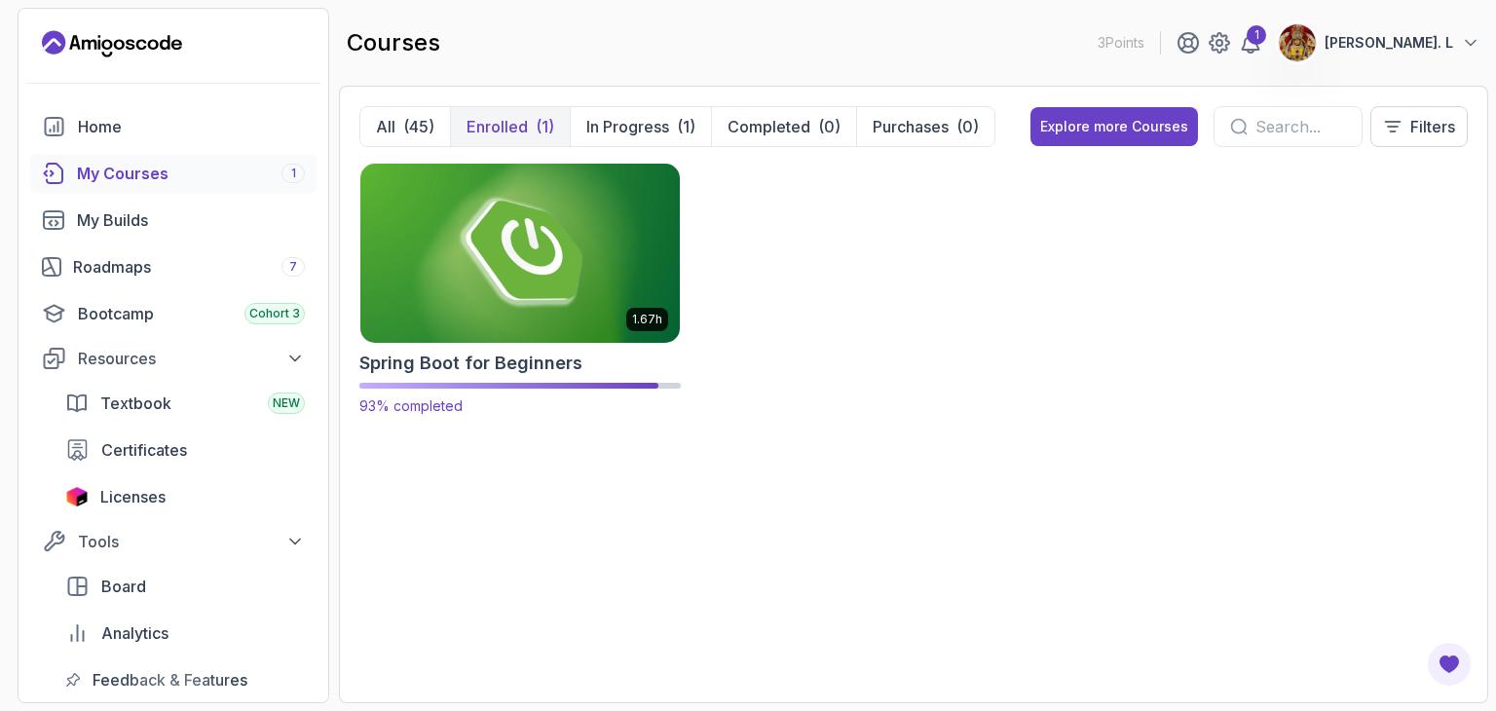
click at [542, 363] on h2 "Spring Boot for Beginners" at bounding box center [470, 363] width 223 height 27
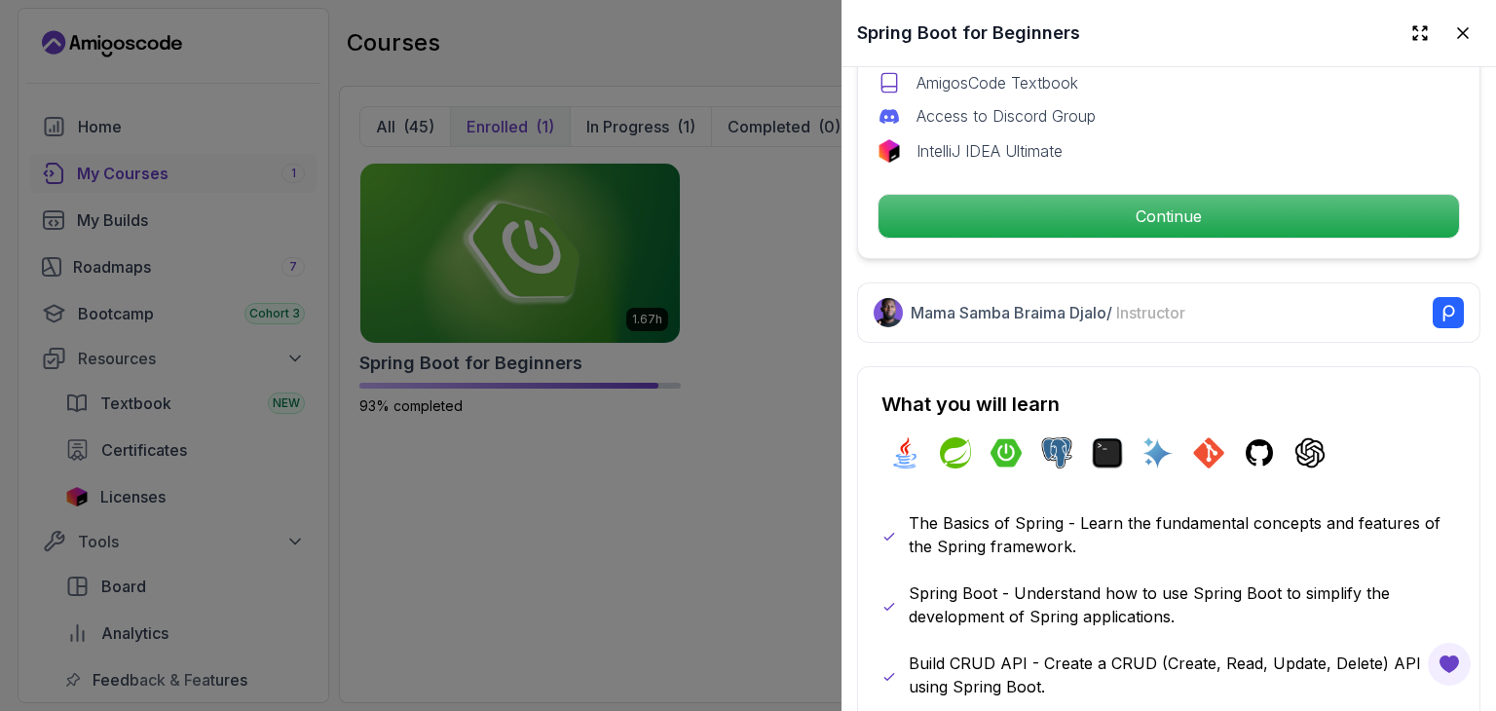
scroll to position [733, 0]
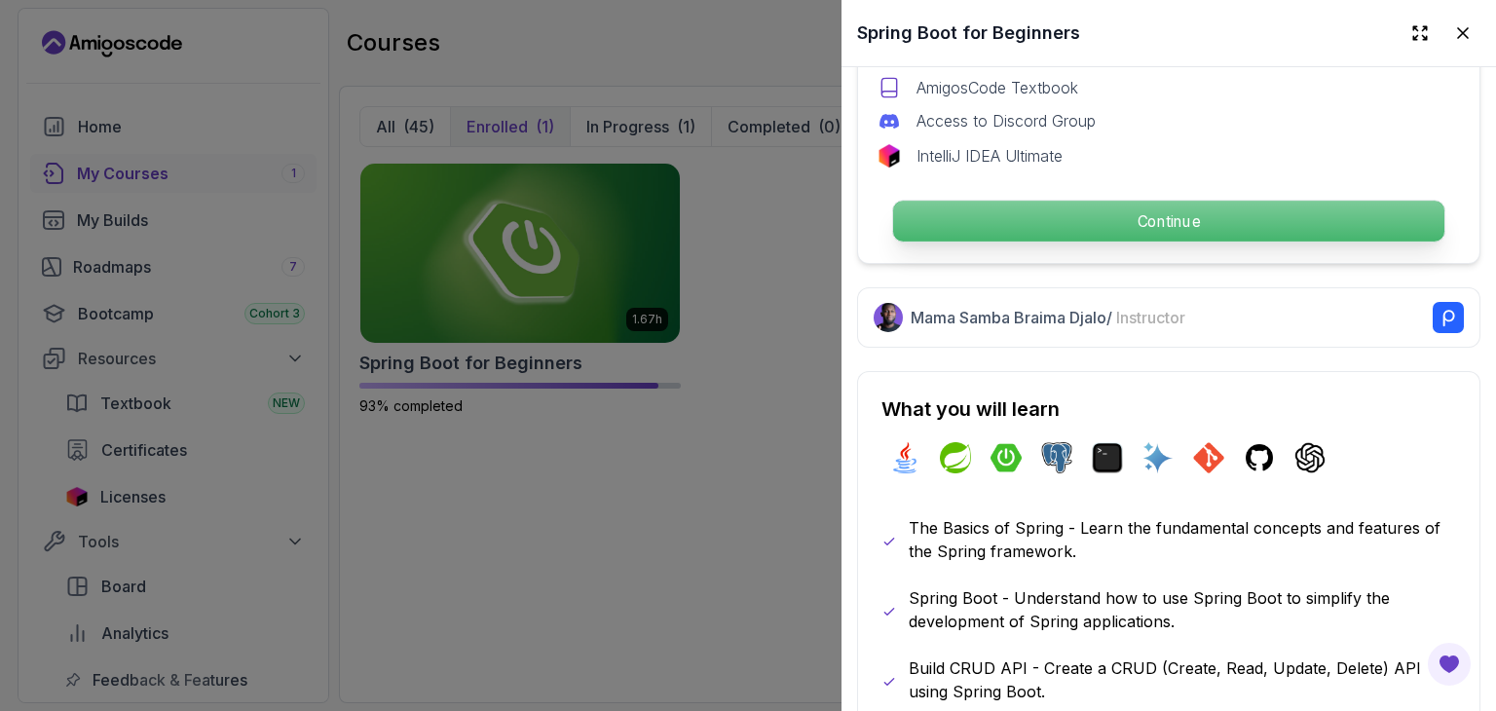
click at [732, 218] on p "Continue" at bounding box center [1168, 221] width 551 height 41
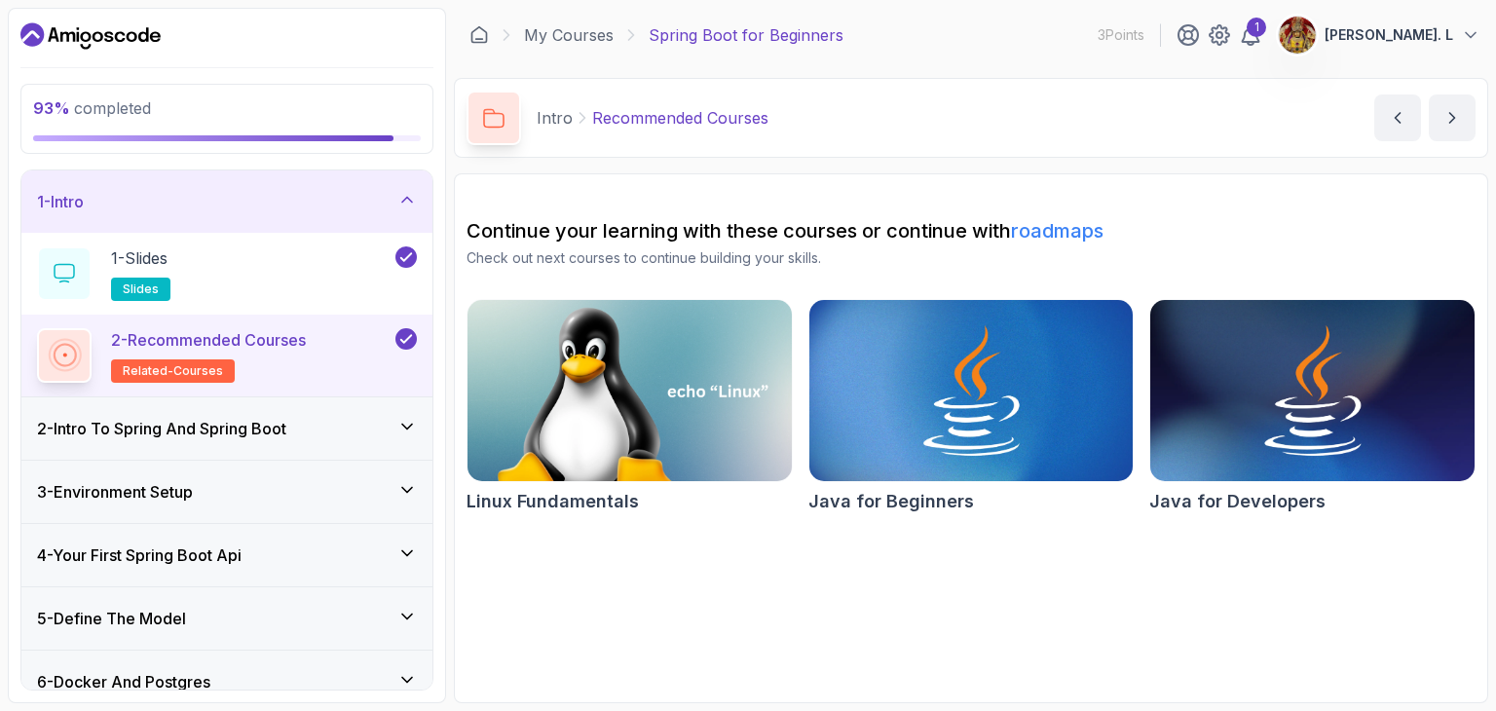
click at [417, 201] on icon at bounding box center [406, 199] width 19 height 19
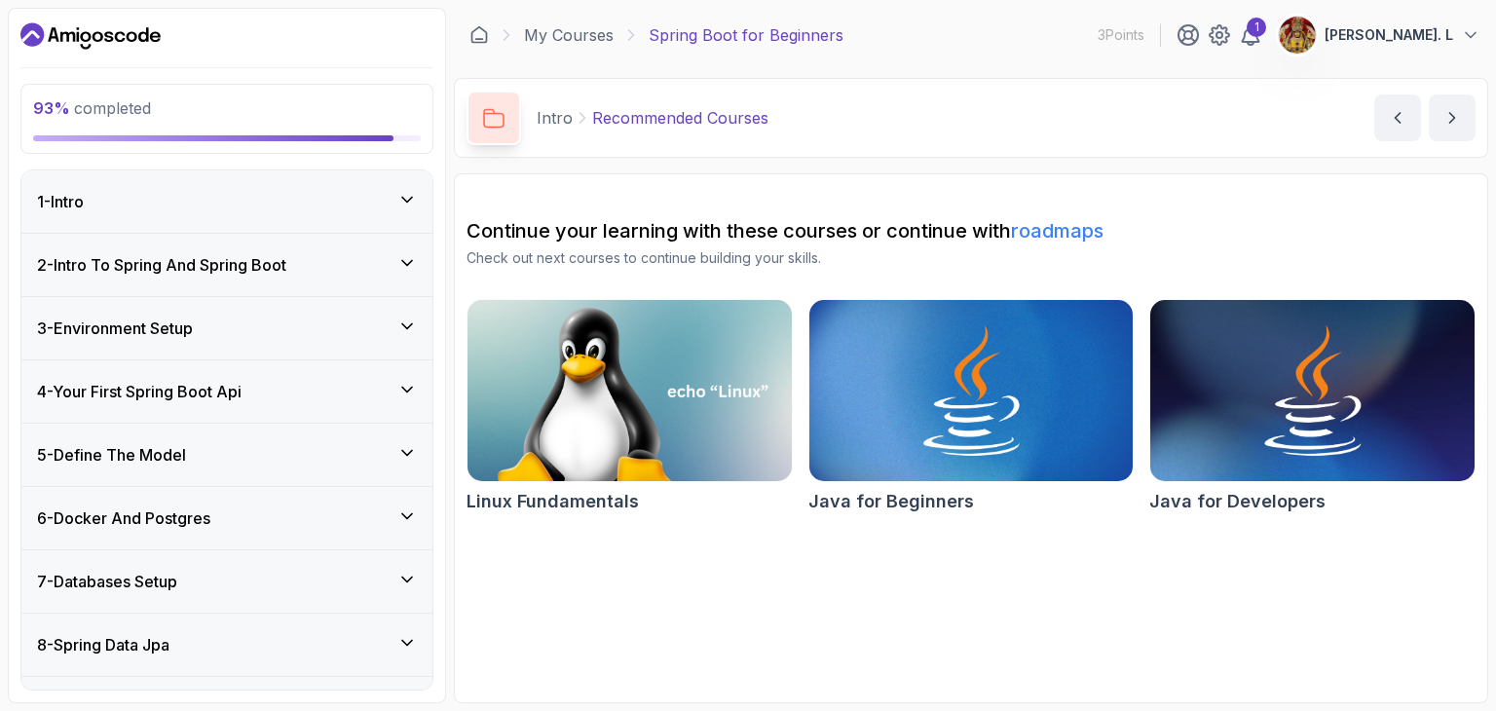
click at [409, 250] on div "2 - Intro To Spring And Spring Boot" at bounding box center [226, 265] width 411 height 62
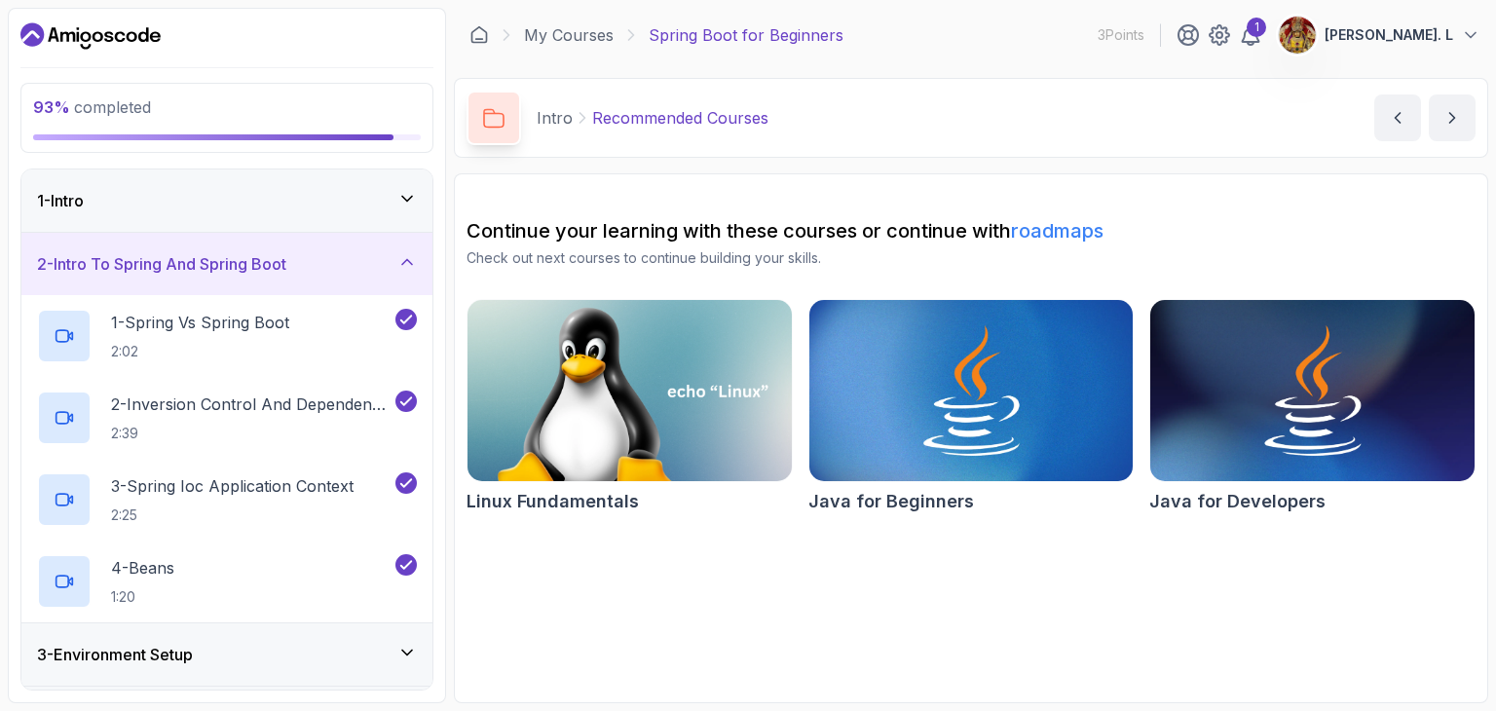
click at [409, 250] on div "2 - Intro To Spring And Spring Boot" at bounding box center [226, 264] width 411 height 62
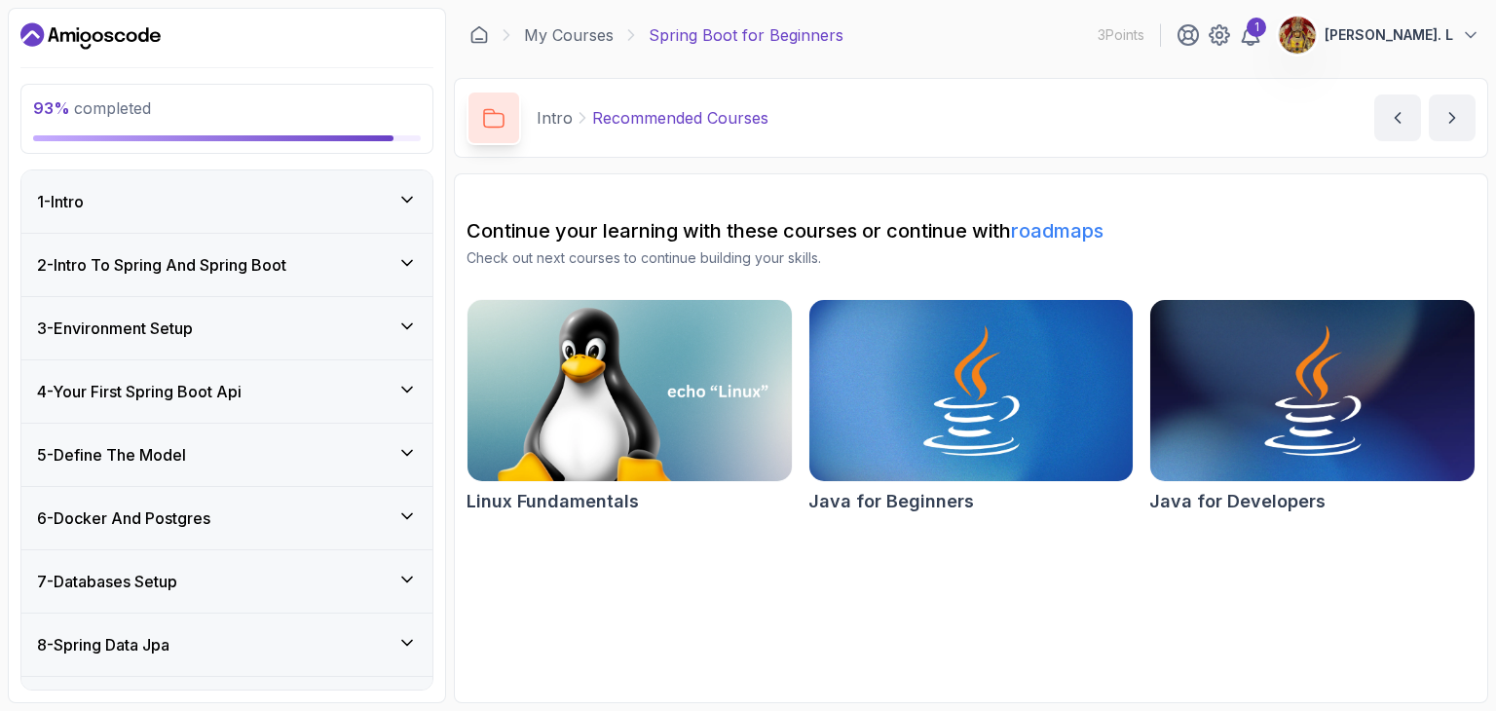
click at [404, 321] on icon at bounding box center [406, 326] width 19 height 19
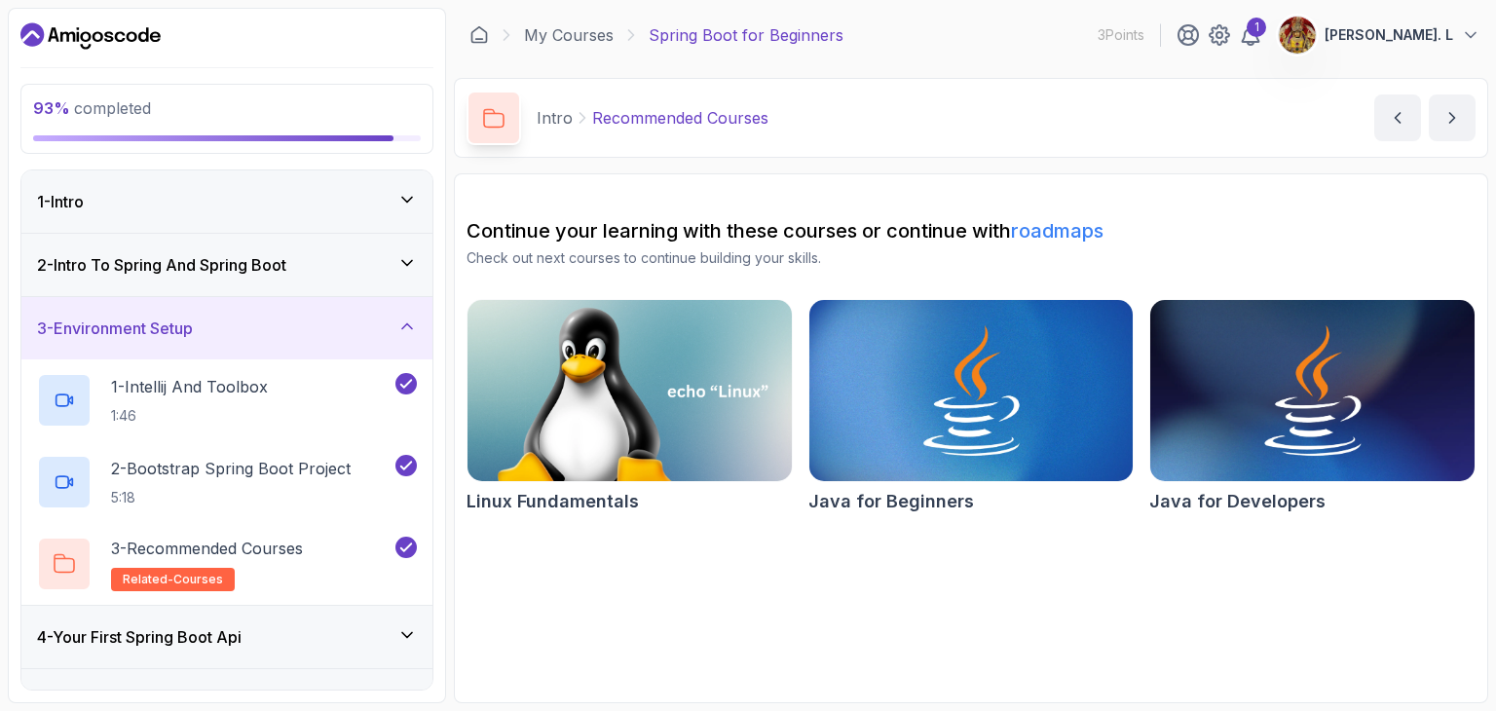
click at [404, 321] on icon at bounding box center [406, 326] width 19 height 19
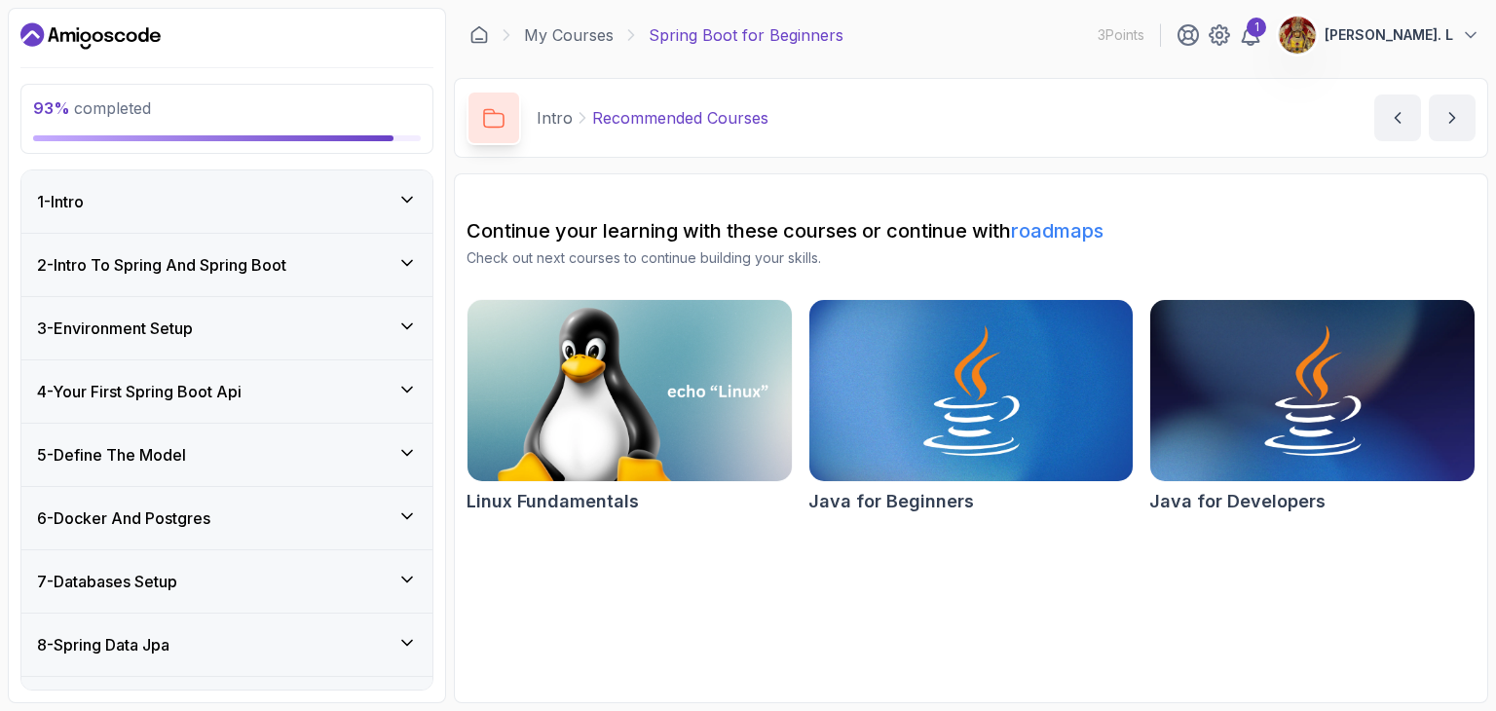
click at [401, 391] on icon at bounding box center [406, 389] width 19 height 19
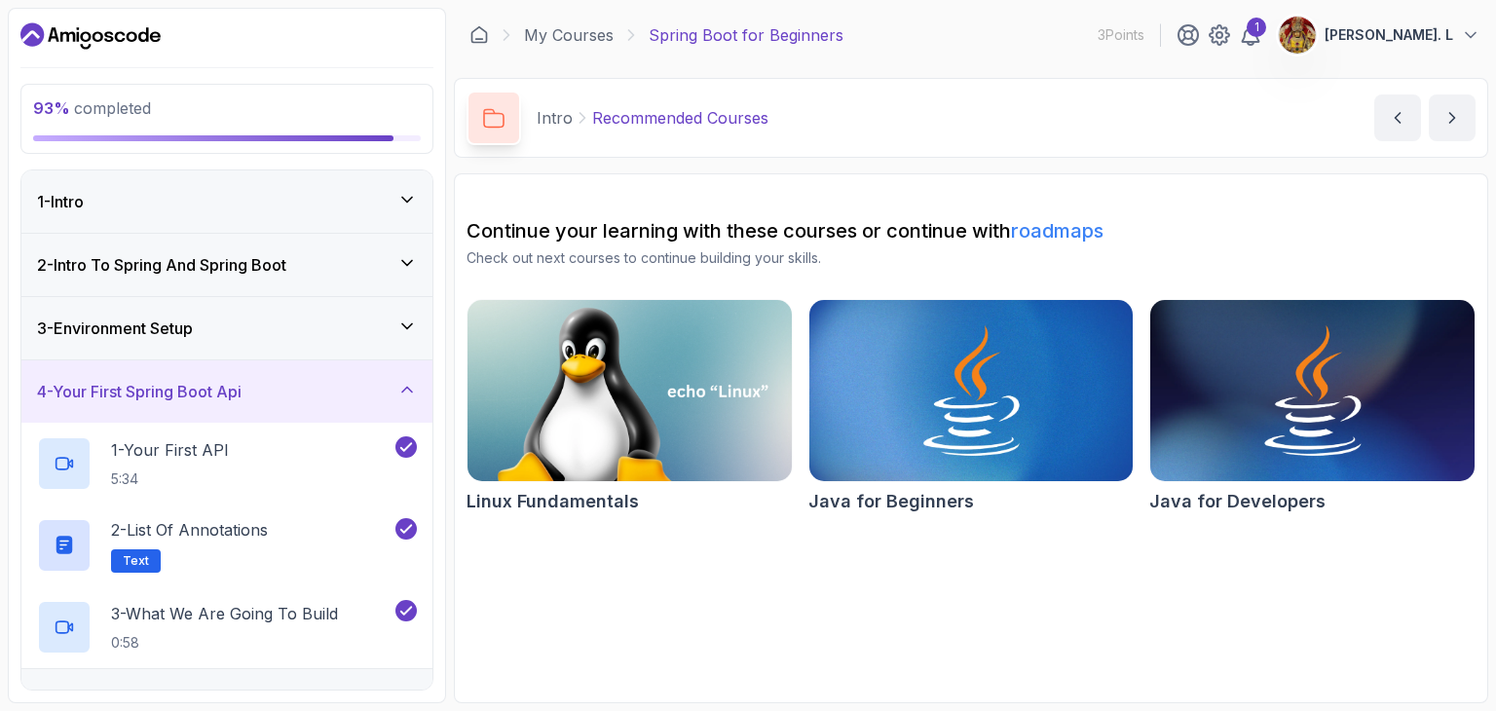
click at [401, 391] on icon at bounding box center [406, 389] width 19 height 19
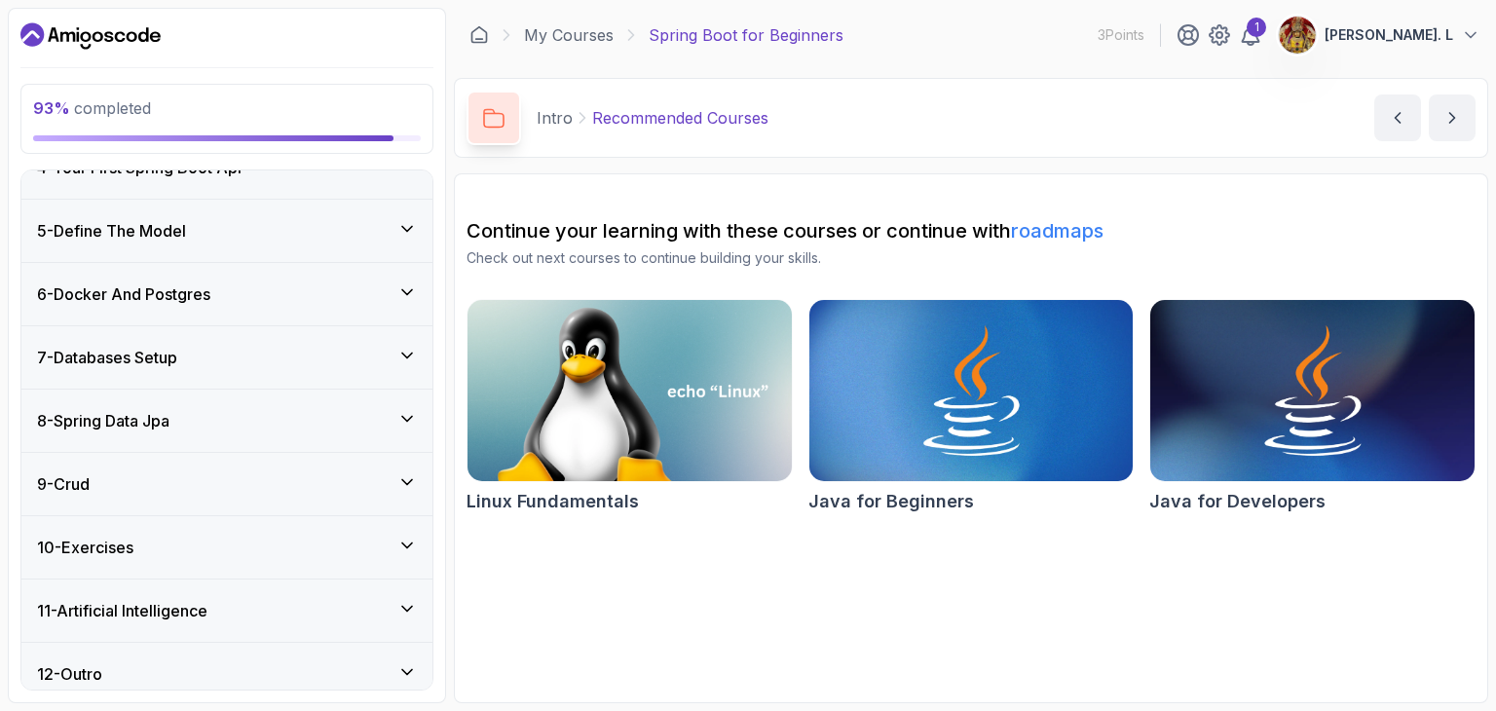
scroll to position [236, 0]
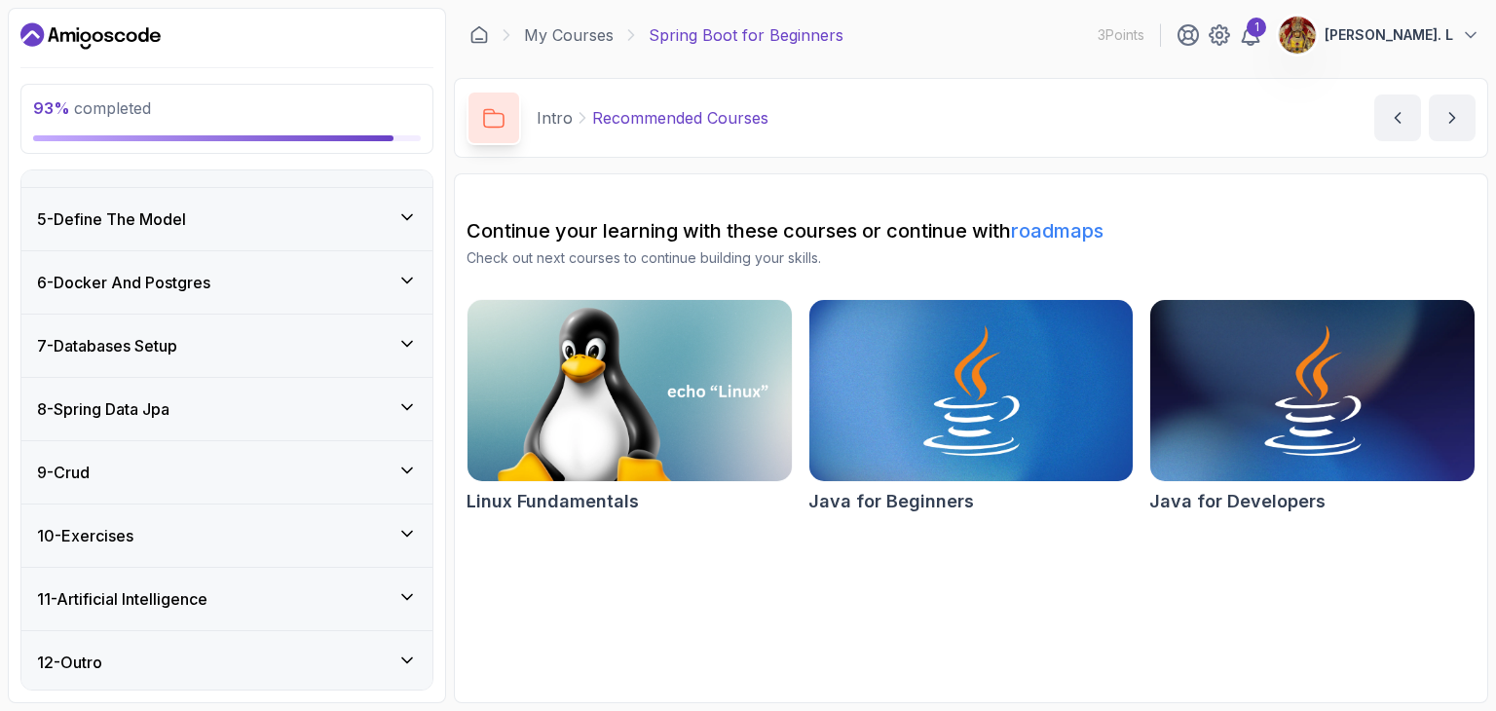
click at [366, 217] on div "5 - Define The Model" at bounding box center [227, 219] width 380 height 23
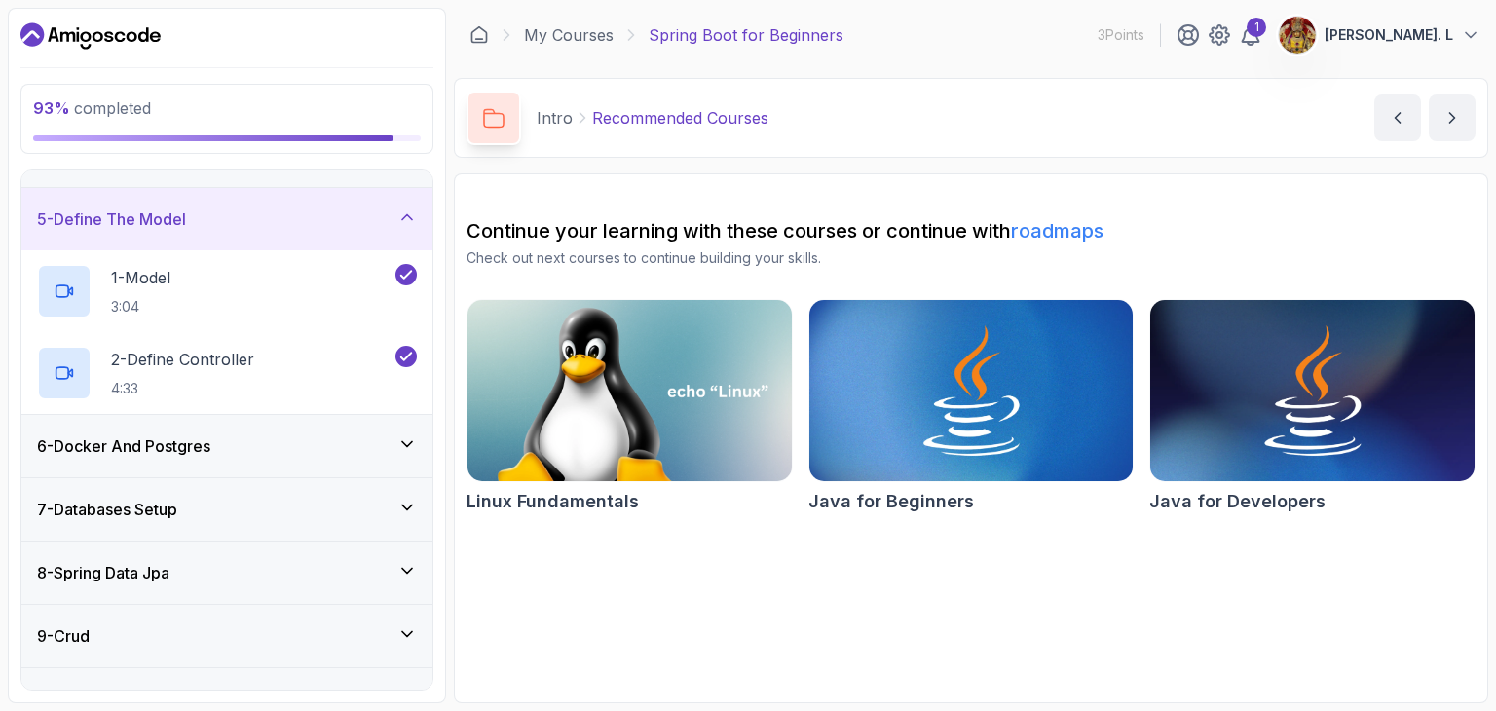
click at [366, 217] on div "5 - Define The Model" at bounding box center [227, 219] width 380 height 23
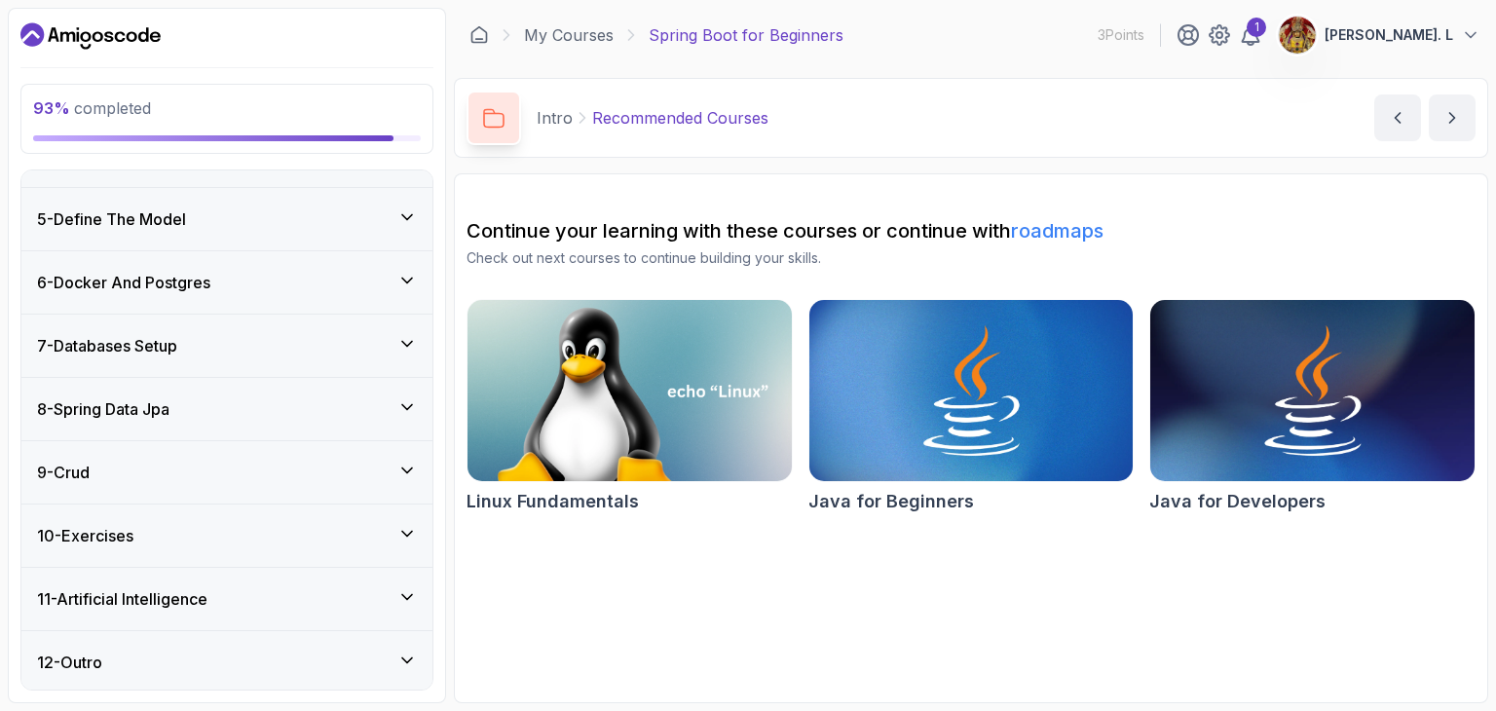
click at [360, 293] on div "6 - Docker And Postgres" at bounding box center [226, 282] width 411 height 62
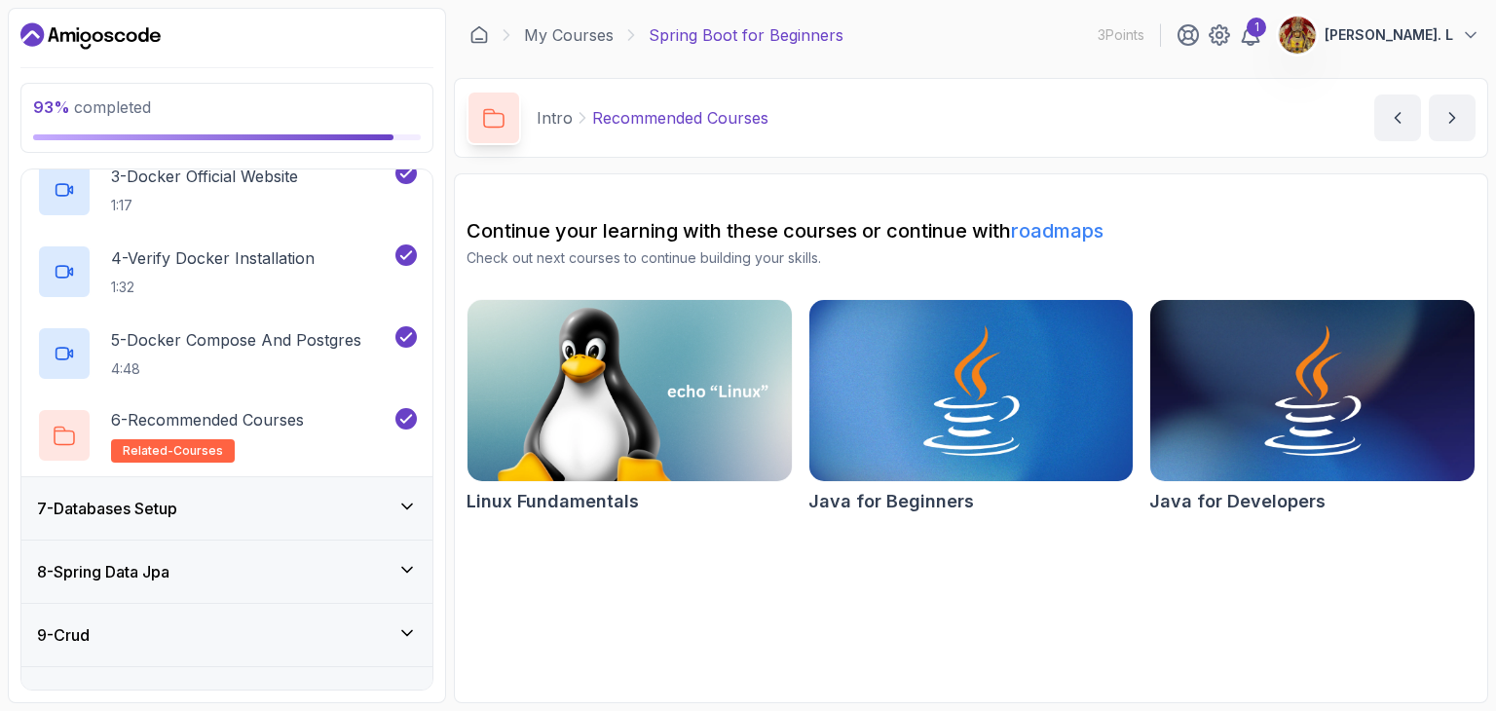
scroll to position [703, 0]
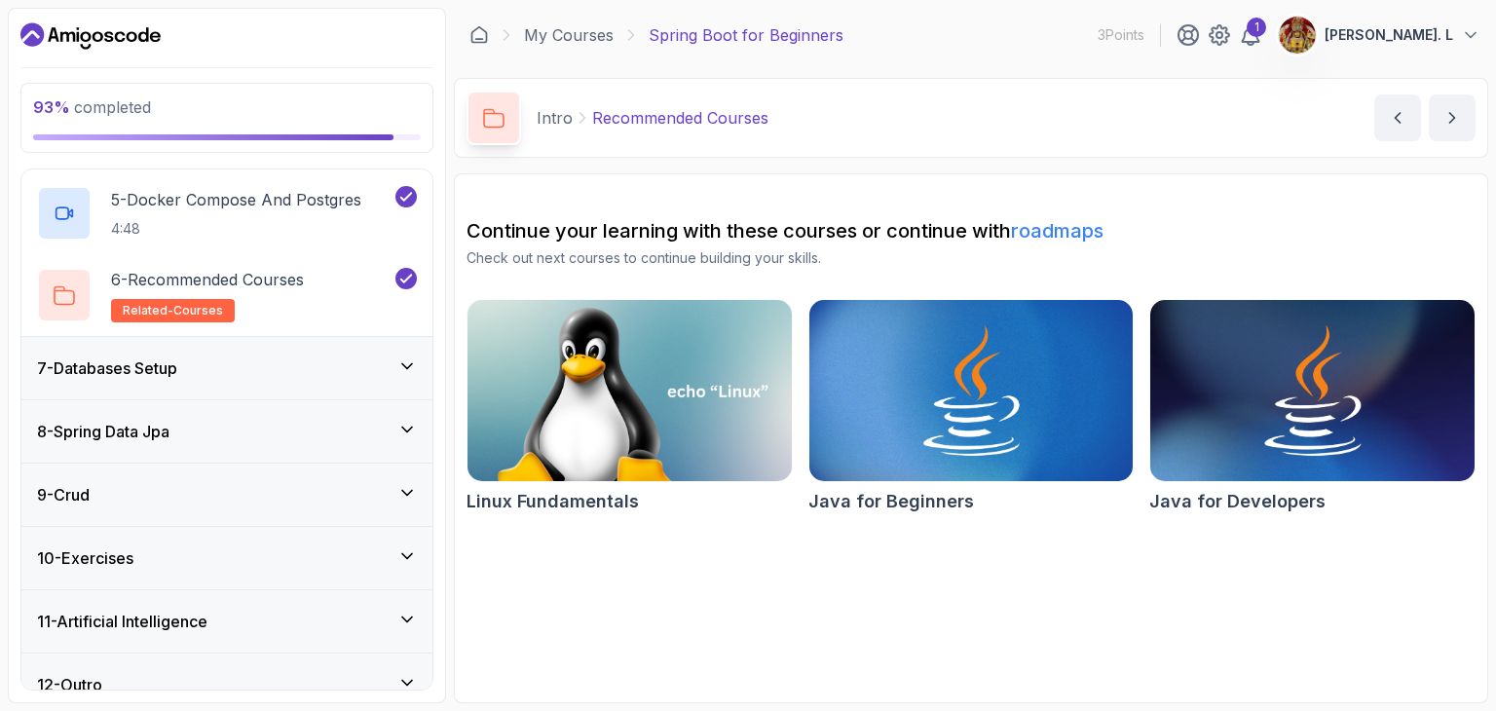
click at [363, 360] on div "7 - Databases Setup" at bounding box center [227, 368] width 380 height 23
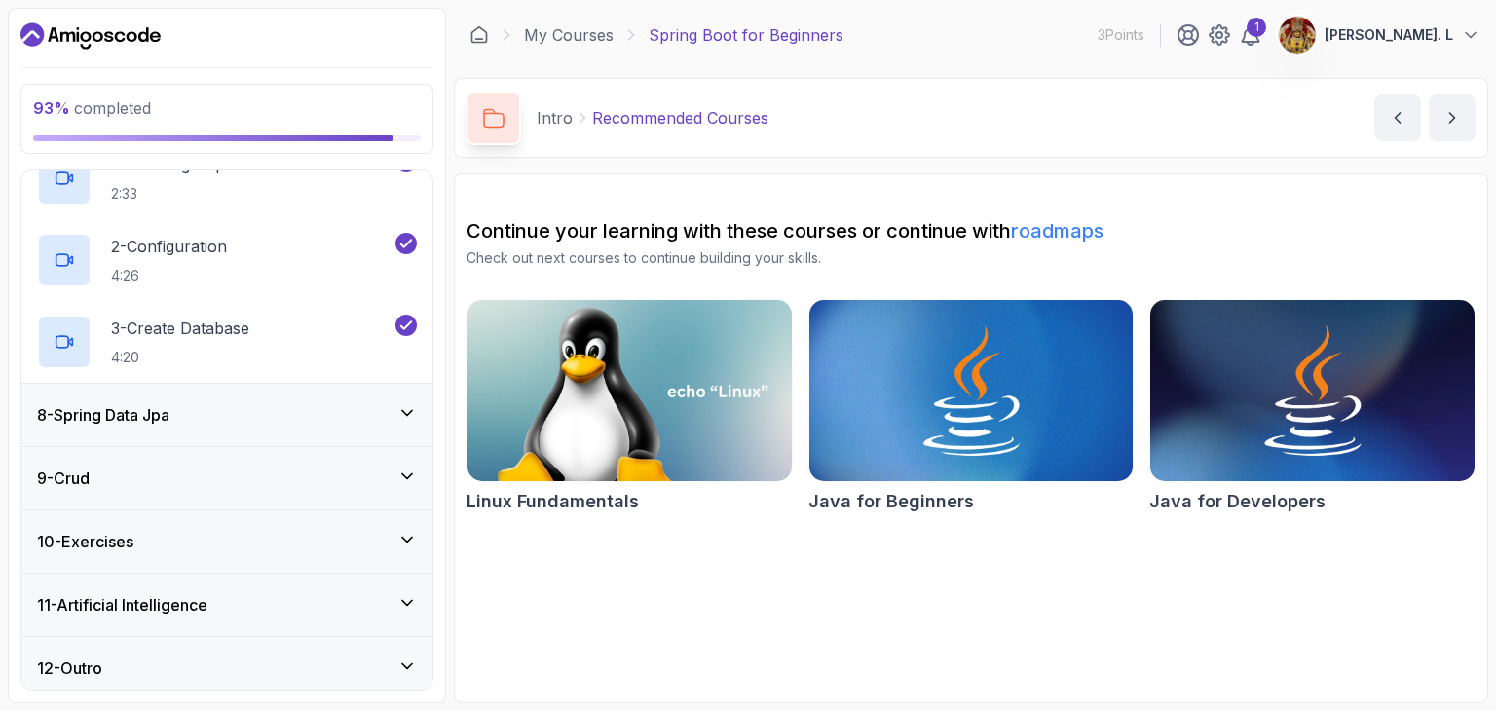
scroll to position [481, 0]
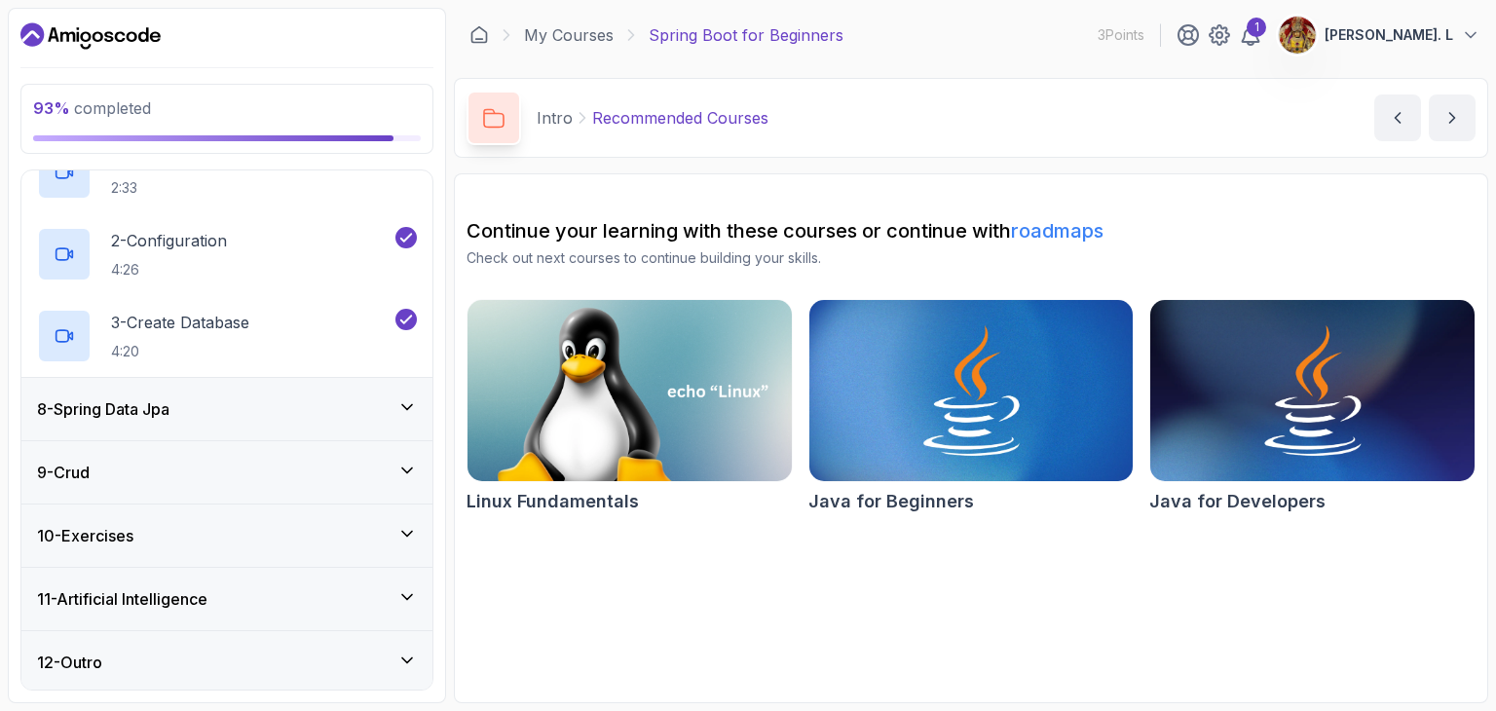
click at [349, 410] on div "8 - Spring Data Jpa" at bounding box center [227, 408] width 380 height 23
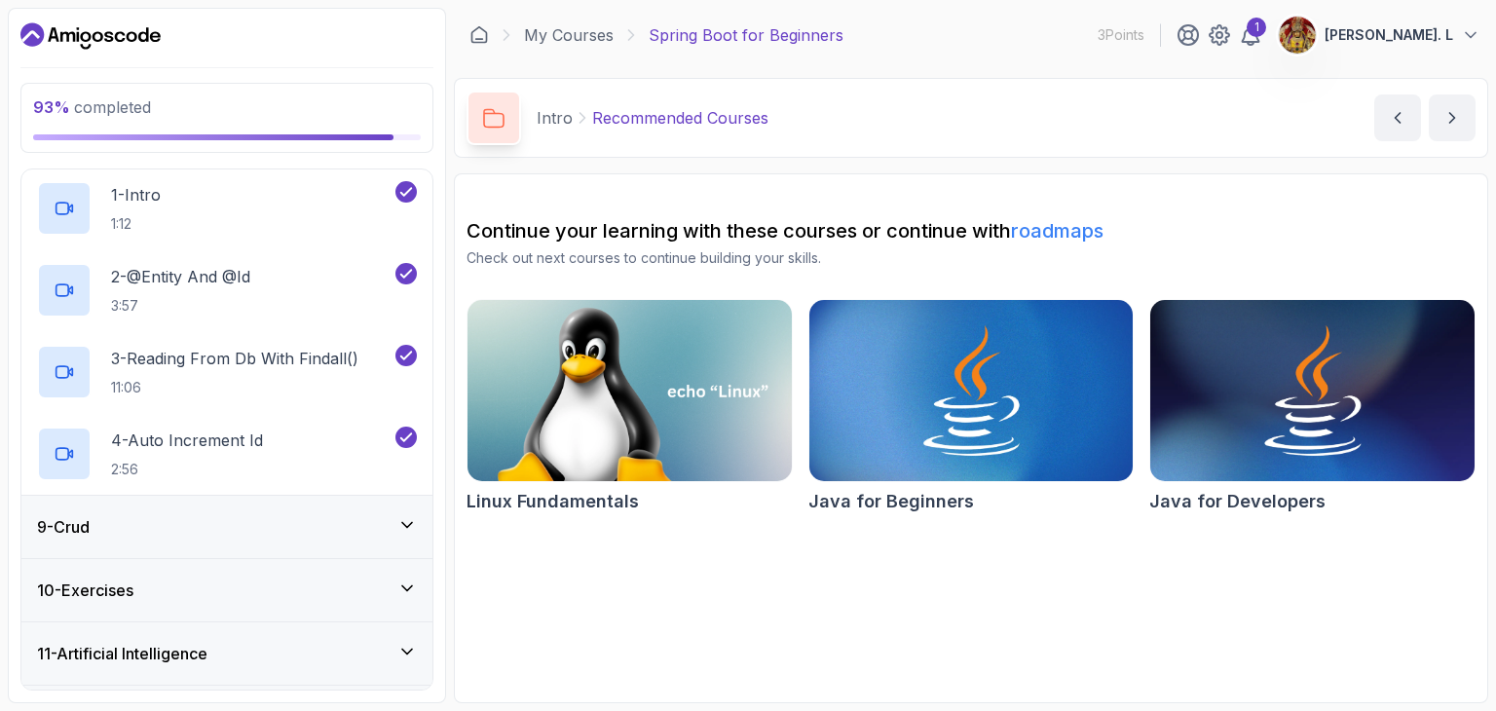
scroll to position [563, 0]
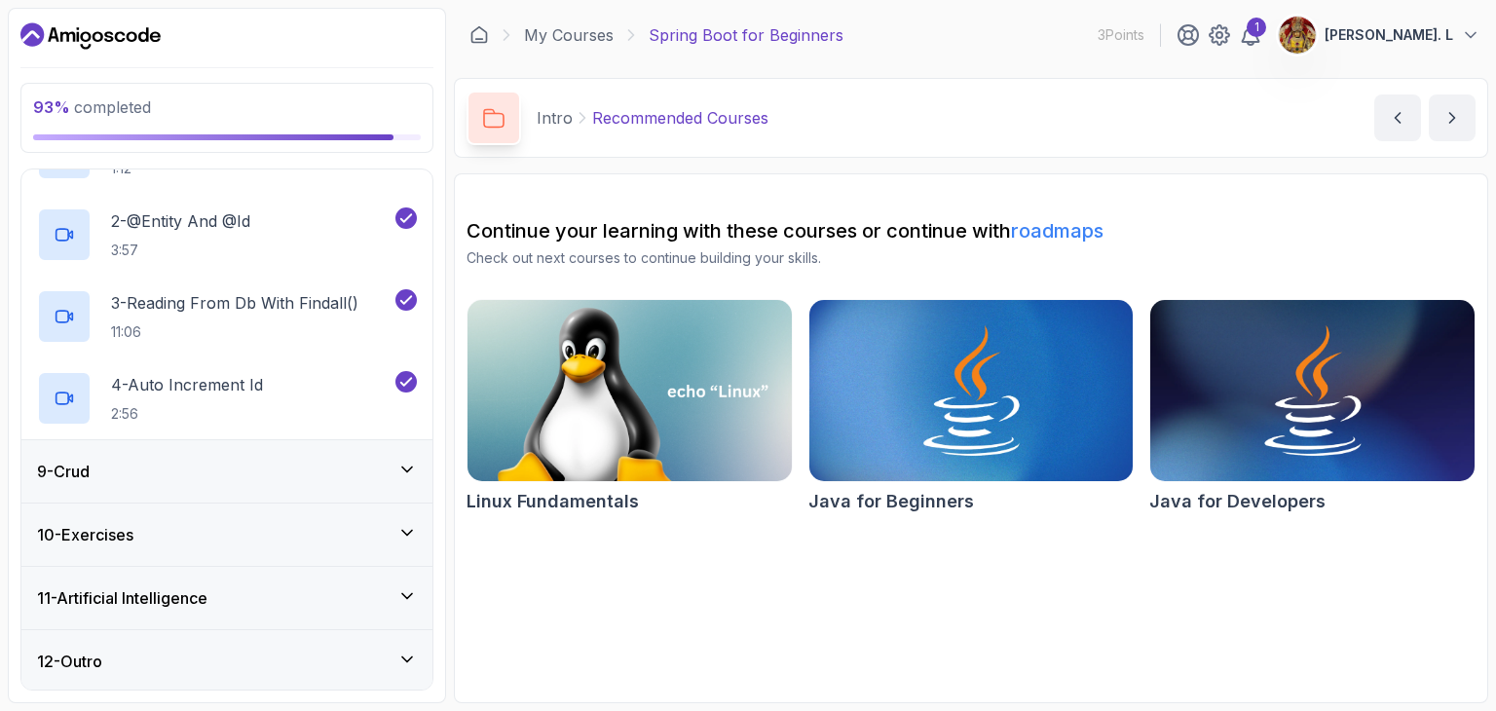
click at [337, 460] on div "9 - Crud" at bounding box center [227, 471] width 380 height 23
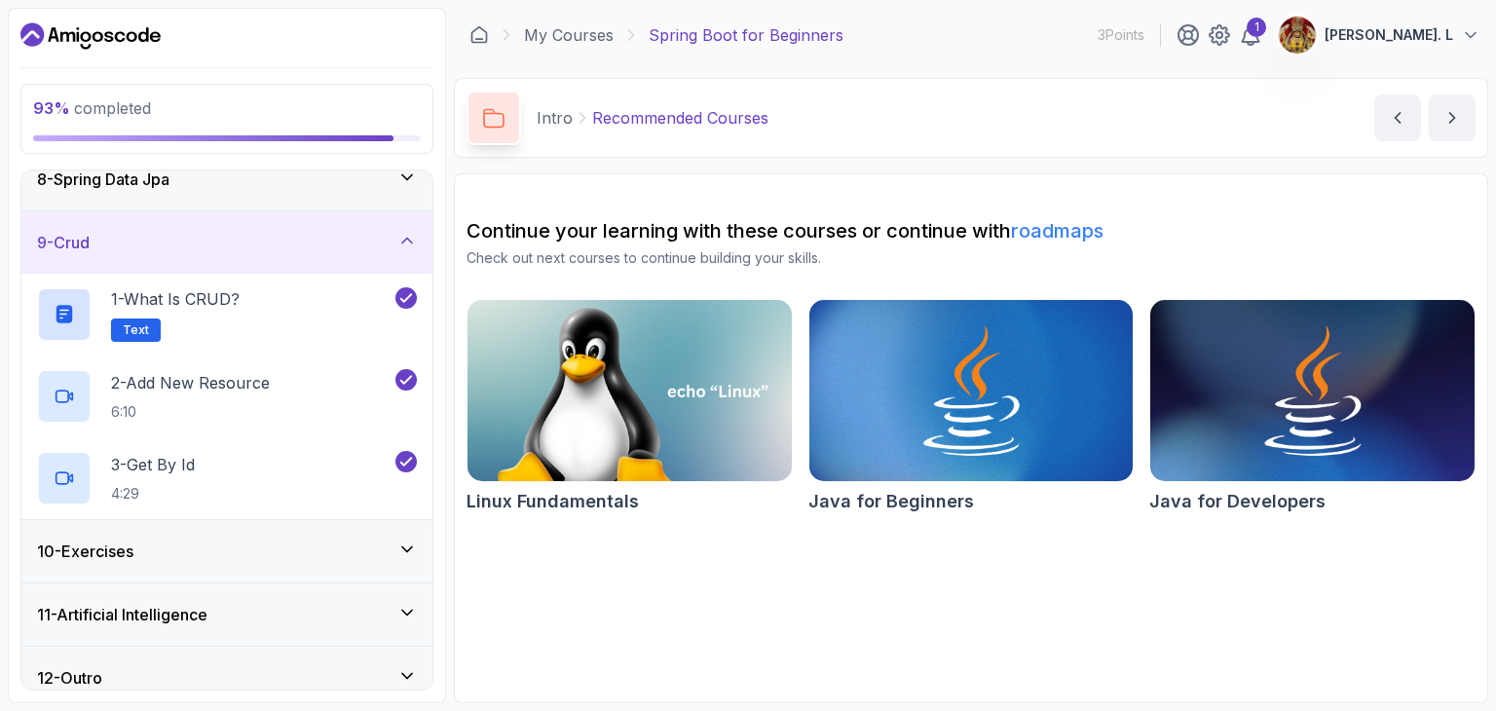
scroll to position [481, 0]
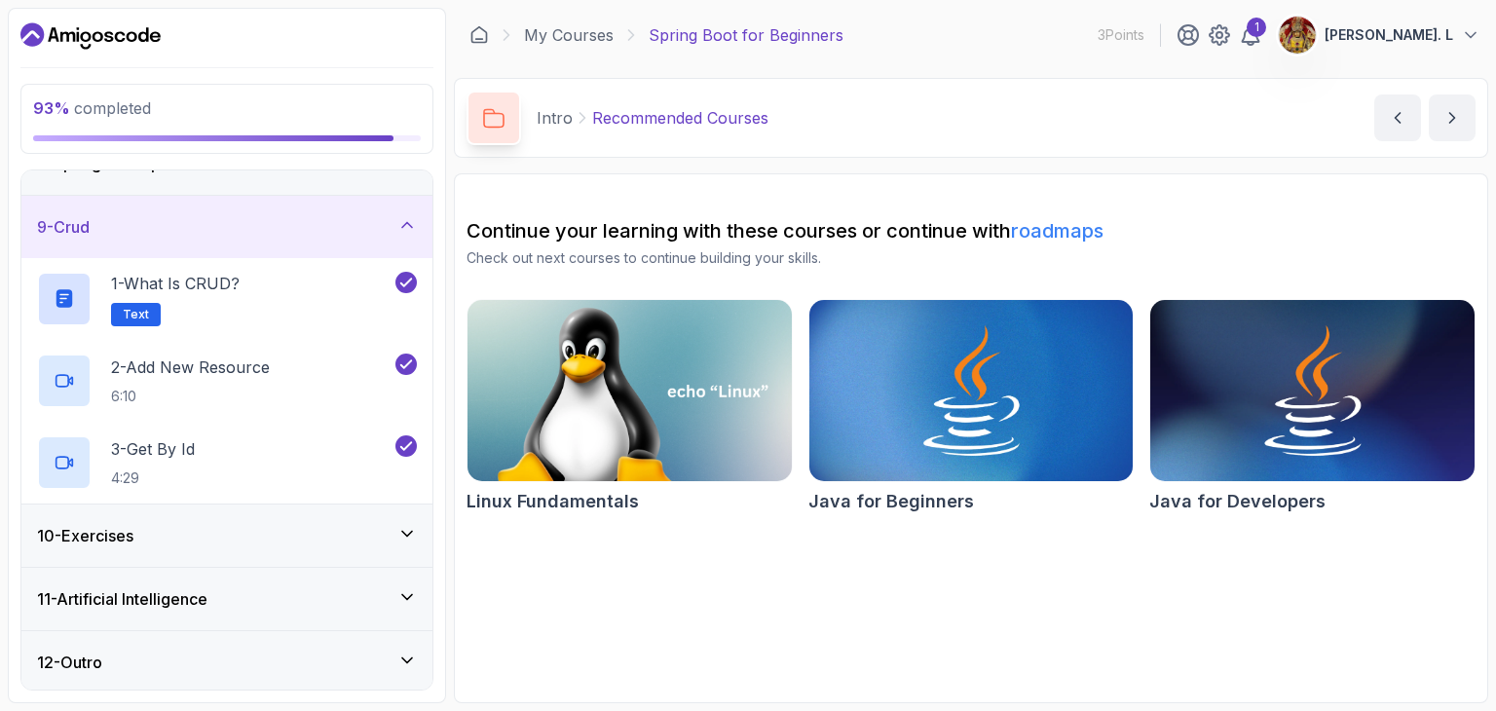
click at [306, 540] on div "10 - Exercises" at bounding box center [227, 535] width 380 height 23
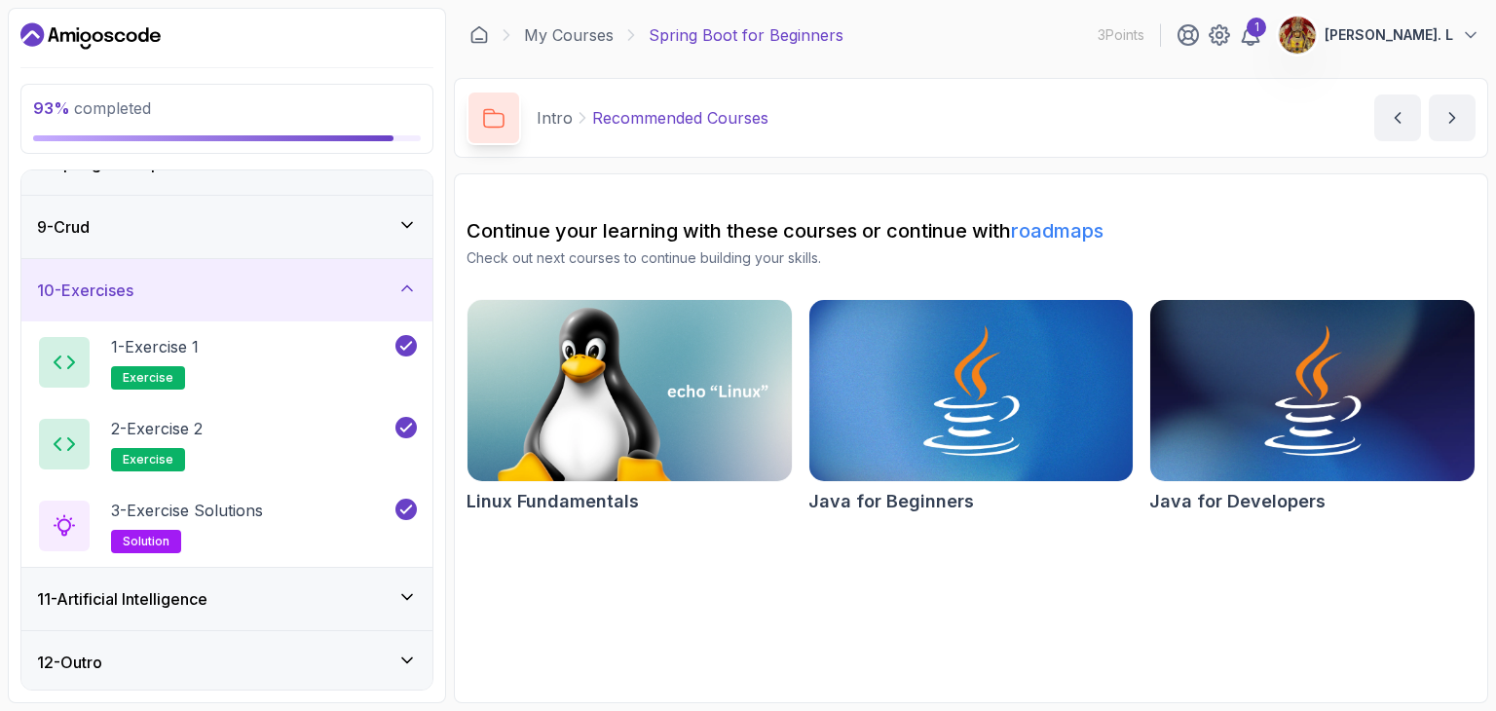
click at [291, 605] on div "11 - Artificial Intelligence" at bounding box center [227, 598] width 380 height 23
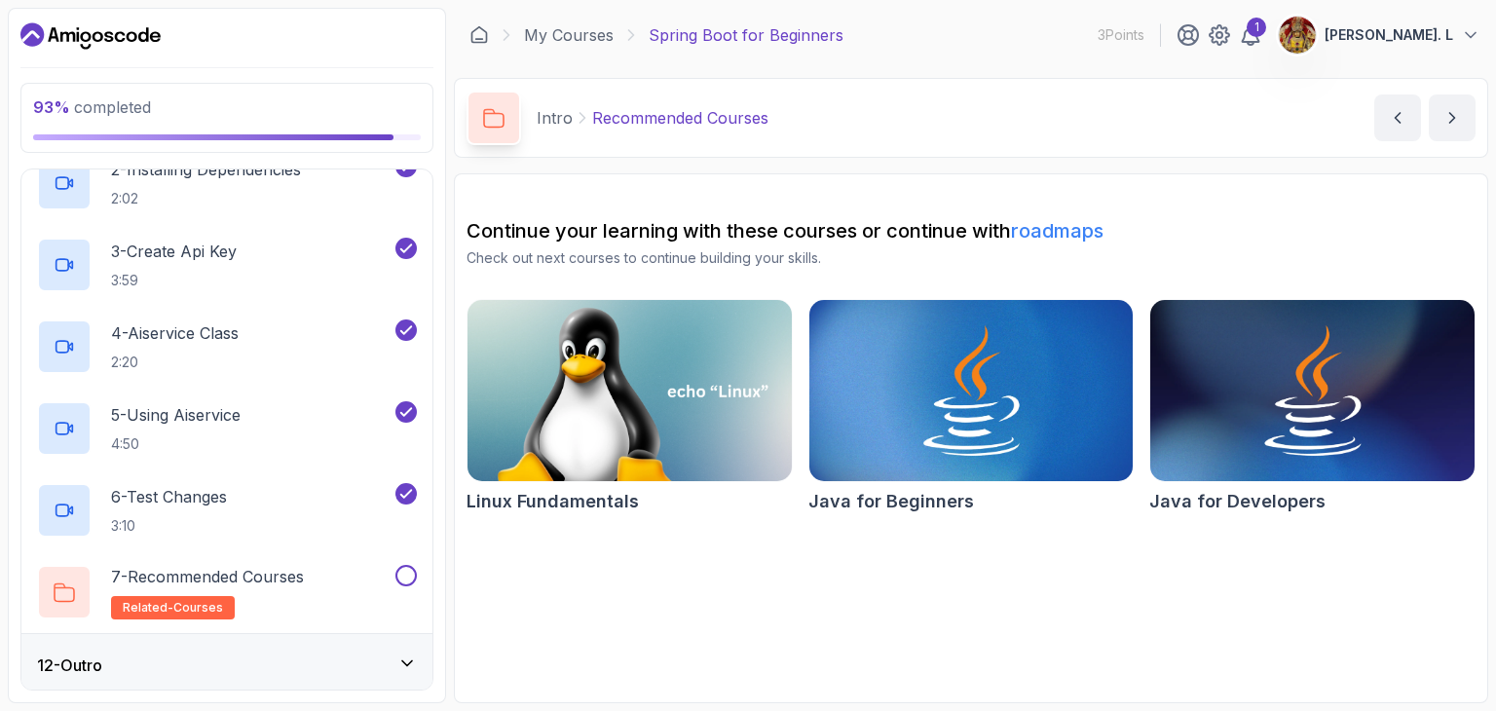
scroll to position [809, 0]
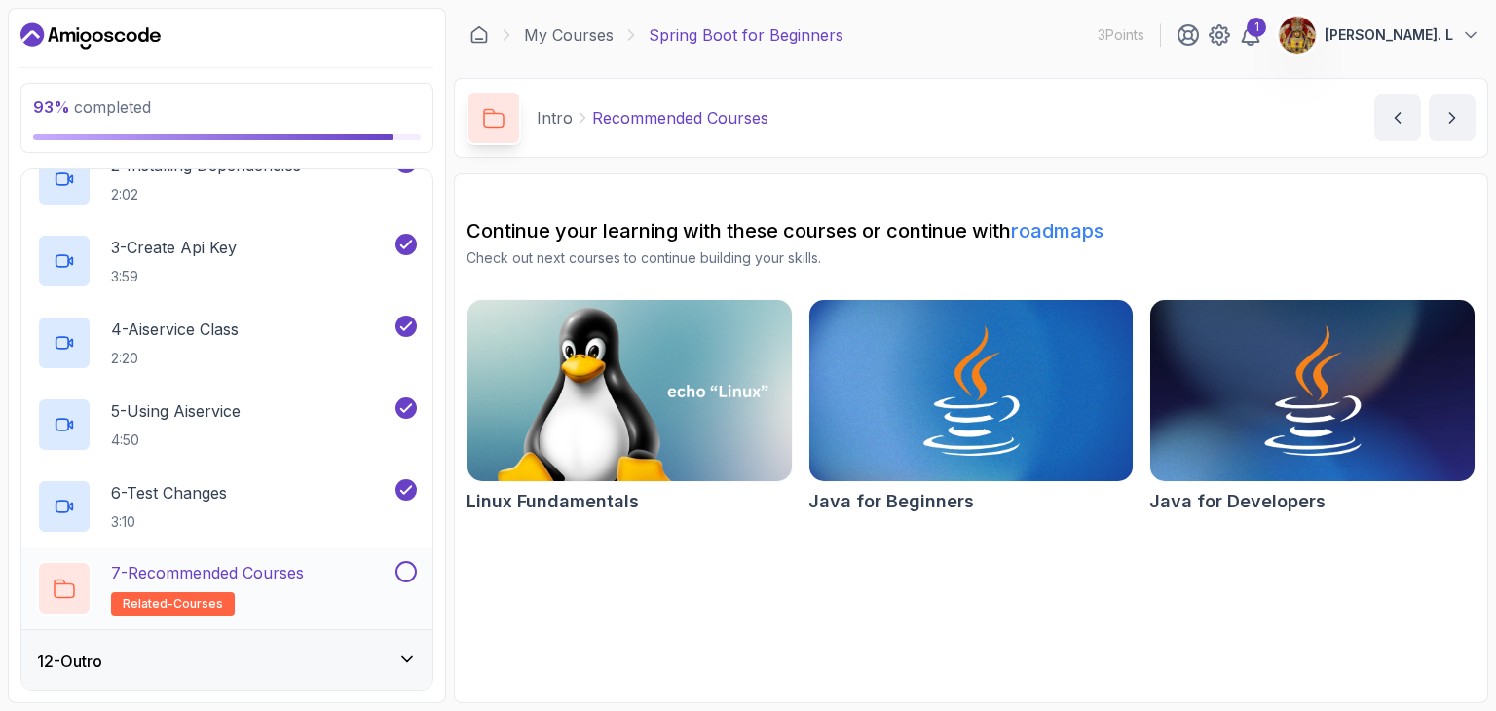
click at [408, 563] on button at bounding box center [406, 571] width 21 height 21
click at [378, 652] on div "12 - Outro" at bounding box center [227, 661] width 380 height 23
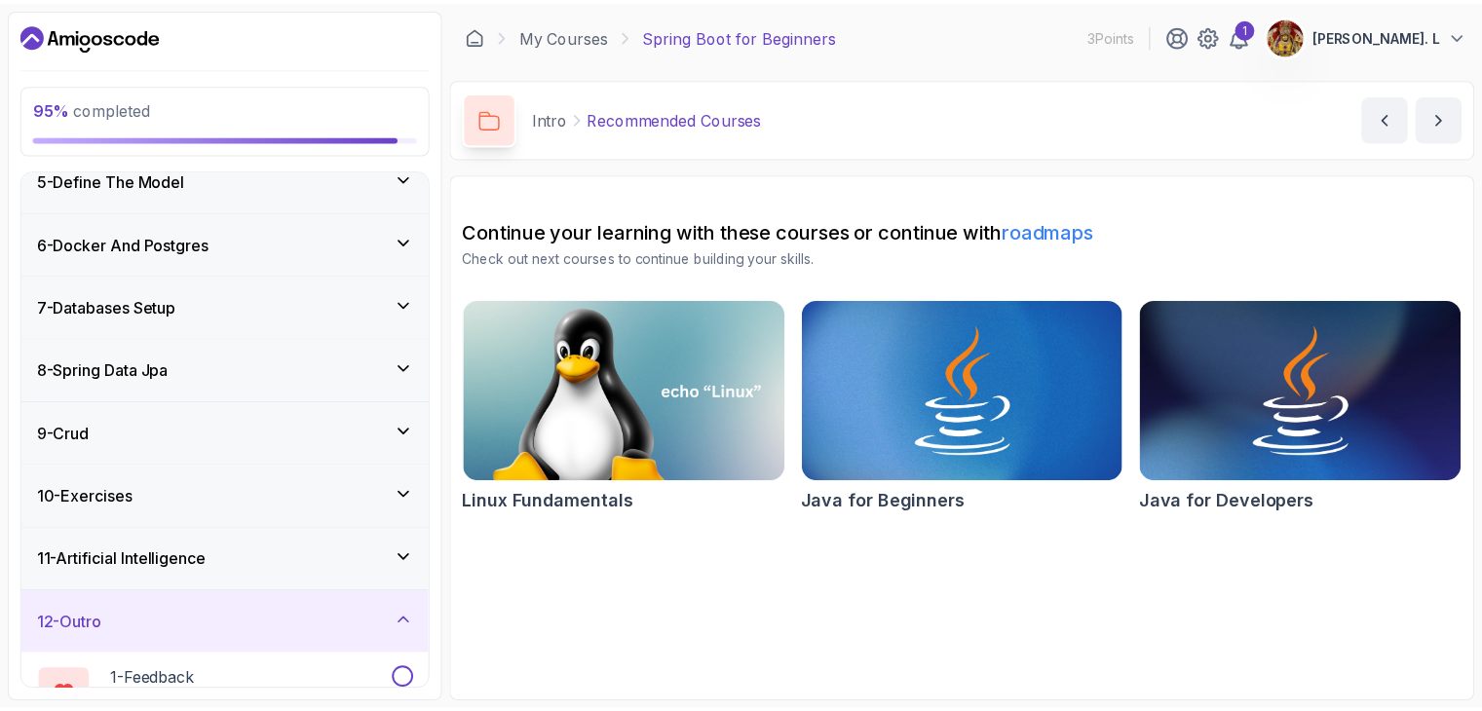
scroll to position [399, 0]
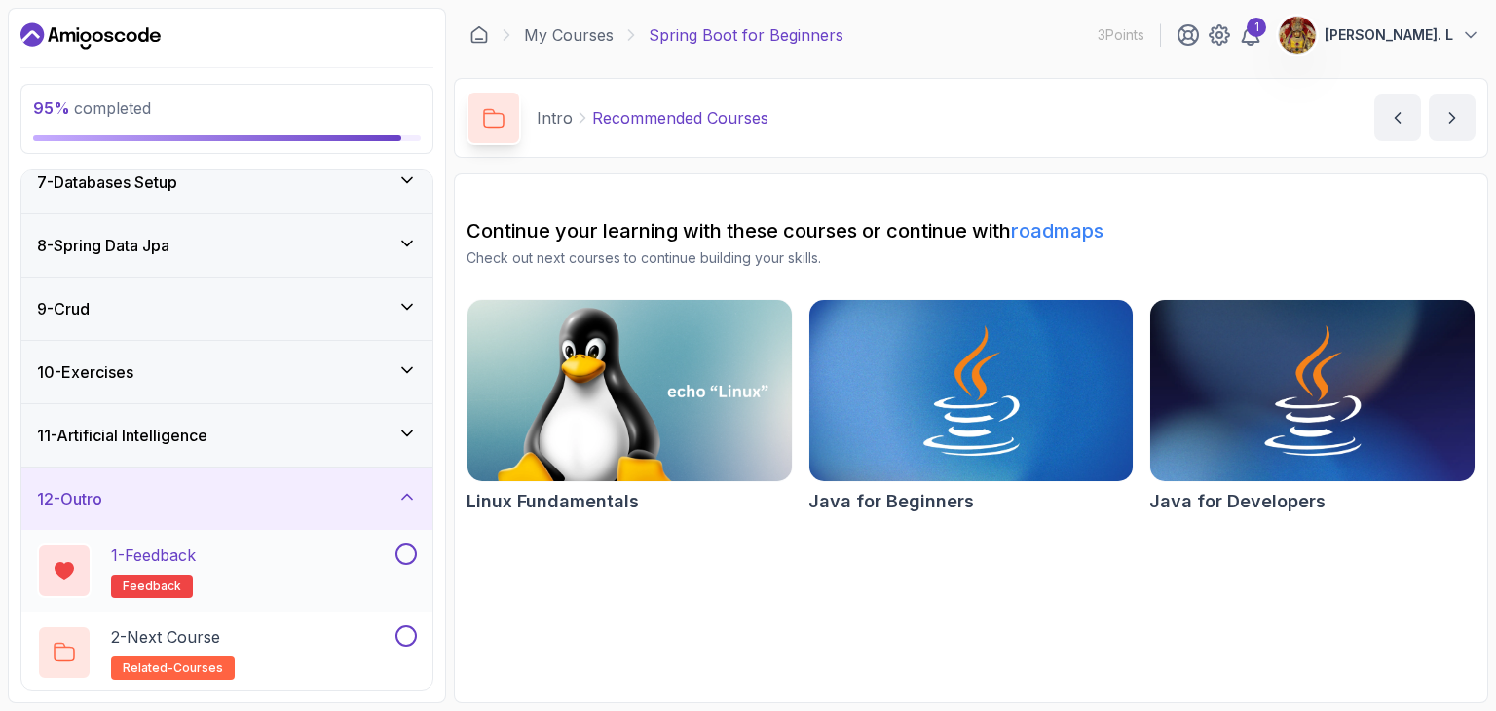
click at [404, 552] on button at bounding box center [406, 554] width 21 height 21
click at [405, 631] on button at bounding box center [406, 635] width 21 height 21
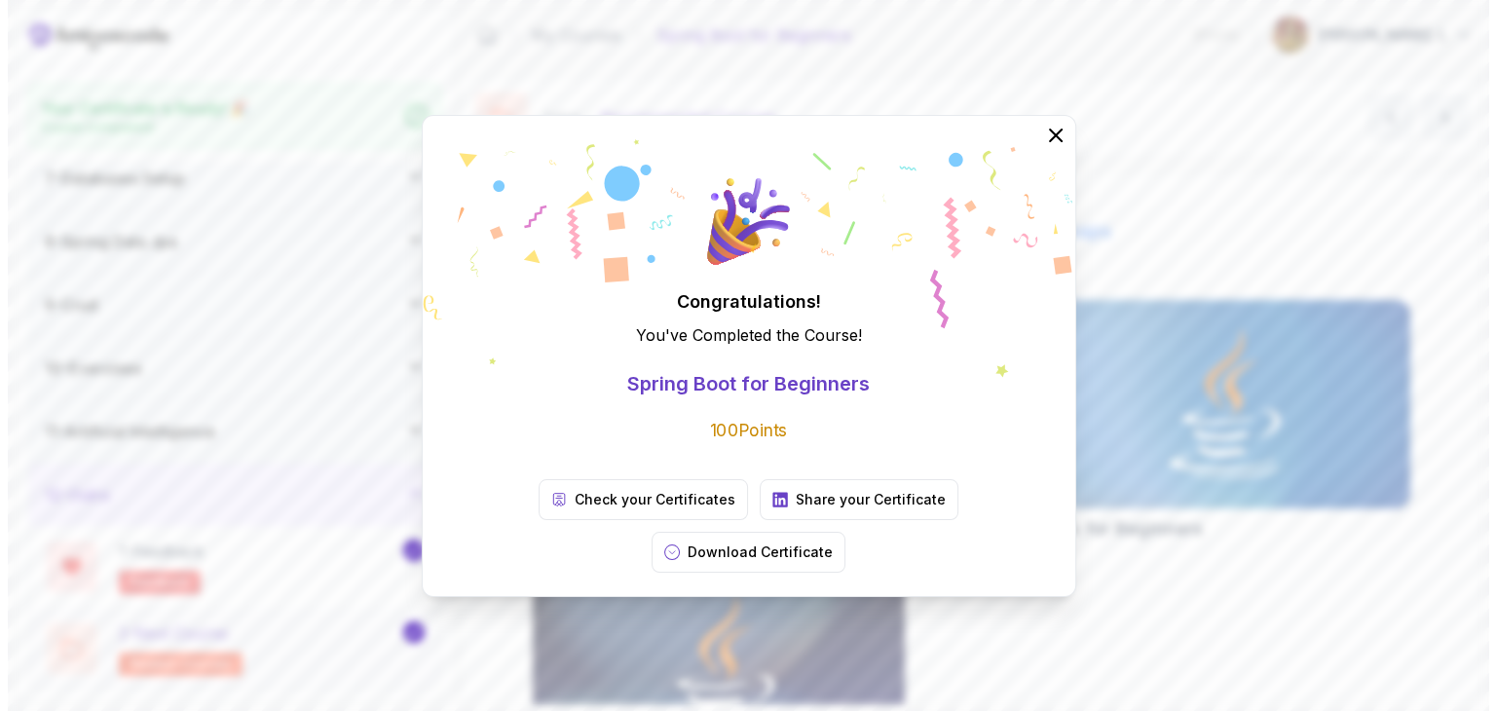
scroll to position [394, 0]
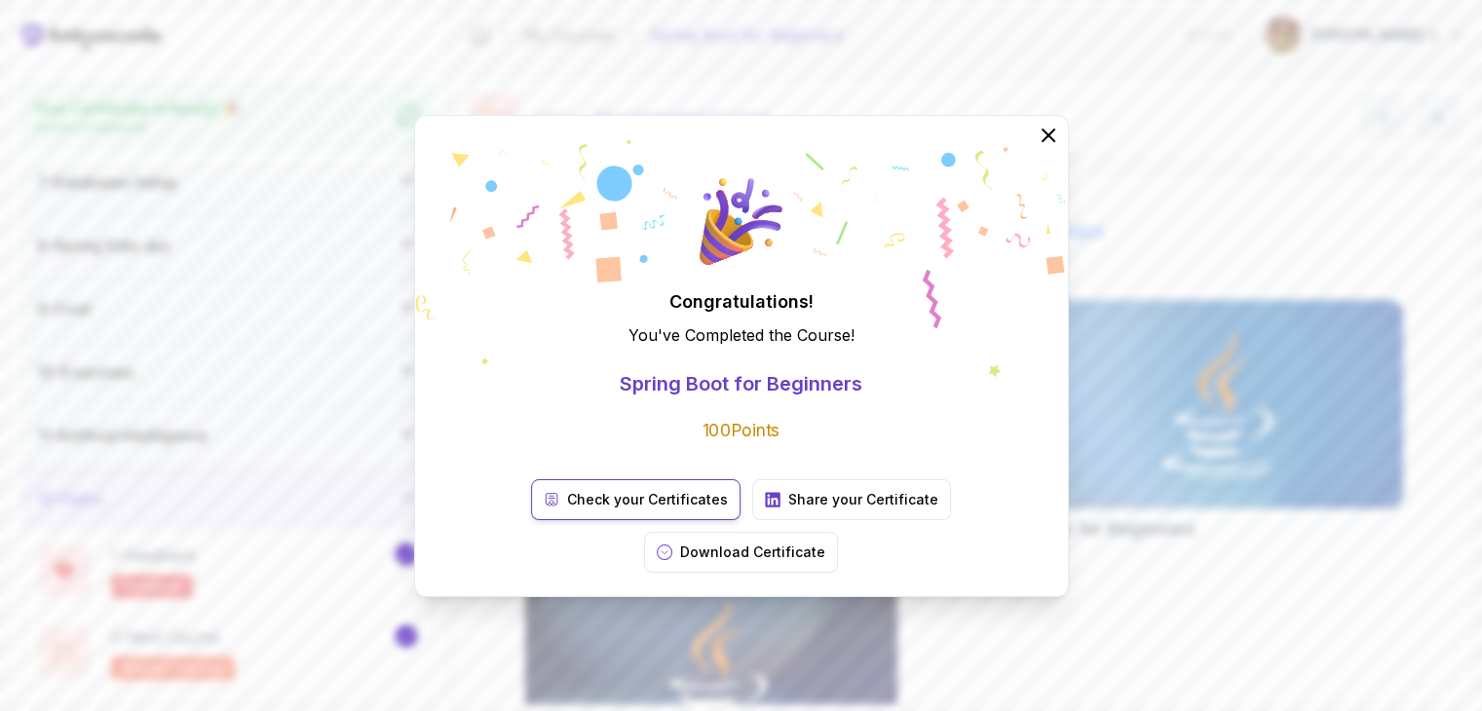
click at [582, 509] on p "Check your Certificates" at bounding box center [647, 499] width 161 height 19
click at [732, 543] on p "Download Certificate" at bounding box center [752, 552] width 145 height 19
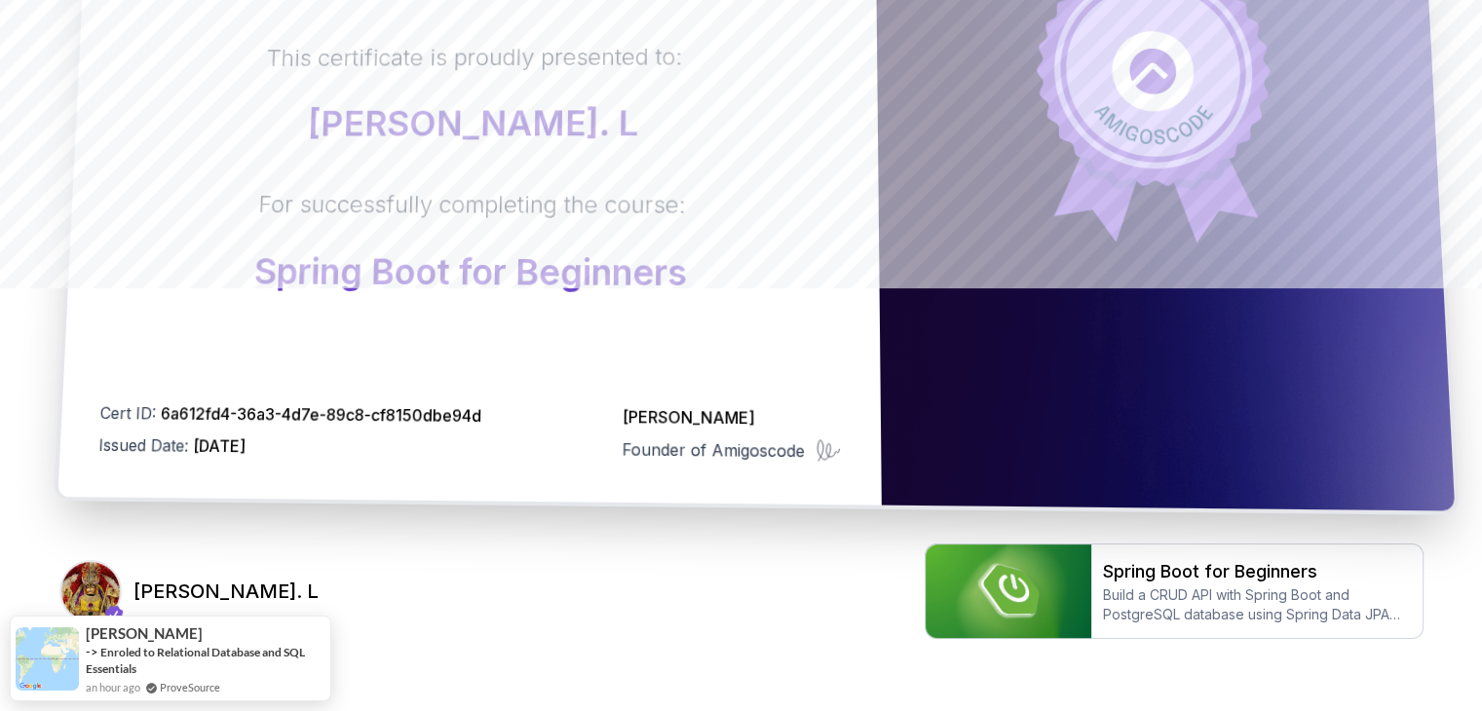
scroll to position [429, 0]
